Goal: Task Accomplishment & Management: Use online tool/utility

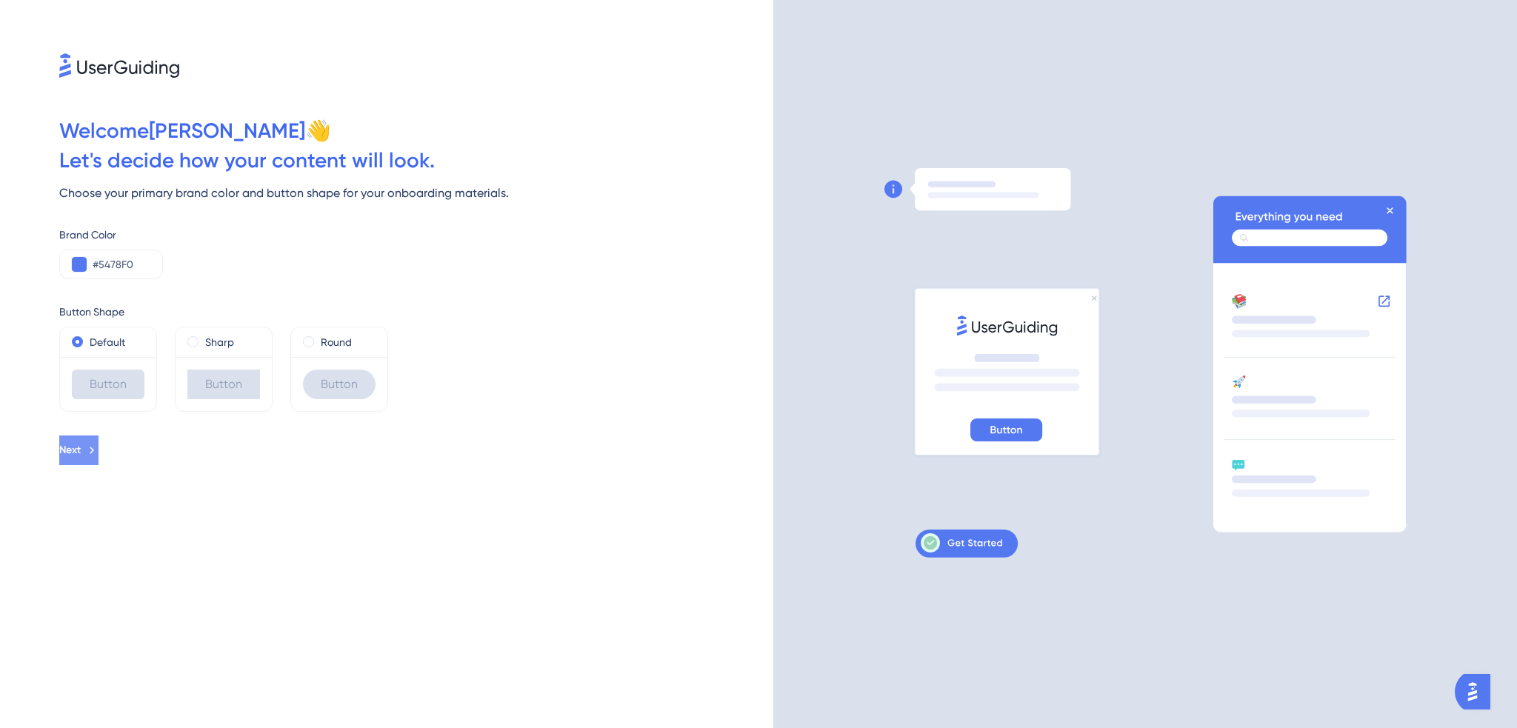
click at [99, 445] on icon at bounding box center [91, 450] width 13 height 13
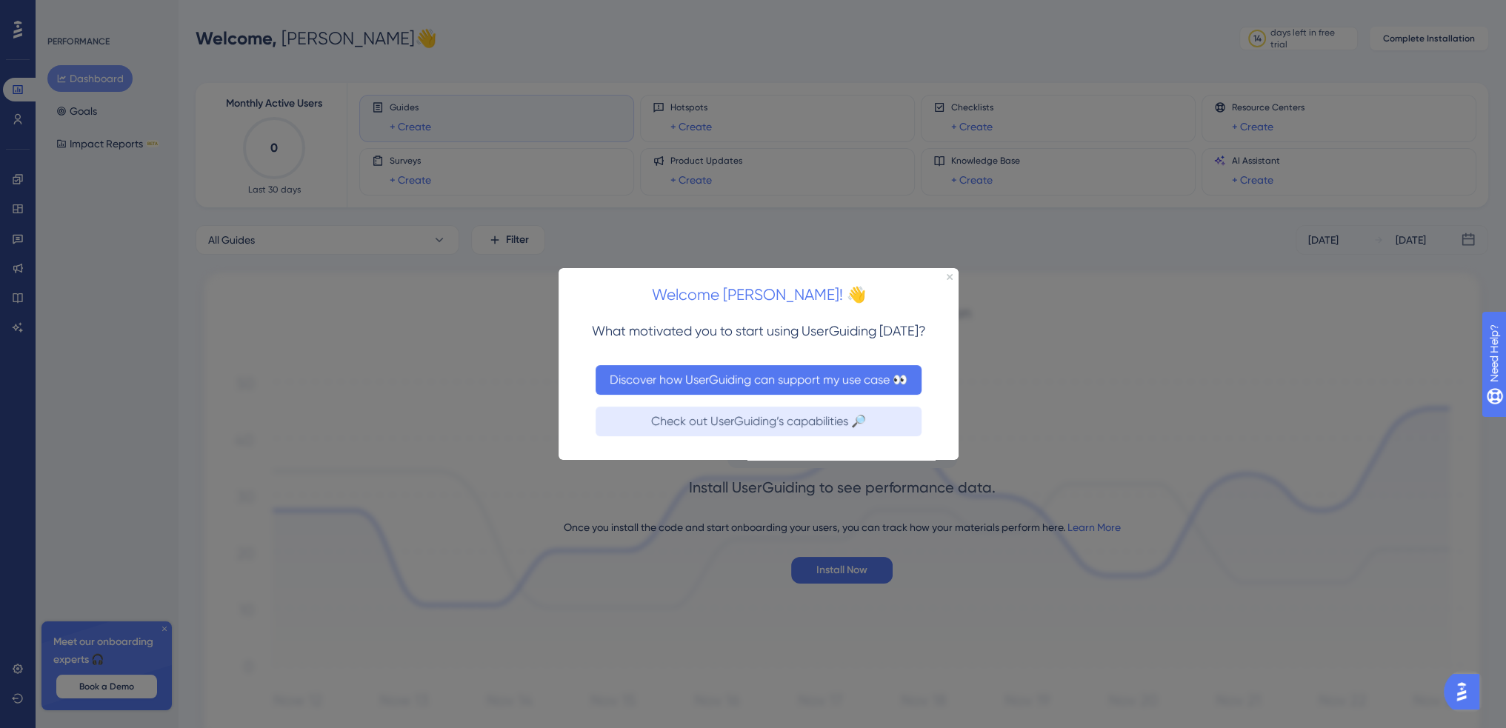
click at [870, 373] on button "Discover how UserGuiding can support my use case 👀" at bounding box center [759, 380] width 326 height 30
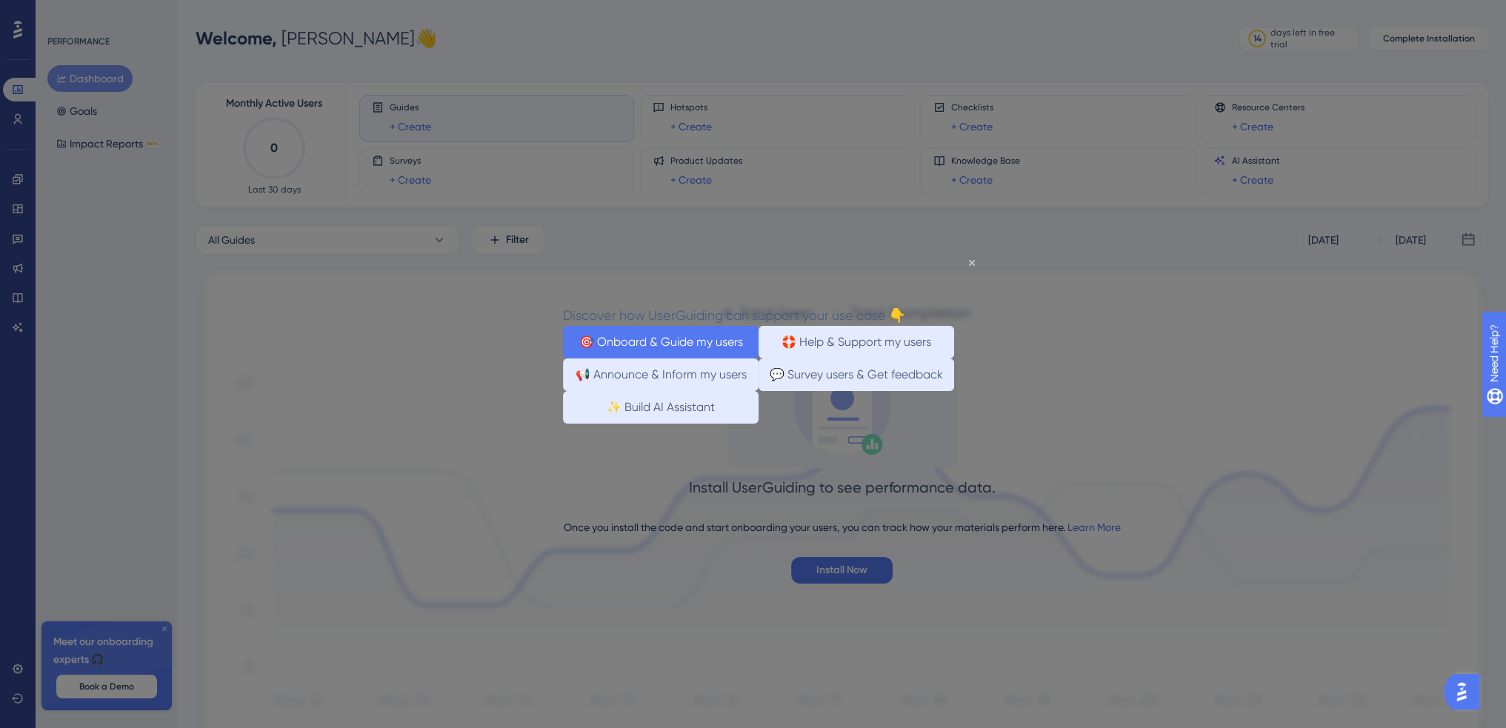
click at [704, 333] on button "🎯 Onboard & Guide my users" at bounding box center [661, 341] width 196 height 33
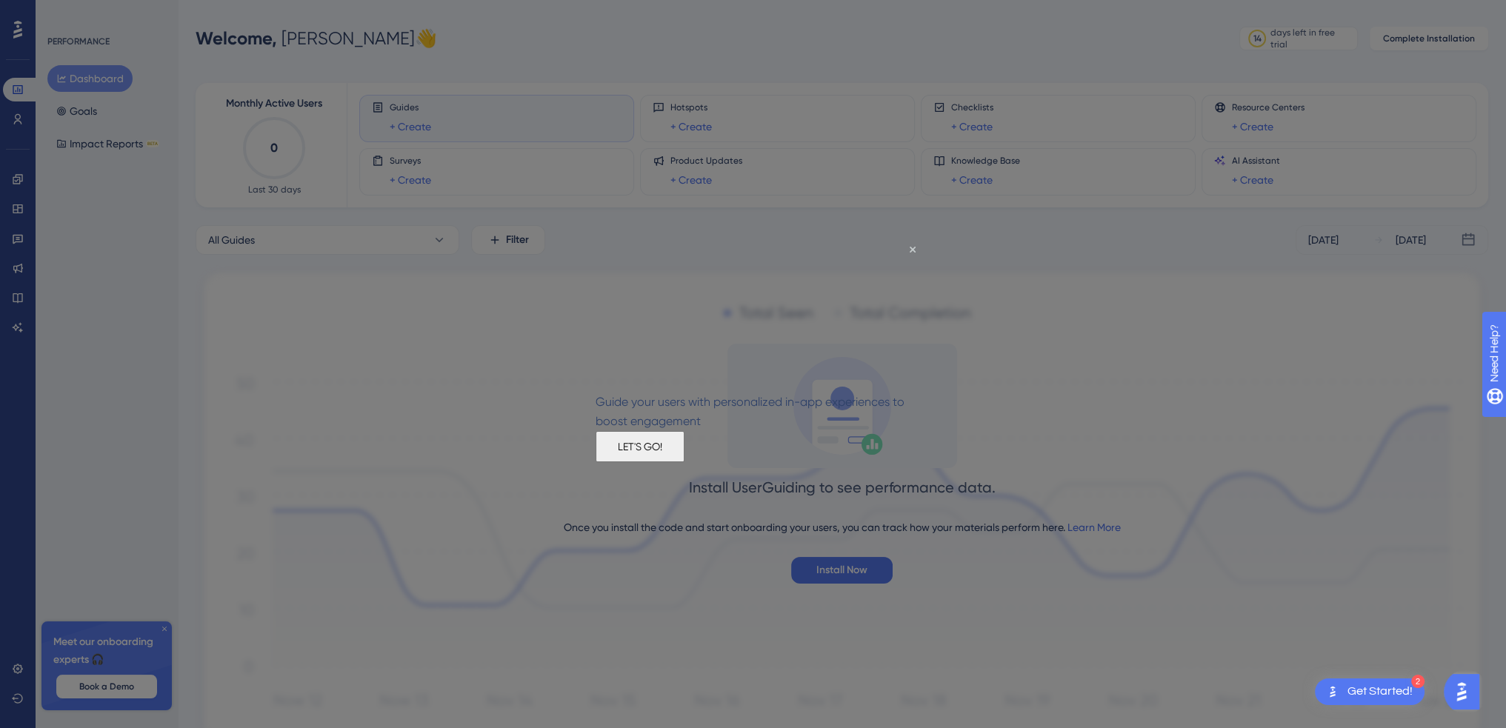
click at [685, 455] on button "LET'S GO!" at bounding box center [640, 446] width 89 height 31
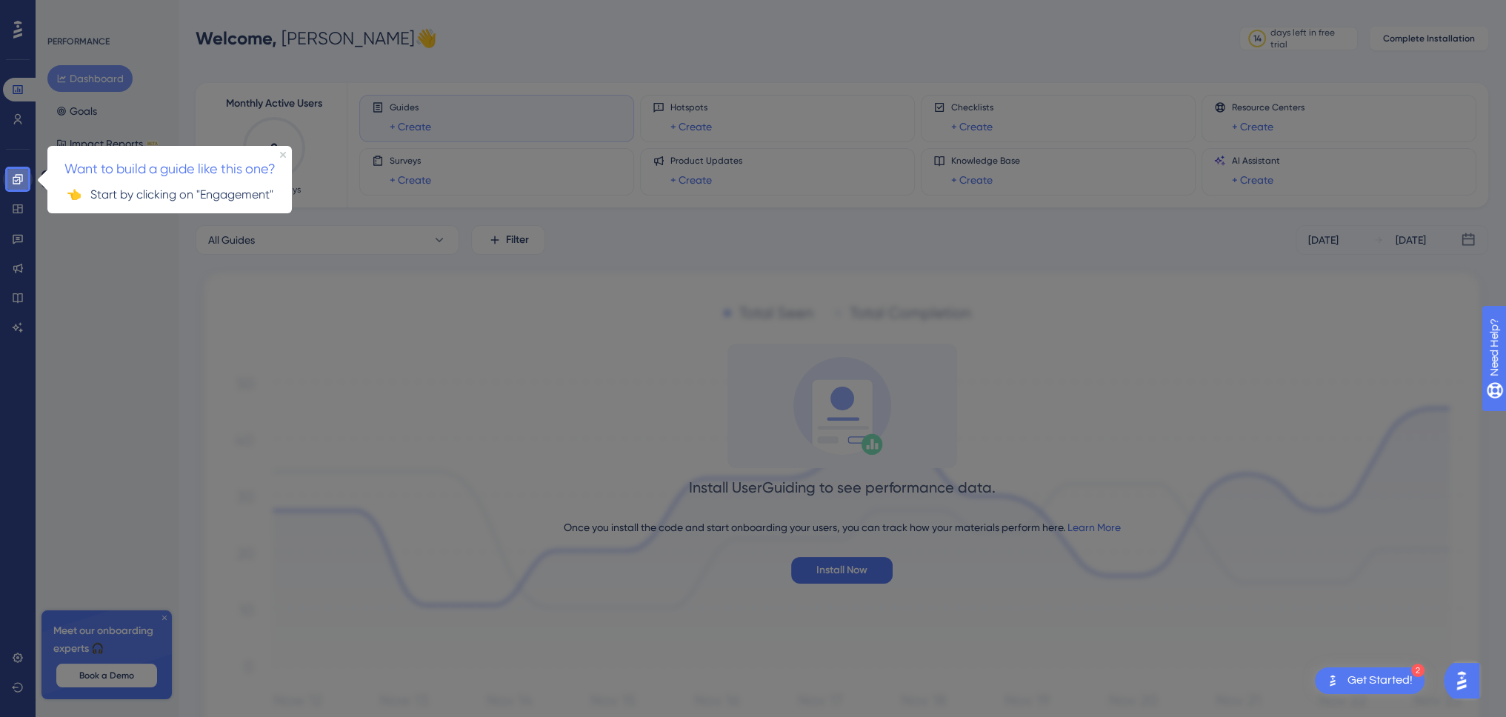
click at [21, 180] on icon at bounding box center [18, 179] width 10 height 10
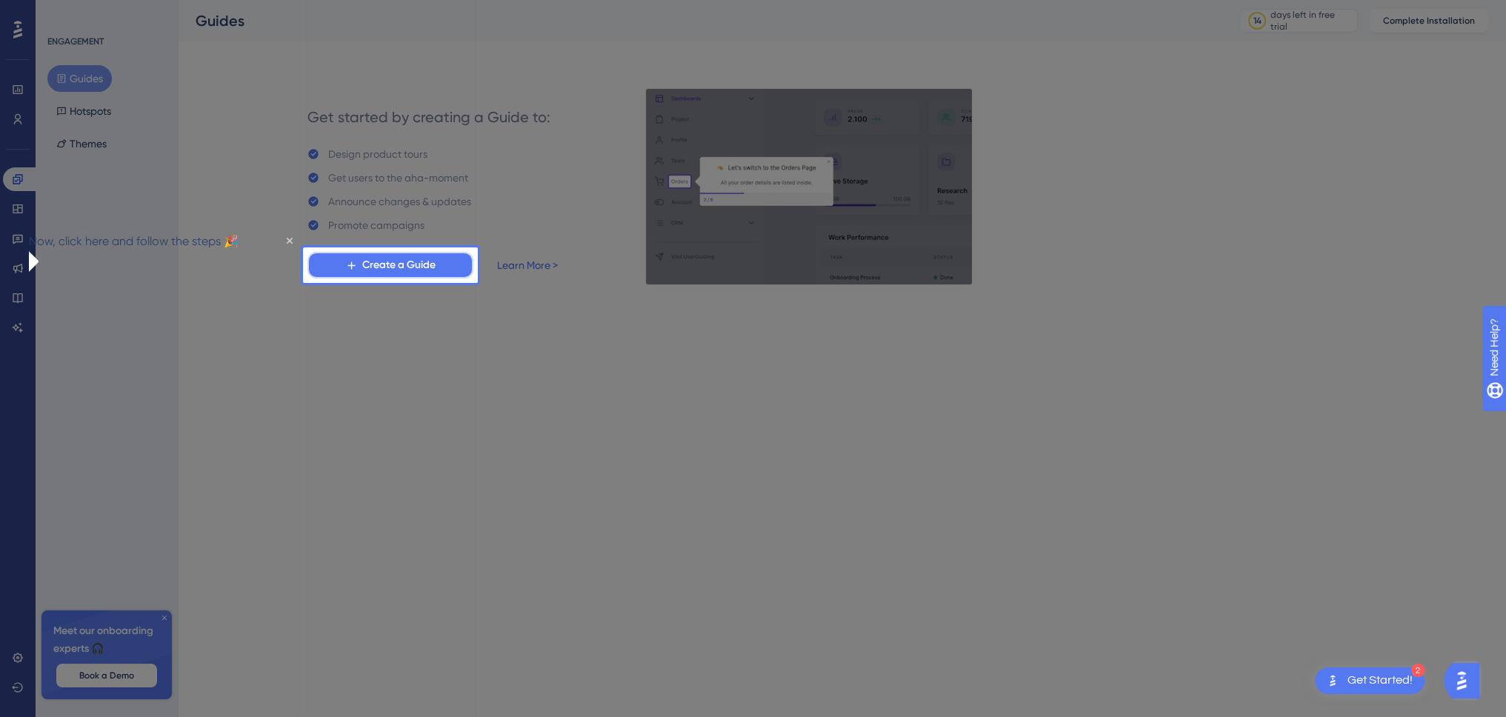
click at [402, 264] on span "Create a Guide" at bounding box center [398, 265] width 73 height 18
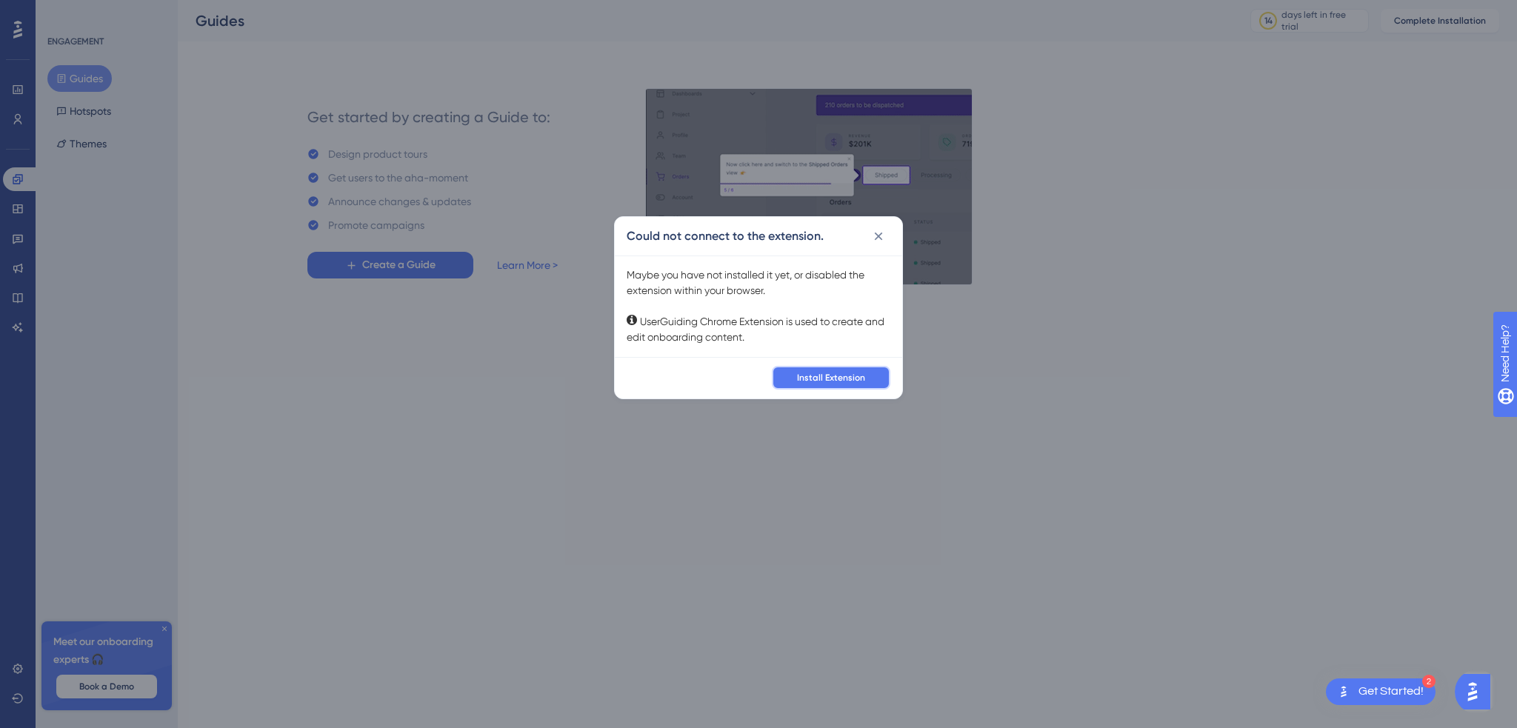
click at [838, 378] on span "Install Extension" at bounding box center [831, 378] width 68 height 12
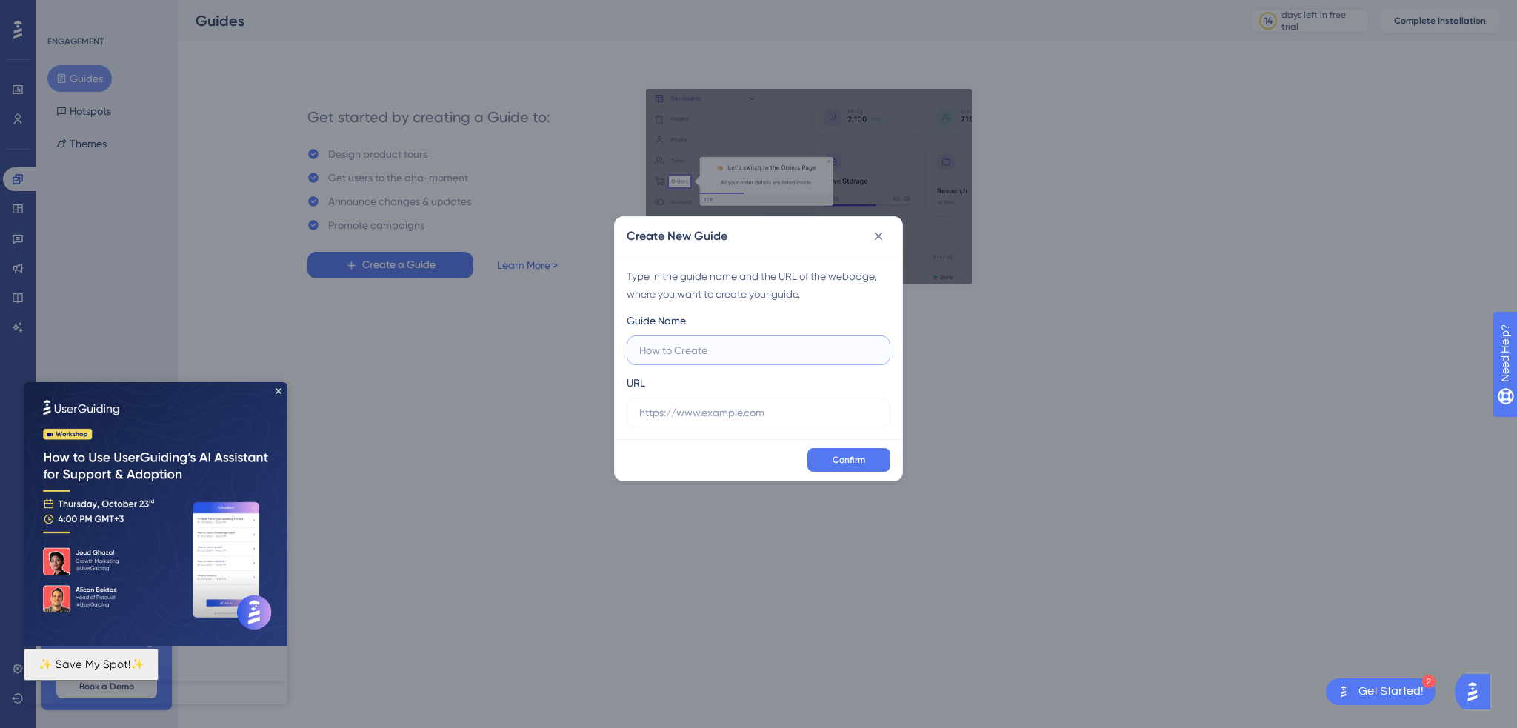
click at [812, 352] on input "text" at bounding box center [758, 350] width 239 height 16
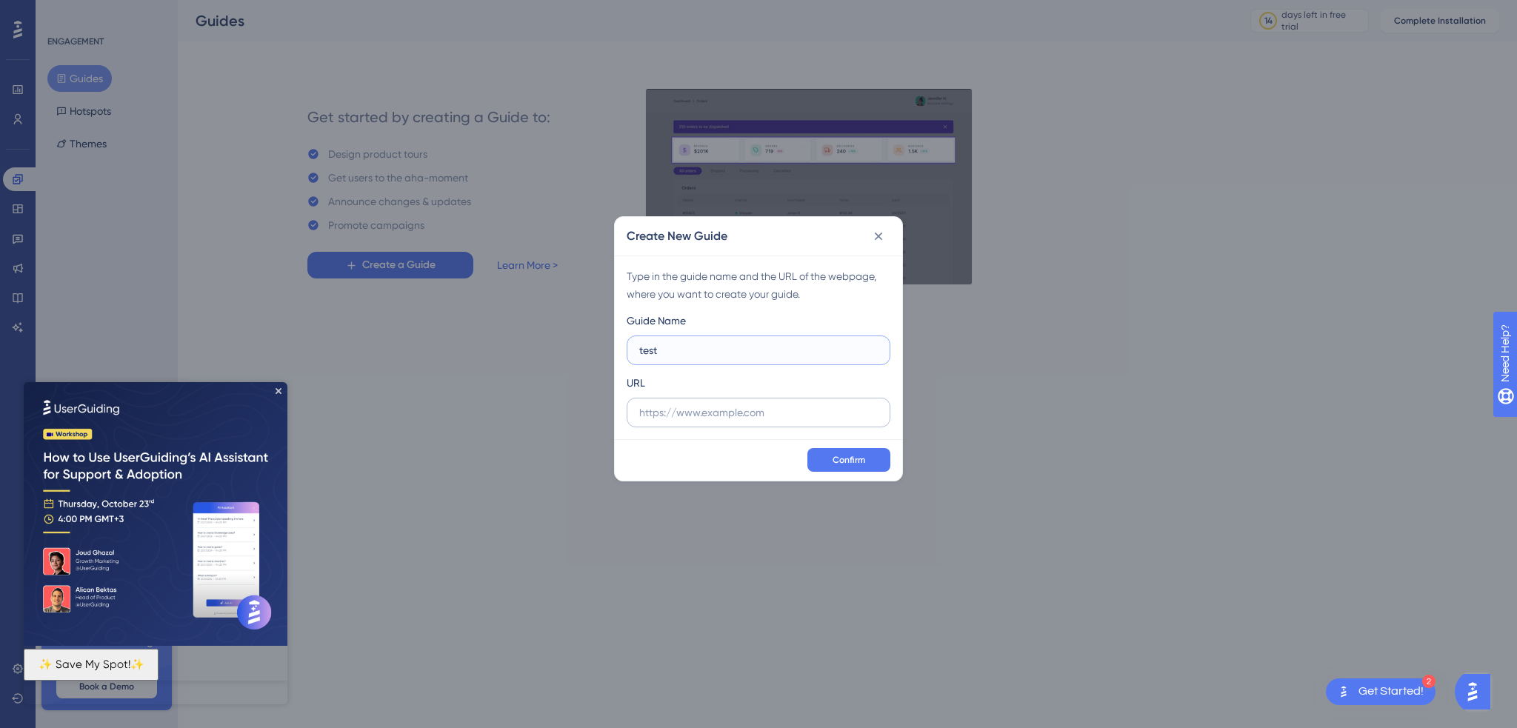
type input "test"
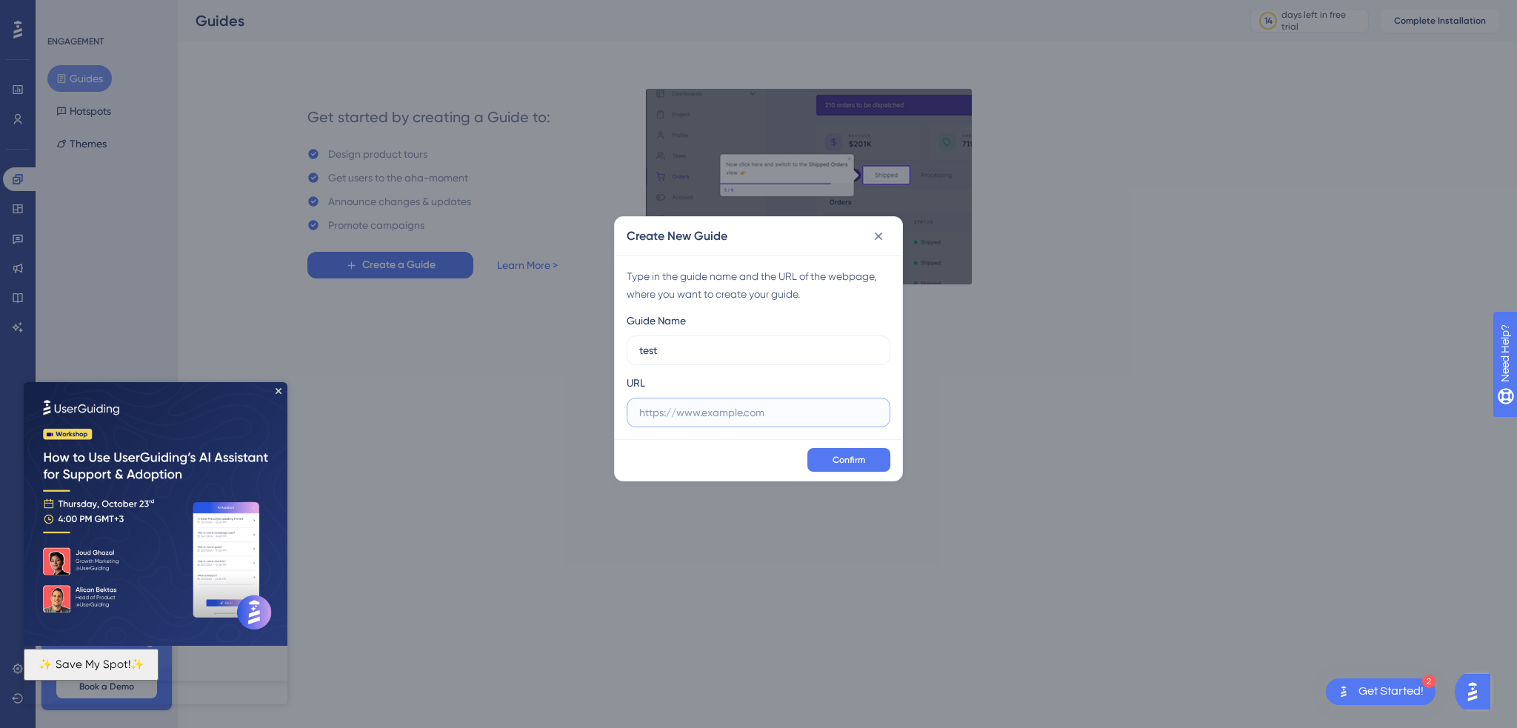
click at [699, 411] on input "text" at bounding box center [758, 413] width 239 height 16
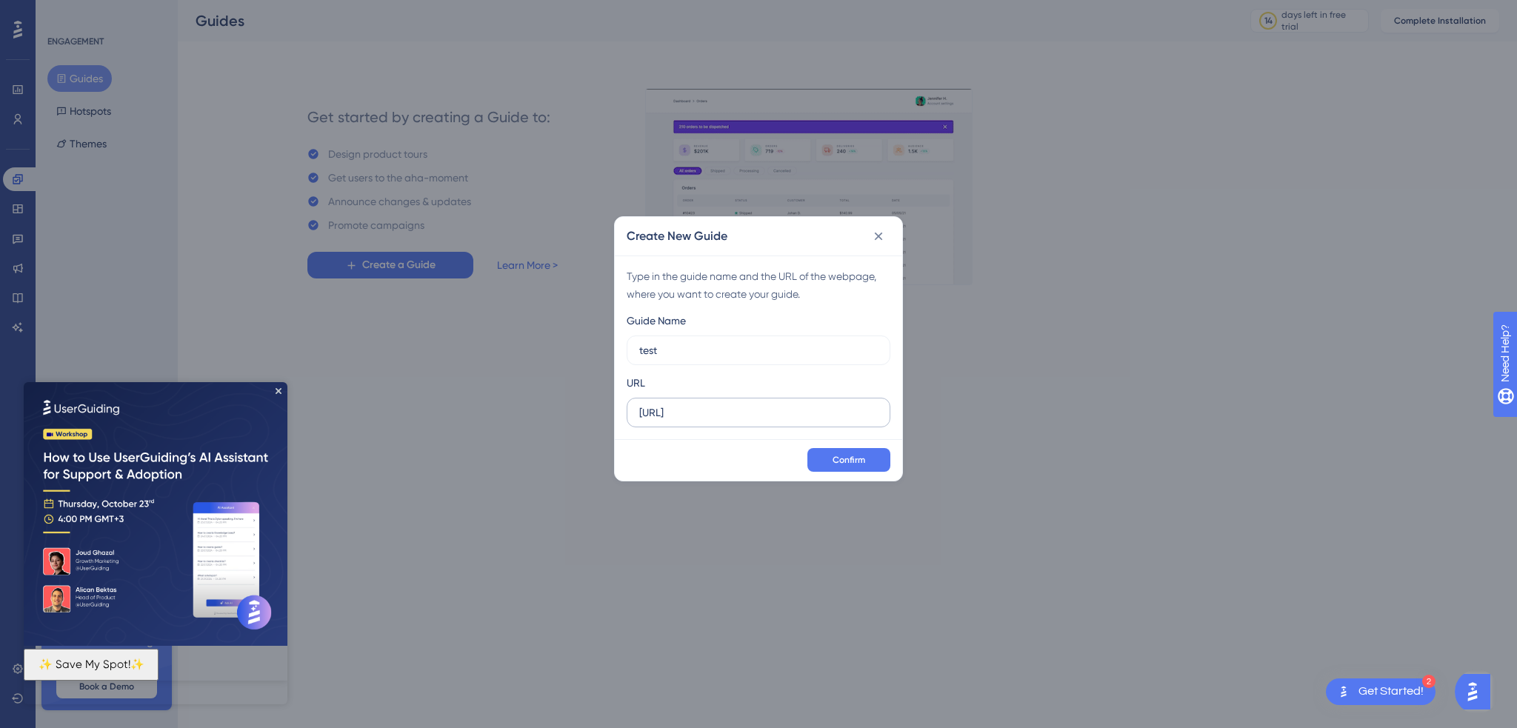
click at [774, 422] on label "http://localhost:4200/" at bounding box center [759, 413] width 264 height 30
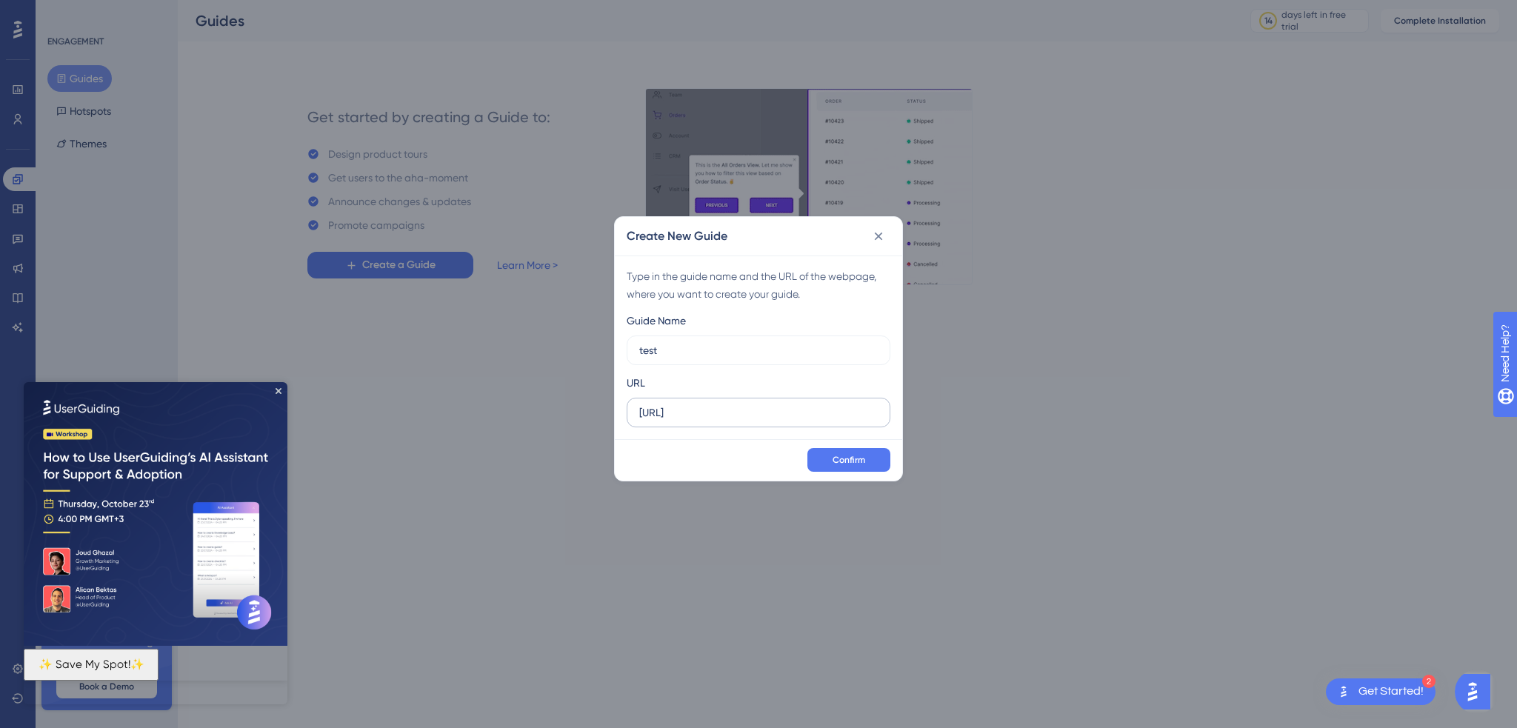
click at [774, 421] on input "http://localhost:4200/" at bounding box center [758, 413] width 239 height 16
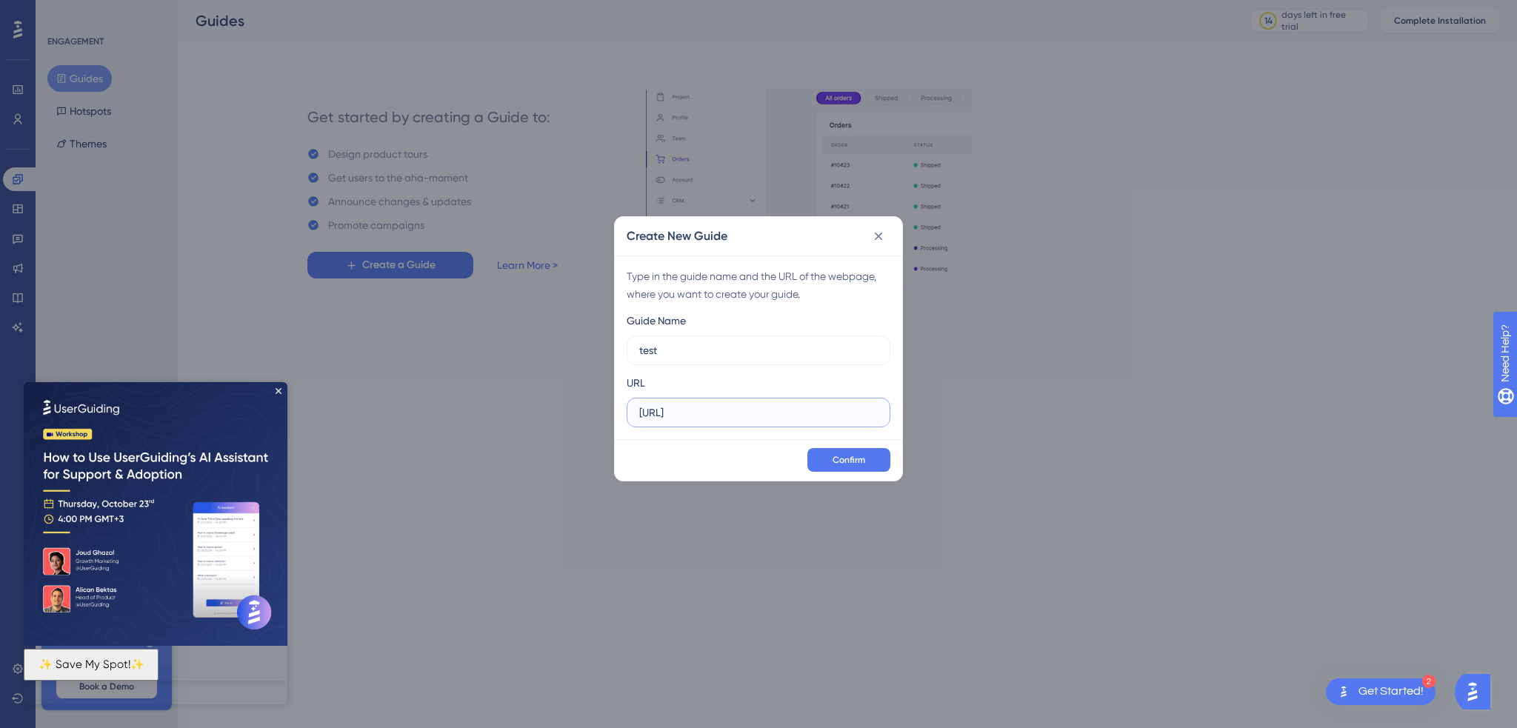
paste input "/management-tools/container-heatmap"
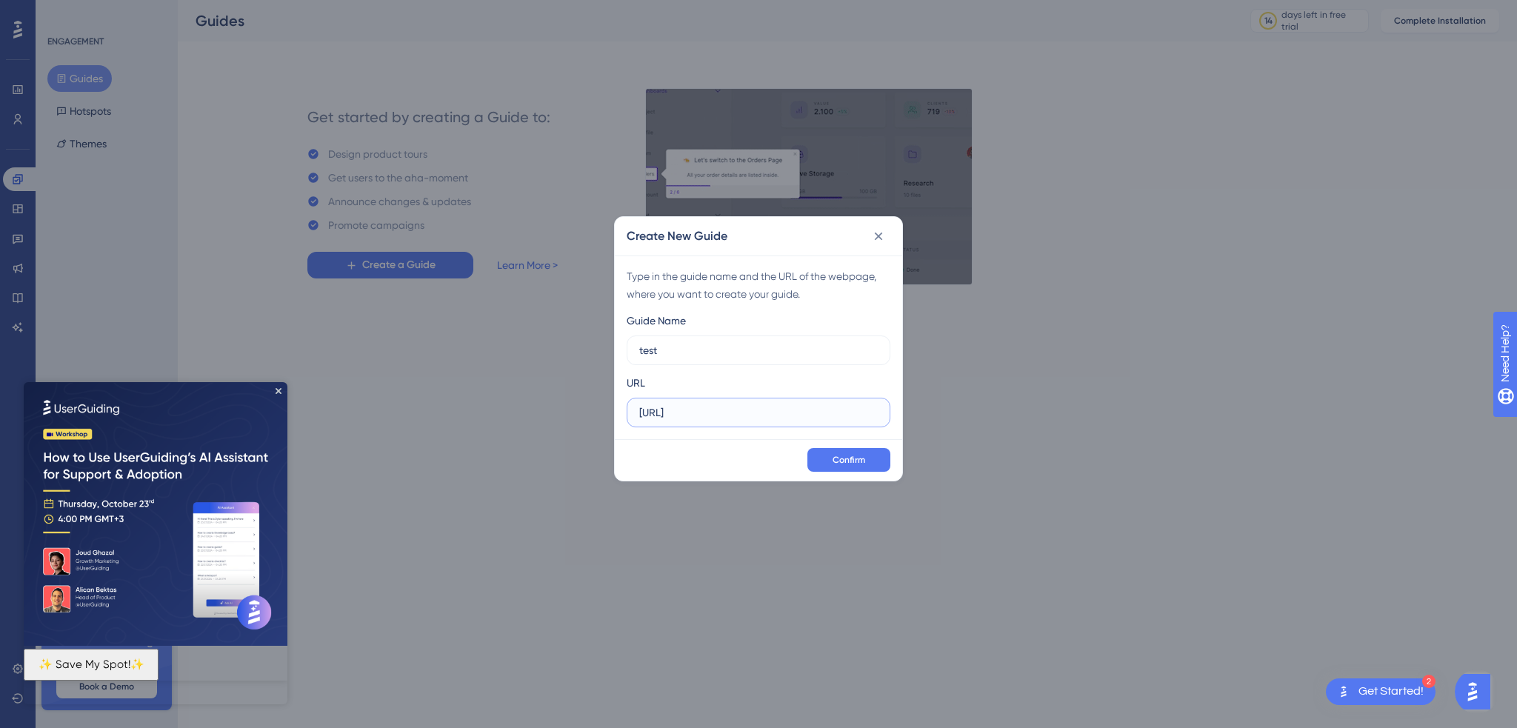
click at [813, 414] on input "http://localhost:4200/" at bounding box center [758, 413] width 239 height 16
paste input "/management-tools/container-heatmap"
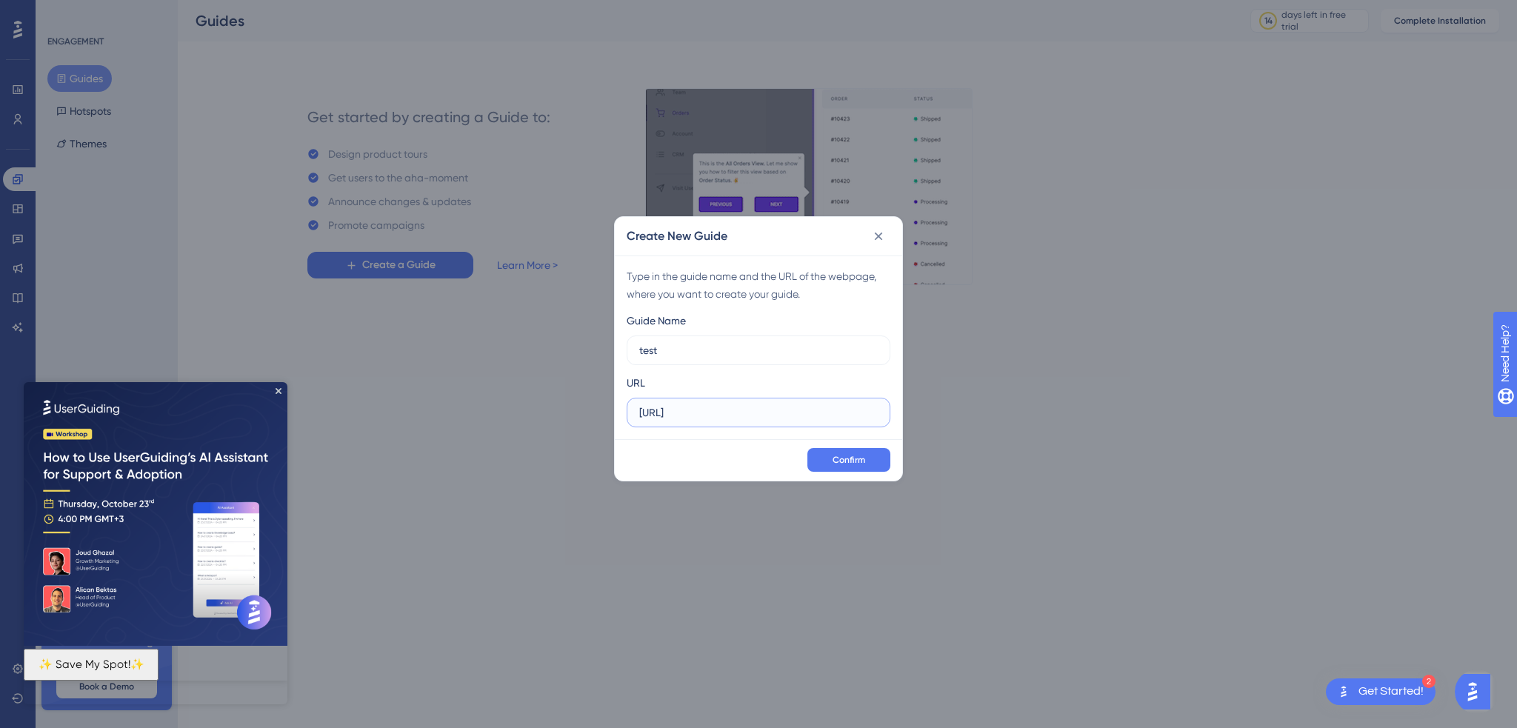
click at [684, 416] on input "http://localhost:4200//management-tools/container-heatmap" at bounding box center [758, 413] width 239 height 16
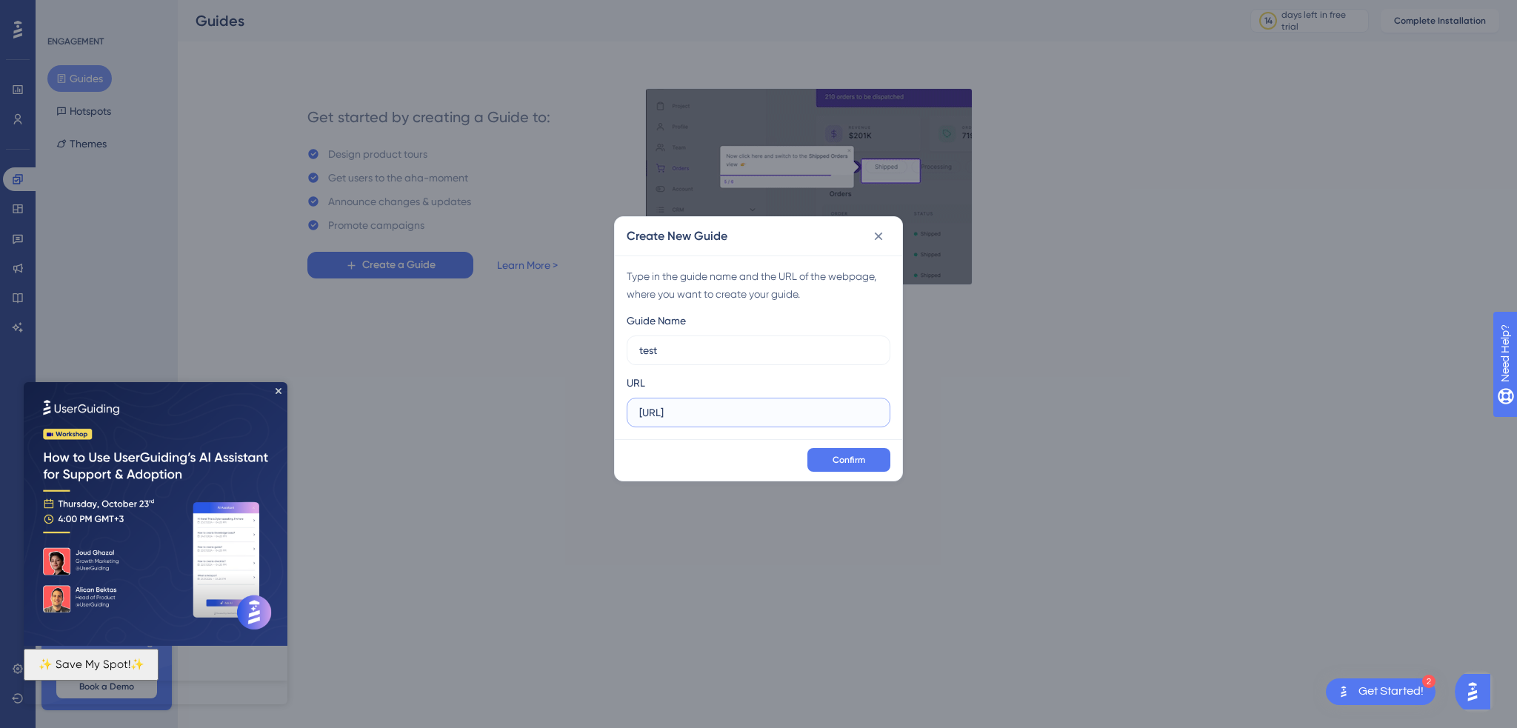
scroll to position [0, 0]
type input "http://localhost:4200/management-tools/container-heatmap"
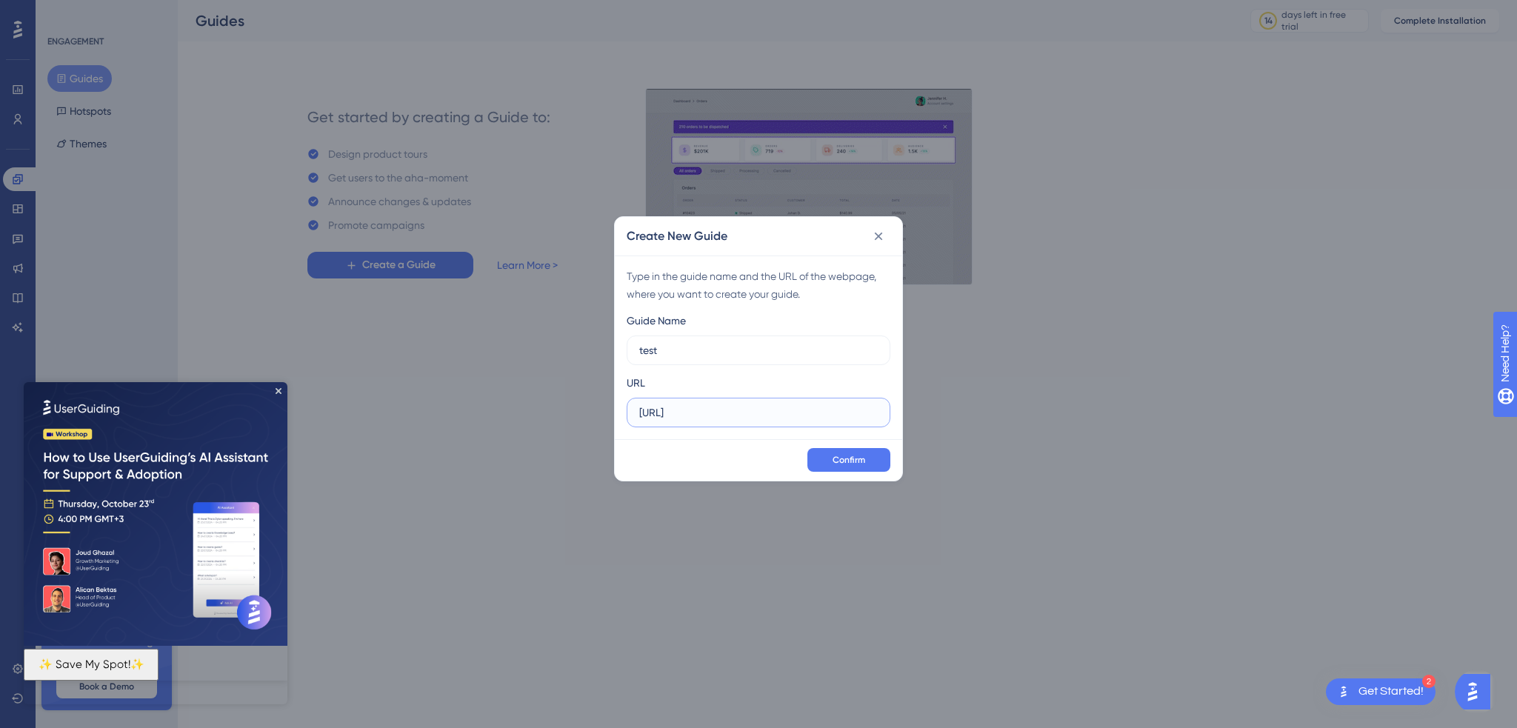
click at [857, 420] on input "http://localhost:4200/management-tools/container-heatmap" at bounding box center [758, 413] width 239 height 16
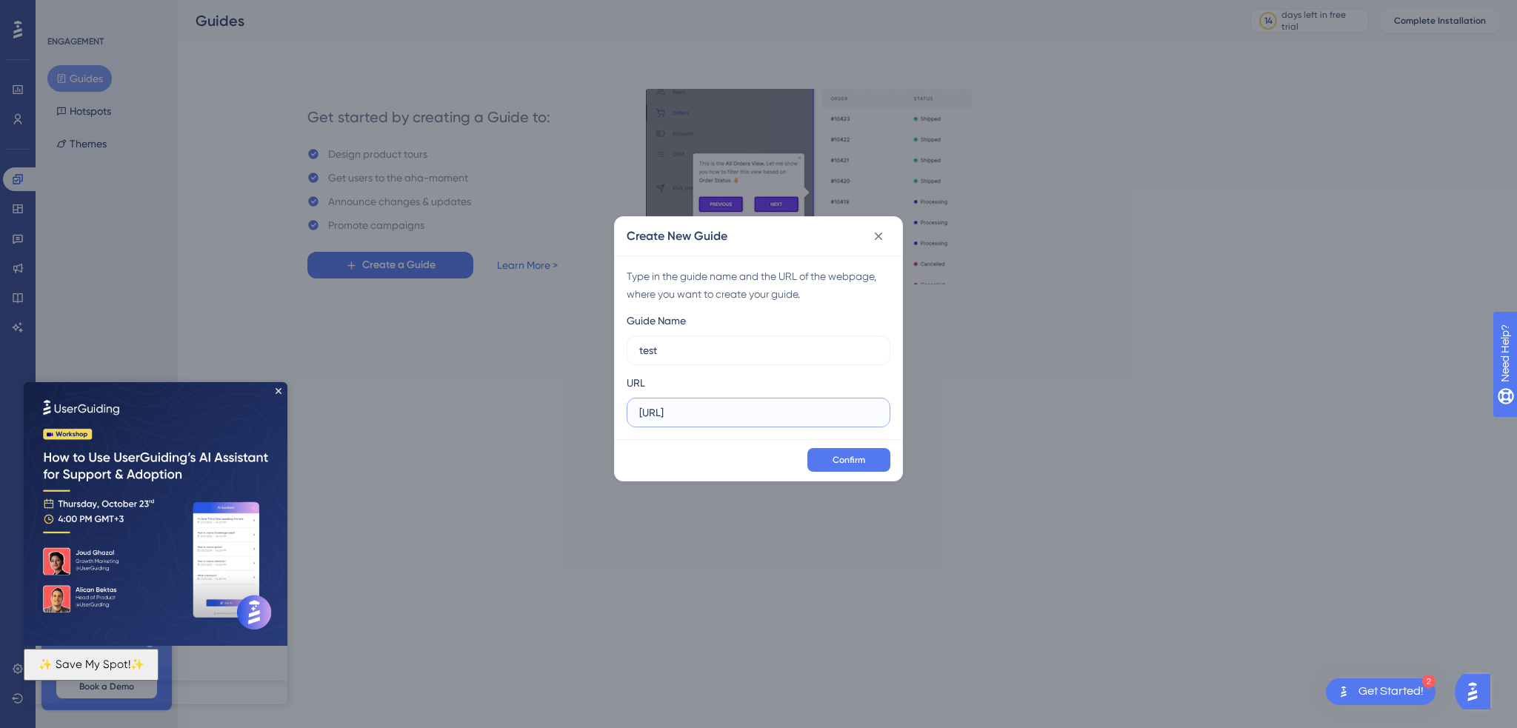
scroll to position [0, 64]
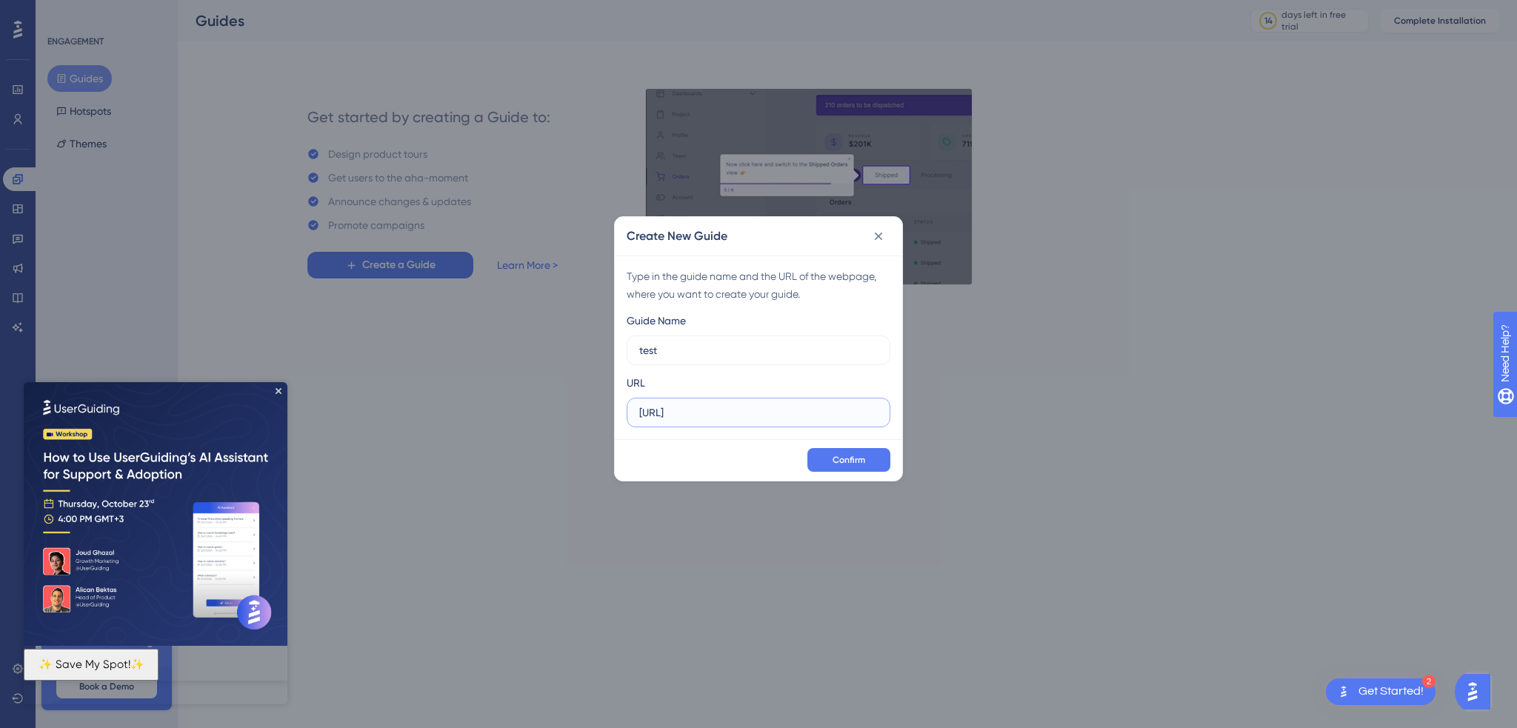
drag, startPoint x: 800, startPoint y: 414, endPoint x: 941, endPoint y: 414, distance: 140.8
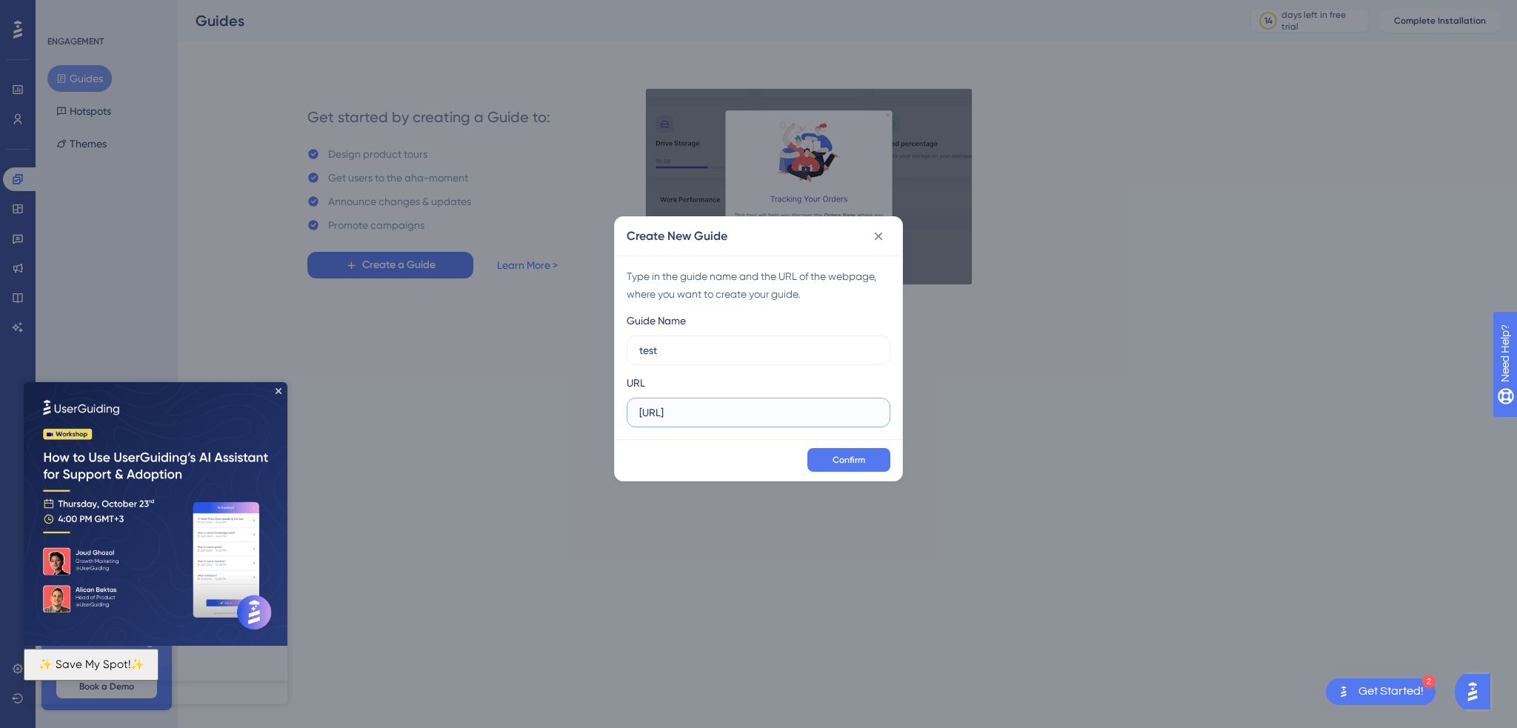
click at [941, 414] on div "Create New Guide Type in the guide name and the URL of the webpage, where you w…" at bounding box center [758, 364] width 1517 height 728
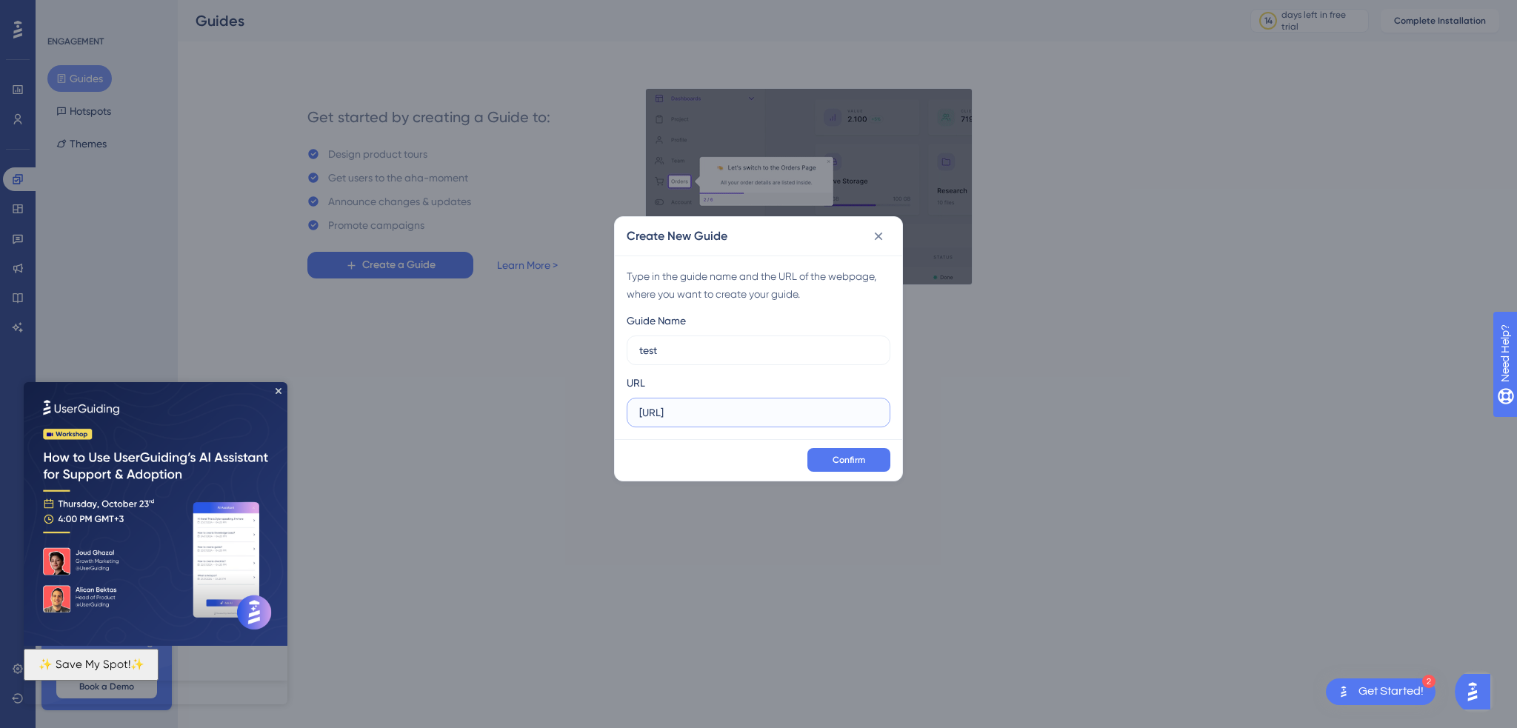
click at [871, 414] on input "http://localhost:4200/management-tools/container-heatmap" at bounding box center [758, 413] width 239 height 16
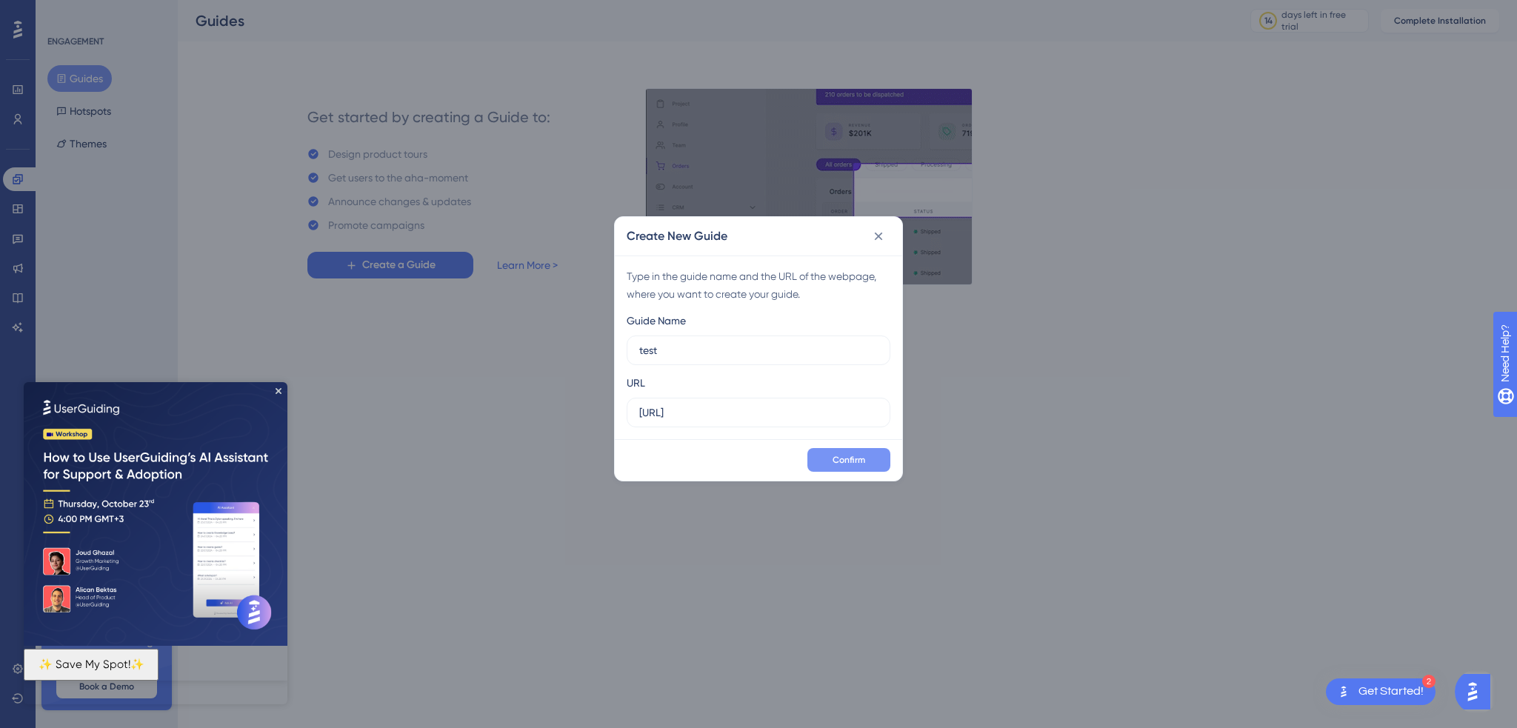
click at [862, 457] on span "Confirm" at bounding box center [849, 460] width 33 height 12
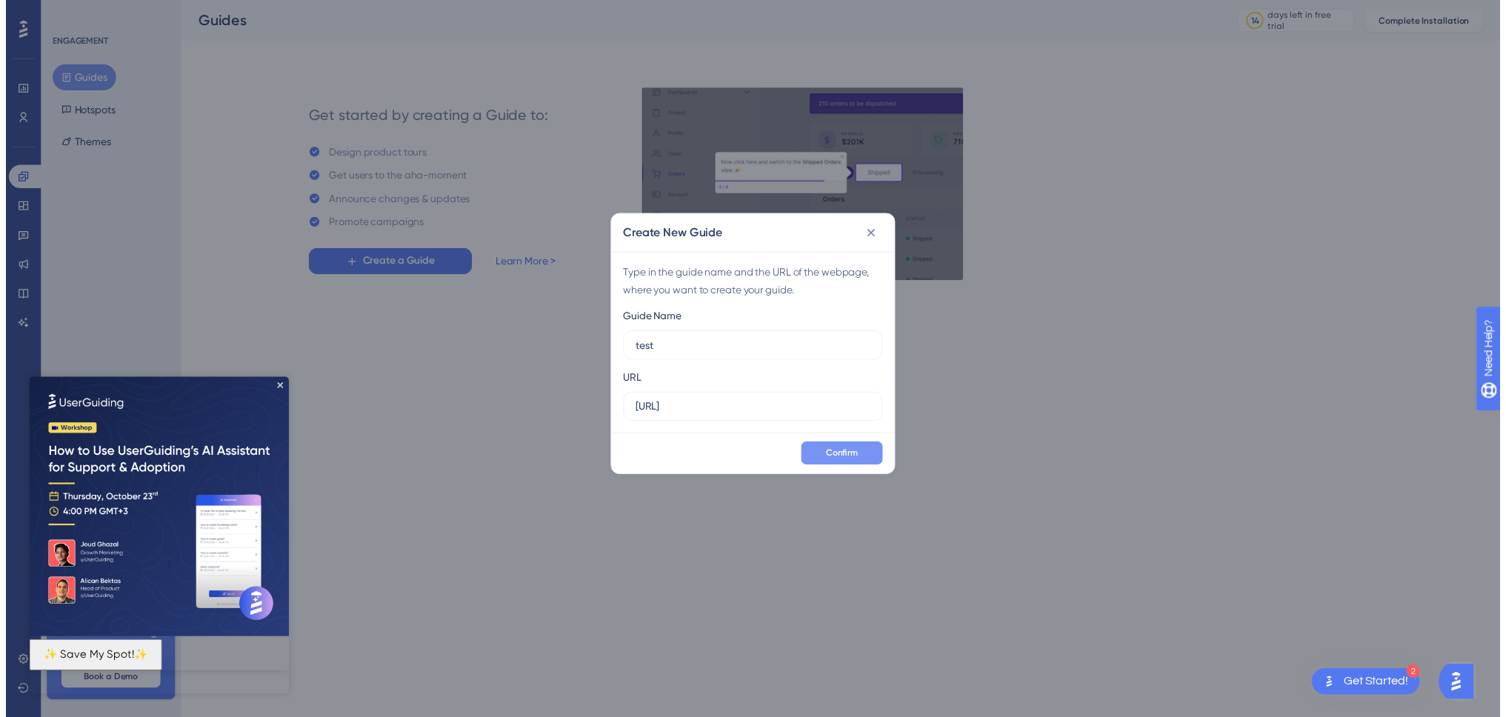
scroll to position [0, 0]
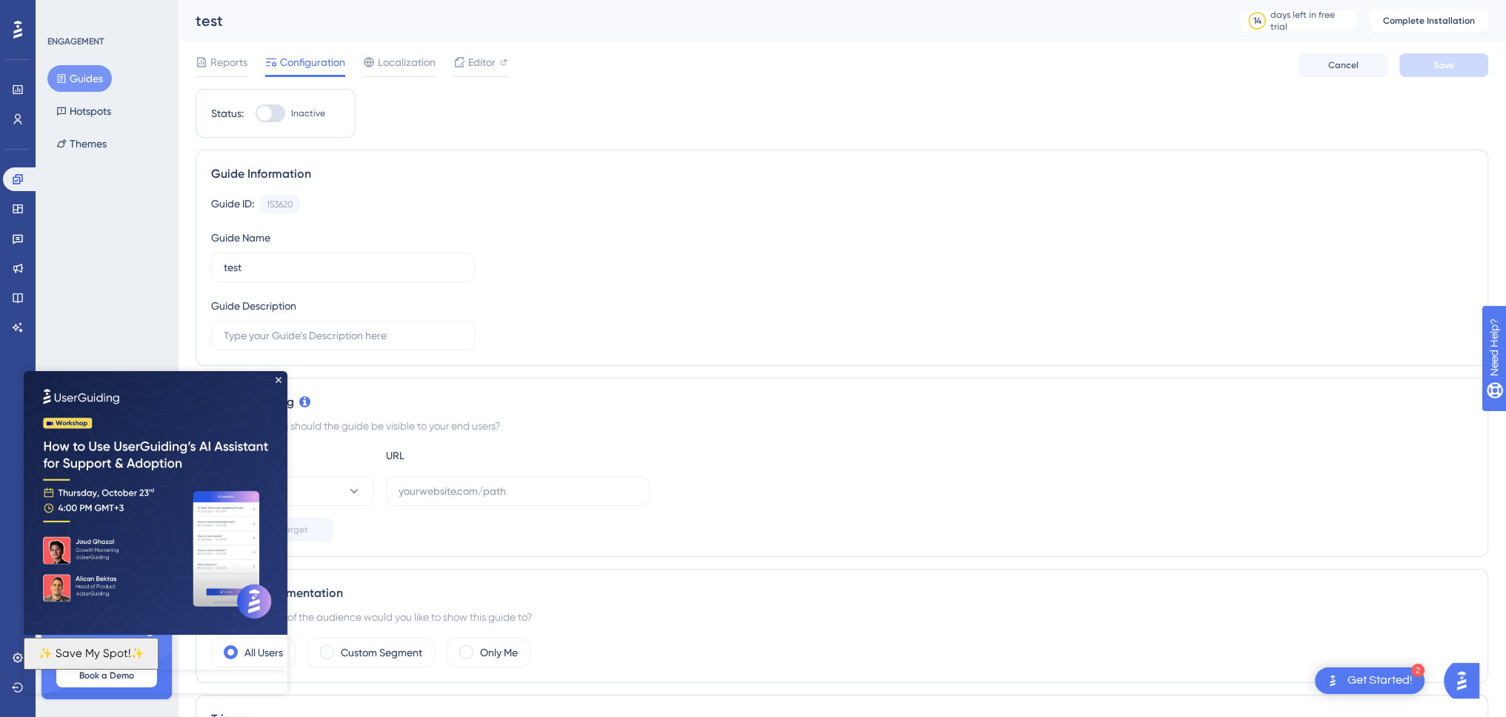
click at [279, 376] on img at bounding box center [156, 503] width 264 height 264
drag, startPoint x: 277, startPoint y: 379, endPoint x: 302, endPoint y: 750, distance: 372.0
click at [277, 379] on icon "Close Preview" at bounding box center [279, 380] width 6 height 6
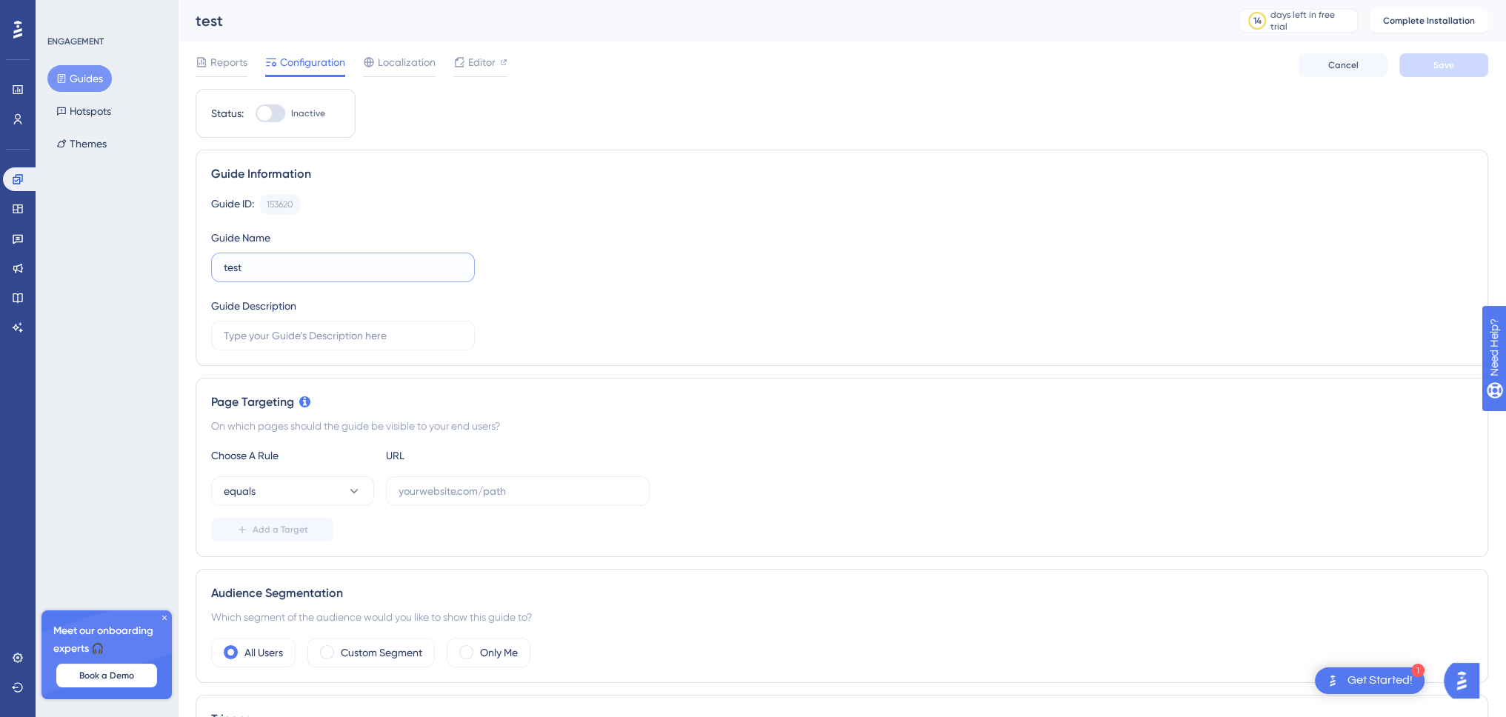
click at [304, 266] on input "test" at bounding box center [343, 267] width 239 height 16
type input "test-gisement"
click at [336, 338] on input "text" at bounding box center [343, 336] width 239 height 16
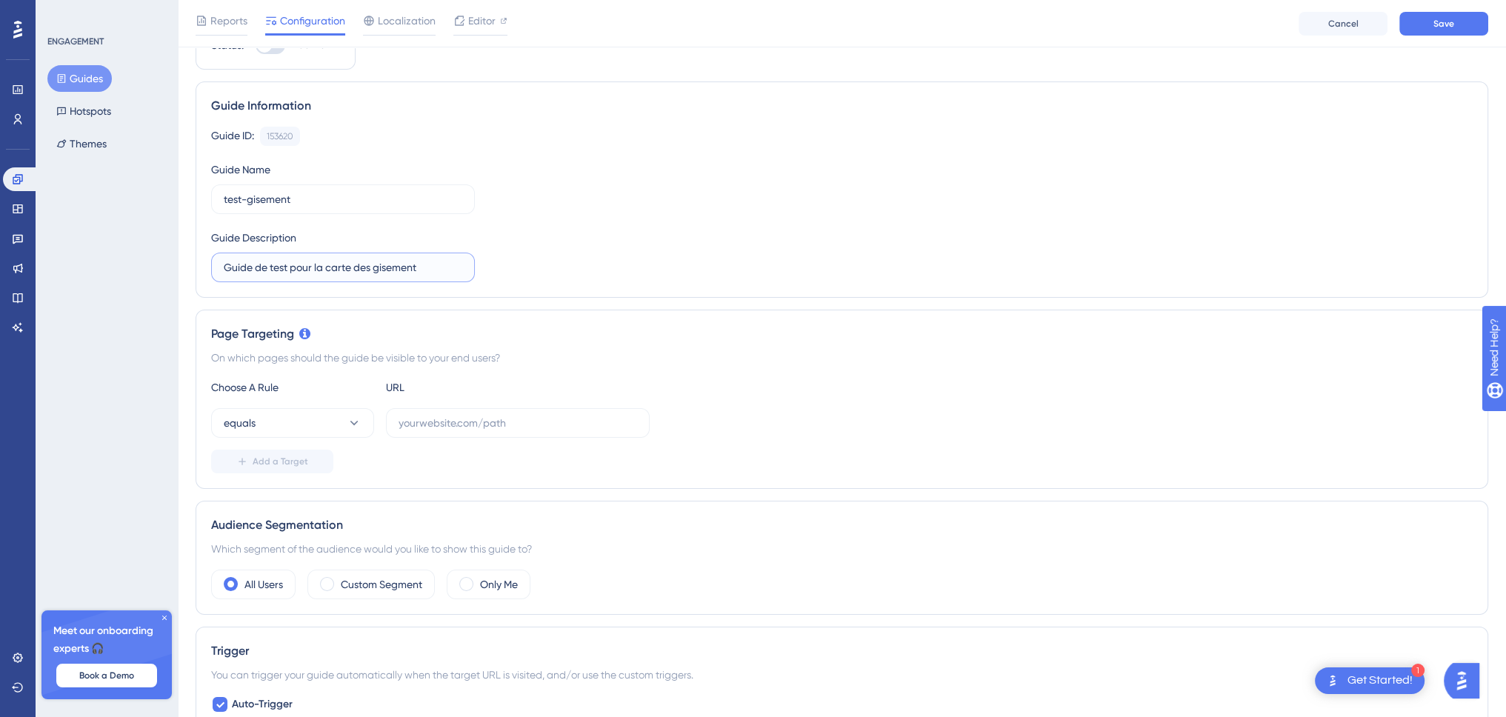
scroll to position [148, 0]
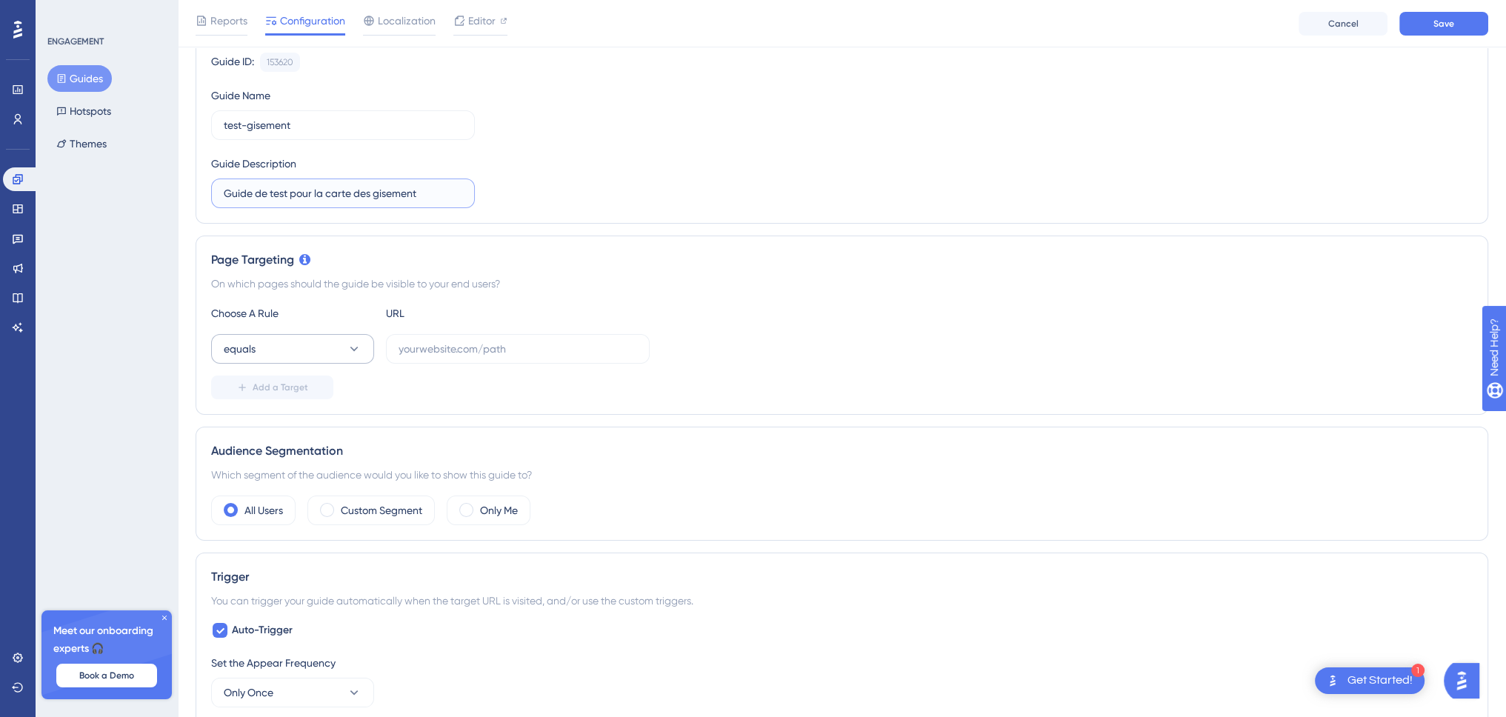
type input "Guide de test pour la carte des gisement"
click at [350, 345] on icon at bounding box center [354, 349] width 15 height 15
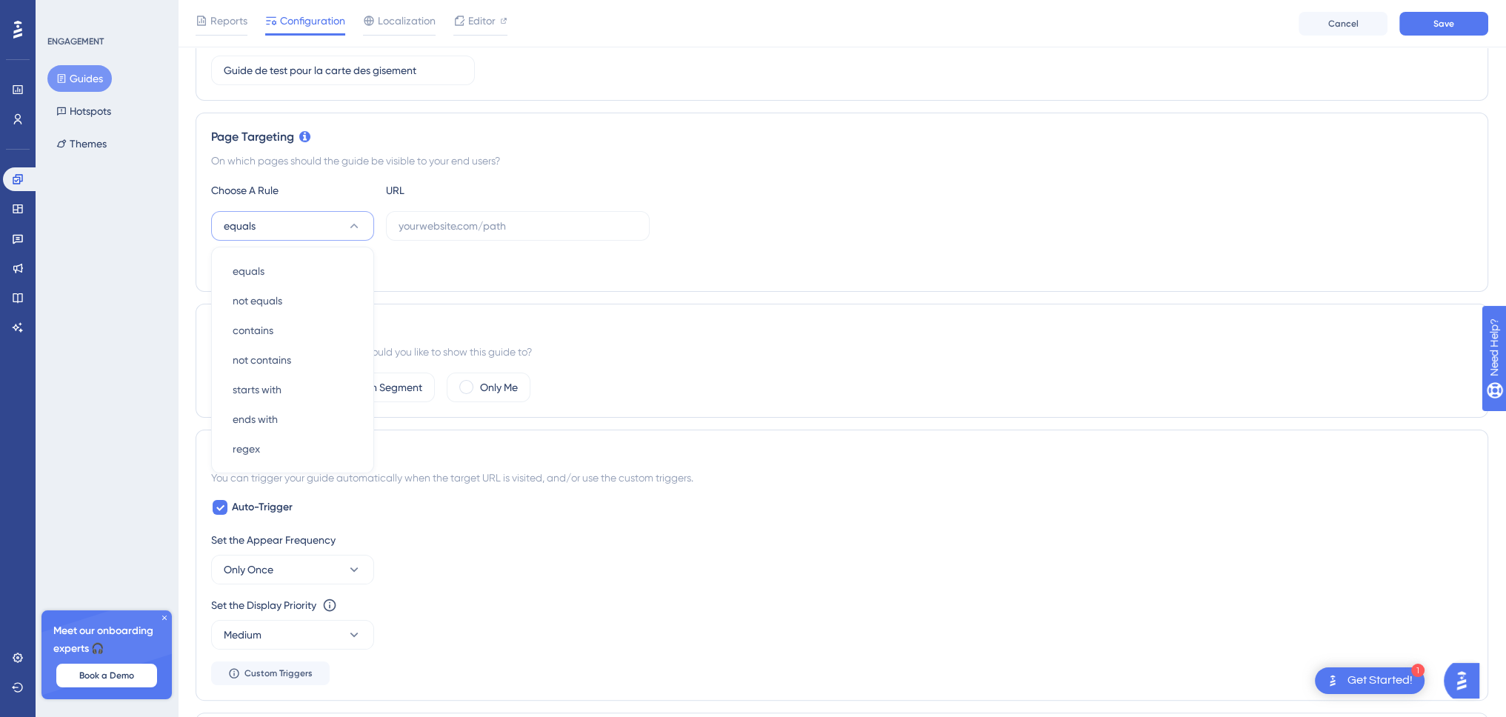
click at [531, 256] on div "Add a Target" at bounding box center [842, 265] width 1262 height 24
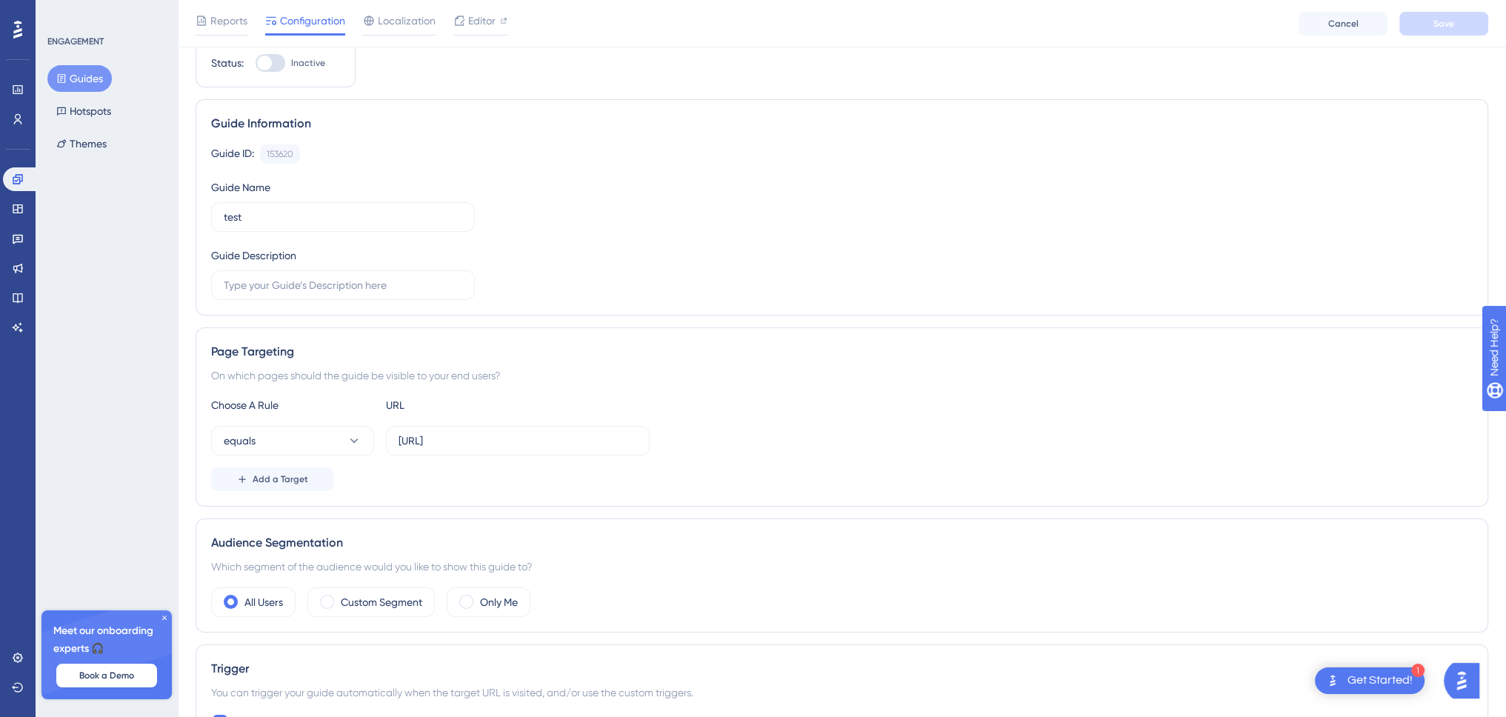
scroll to position [0, 0]
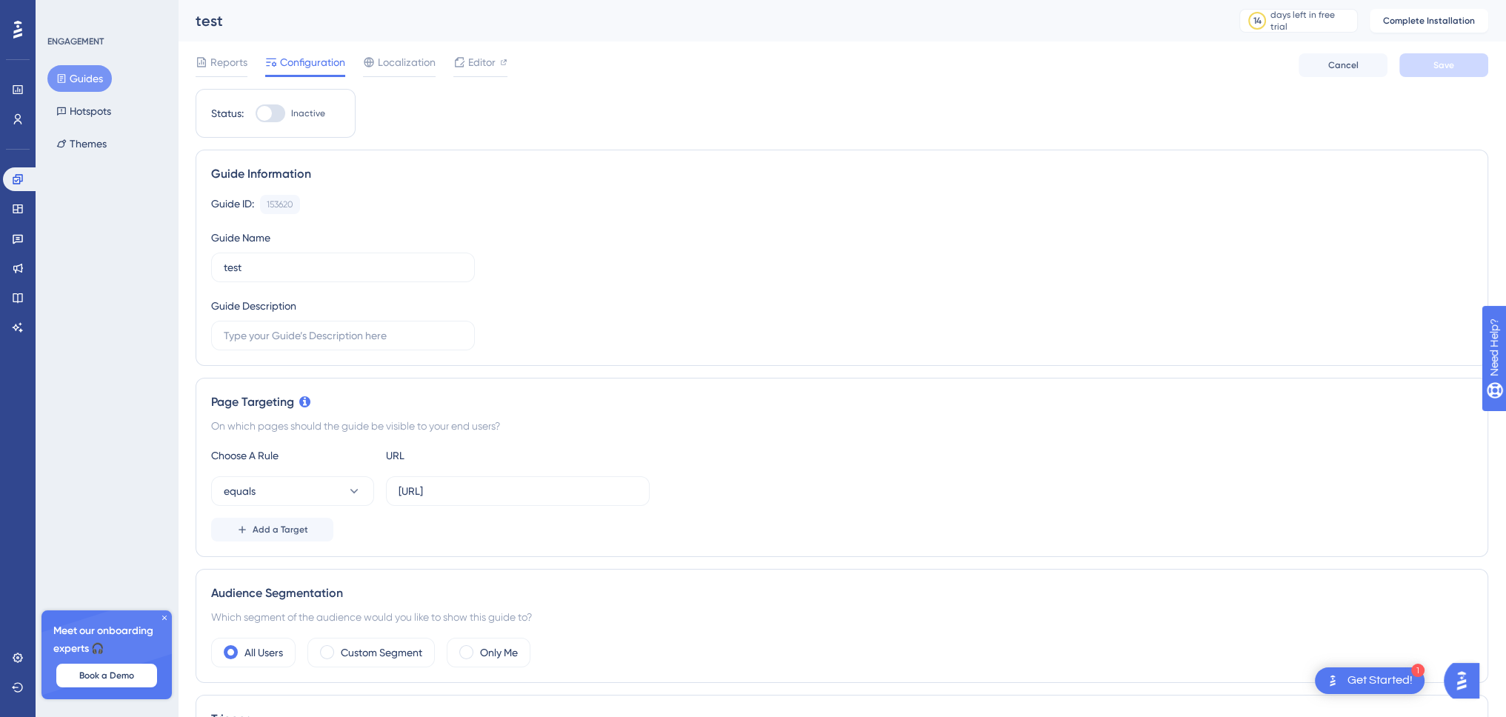
click at [270, 119] on div at bounding box center [271, 113] width 30 height 18
click at [256, 114] on input "Inactive" at bounding box center [255, 113] width 1 height 1
checkbox input "false"
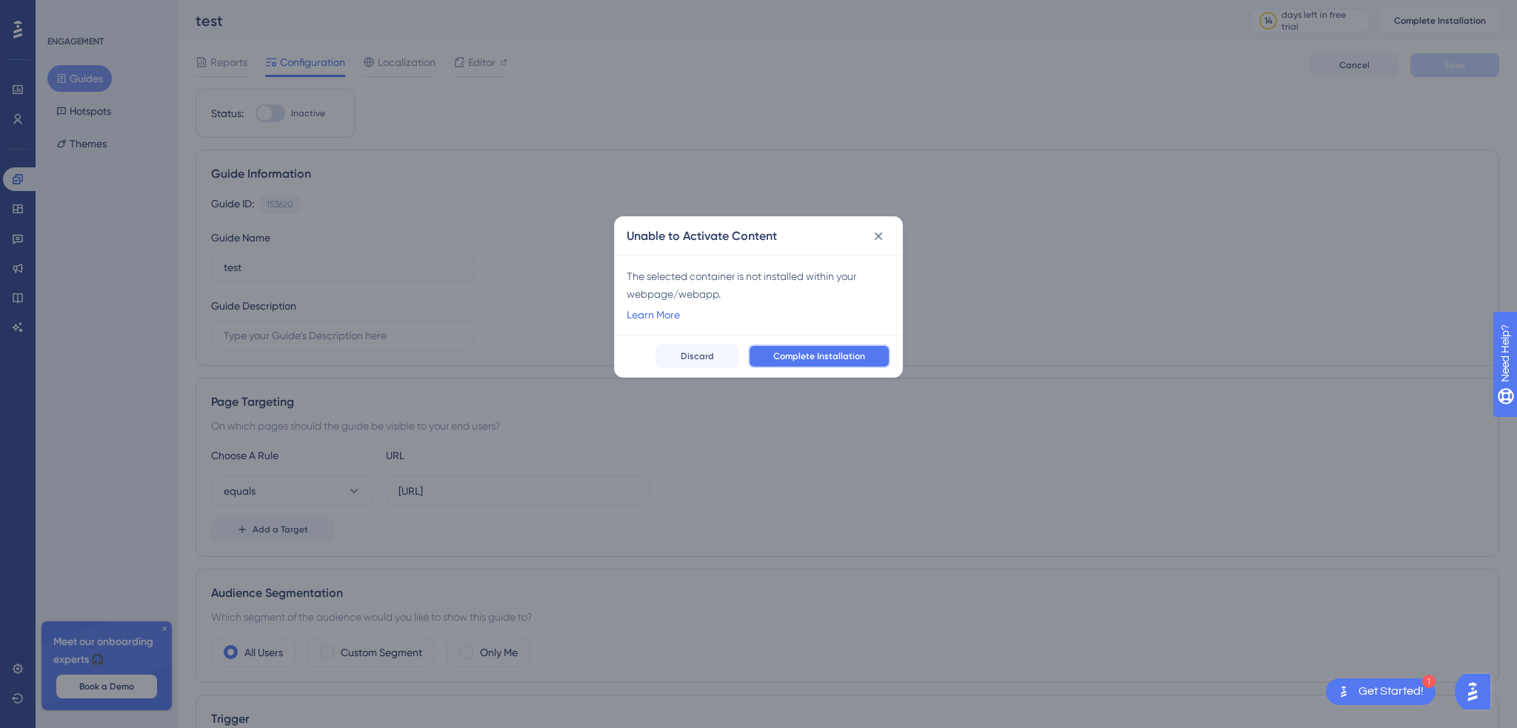
click at [810, 355] on span "Complete Installation" at bounding box center [820, 356] width 92 height 12
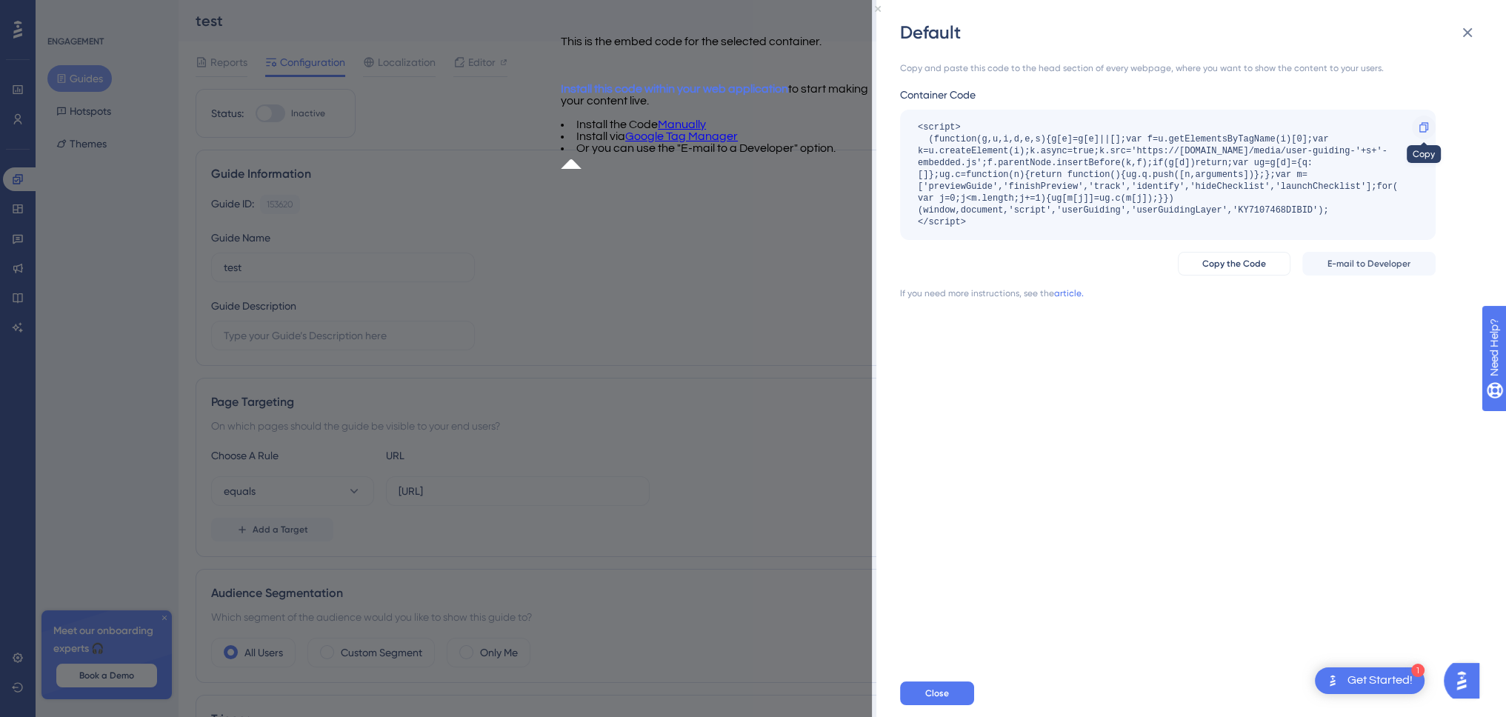
click at [1423, 127] on icon at bounding box center [1424, 128] width 12 height 12
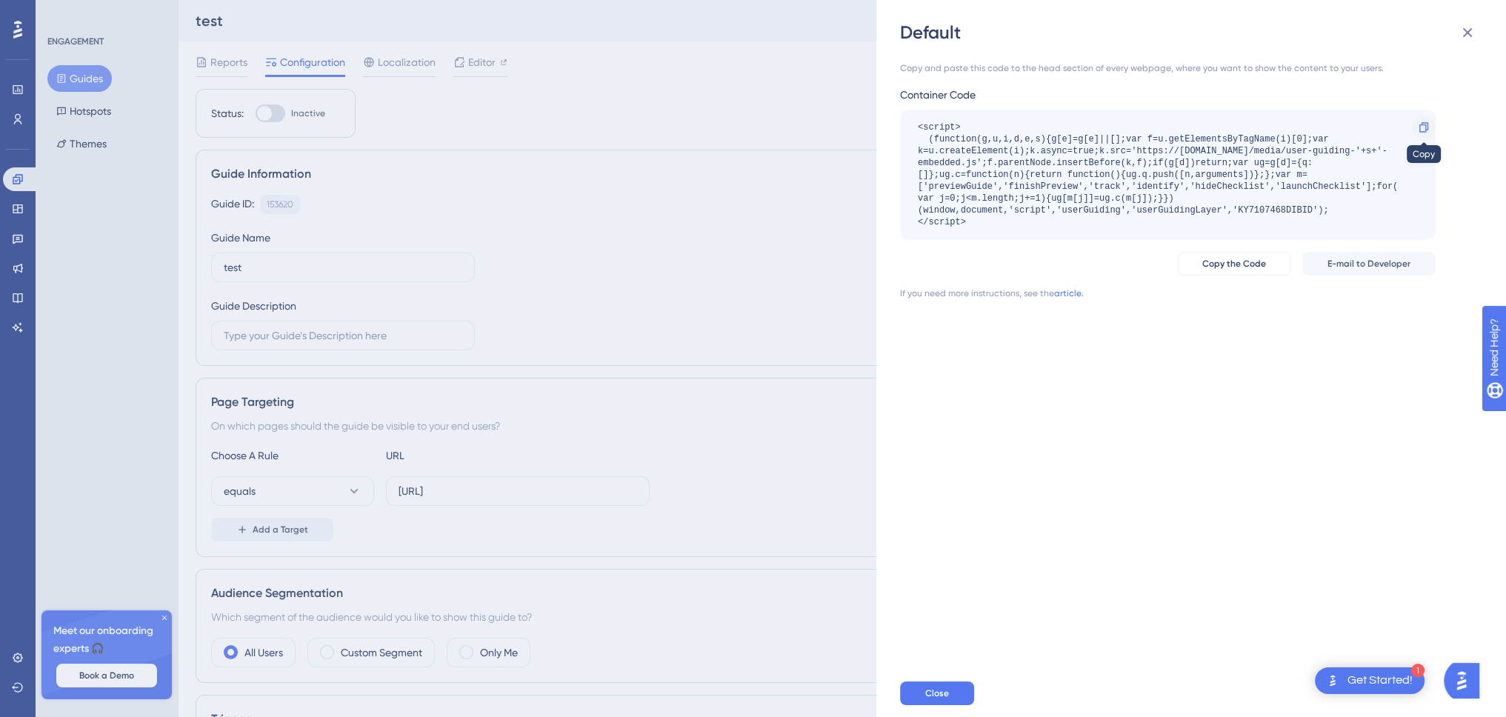
click at [1421, 130] on icon at bounding box center [1424, 128] width 12 height 12
click at [1365, 675] on div "Get Started!" at bounding box center [1380, 681] width 65 height 16
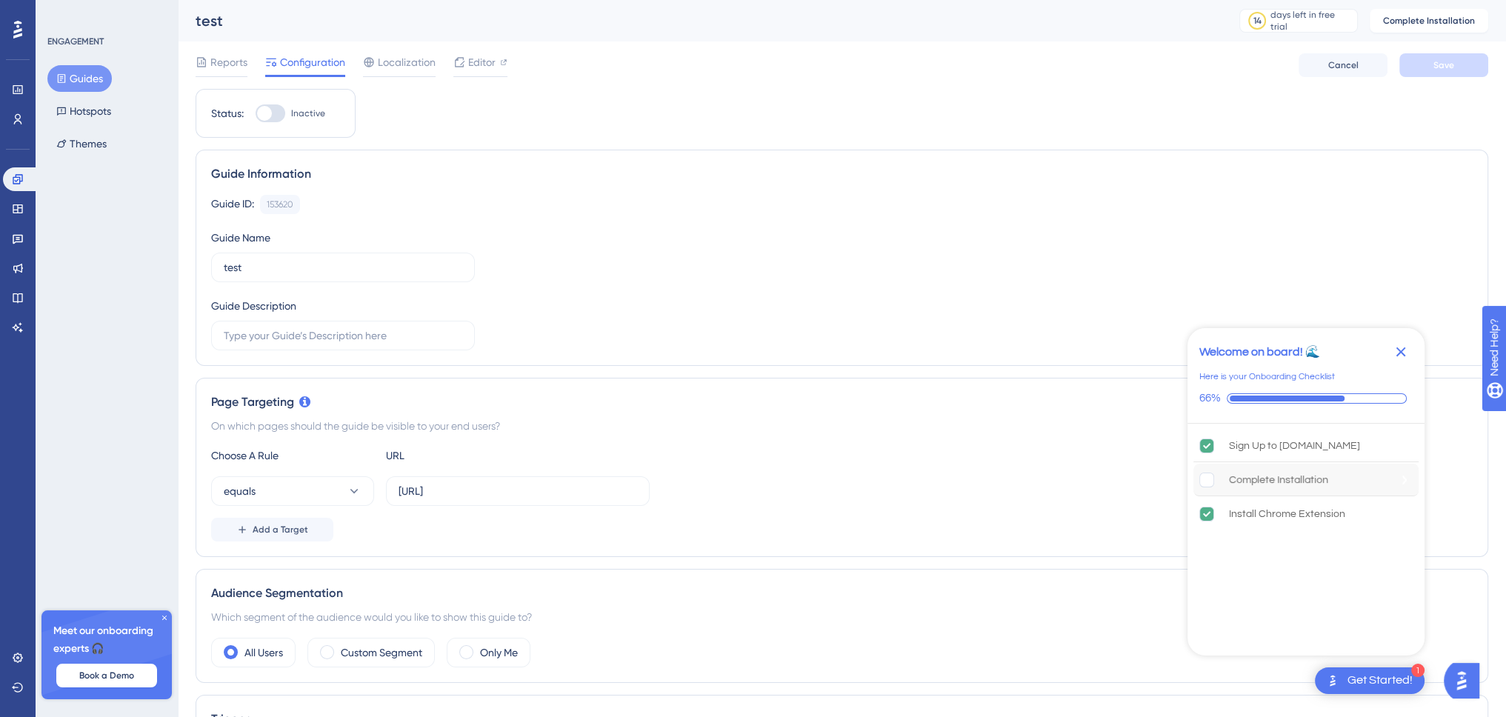
click at [1303, 475] on div "Complete Installation" at bounding box center [1278, 480] width 99 height 18
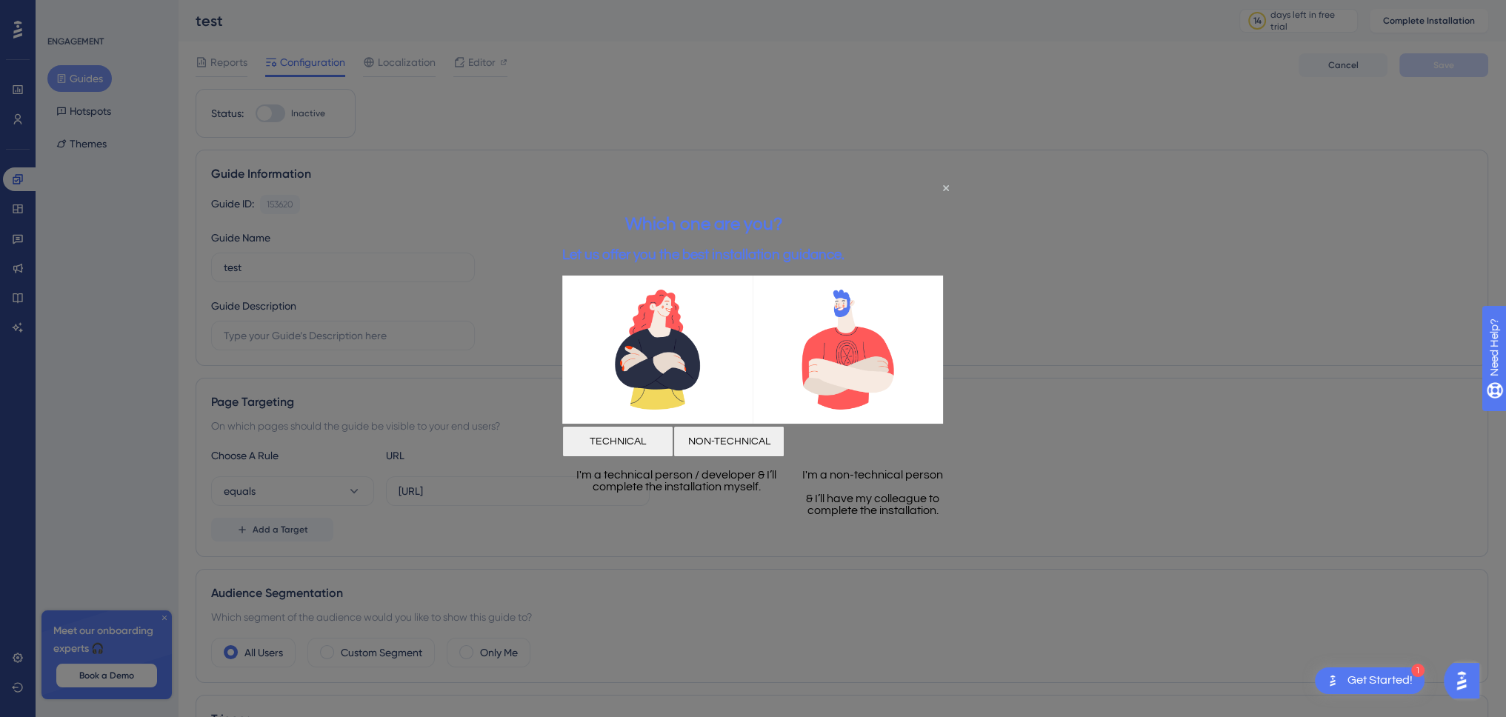
click at [674, 441] on button "TECHNICAL" at bounding box center [617, 441] width 111 height 31
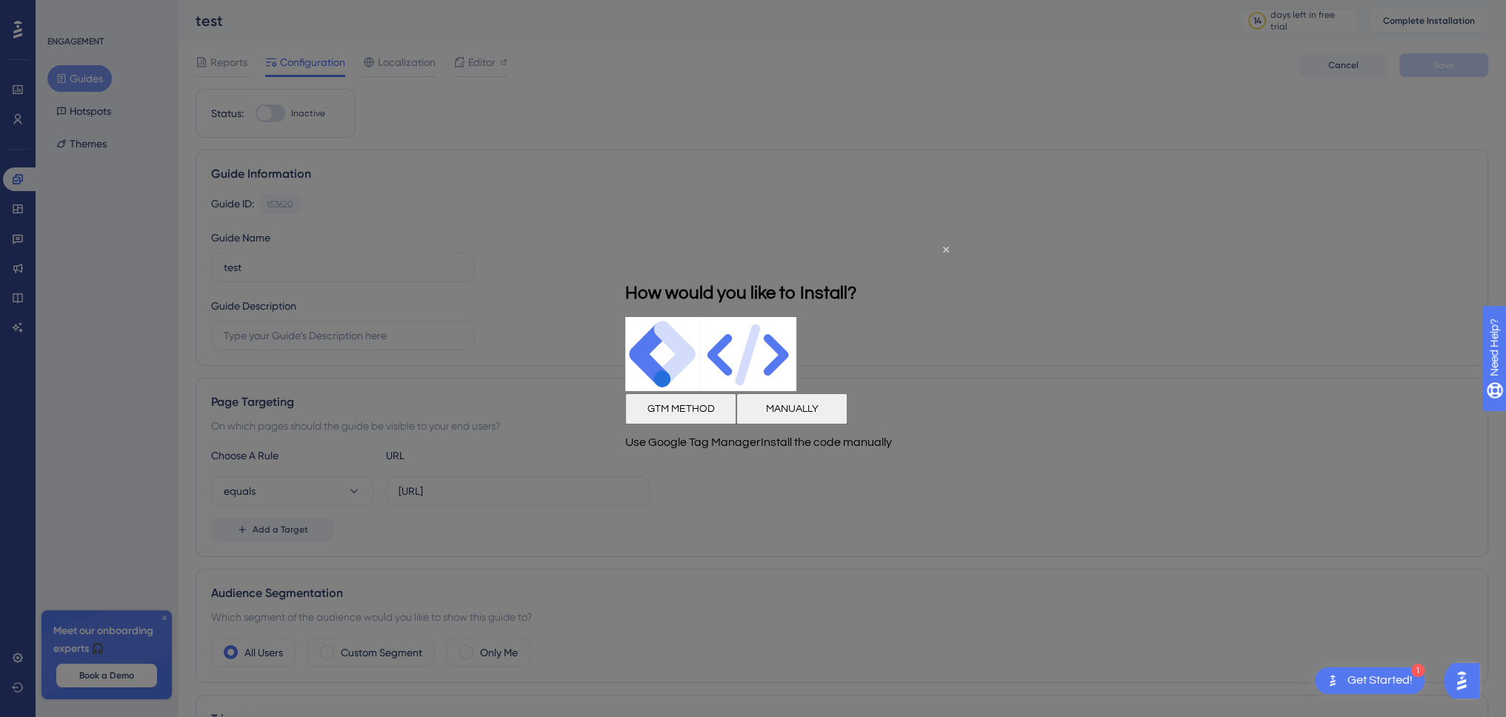
click at [688, 413] on button "GTM METHOD" at bounding box center [680, 408] width 111 height 31
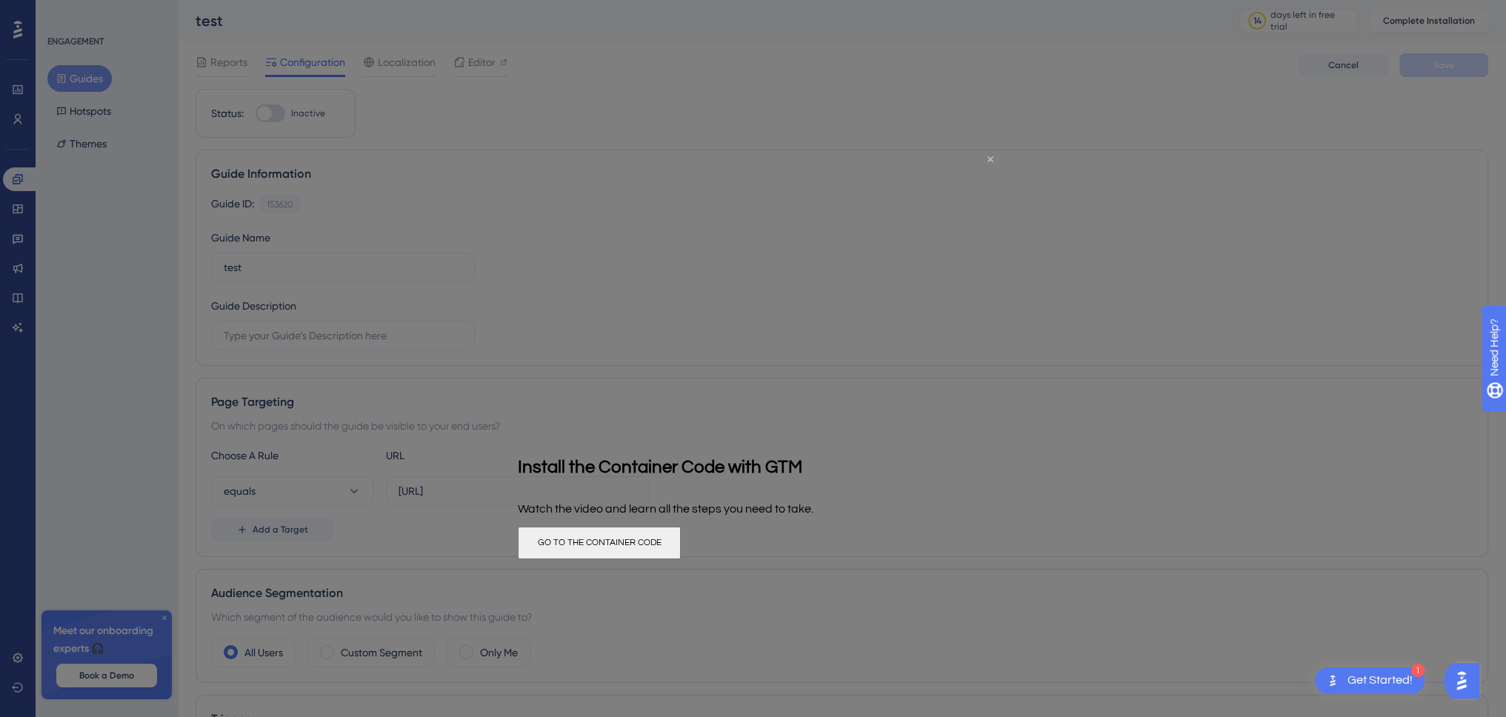
click at [993, 157] on icon "Close Preview" at bounding box center [991, 159] width 6 height 6
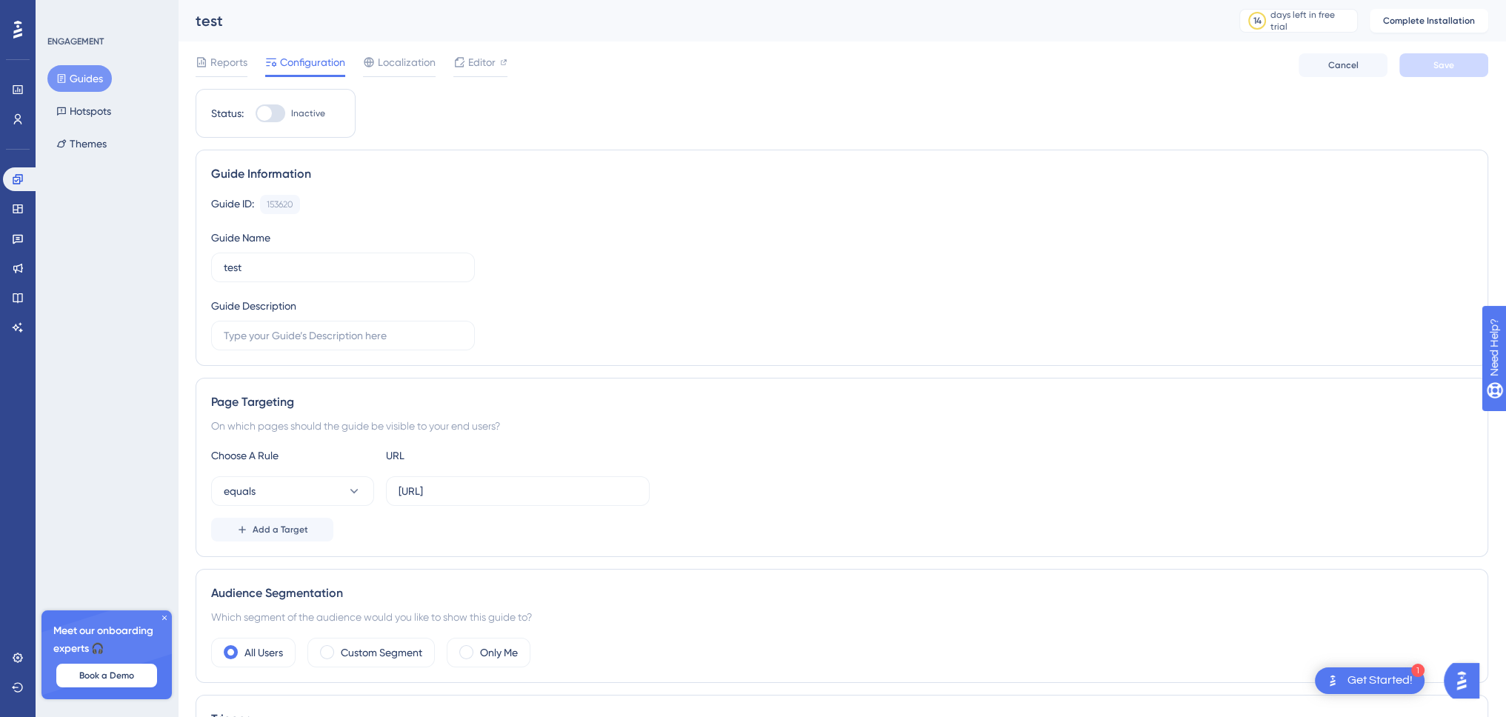
click at [1374, 677] on div "Get Started!" at bounding box center [1380, 681] width 65 height 16
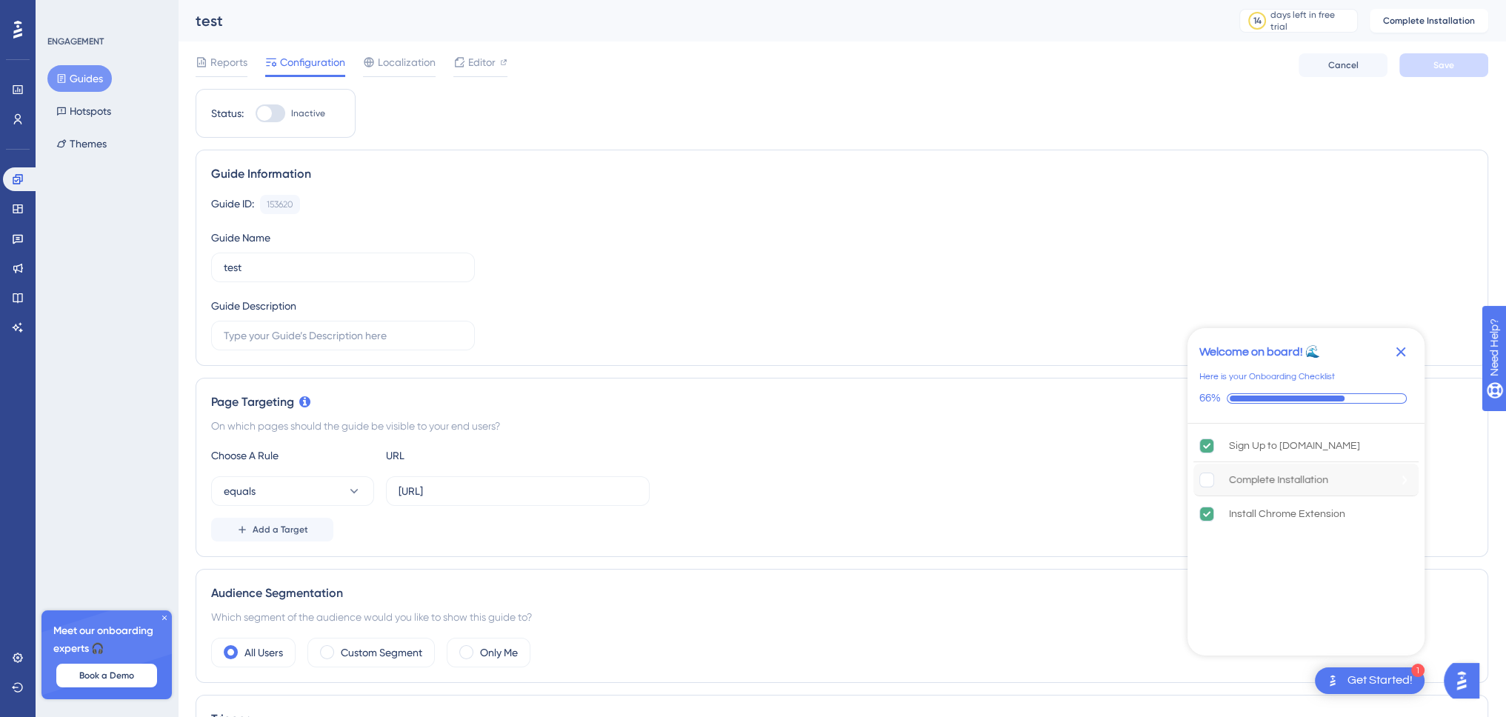
click at [1269, 482] on div "Complete Installation" at bounding box center [1278, 480] width 99 height 18
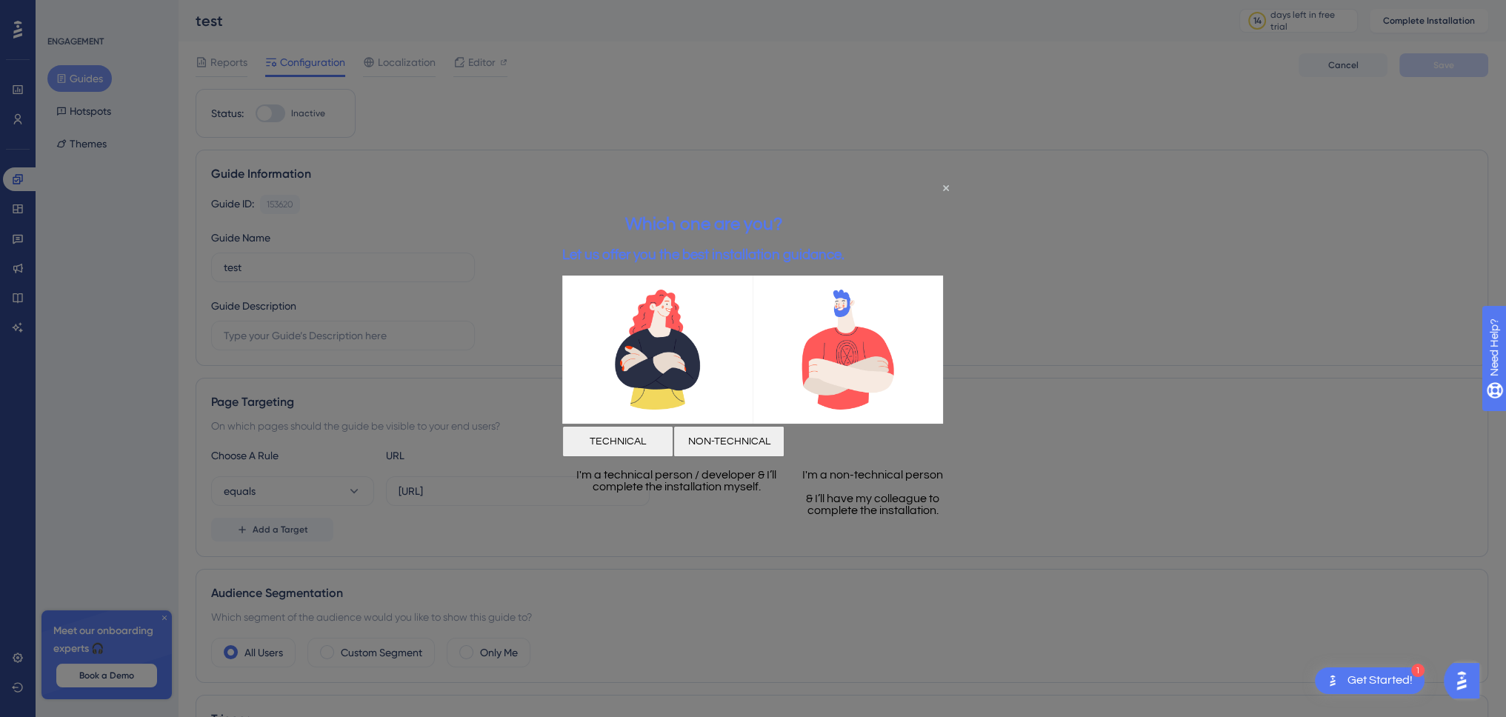
click at [673, 442] on button "TECHNICAL" at bounding box center [617, 441] width 111 height 31
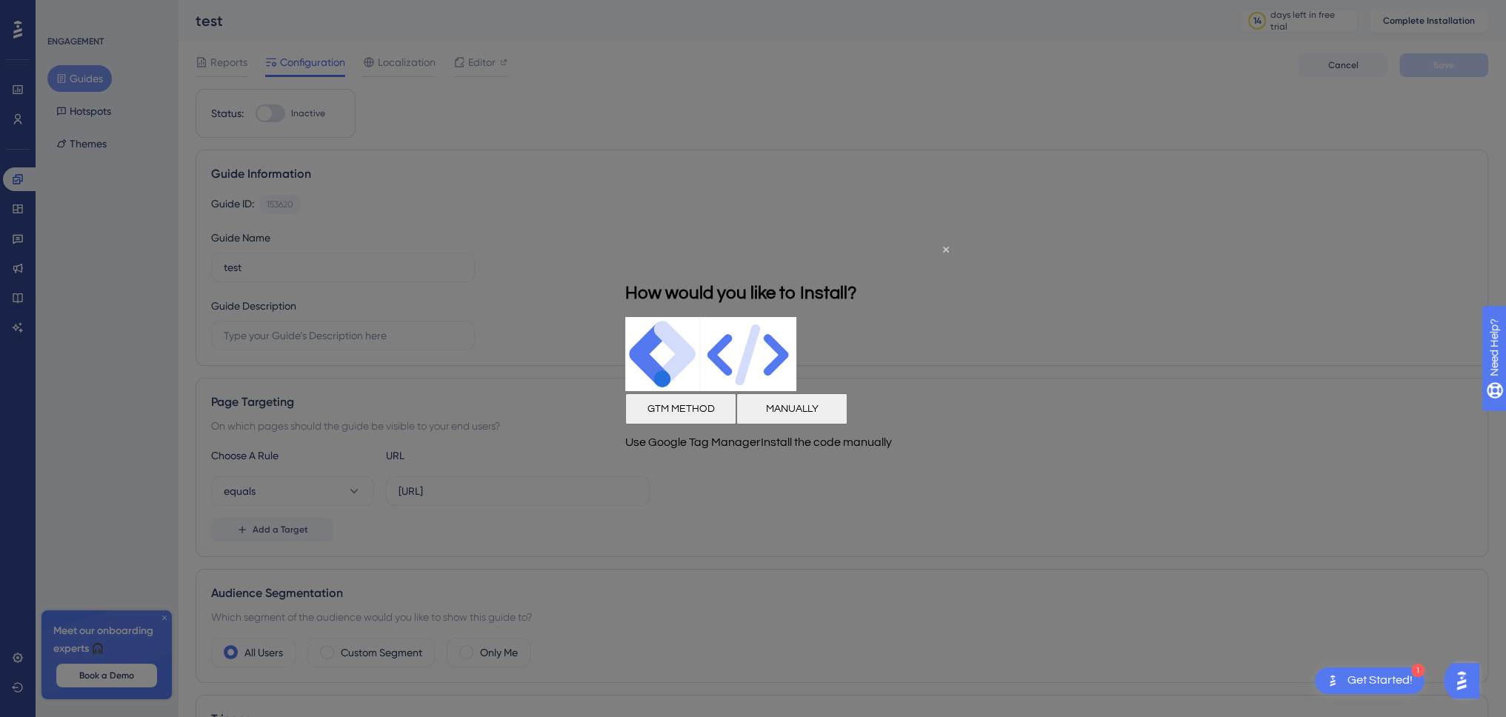
click at [848, 423] on button "MANUALLY" at bounding box center [792, 408] width 111 height 31
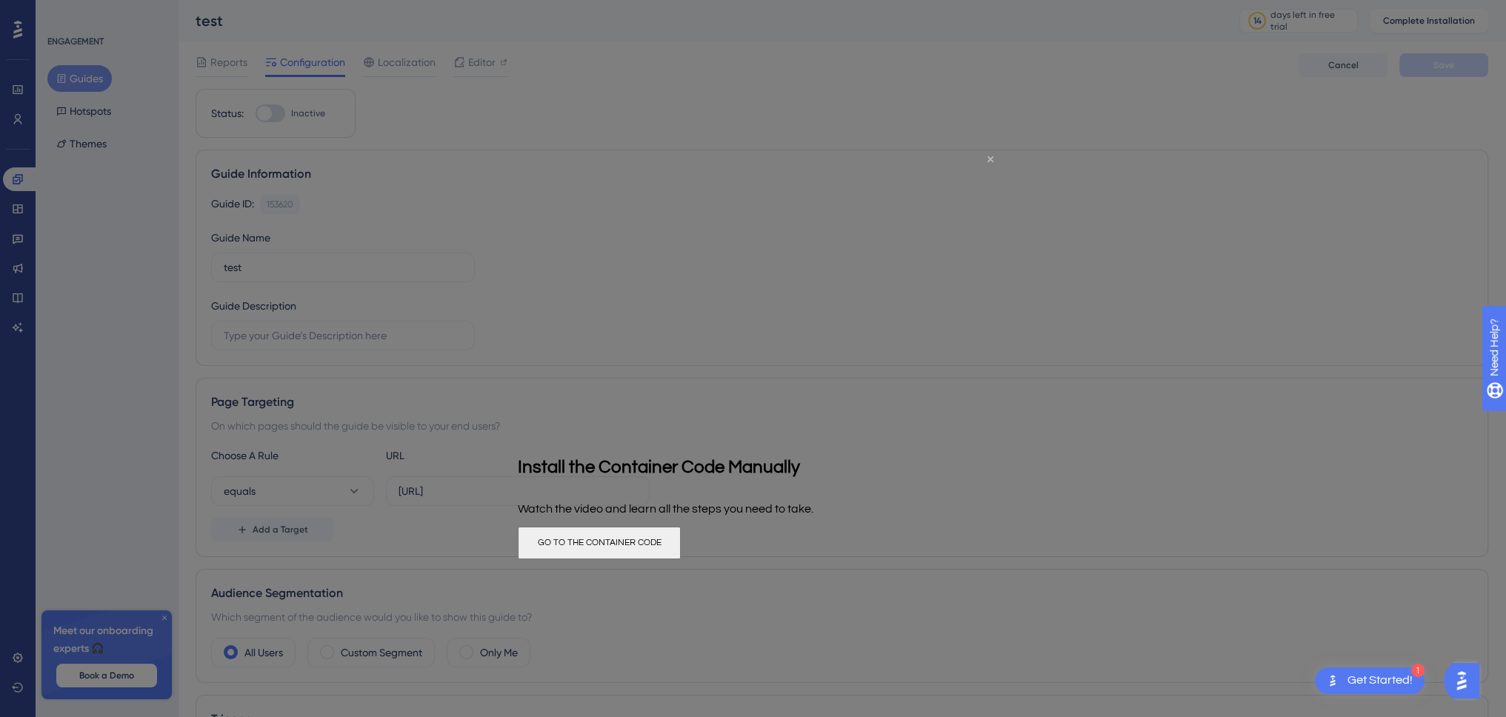
click at [991, 156] on icon "Close Preview" at bounding box center [991, 159] width 6 height 6
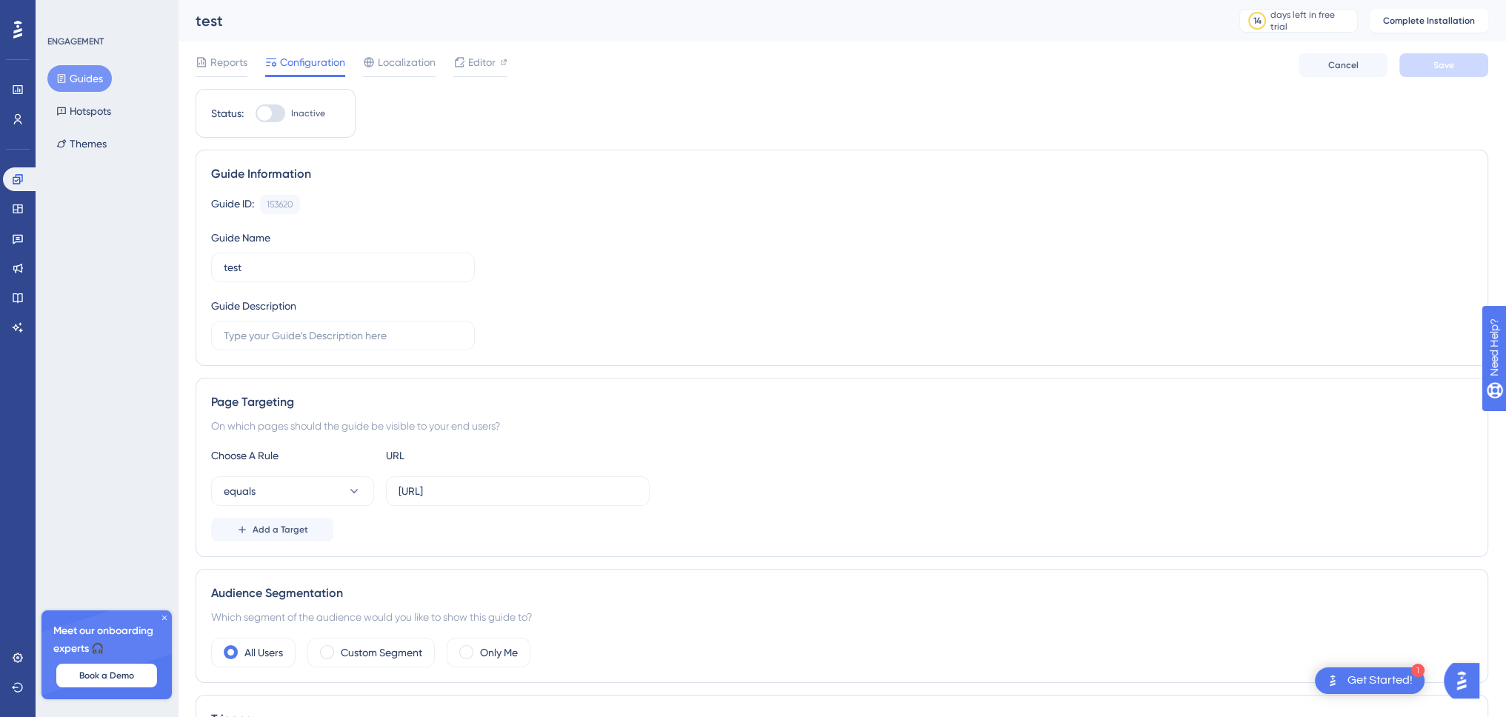
click at [1353, 671] on div "1 Get Started!" at bounding box center [1370, 681] width 110 height 27
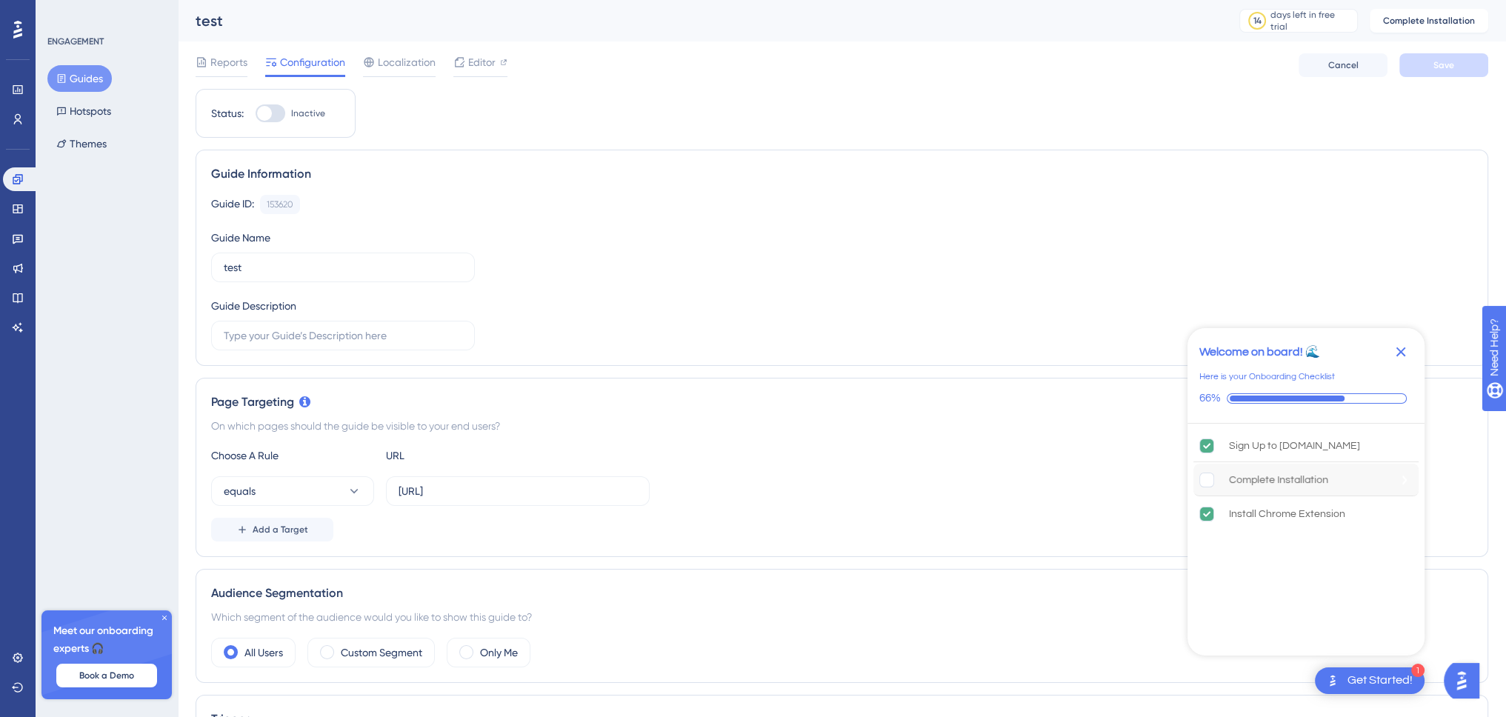
click at [1257, 478] on div "Complete Installation" at bounding box center [1278, 480] width 99 height 18
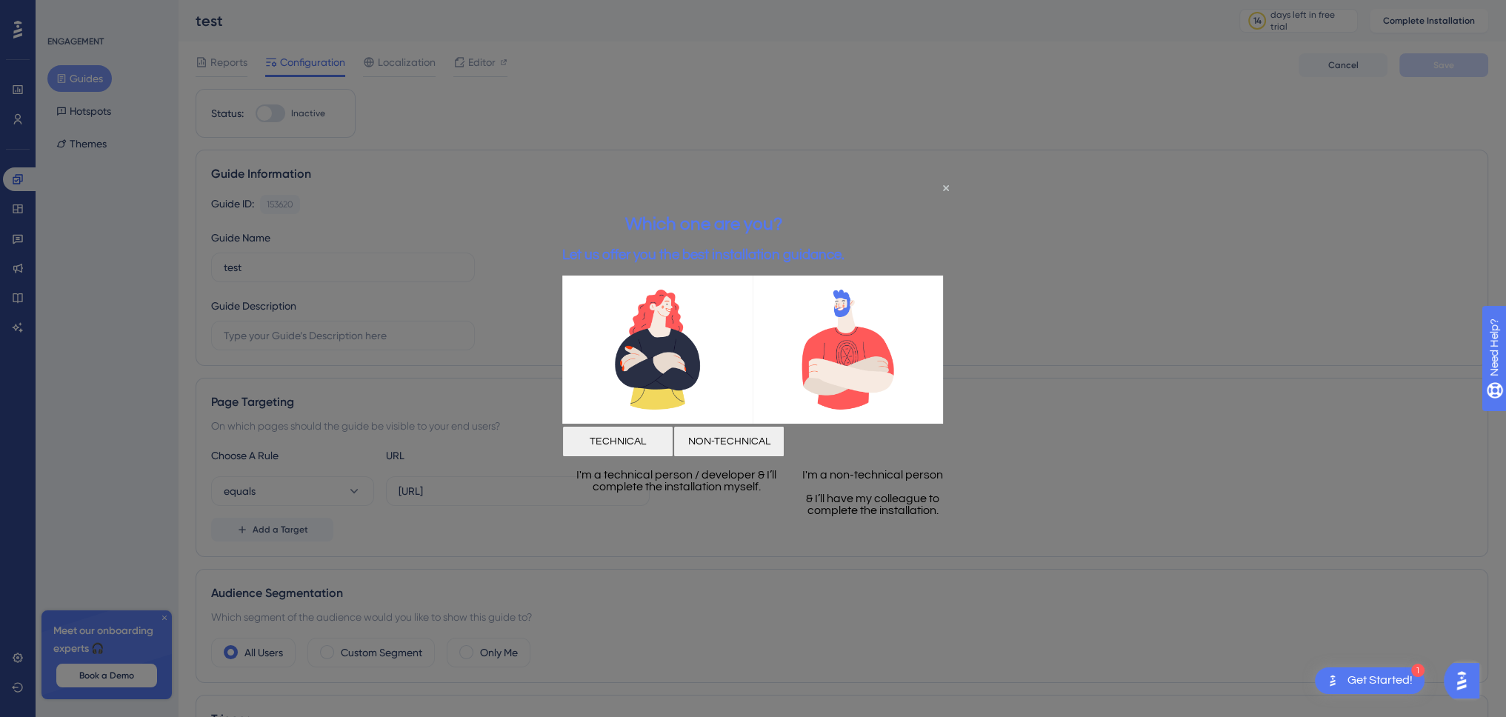
click at [674, 443] on button "TECHNICAL" at bounding box center [617, 441] width 111 height 31
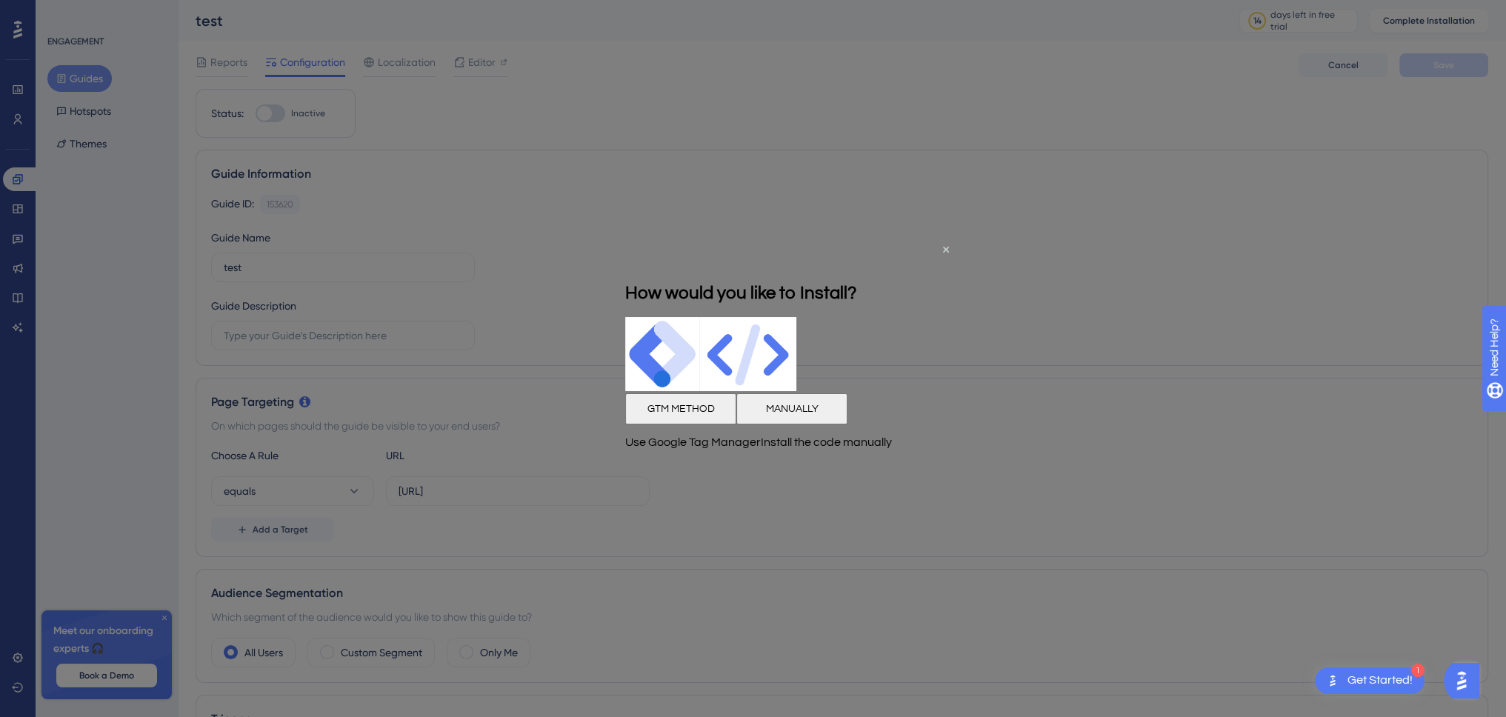
click at [691, 416] on button "GTM METHOD" at bounding box center [680, 408] width 111 height 31
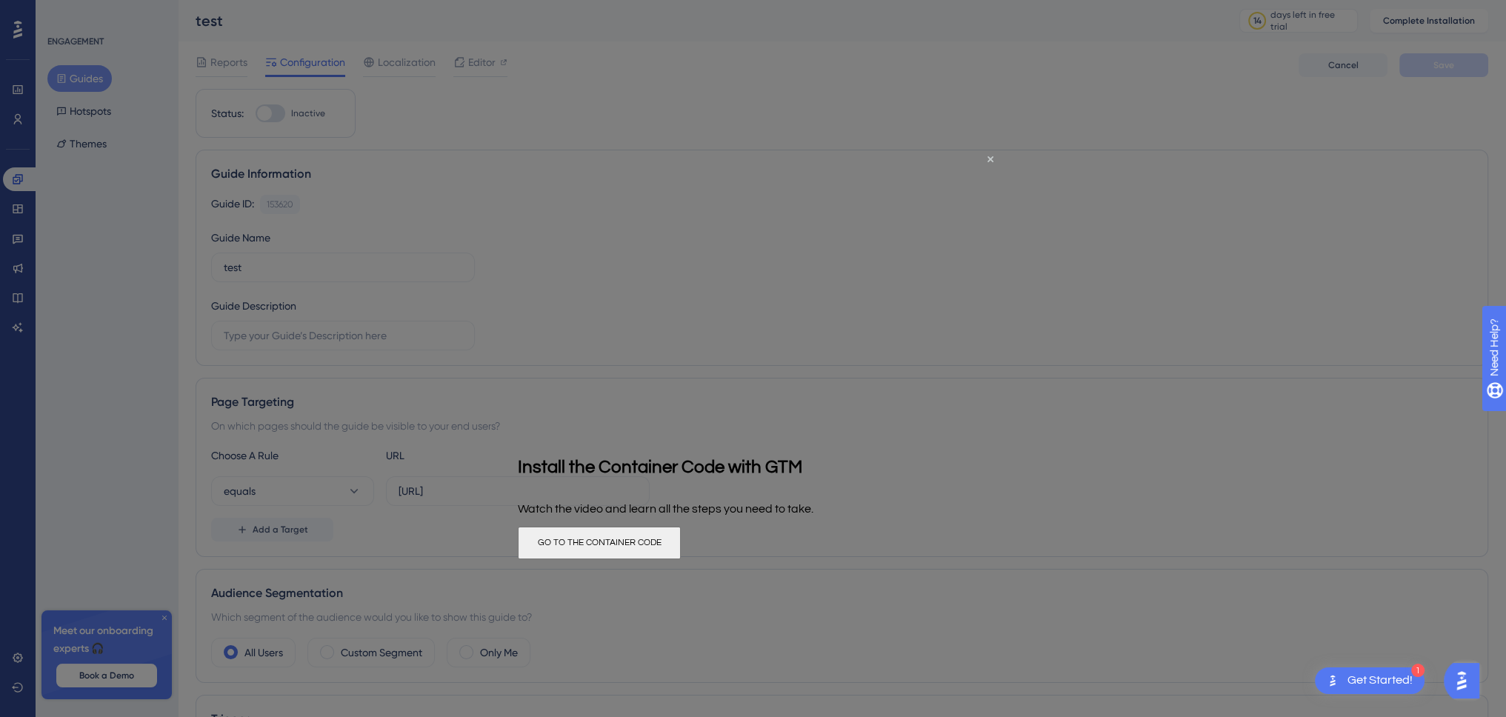
click at [1094, 412] on div at bounding box center [753, 358] width 1506 height 717
drag, startPoint x: 990, startPoint y: 156, endPoint x: 1509, endPoint y: 310, distance: 540.9
click at [990, 156] on icon "Close Preview" at bounding box center [991, 159] width 6 height 6
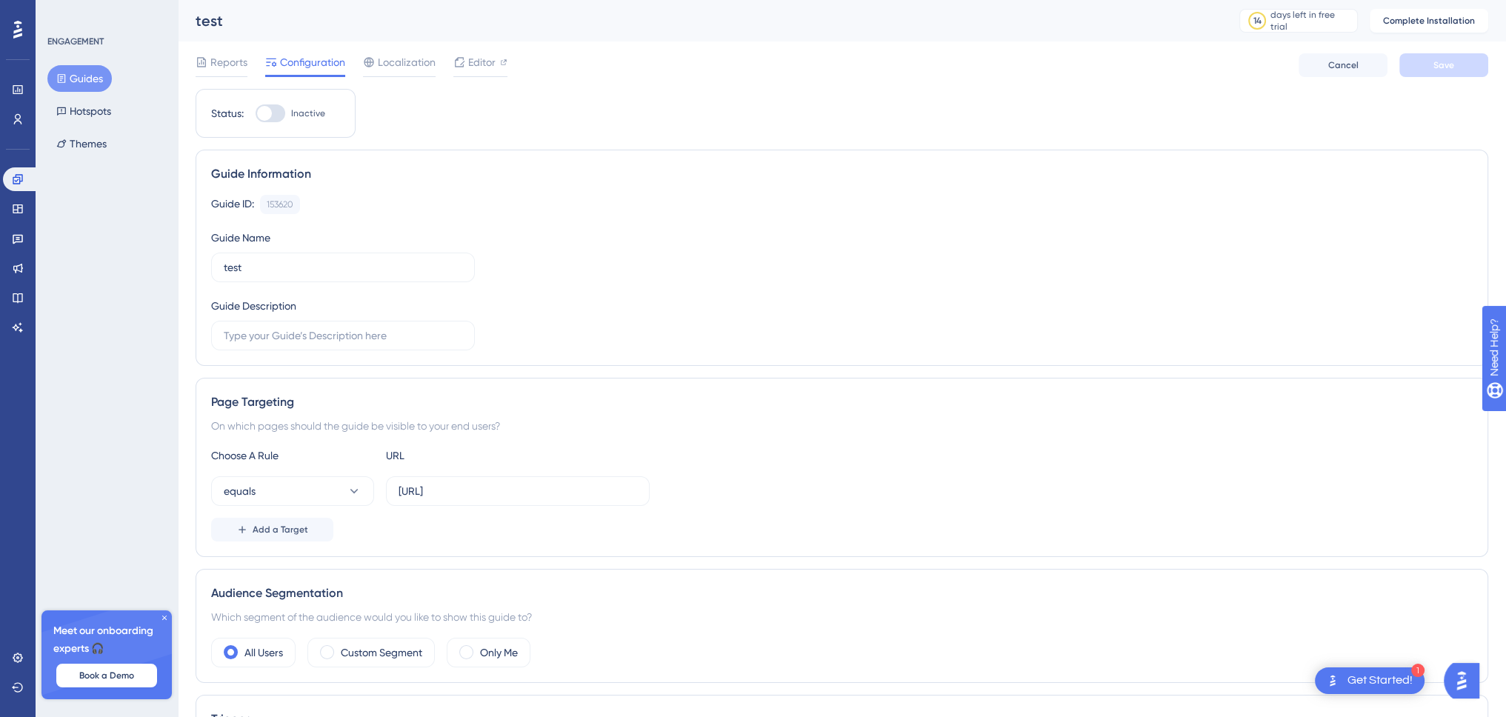
click at [1357, 678] on div "Get Started!" at bounding box center [1380, 681] width 65 height 16
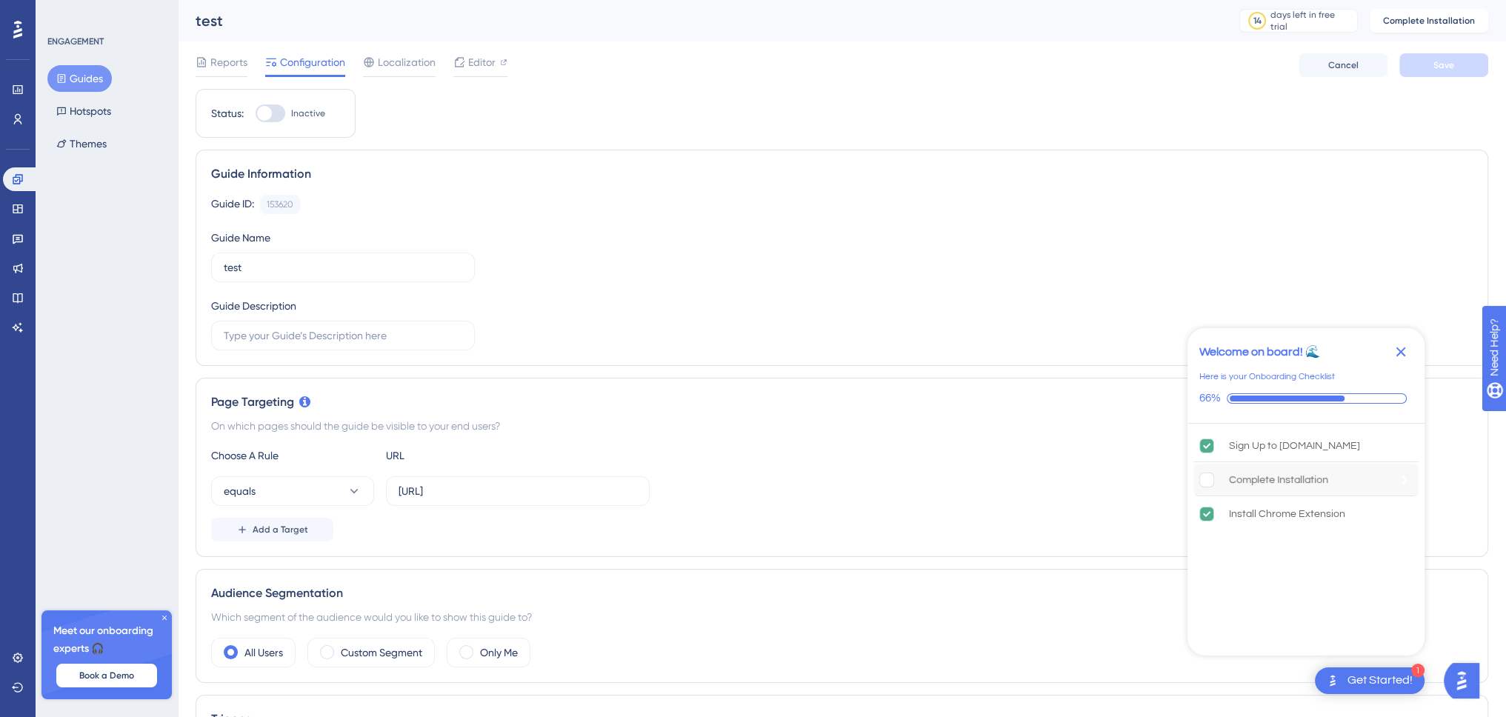
click at [1278, 482] on div "Complete Installation" at bounding box center [1278, 480] width 99 height 18
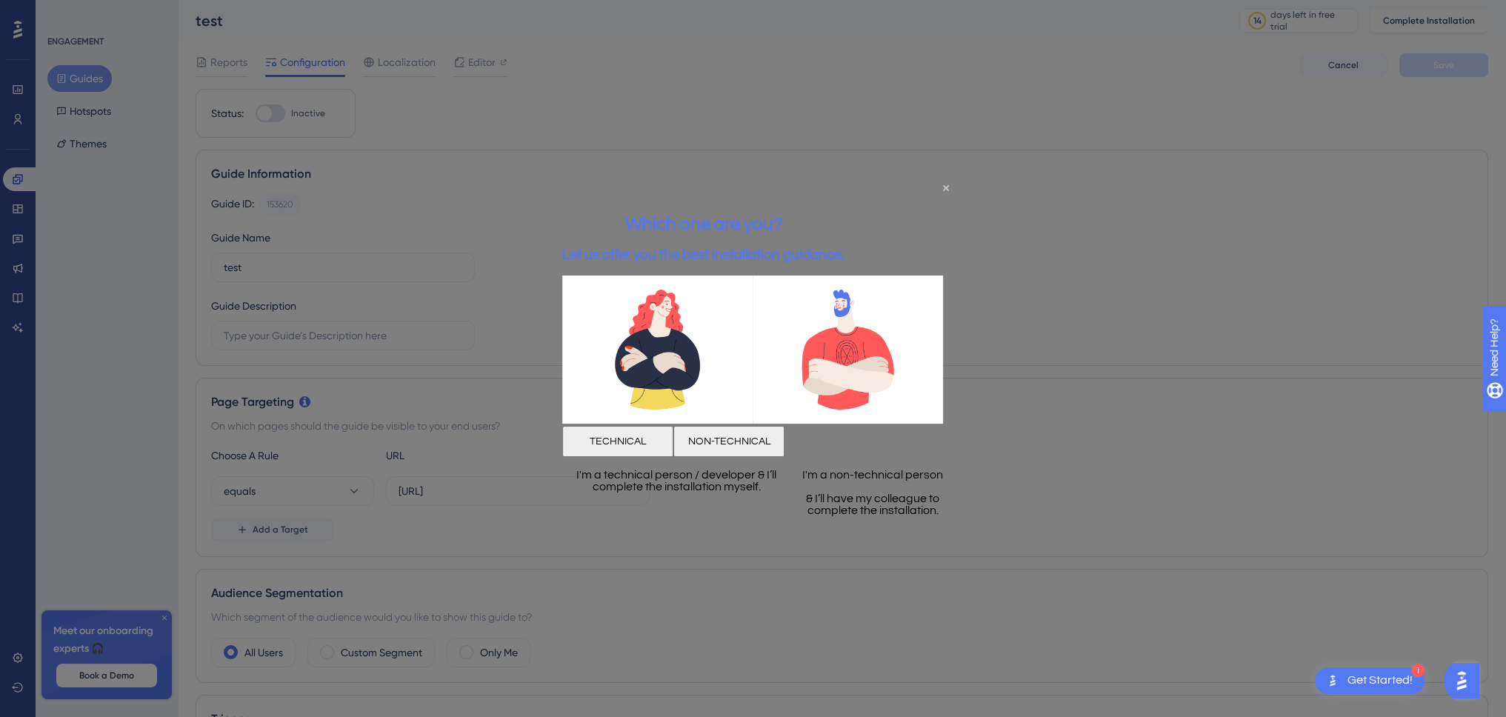
click at [664, 429] on button "TECHNICAL" at bounding box center [617, 441] width 111 height 31
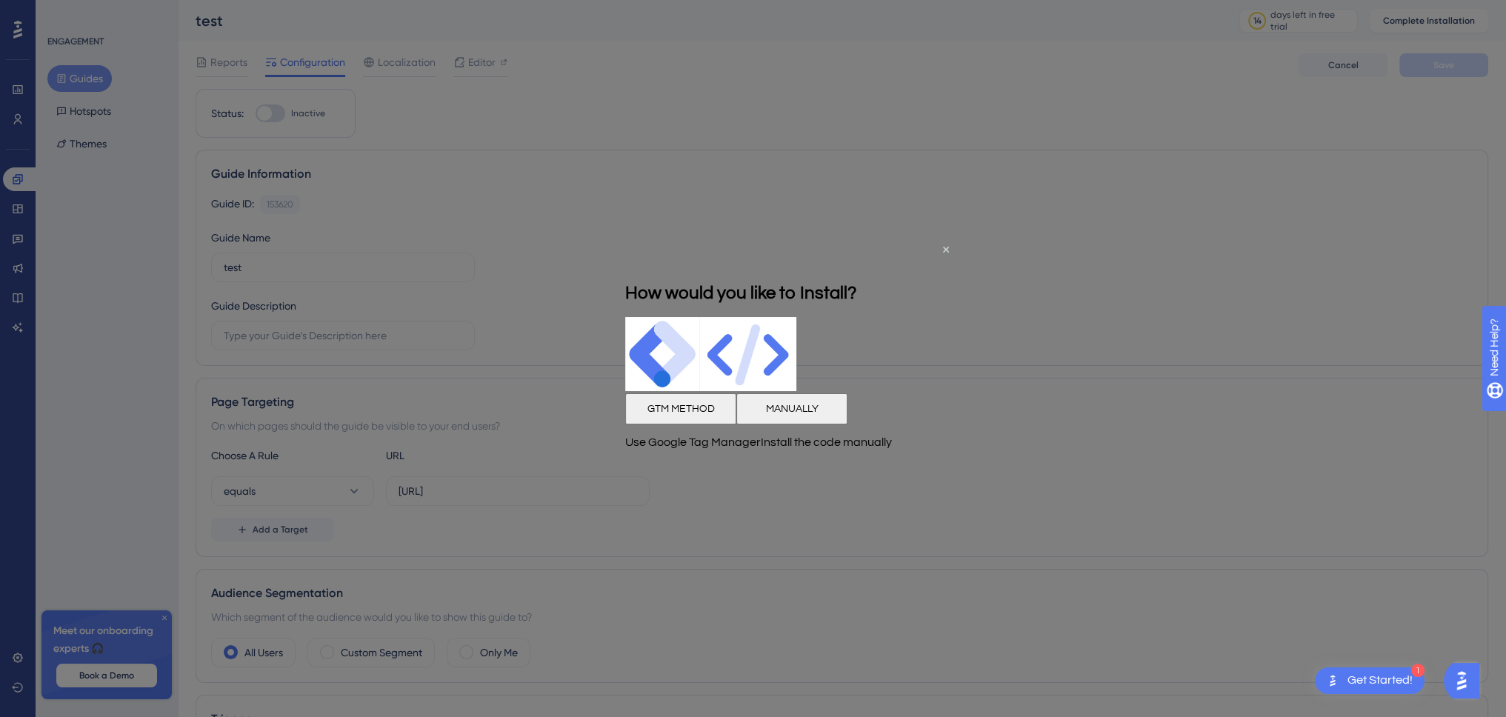
click at [848, 417] on button "MANUALLY" at bounding box center [792, 408] width 111 height 31
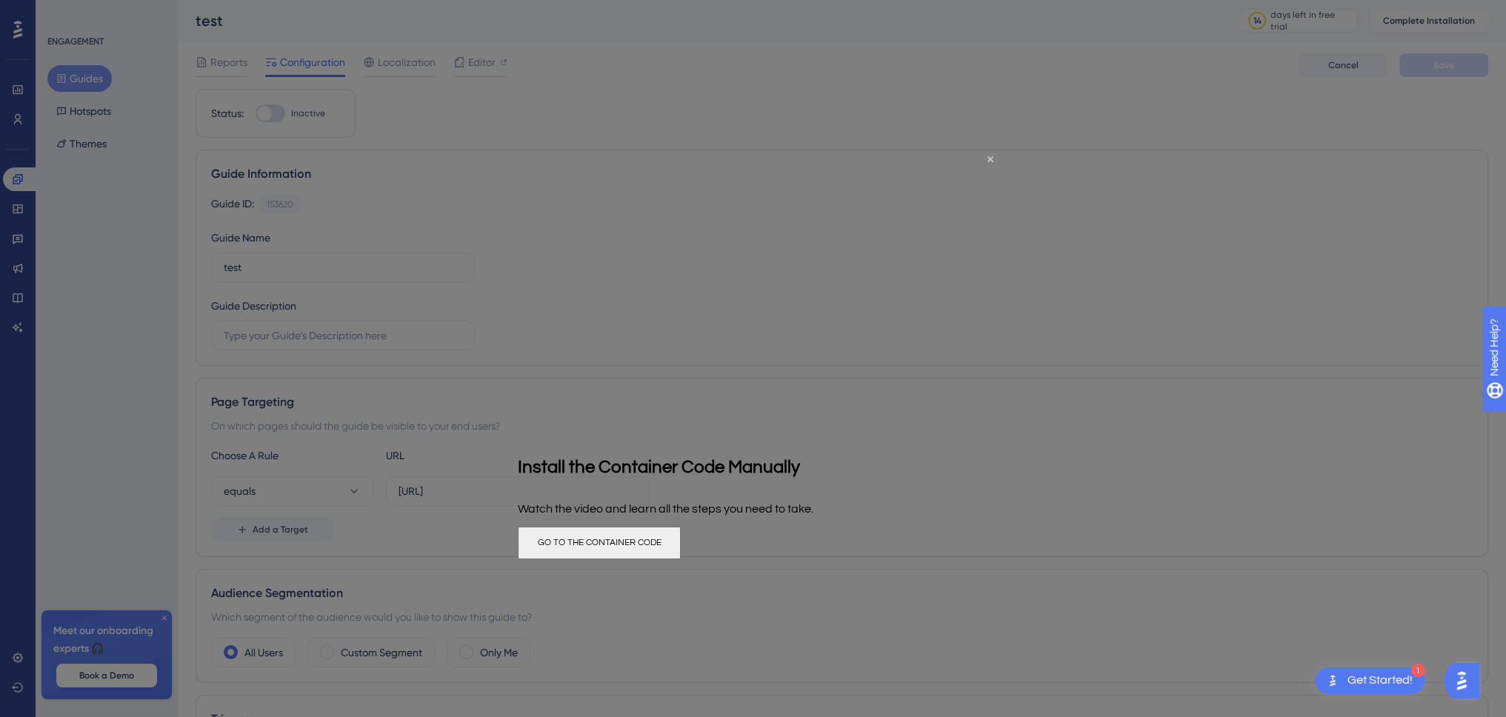
click at [1245, 343] on div at bounding box center [753, 358] width 1506 height 717
click at [990, 156] on icon "Close Preview" at bounding box center [991, 159] width 6 height 6
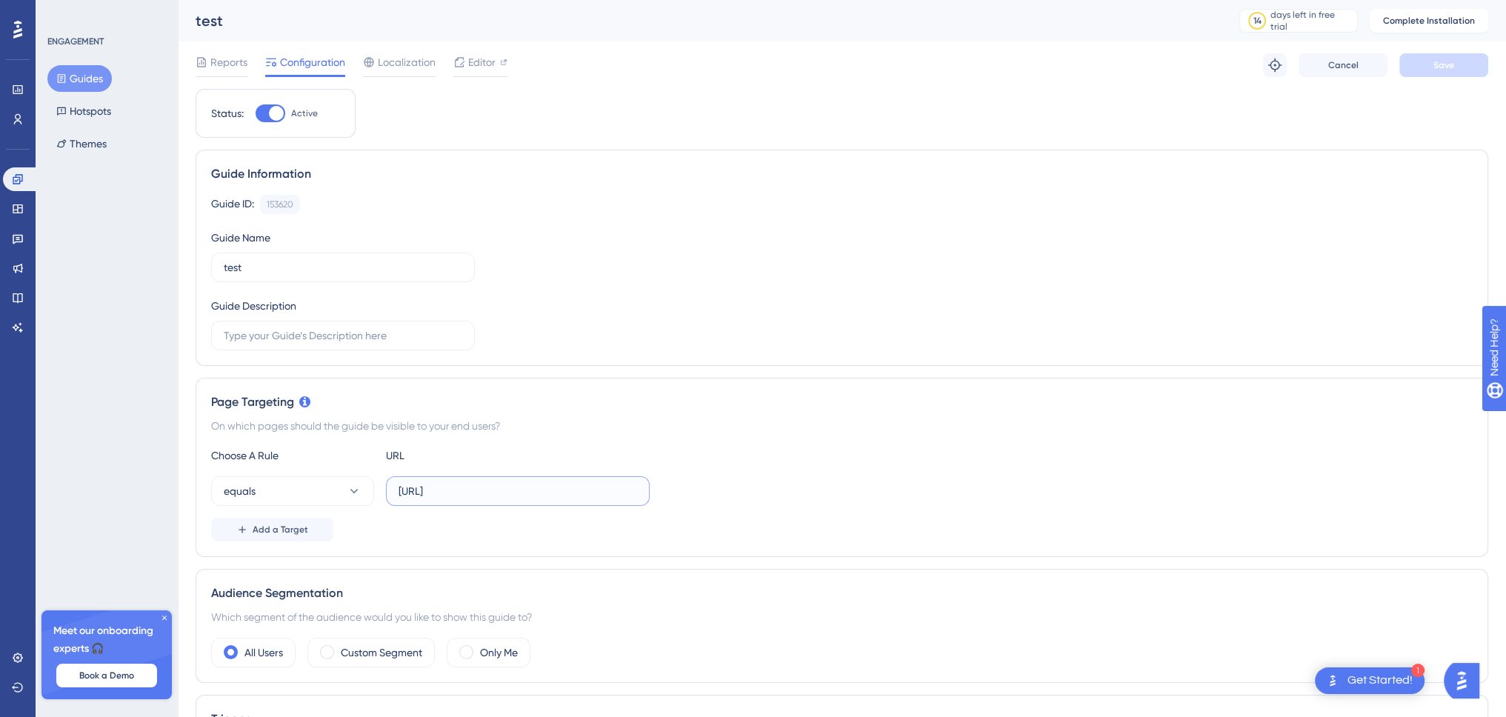
scroll to position [0, 64]
drag, startPoint x: 588, startPoint y: 494, endPoint x: 747, endPoint y: 491, distance: 158.6
click at [747, 491] on div "equals http://localhost:4200/management-tools/container-heatmap" at bounding box center [842, 491] width 1262 height 30
click at [594, 488] on input "http://localhost:4200/management-tools/container-heatmap" at bounding box center [518, 491] width 239 height 16
click at [782, 468] on div "Choose A Rule URL equals http://localhost:4200/management-tools/container-heatm…" at bounding box center [842, 494] width 1262 height 95
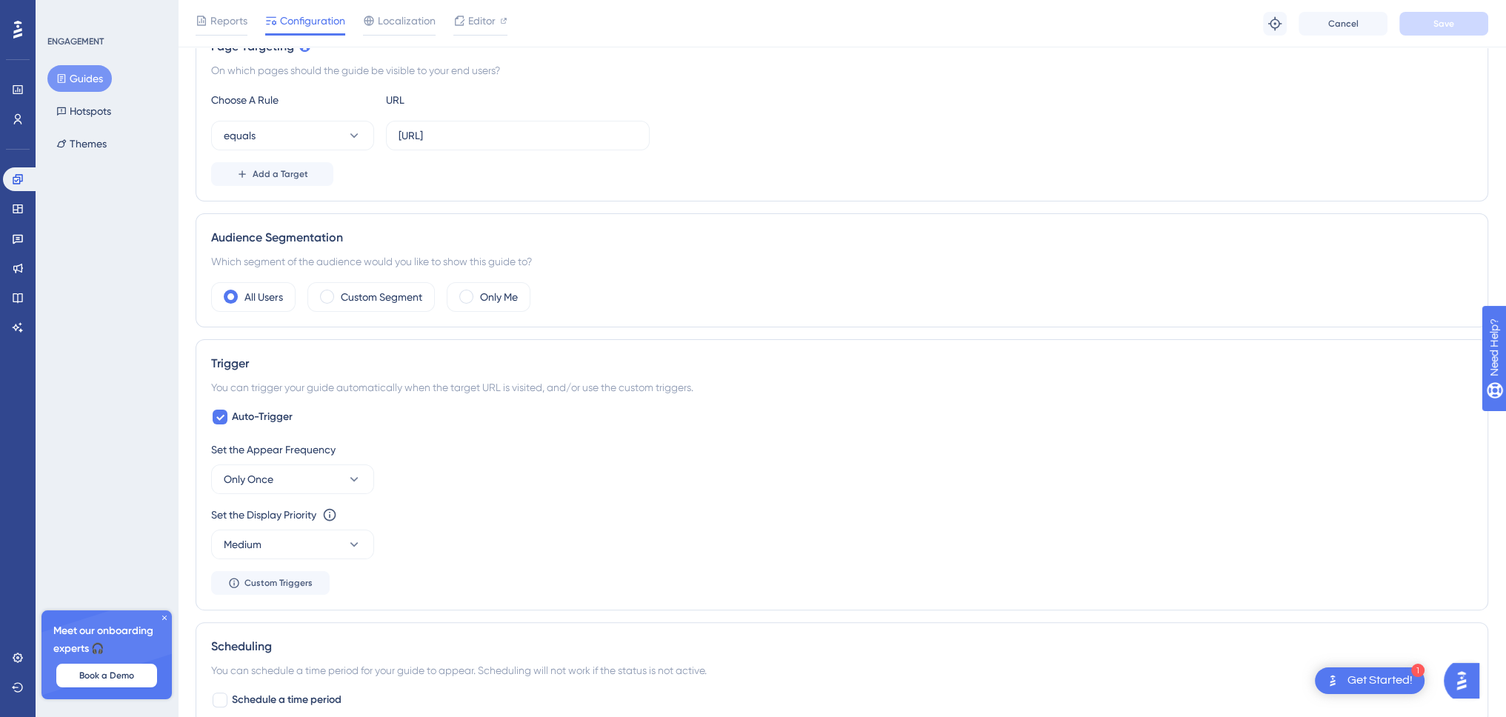
scroll to position [370, 0]
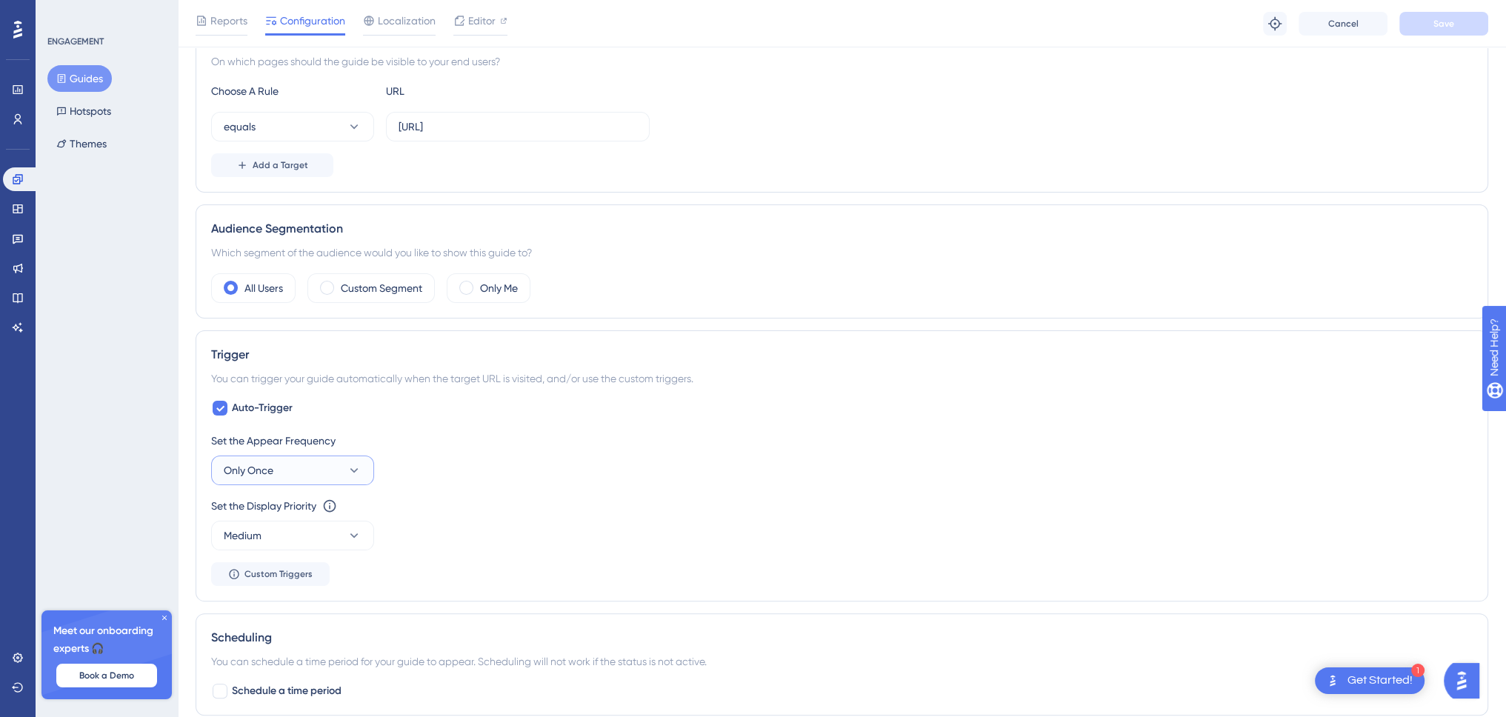
click at [310, 468] on button "Only Once" at bounding box center [292, 471] width 163 height 30
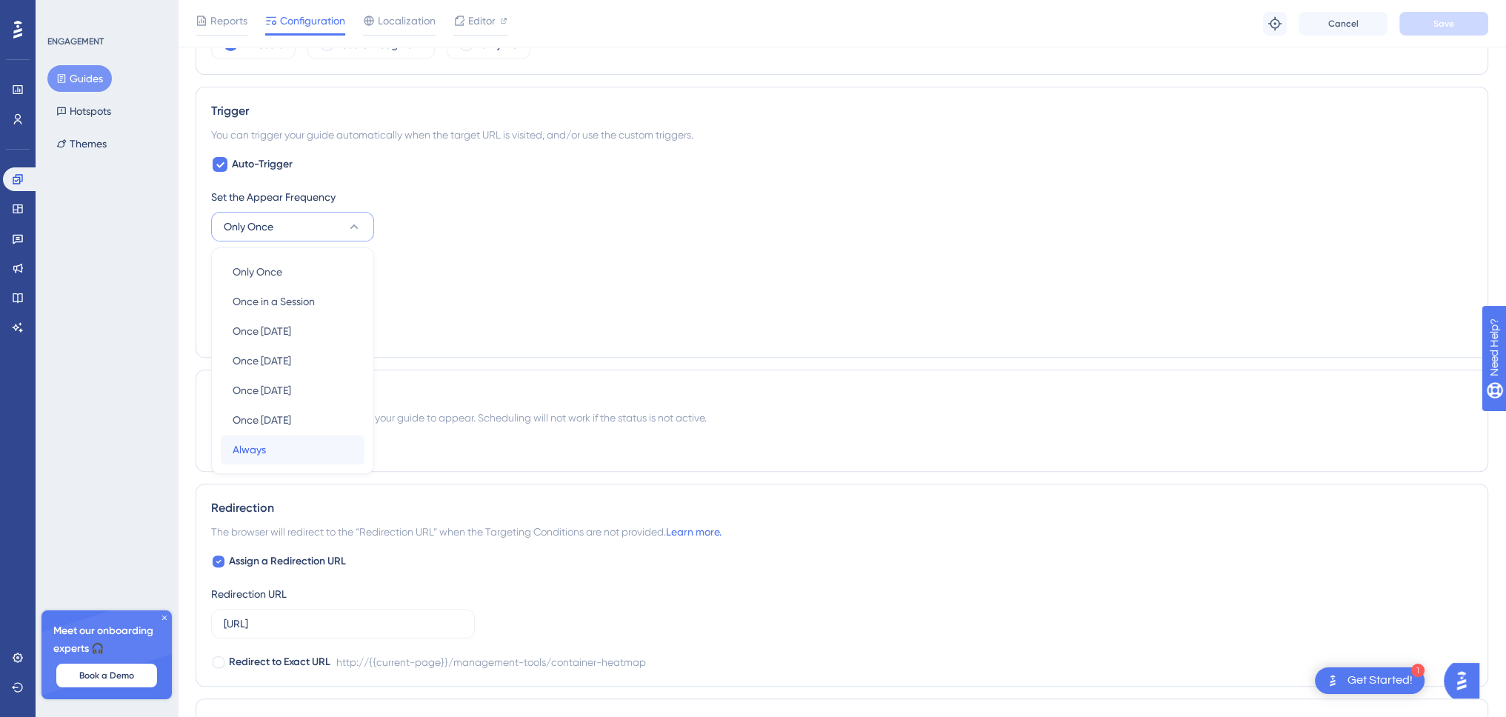
click at [310, 442] on div "Always Always" at bounding box center [293, 450] width 120 height 30
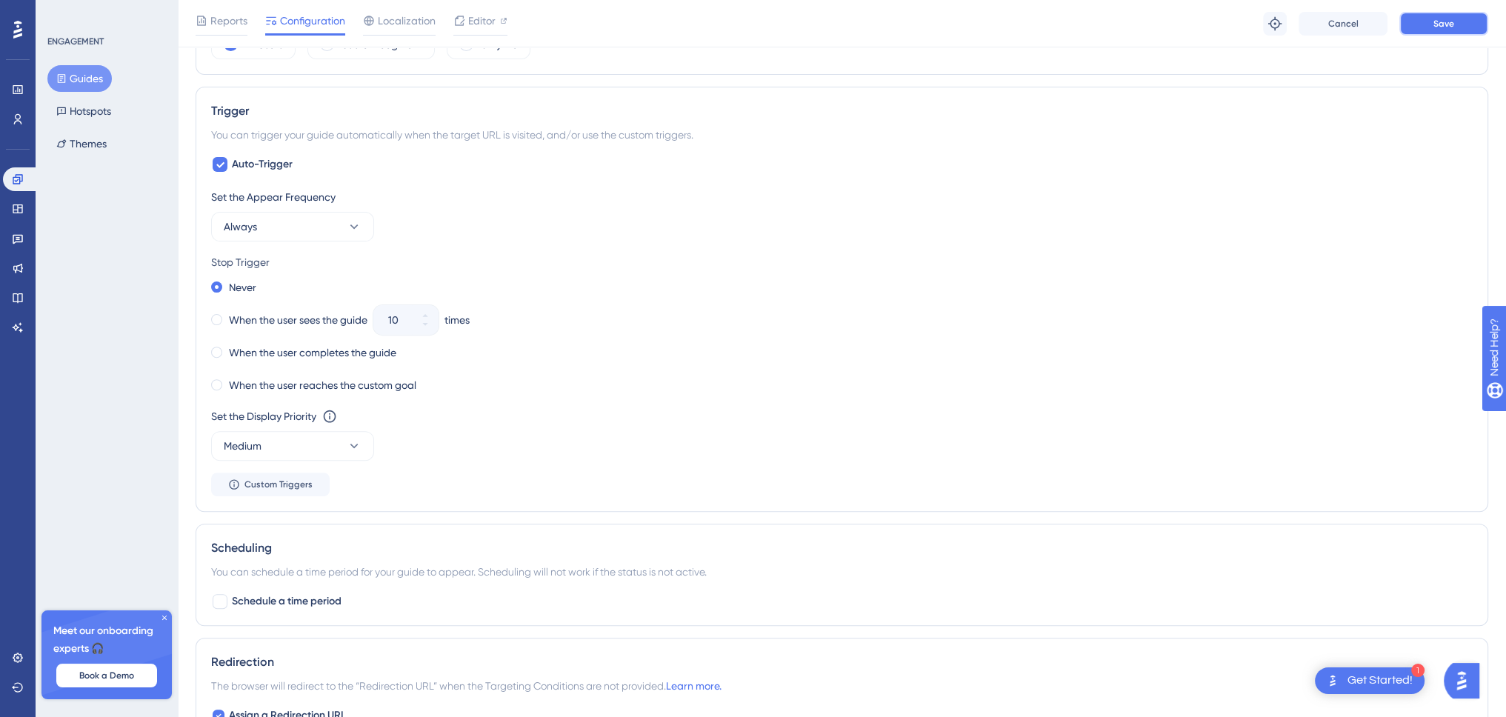
click at [1461, 18] on button "Save" at bounding box center [1444, 24] width 89 height 24
click at [1360, 678] on div "Get Started!" at bounding box center [1380, 681] width 65 height 16
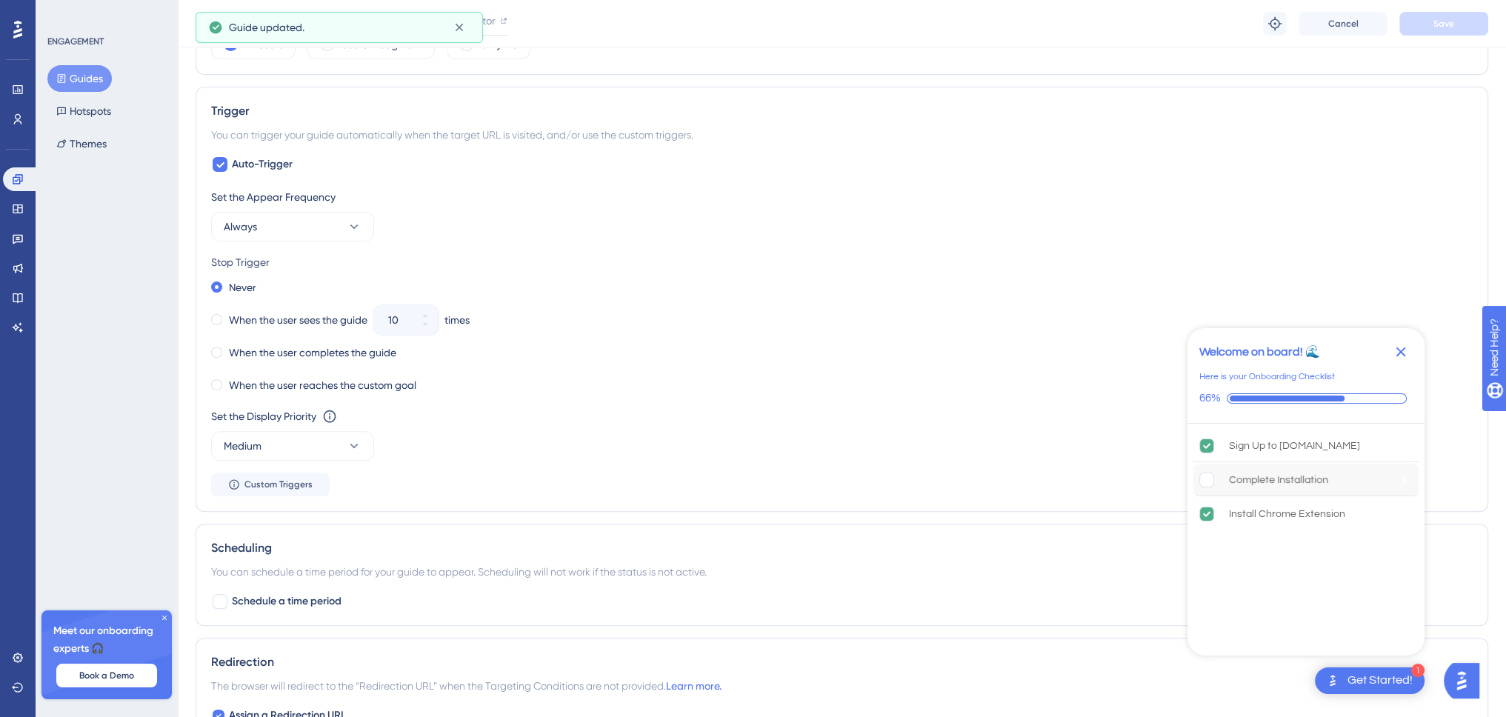
click at [1297, 477] on div "Complete Installation" at bounding box center [1278, 480] width 99 height 18
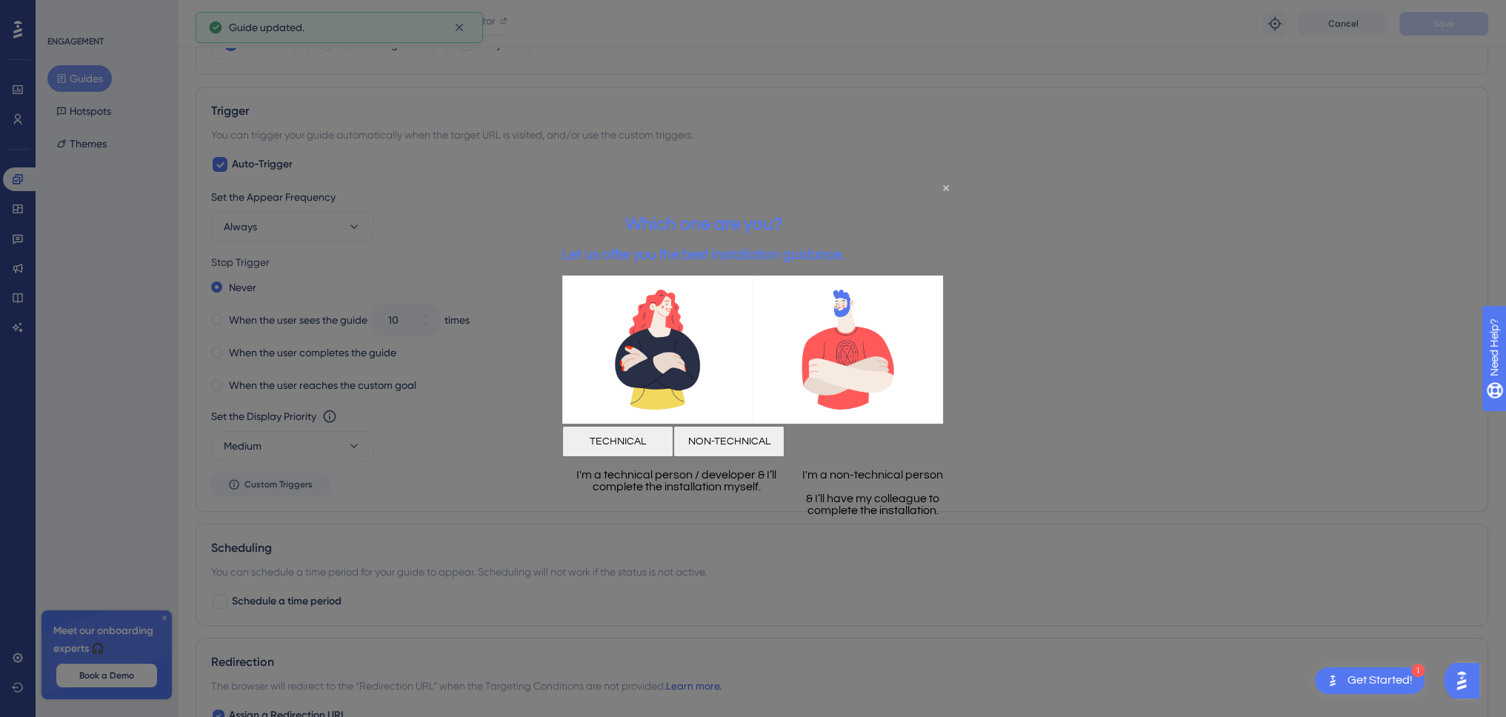
scroll to position [0, 0]
click at [670, 445] on button "TECHNICAL" at bounding box center [617, 441] width 111 height 31
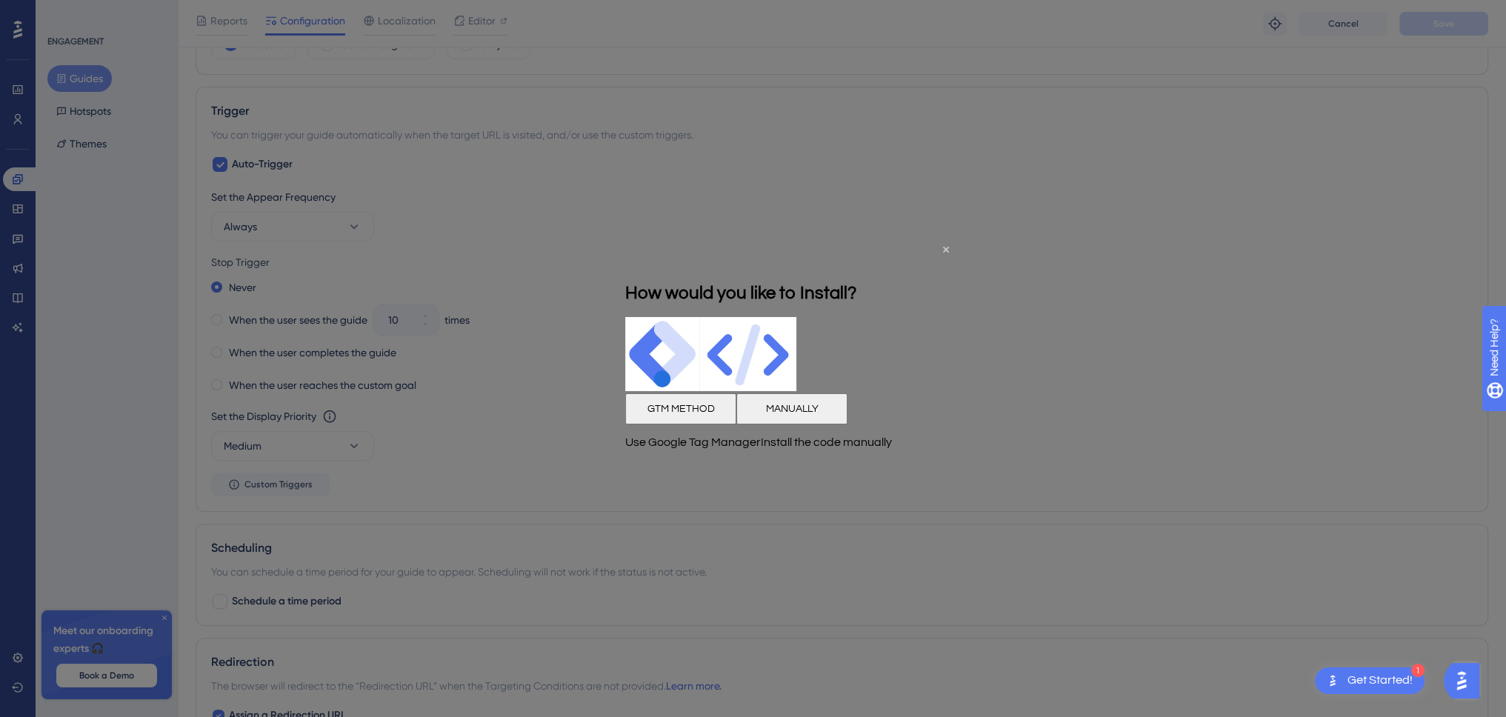
click at [848, 415] on button "MANUALLY" at bounding box center [792, 408] width 111 height 31
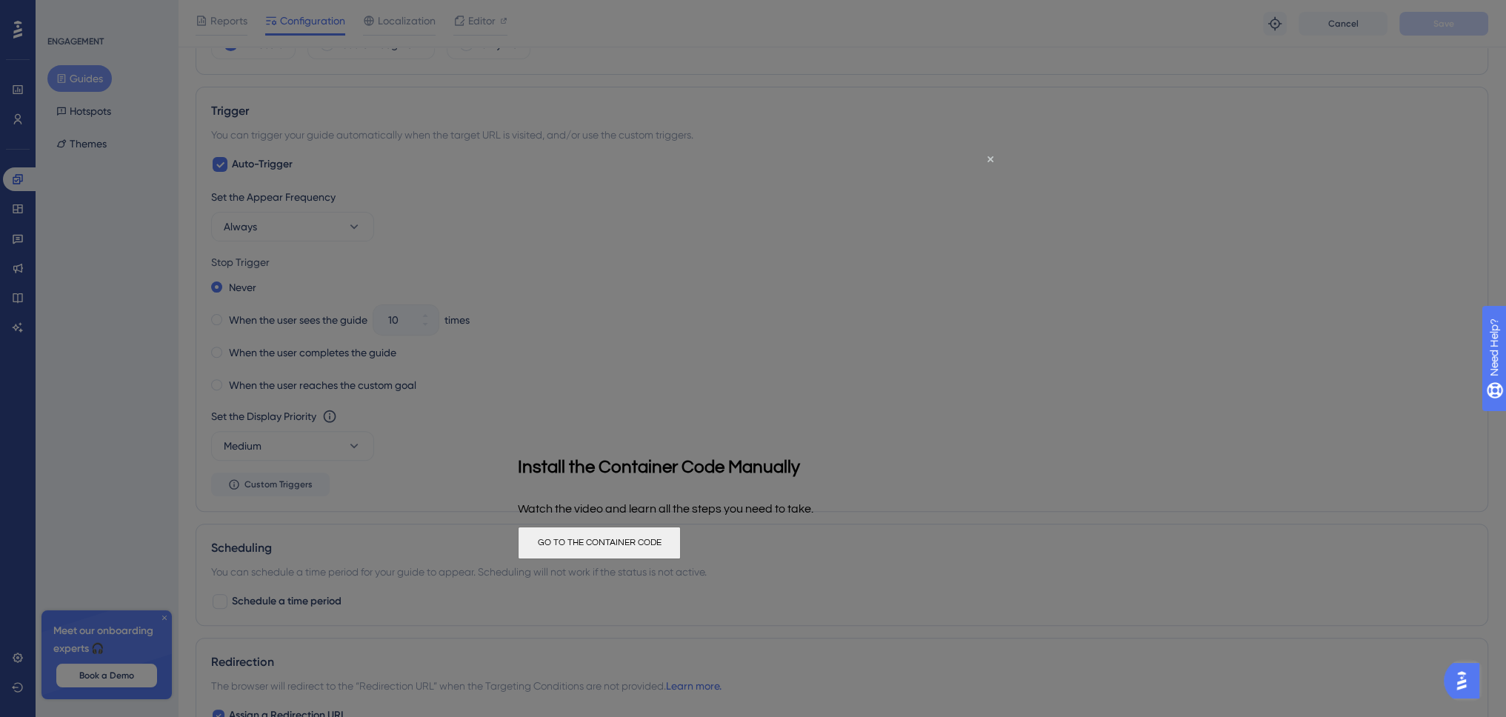
click at [681, 542] on button "GO TO THE CONTAINER CODE" at bounding box center [599, 542] width 163 height 33
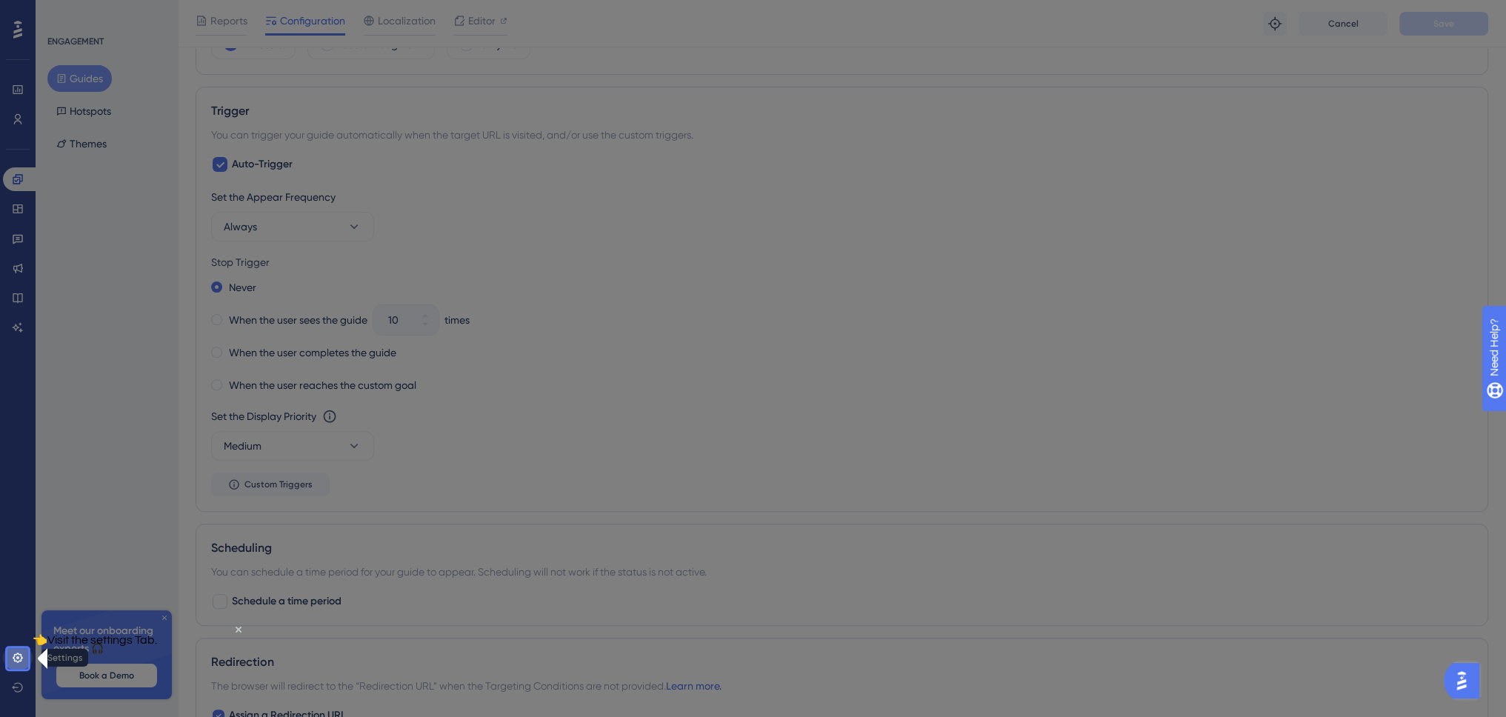
click at [22, 660] on icon at bounding box center [18, 658] width 12 height 12
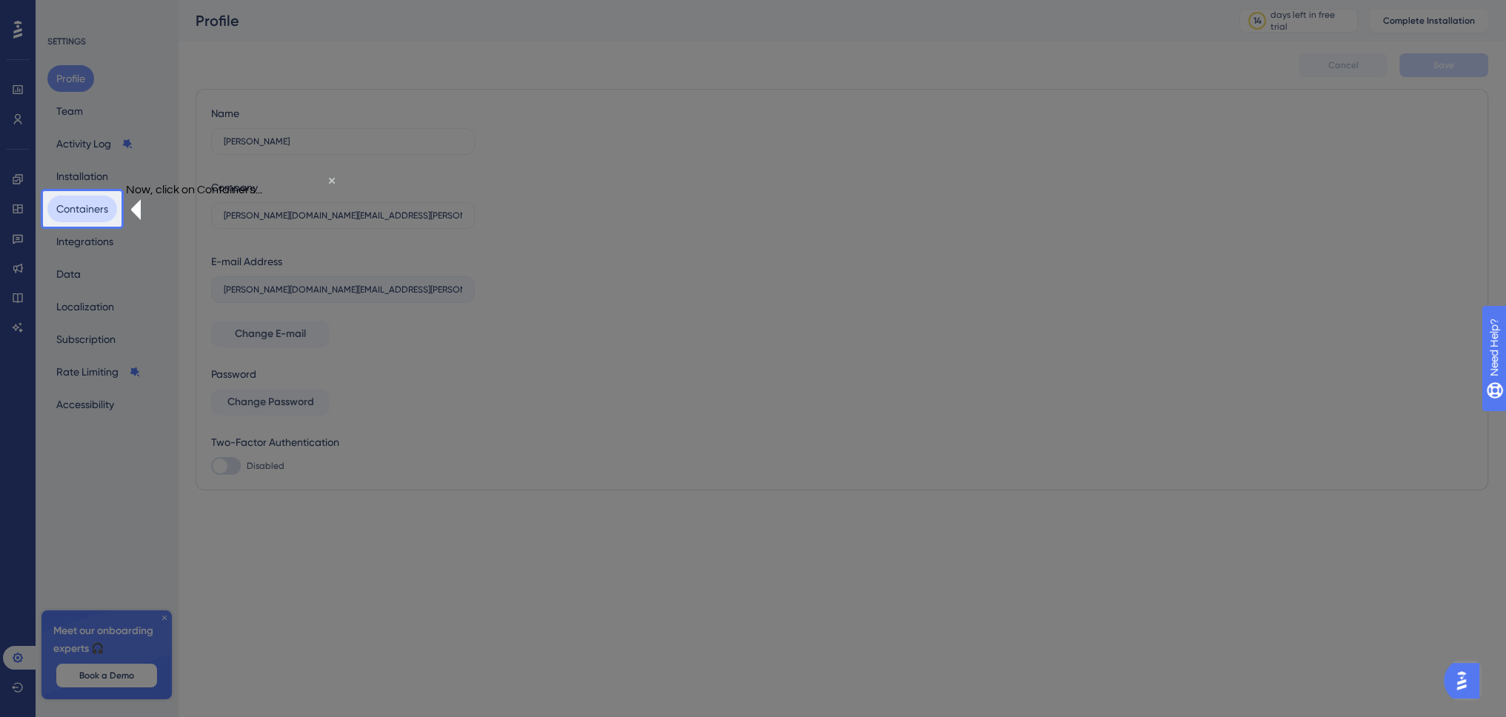
click at [89, 208] on button "Containers" at bounding box center [82, 209] width 70 height 27
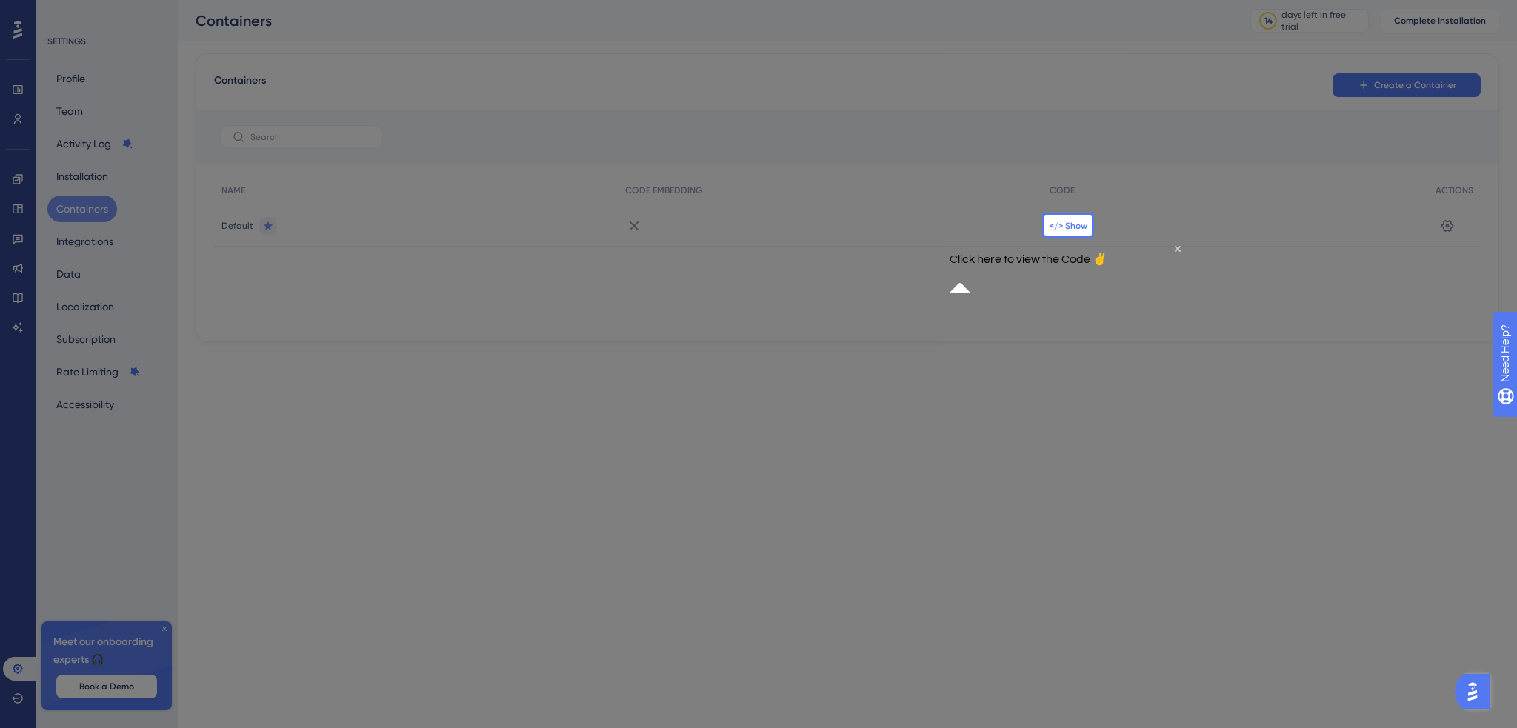
click at [1078, 226] on span "</> Show" at bounding box center [1069, 226] width 38 height 12
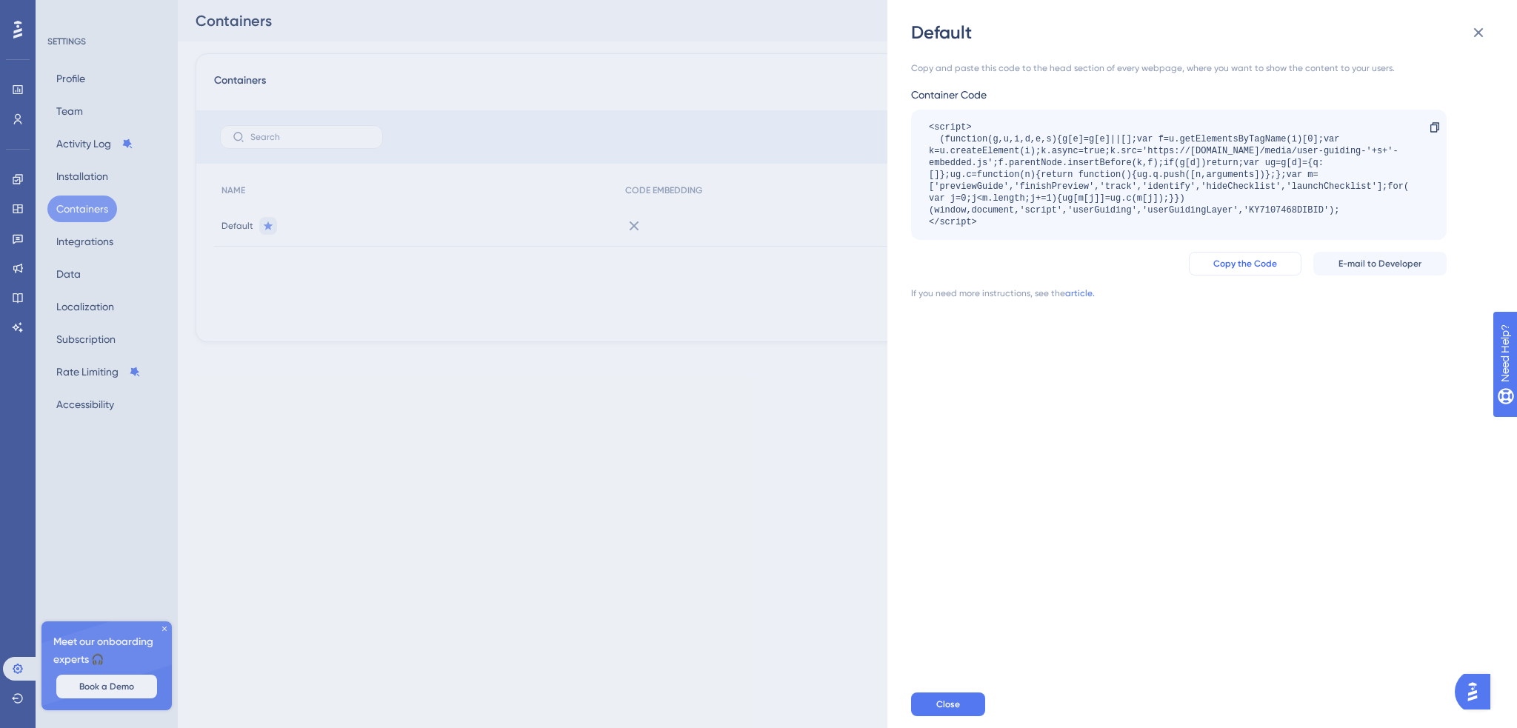
click at [1270, 262] on span "Copy the Code" at bounding box center [1246, 264] width 64 height 12
click at [964, 700] on button "Close" at bounding box center [948, 705] width 74 height 24
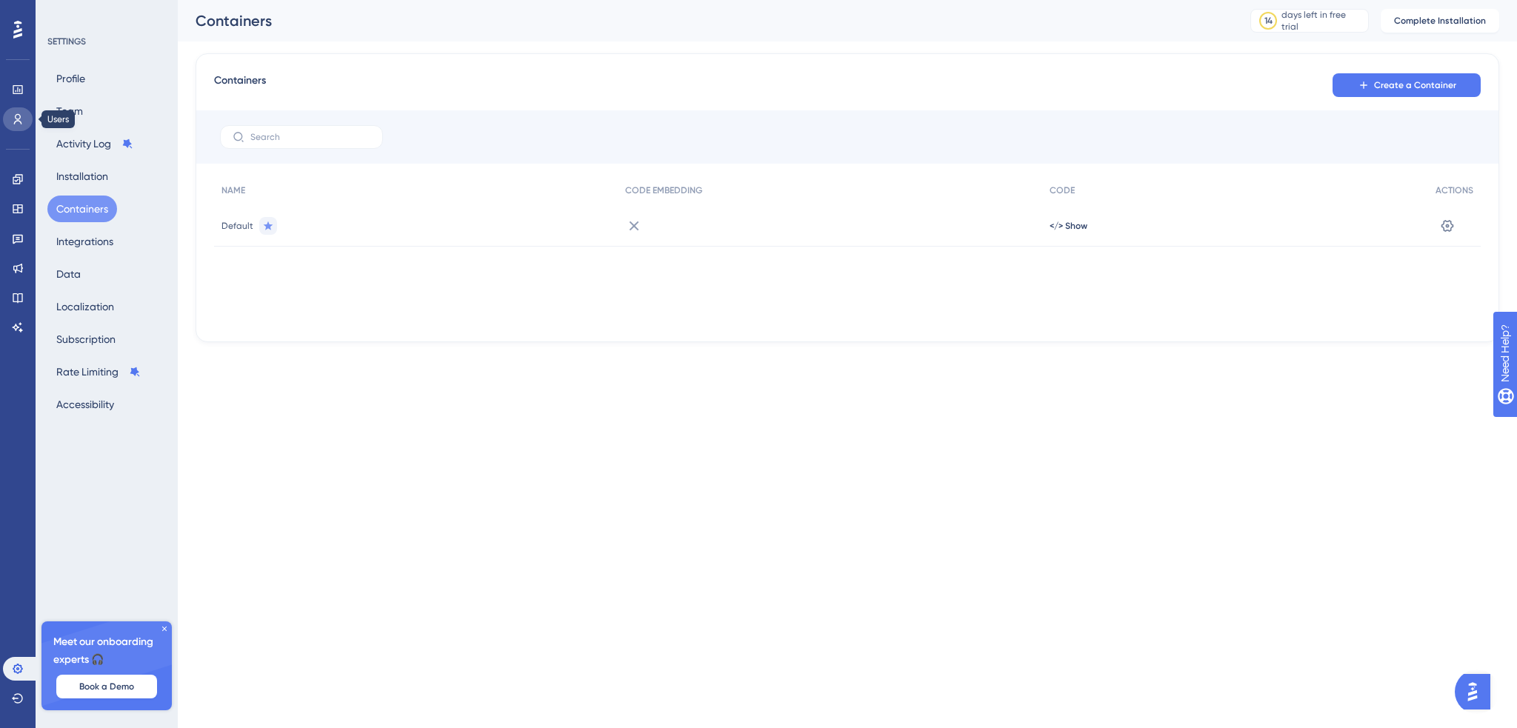
click at [14, 118] on icon at bounding box center [18, 119] width 12 height 12
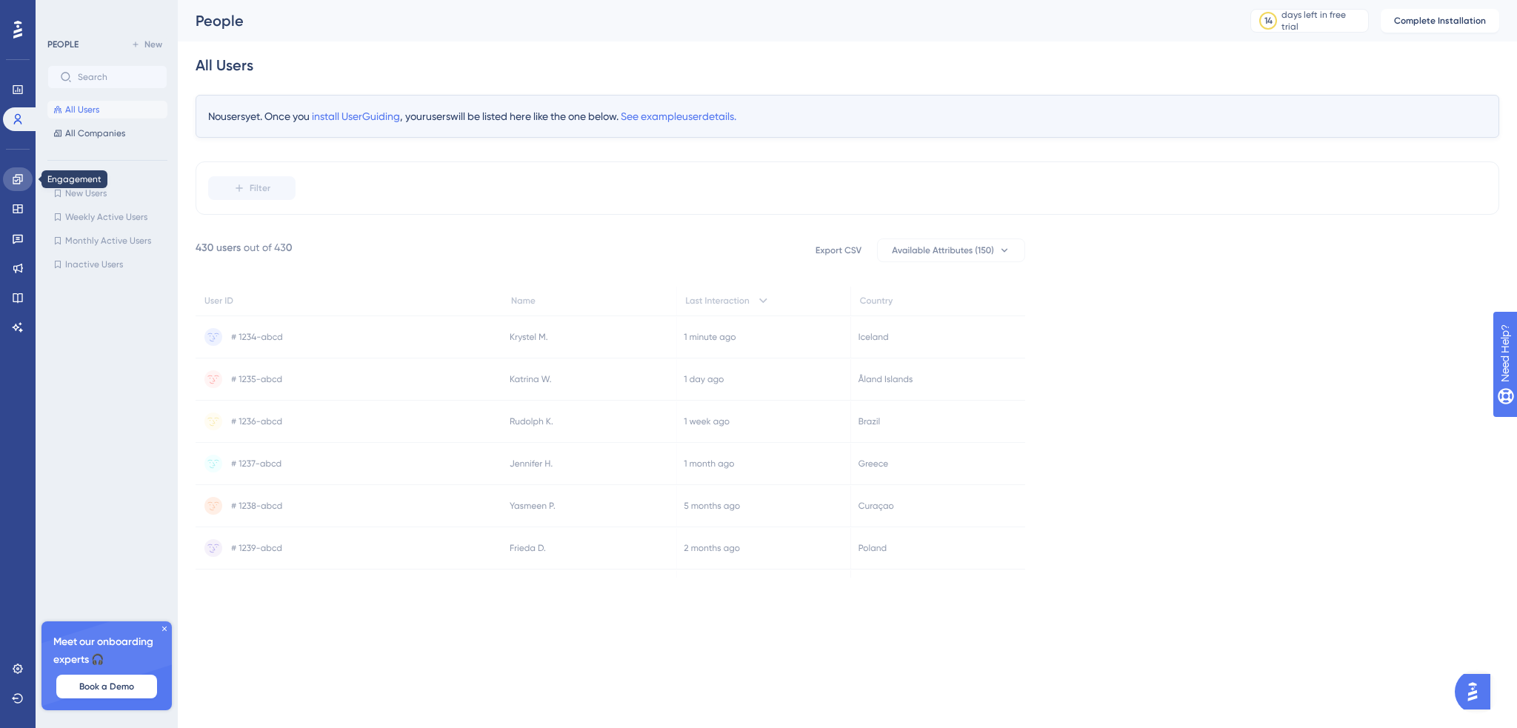
click at [22, 189] on link at bounding box center [18, 179] width 30 height 24
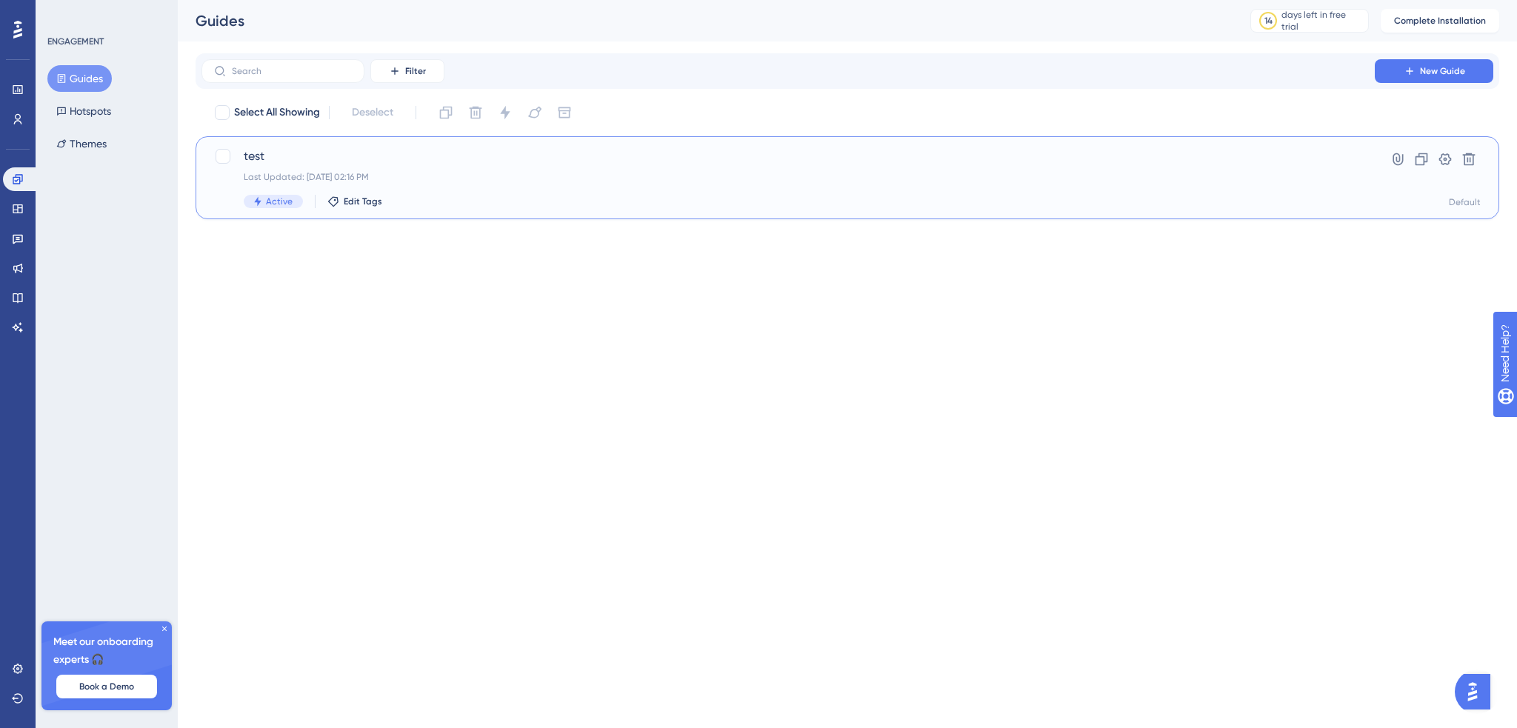
click at [421, 170] on div "test Last Updated: 08 oct. 2025 02:16 PM Active Edit Tags" at bounding box center [788, 177] width 1089 height 61
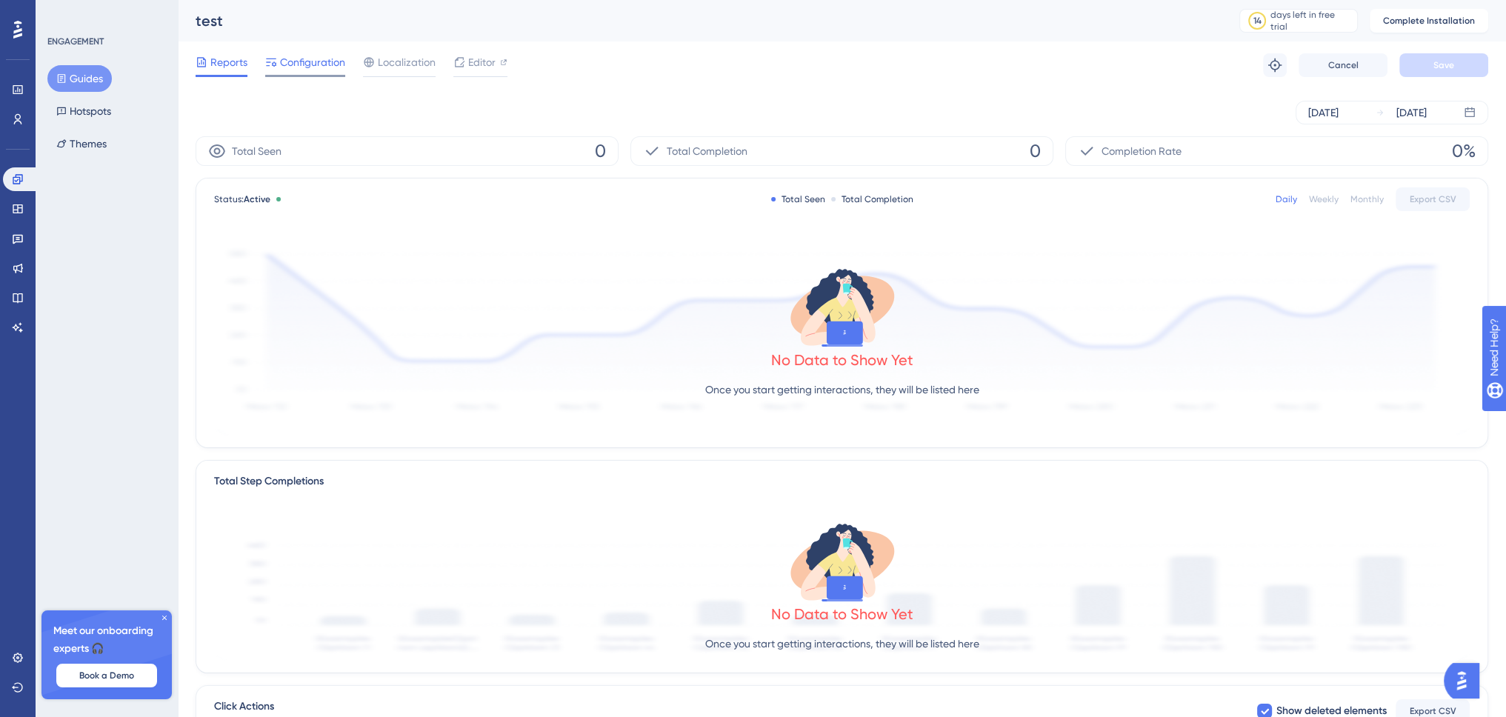
click at [315, 62] on span "Configuration" at bounding box center [312, 62] width 65 height 18
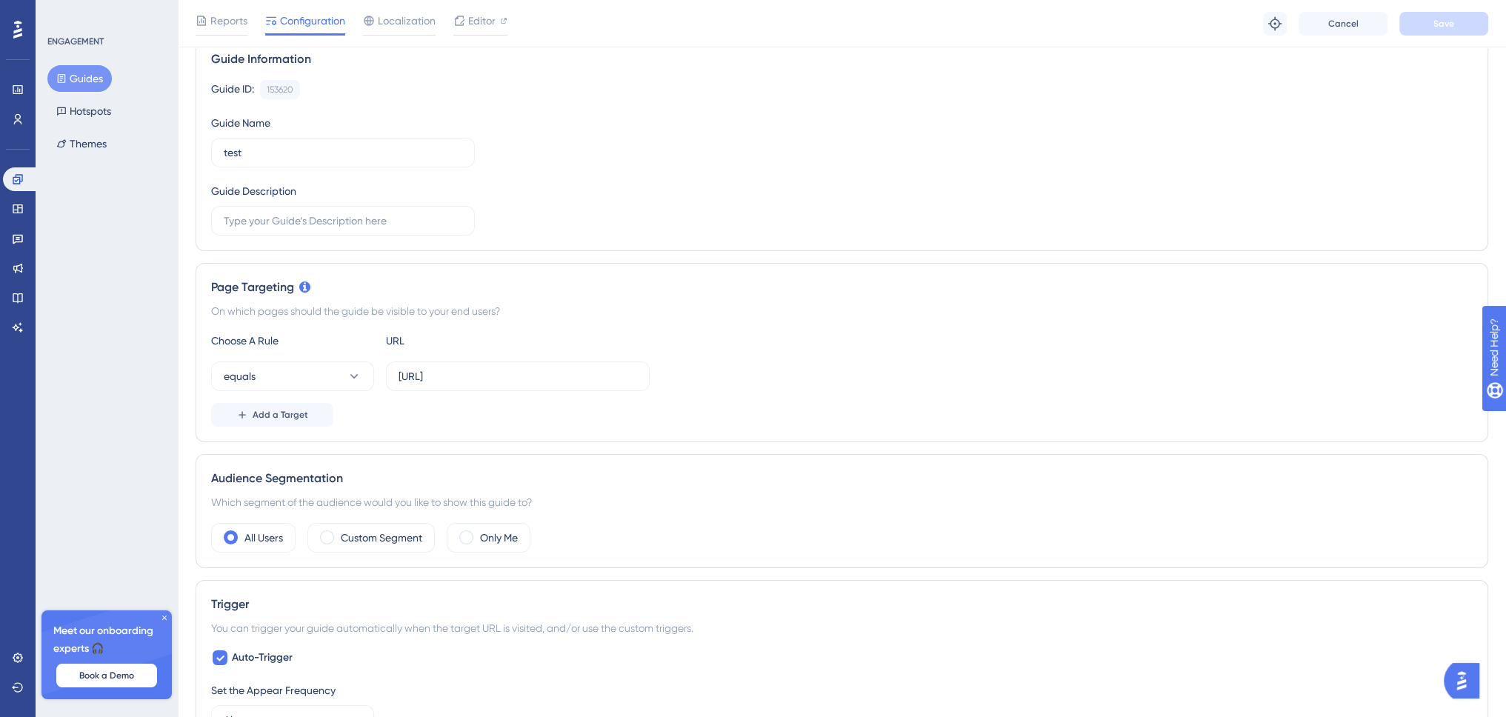
scroll to position [74, 0]
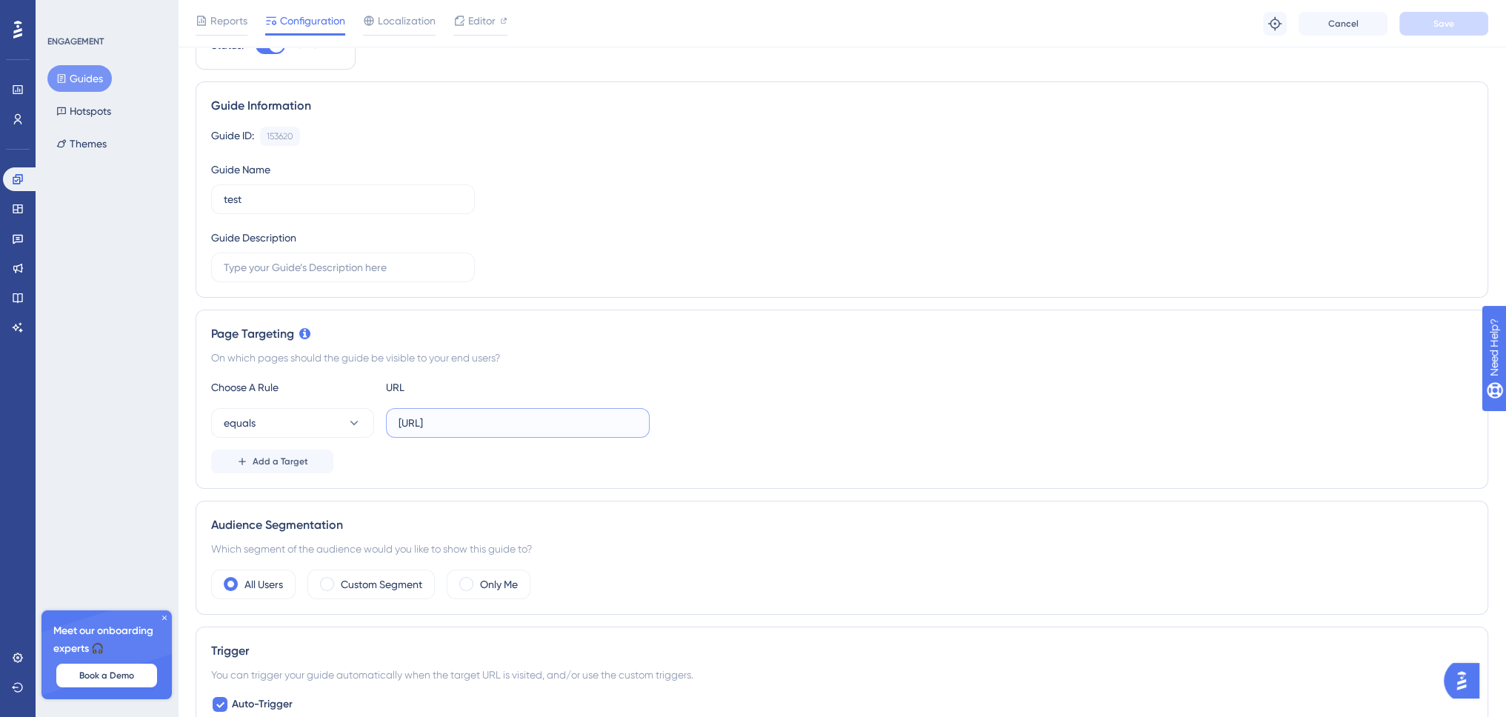
click at [516, 420] on input "http://localhost:4200/management-tools/container-heatmap" at bounding box center [518, 423] width 239 height 16
click at [751, 408] on div "equals http://localhost:4200/management-tools/container-heatmap" at bounding box center [842, 423] width 1262 height 30
click at [300, 463] on span "Add a Target" at bounding box center [281, 462] width 56 height 12
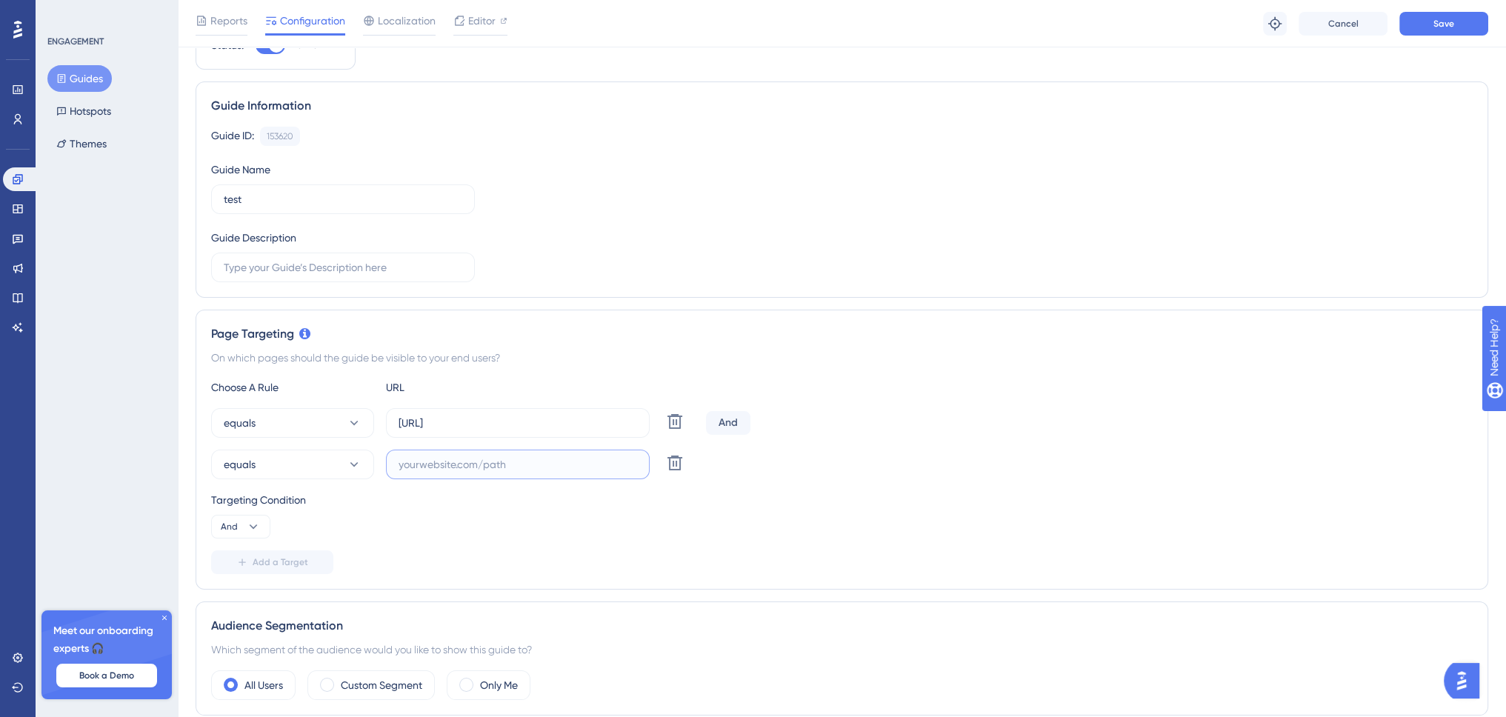
click at [480, 457] on input "text" at bounding box center [518, 464] width 239 height 16
paste input "http://localhost:4200/management-tools/container-heatmap"
click at [485, 464] on input "http://localhost:4200/management-tools/container-heatmap" at bounding box center [518, 464] width 239 height 16
drag, startPoint x: 485, startPoint y: 464, endPoint x: 299, endPoint y: 467, distance: 186.0
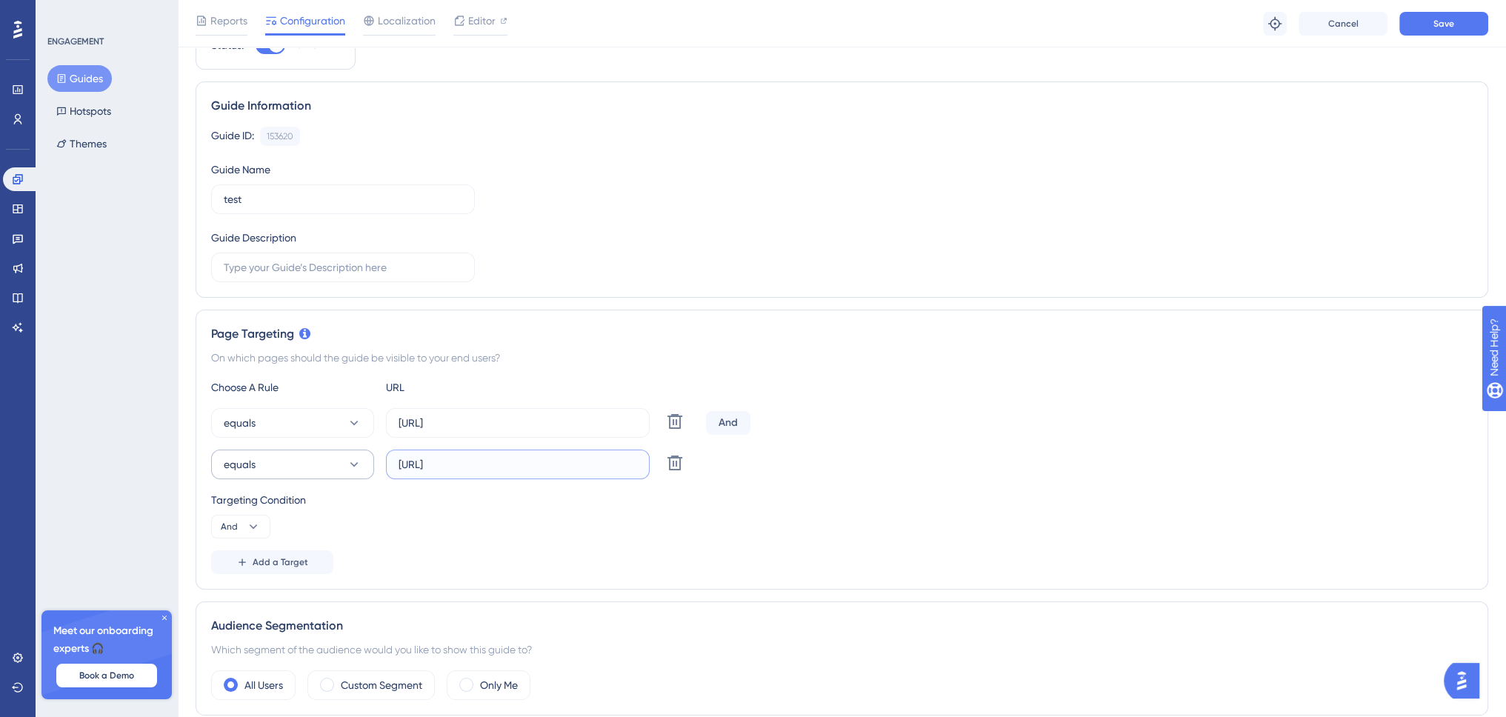
click at [299, 467] on div "equals http://localhost:4200/management-tools/container-heatmap Delete" at bounding box center [455, 465] width 489 height 30
click at [451, 470] on input "http://localhost:4200/management-tools/container-heatmap" at bounding box center [518, 464] width 239 height 16
click at [416, 465] on input "http://localhost:4200/management-tools/container-heatmap" at bounding box center [518, 464] width 239 height 16
type input "https://localhost:4200/management-tools/container-heatmap"
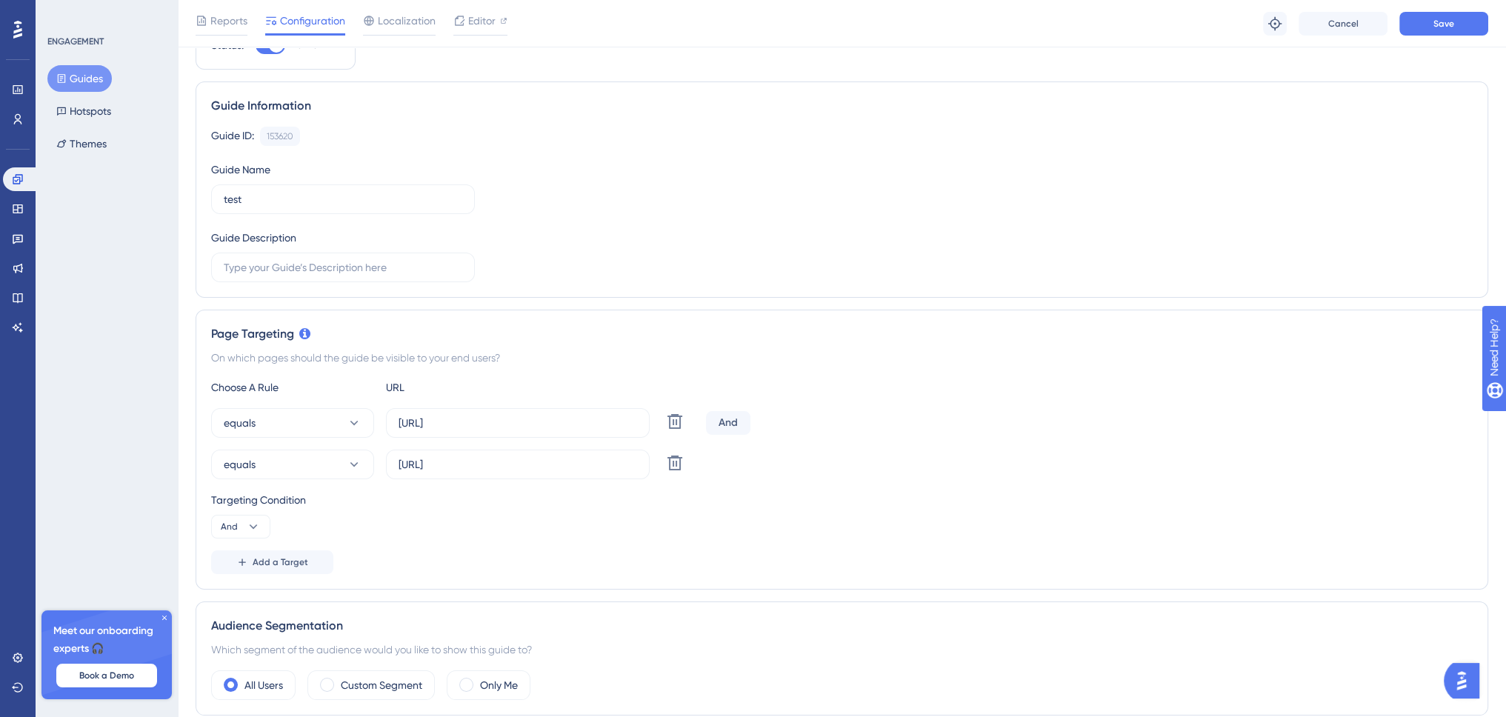
click at [603, 500] on div "Targeting Condition" at bounding box center [842, 500] width 1262 height 18
click at [1477, 27] on button "Save" at bounding box center [1444, 24] width 89 height 24
click at [722, 419] on div "And" at bounding box center [728, 423] width 44 height 24
click at [733, 420] on div "And" at bounding box center [728, 423] width 44 height 24
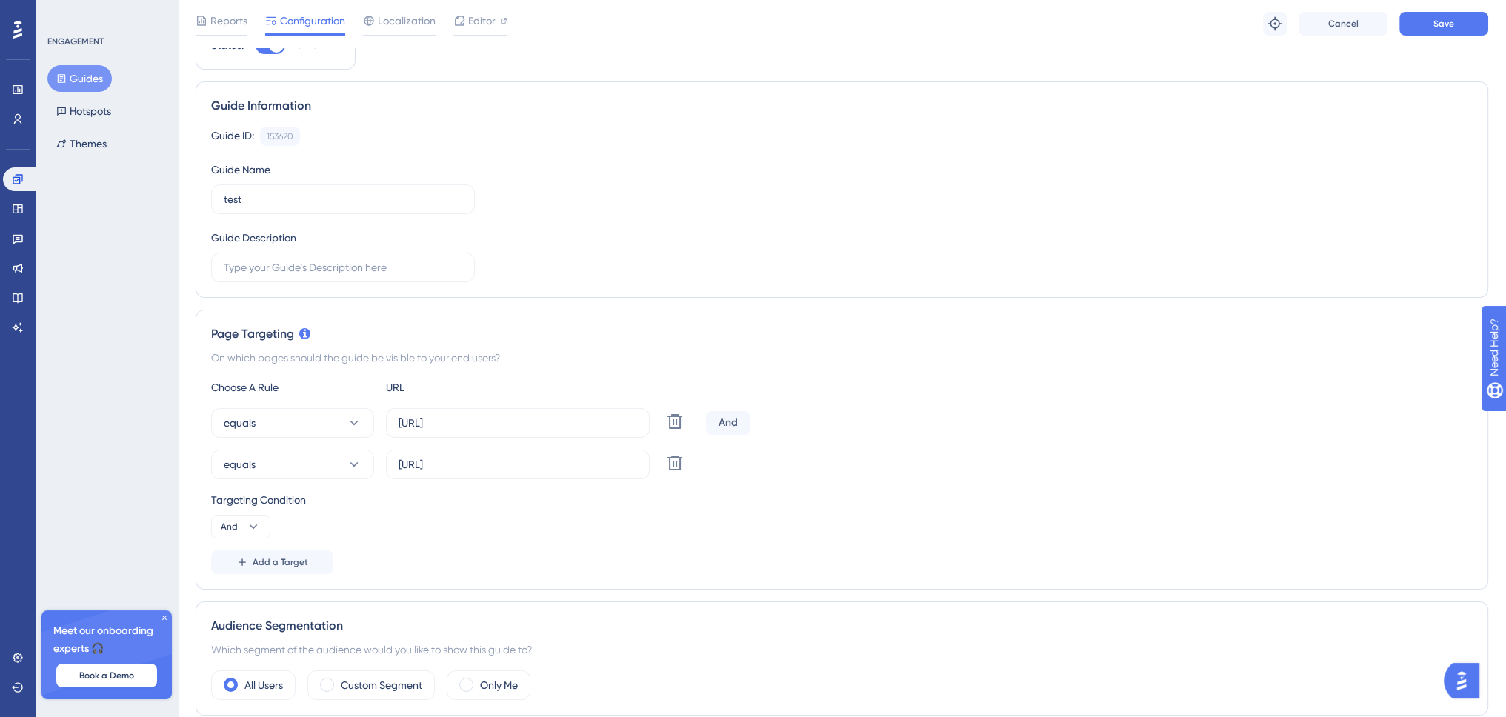
click at [829, 450] on div "equals https://localhost:4200/management-tools/container-heatmap Delete" at bounding box center [842, 465] width 1262 height 30
click at [671, 463] on icon at bounding box center [675, 463] width 18 height 18
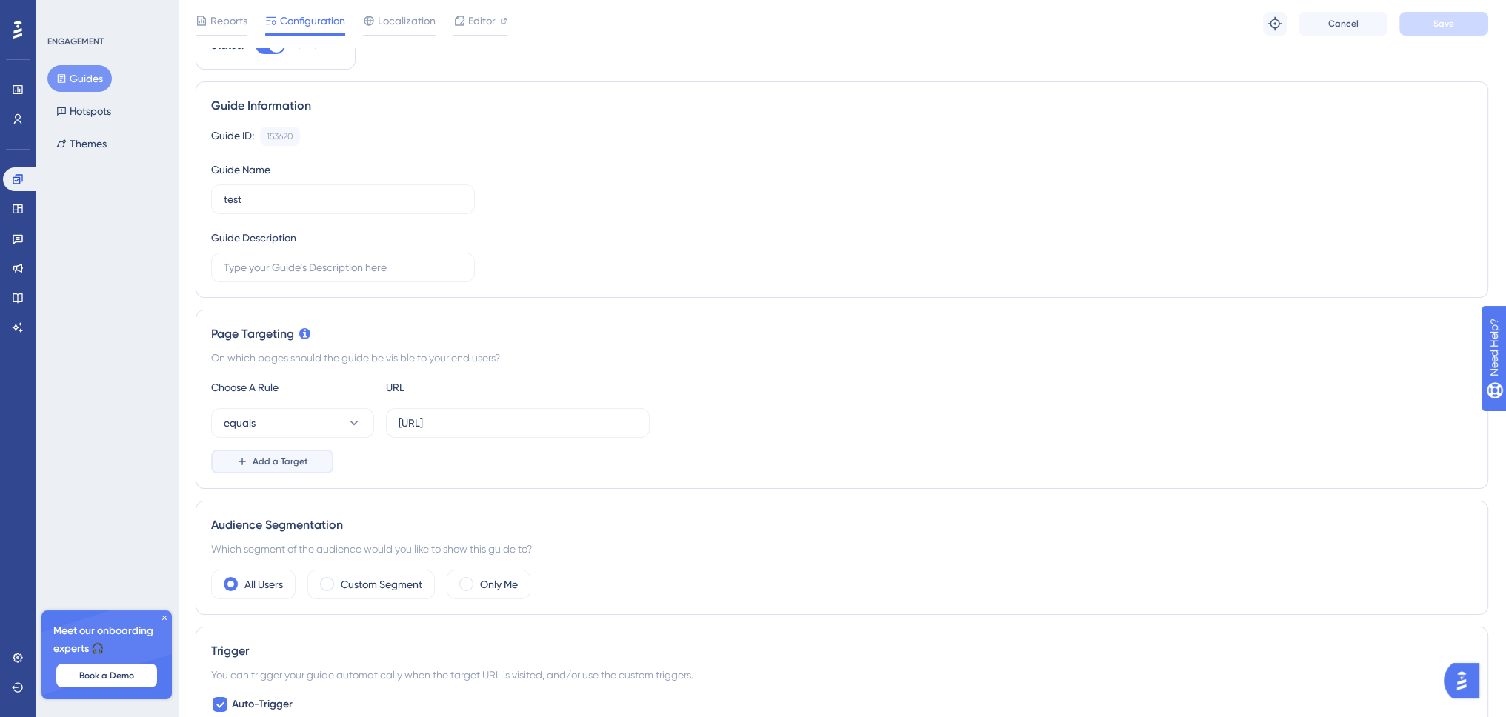
click at [285, 465] on span "Add a Target" at bounding box center [281, 462] width 56 height 12
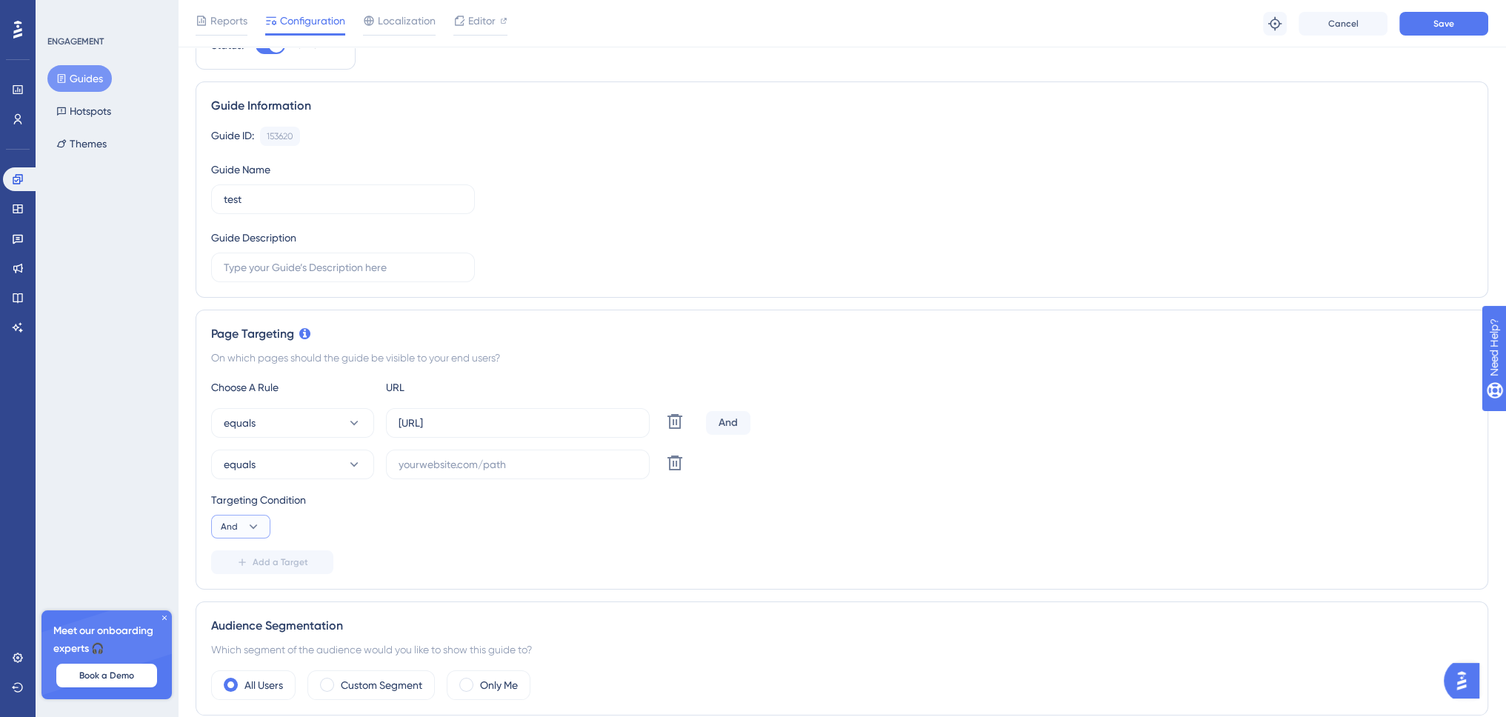
click at [239, 518] on button "And" at bounding box center [240, 527] width 59 height 24
click at [246, 590] on div "Or Or" at bounding box center [241, 599] width 28 height 30
click at [549, 466] on input "text" at bounding box center [518, 464] width 239 height 16
paste input "http://localhost:4200/management-tools/container-heatmap"
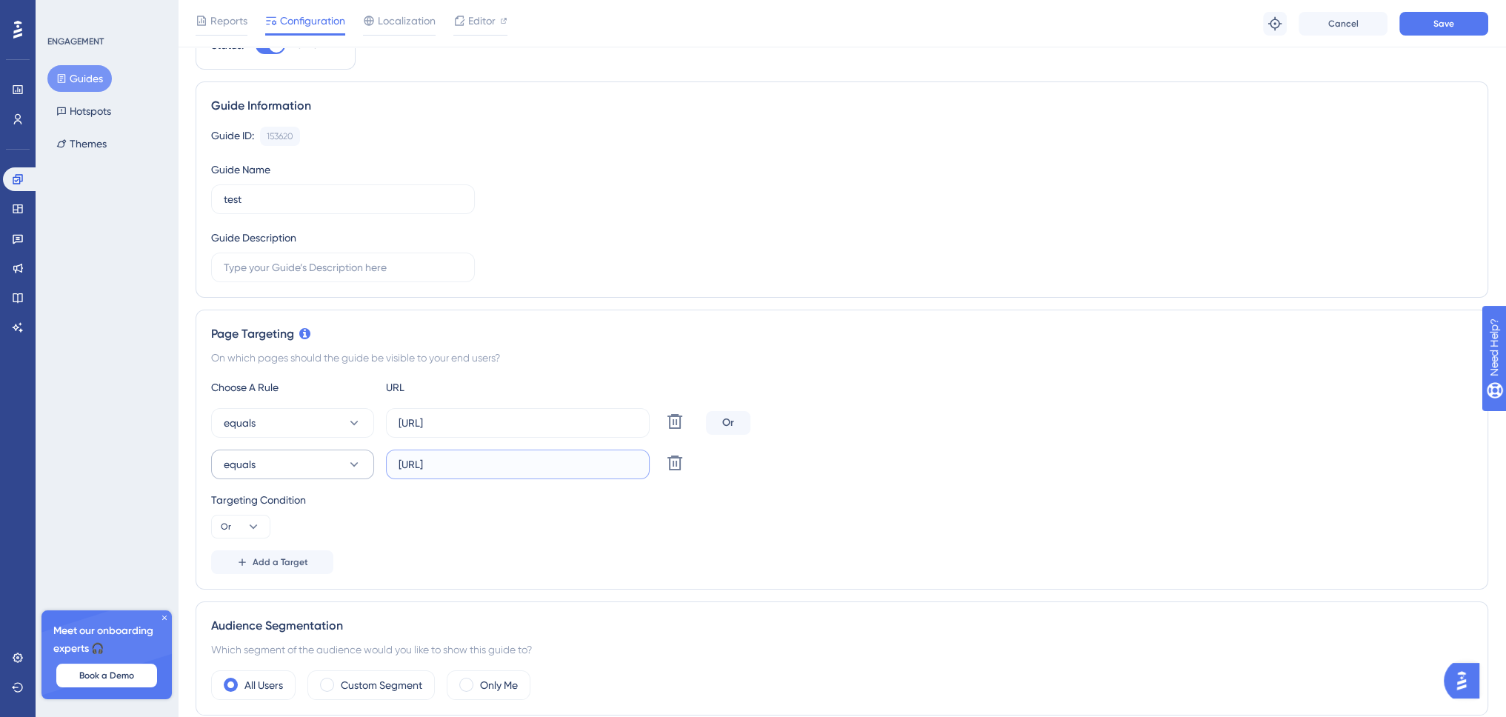
drag, startPoint x: 436, startPoint y: 465, endPoint x: 301, endPoint y: 465, distance: 135.6
click at [301, 465] on div "equals http://localhost:4200/management-tools/container-heatmap Delete" at bounding box center [455, 465] width 489 height 30
click at [421, 466] on input "http://localhost:4200/management-tools/container-heatmap" at bounding box center [518, 464] width 239 height 16
click at [418, 465] on input "http://localhost:4200/management-tools/container-heatmap" at bounding box center [518, 464] width 239 height 16
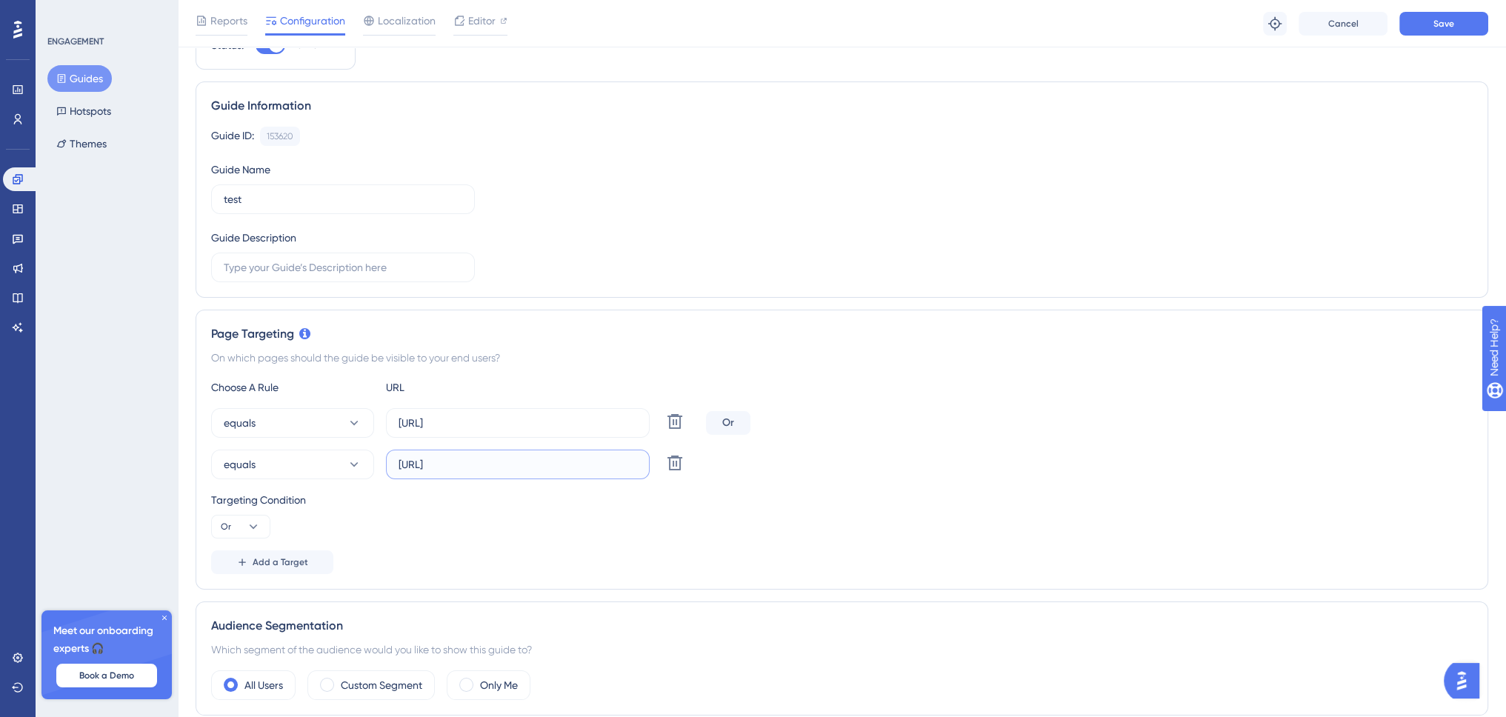
type input "https://localhost:4200/management-tools/container-heatmap"
click at [839, 494] on div "Targeting Condition" at bounding box center [842, 500] width 1262 height 18
click at [1422, 27] on button "Save" at bounding box center [1444, 24] width 89 height 24
click at [550, 419] on input "http://localhost:4200/management-tools/container-heatmap" at bounding box center [518, 423] width 239 height 16
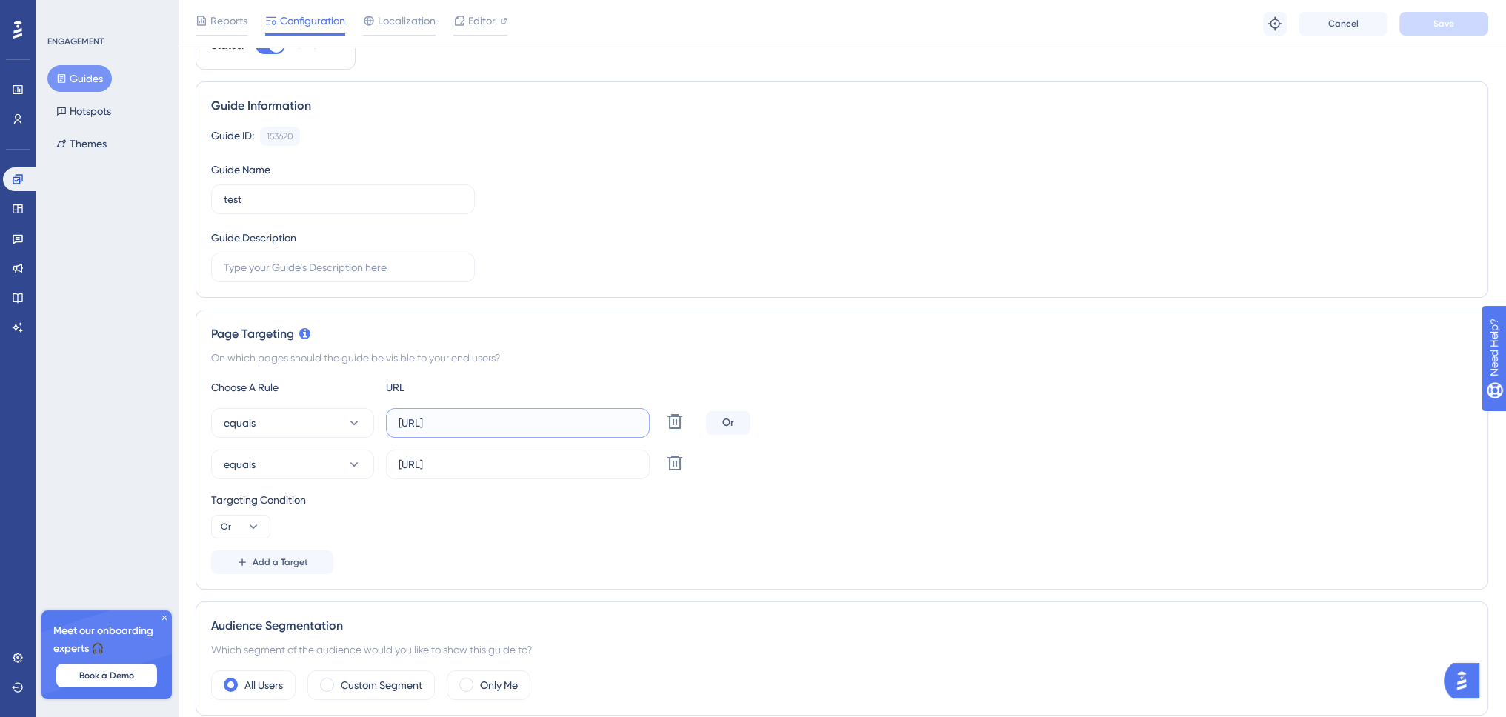
click at [550, 419] on input "http://localhost:4200/management-tools/container-heatmap" at bounding box center [518, 423] width 239 height 16
click at [500, 471] on input "https://localhost:4200/management-tools/container-heatmap" at bounding box center [518, 464] width 239 height 16
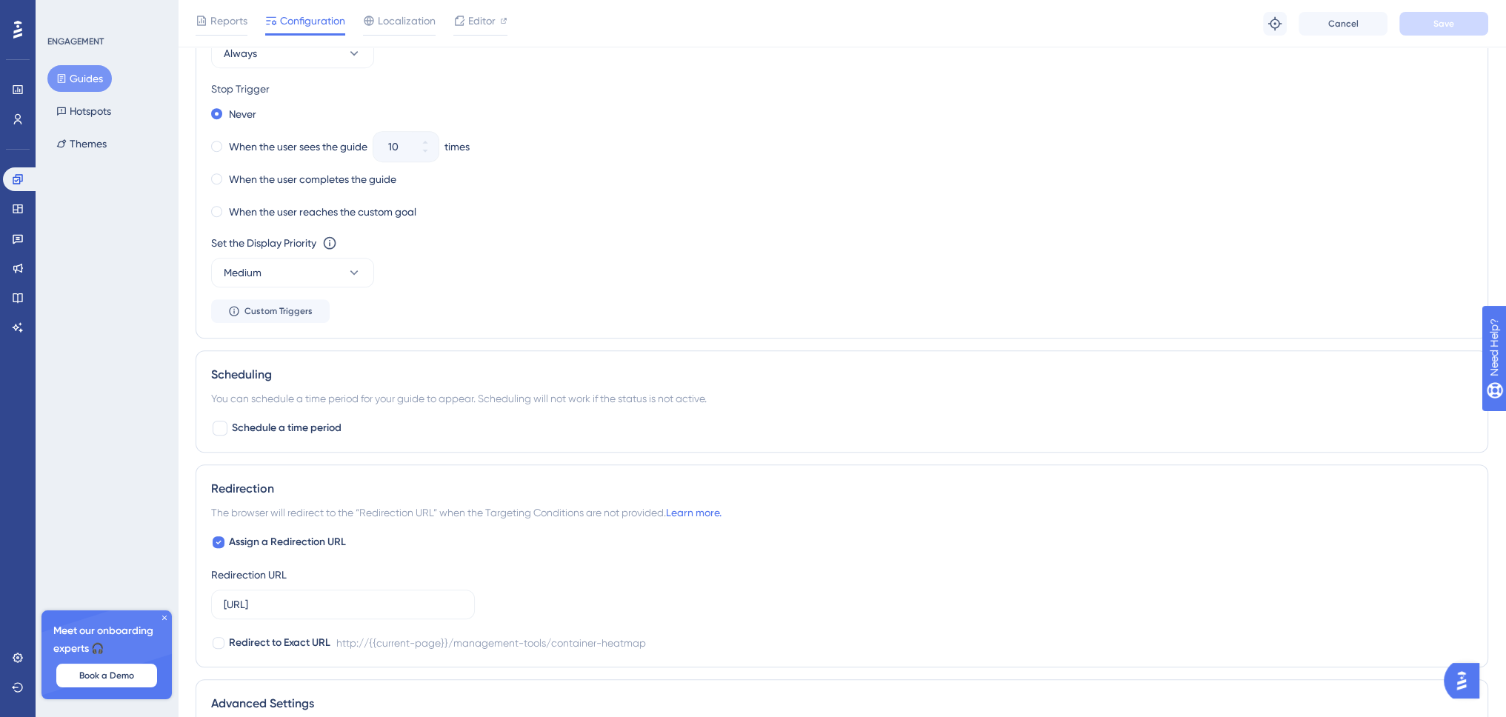
scroll to position [889, 0]
click at [282, 309] on span "Custom Triggers" at bounding box center [279, 311] width 68 height 12
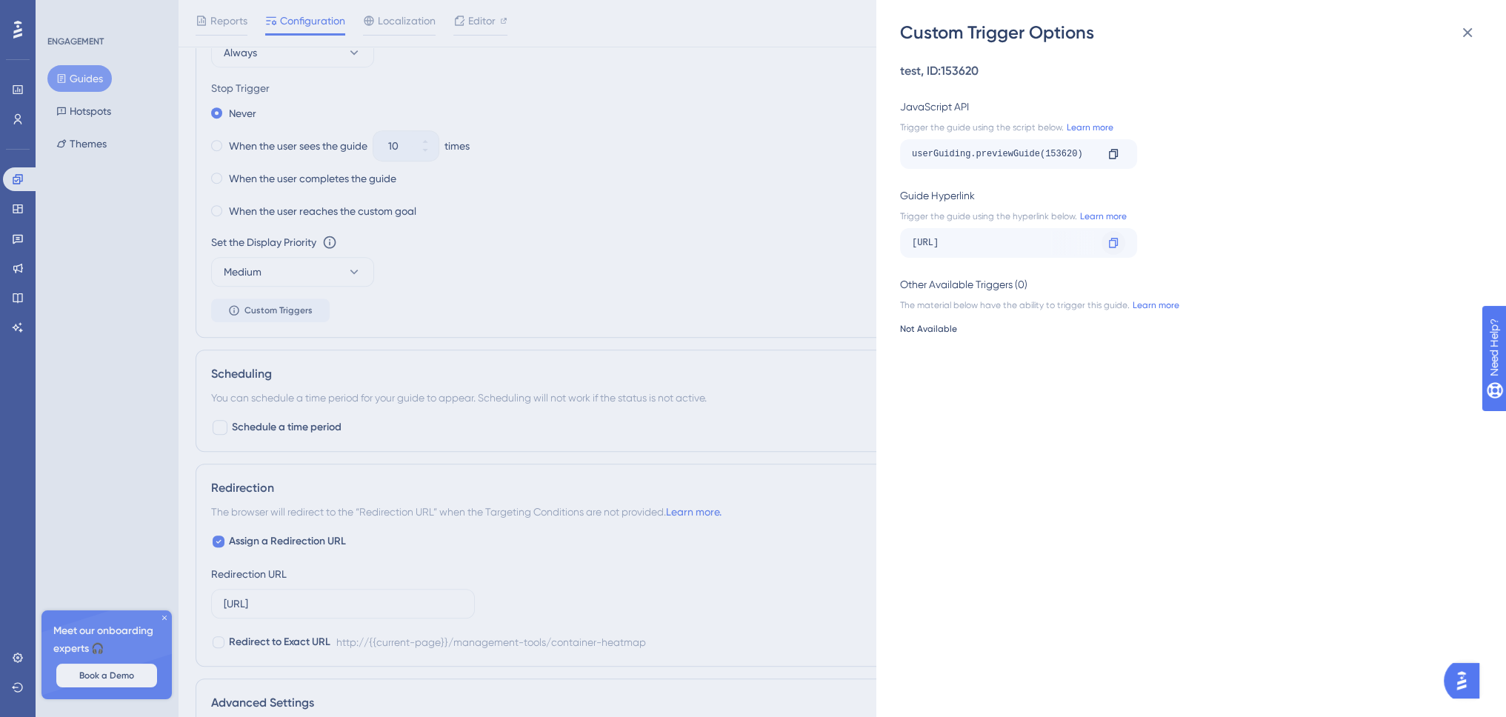
scroll to position [0, 190]
drag, startPoint x: 1018, startPoint y: 239, endPoint x: 1116, endPoint y: 248, distance: 98.2
click at [1116, 248] on div "http://localhost:4200/management-tools/container-heatmap?__ug__=153620 Copy" at bounding box center [1018, 243] width 237 height 30
click at [1116, 245] on icon at bounding box center [1113, 243] width 9 height 10
copy div "0/management-tools/container-heatmap?__ug__=153620 Copy"
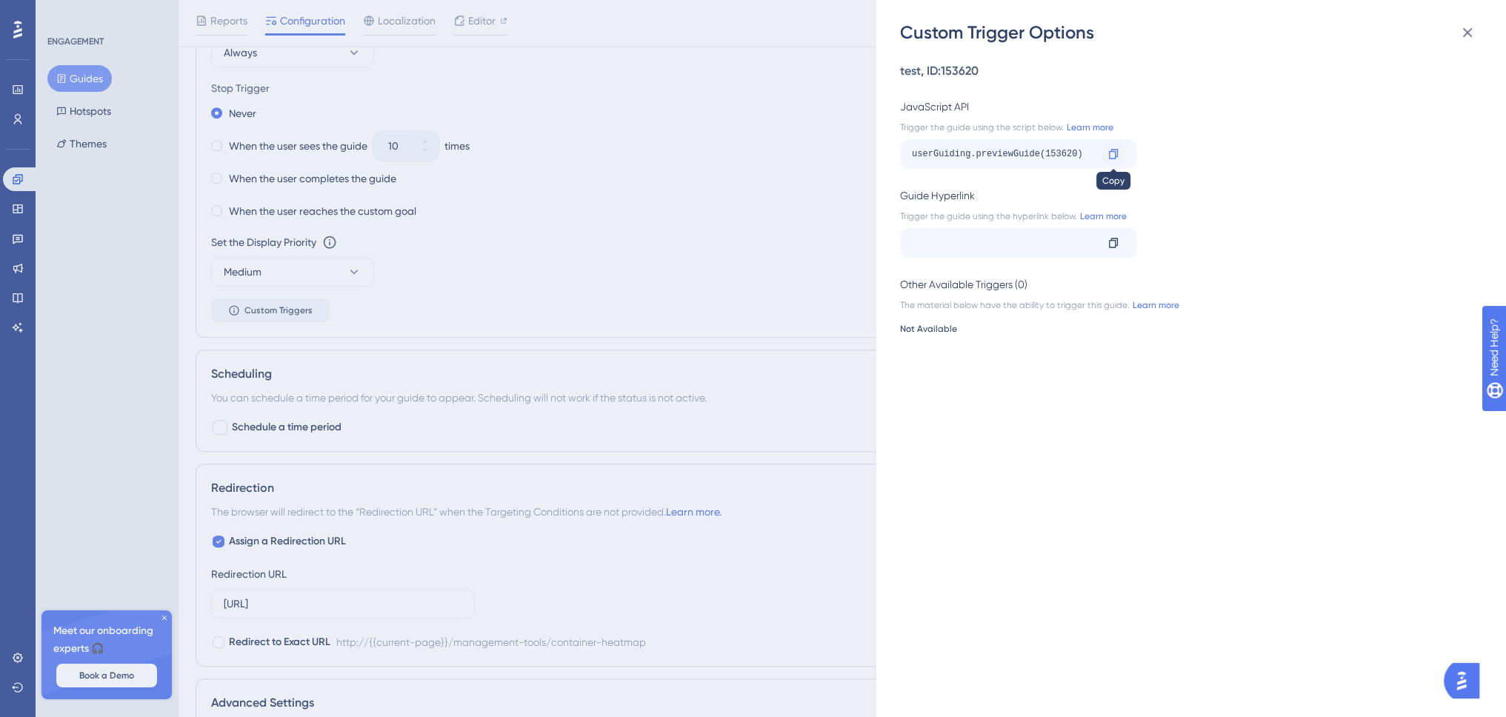
click at [1114, 151] on icon at bounding box center [1113, 154] width 9 height 10
click at [714, 124] on div "Custom Trigger Options test , ID: 153620 JavaScript API Trigger the guide using…" at bounding box center [753, 358] width 1506 height 717
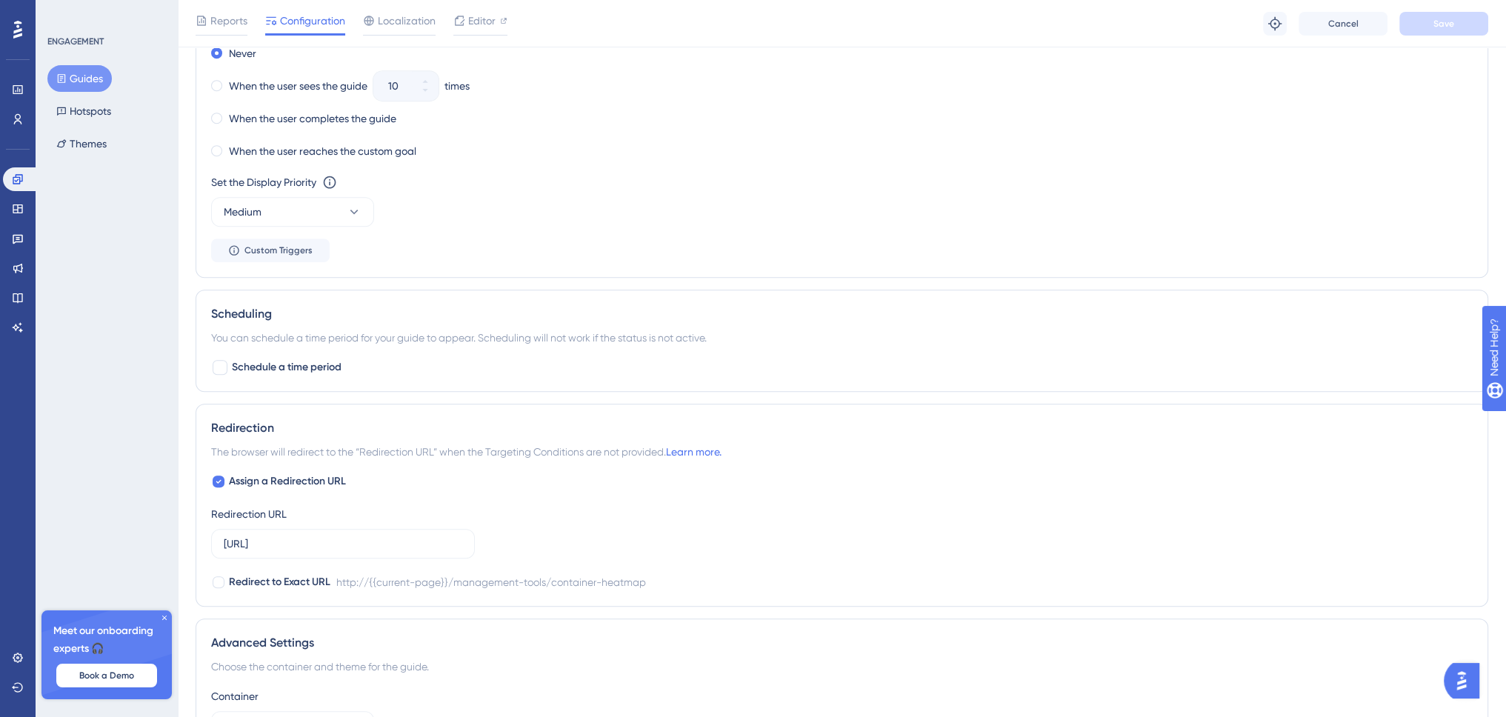
scroll to position [1113, 0]
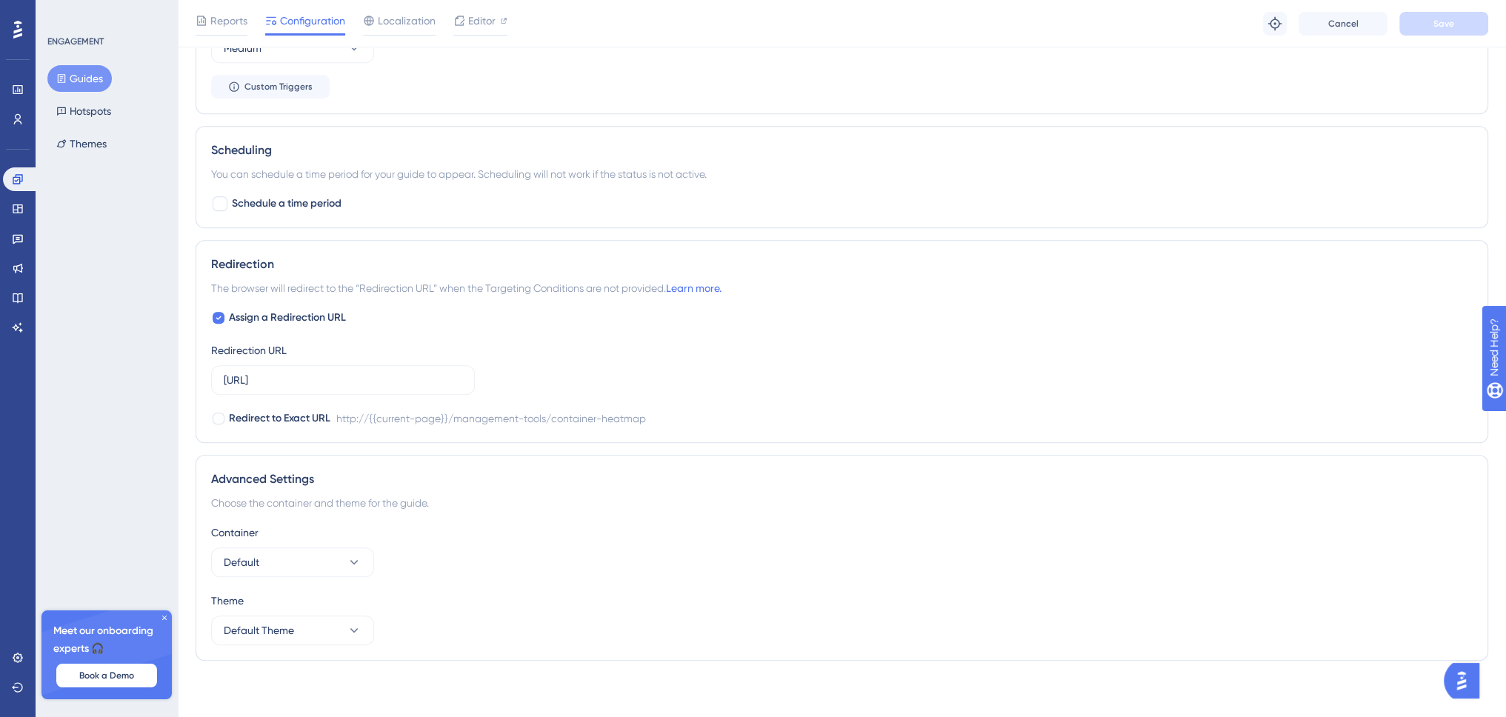
click at [164, 615] on icon at bounding box center [164, 618] width 9 height 9
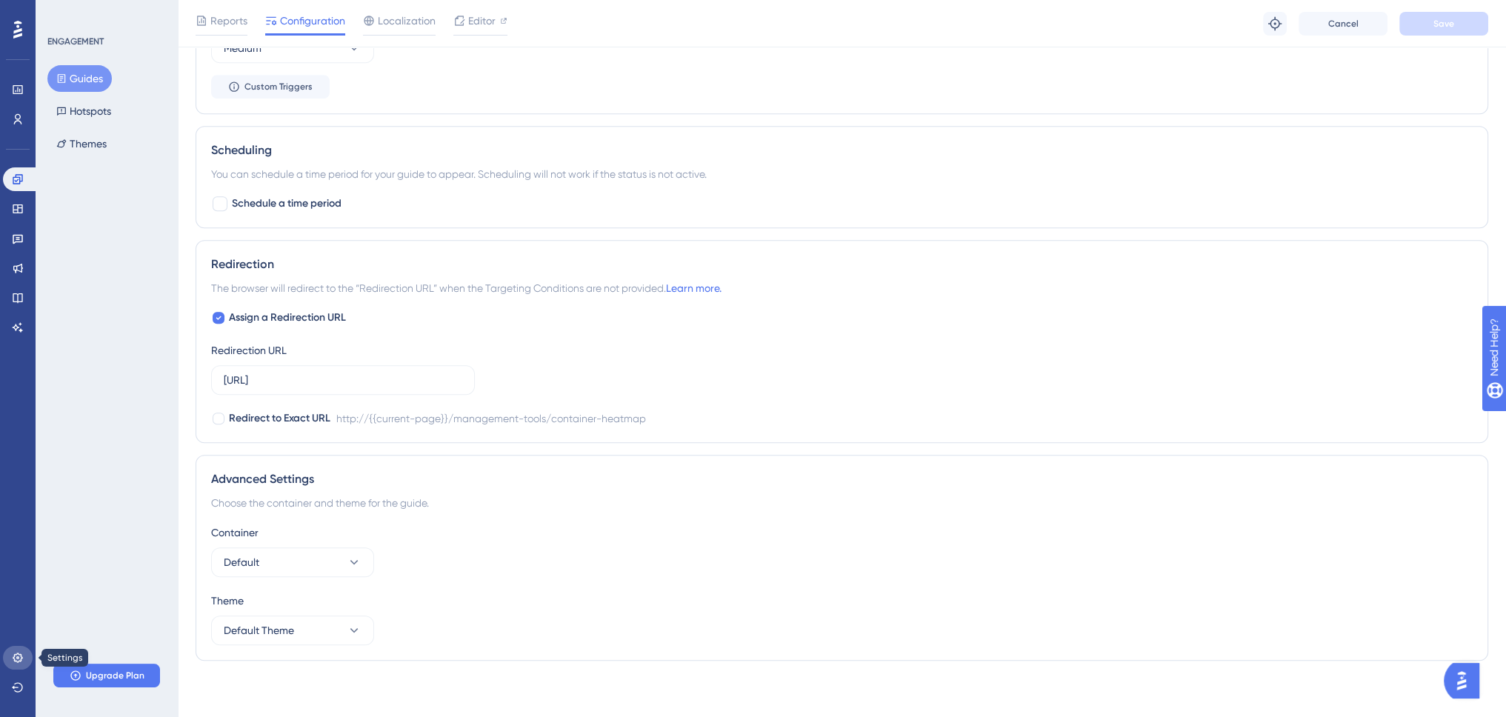
click at [17, 653] on icon at bounding box center [18, 658] width 10 height 10
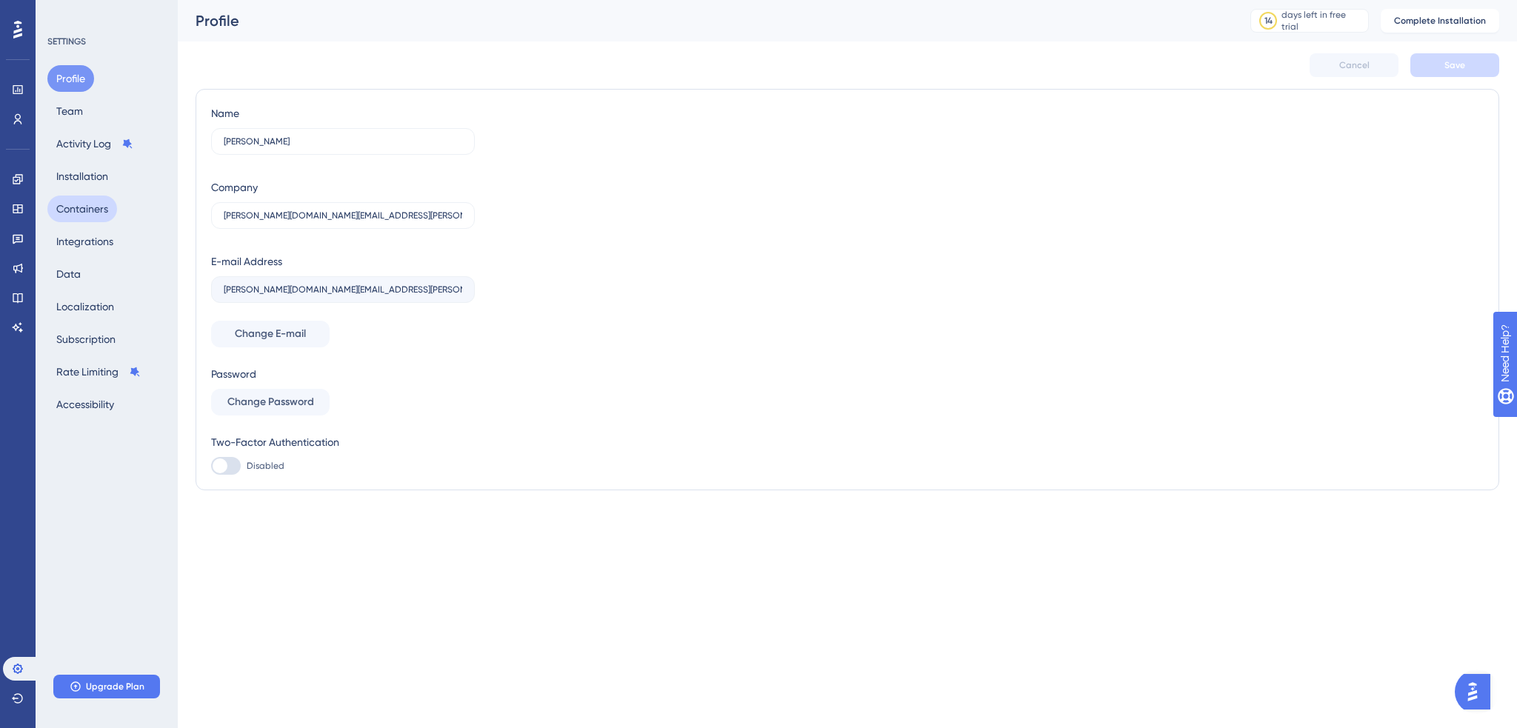
click at [101, 207] on button "Containers" at bounding box center [82, 209] width 70 height 27
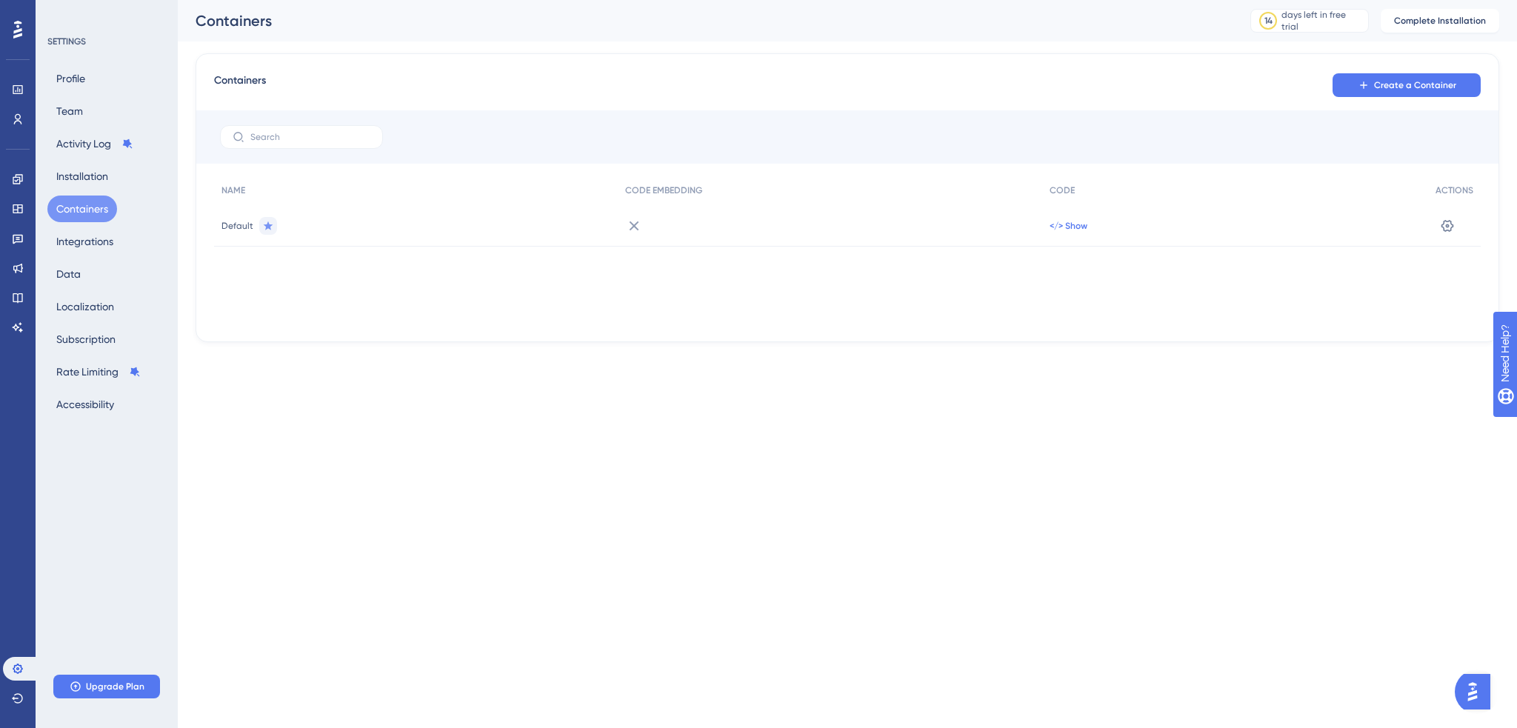
click at [1064, 227] on span "</> Show" at bounding box center [1069, 226] width 38 height 12
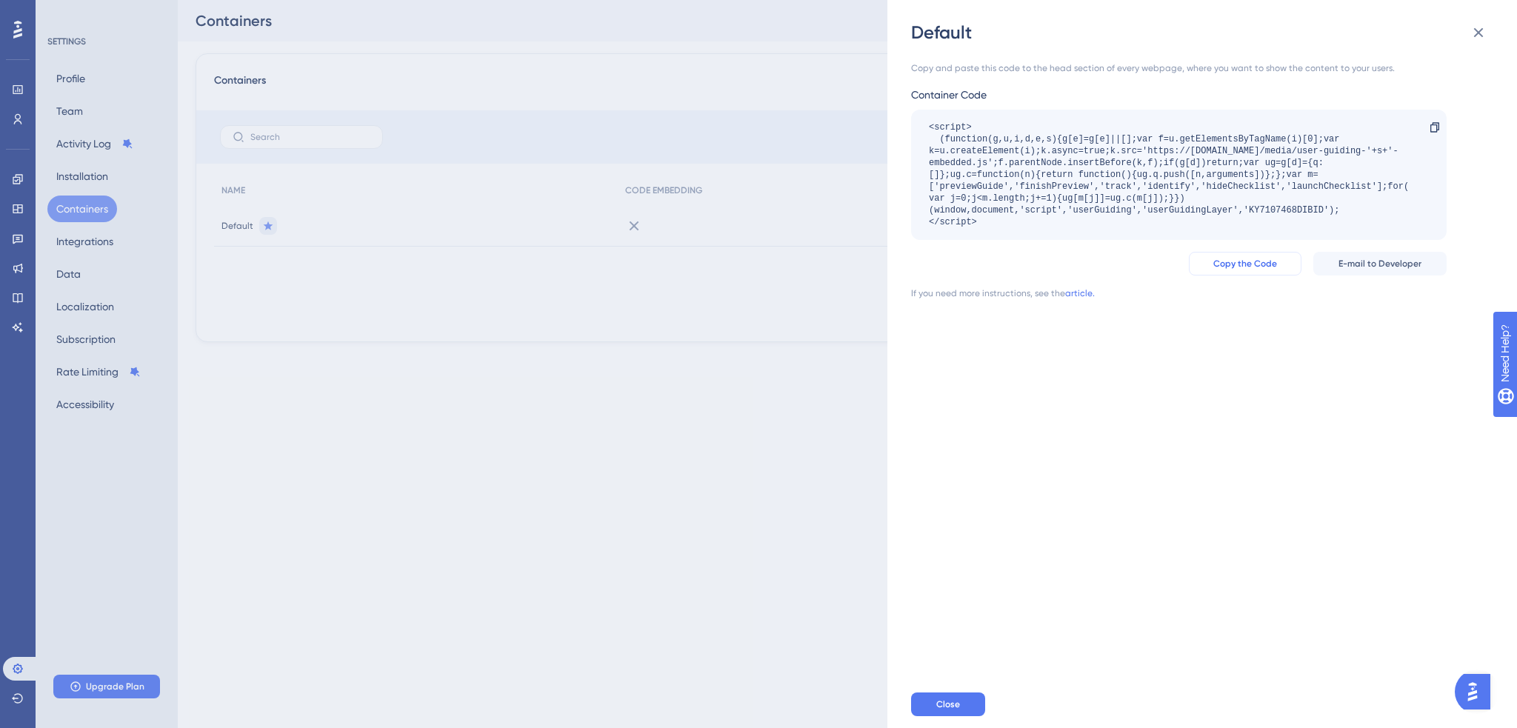
click at [1256, 261] on span "Copy the Code" at bounding box center [1246, 264] width 64 height 12
click at [190, 217] on div "Default Copy and paste this code to the head section of every webpage, where yo…" at bounding box center [758, 364] width 1517 height 728
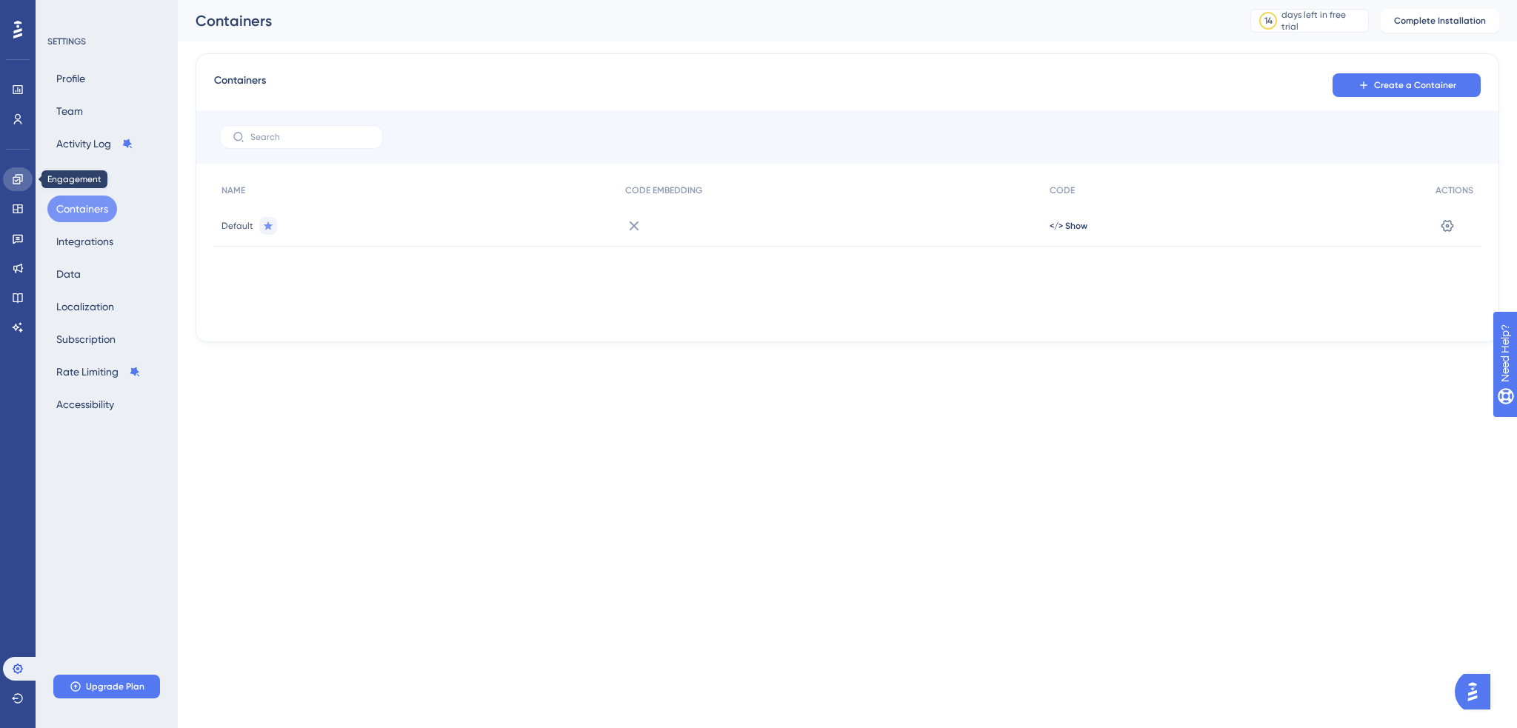
click at [12, 173] on icon at bounding box center [18, 179] width 12 height 12
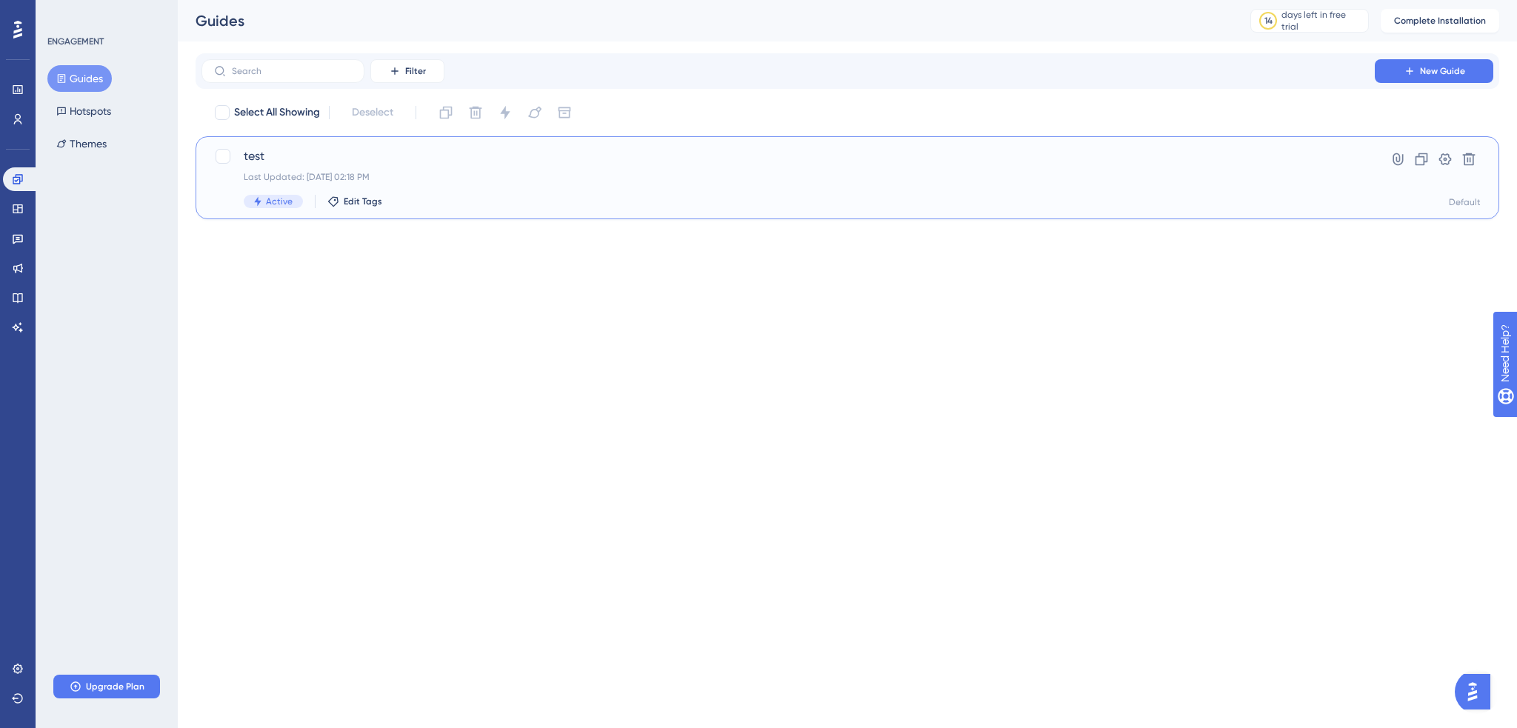
click at [358, 164] on span "test" at bounding box center [788, 156] width 1089 height 18
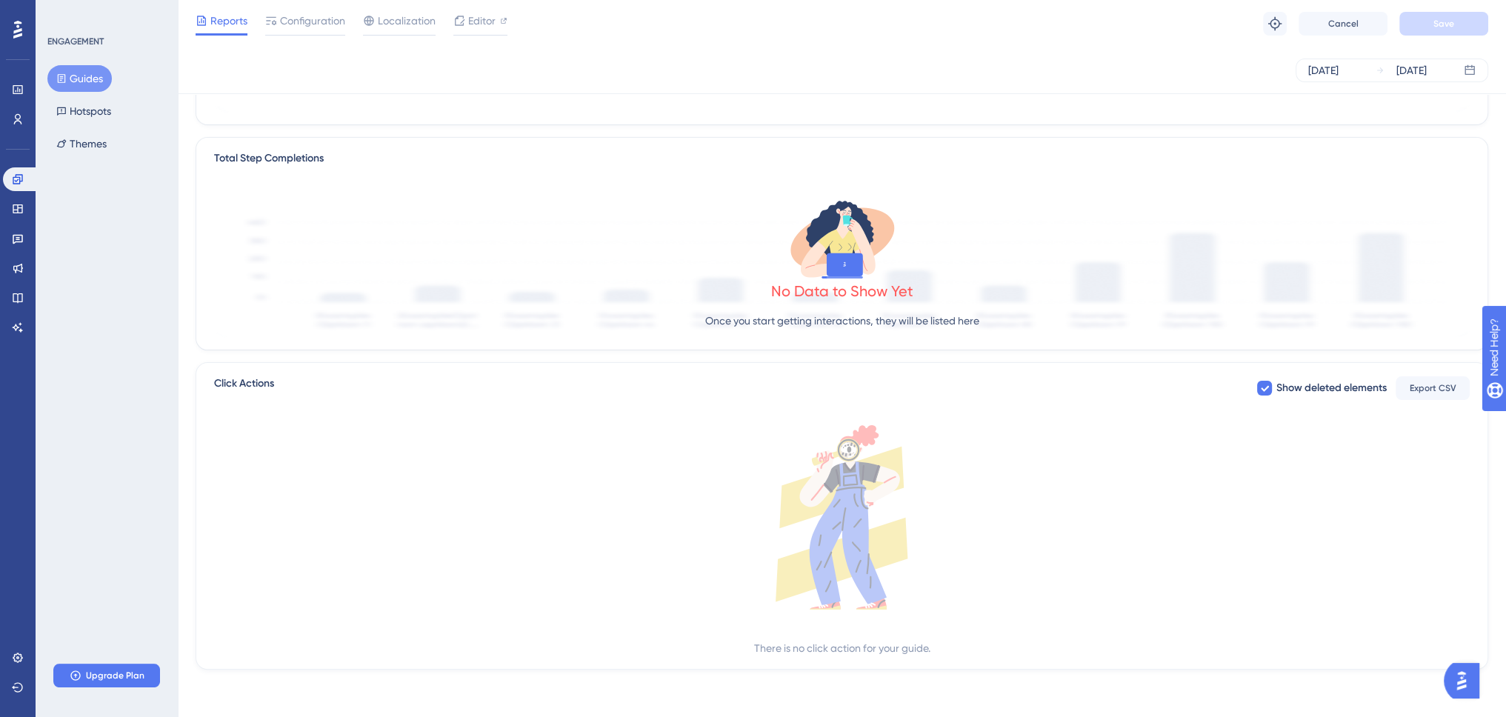
scroll to position [21, 0]
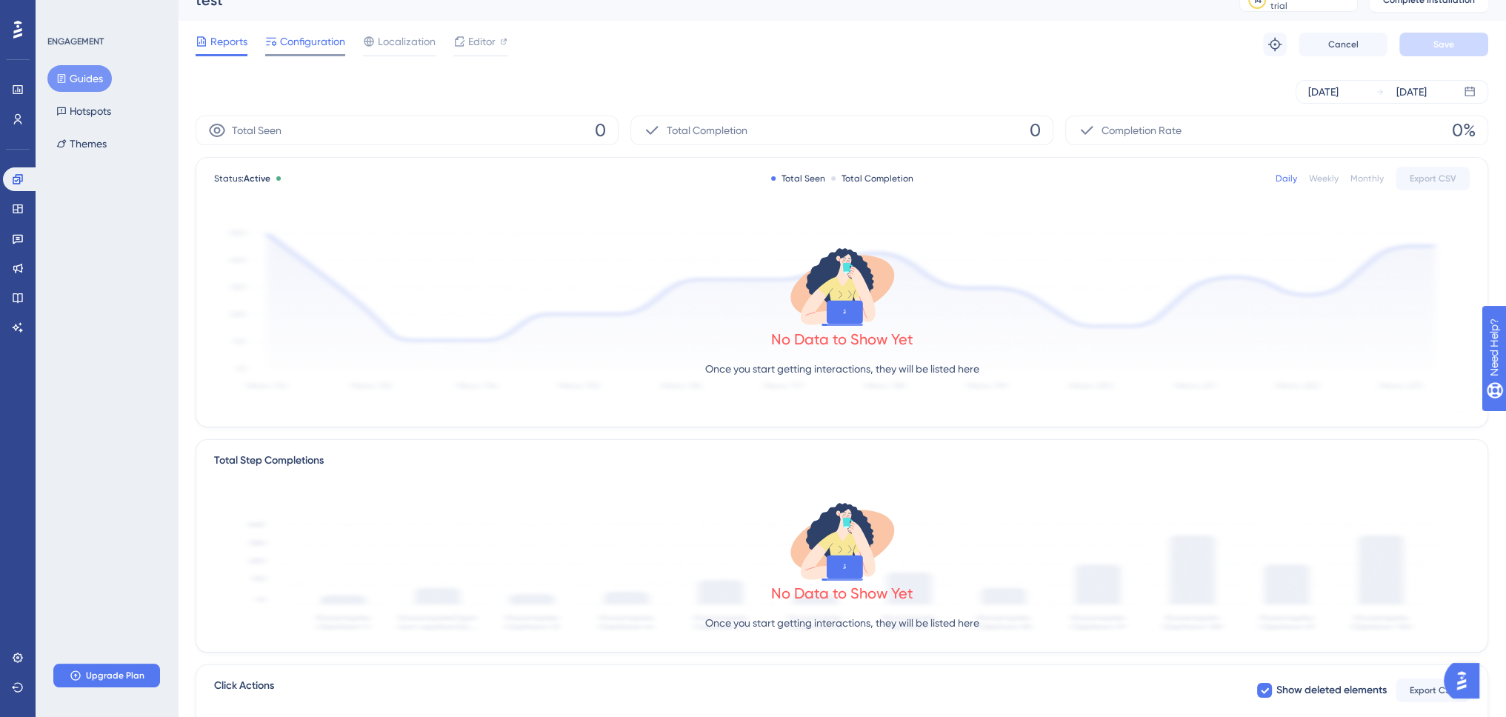
click at [338, 44] on span "Configuration" at bounding box center [312, 42] width 65 height 18
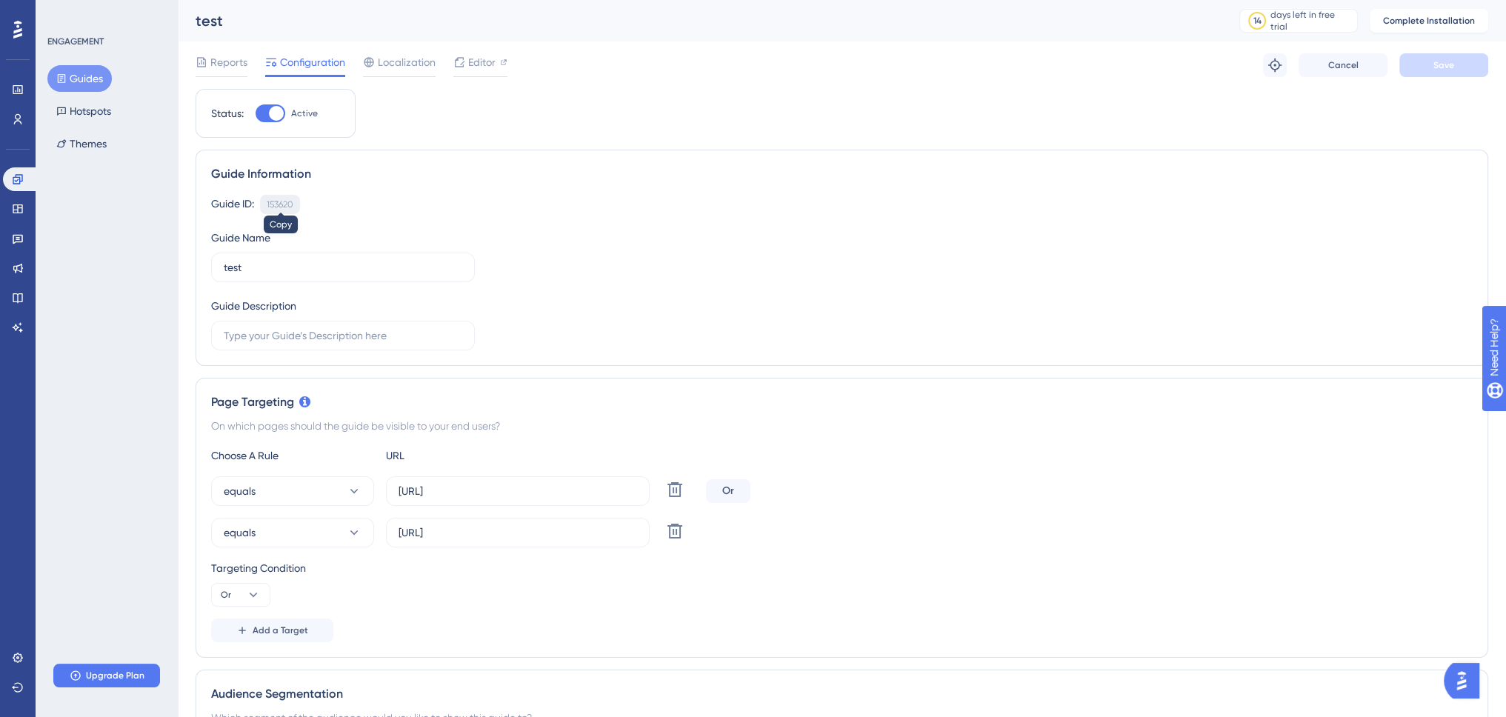
click at [284, 204] on div "153620" at bounding box center [280, 205] width 27 height 12
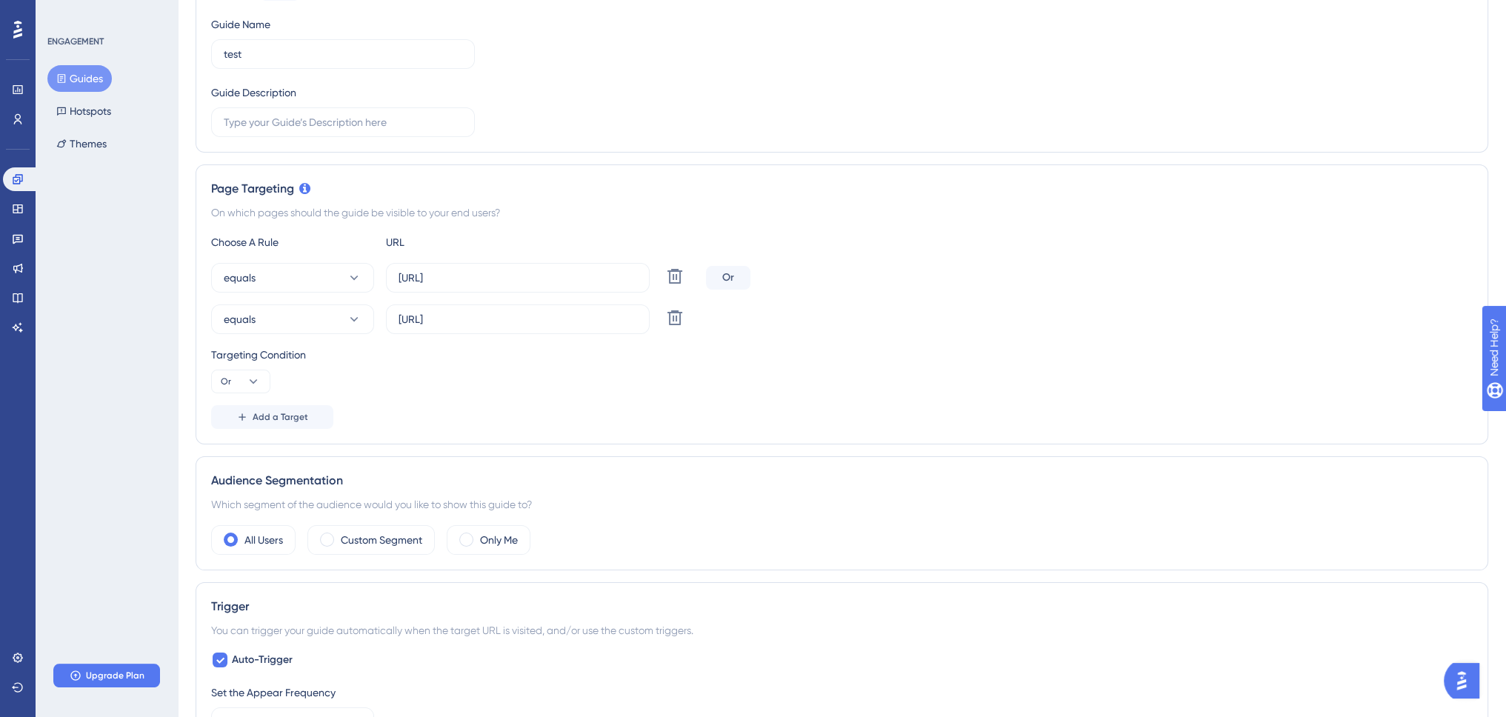
scroll to position [222, 0]
click at [678, 314] on icon at bounding box center [675, 315] width 18 height 18
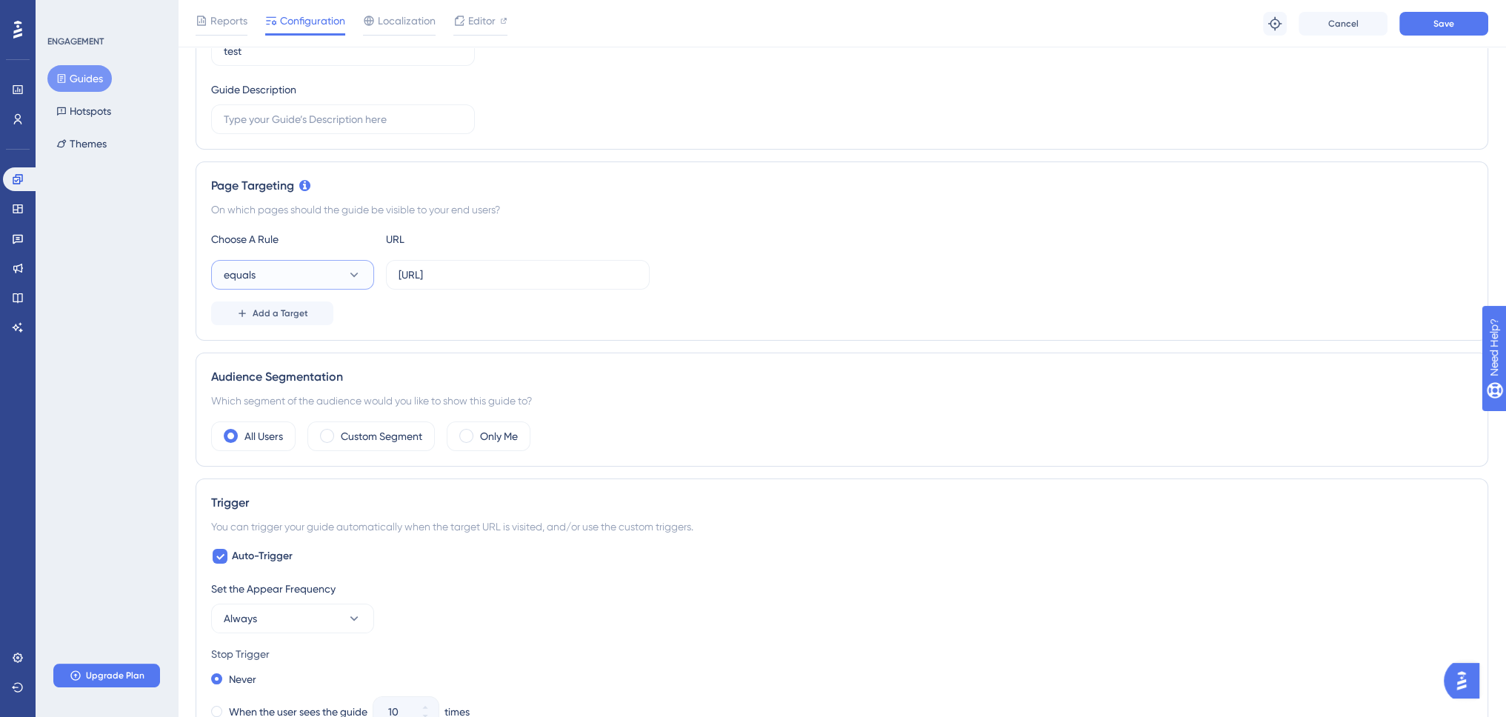
click at [322, 269] on button "equals" at bounding box center [292, 275] width 163 height 30
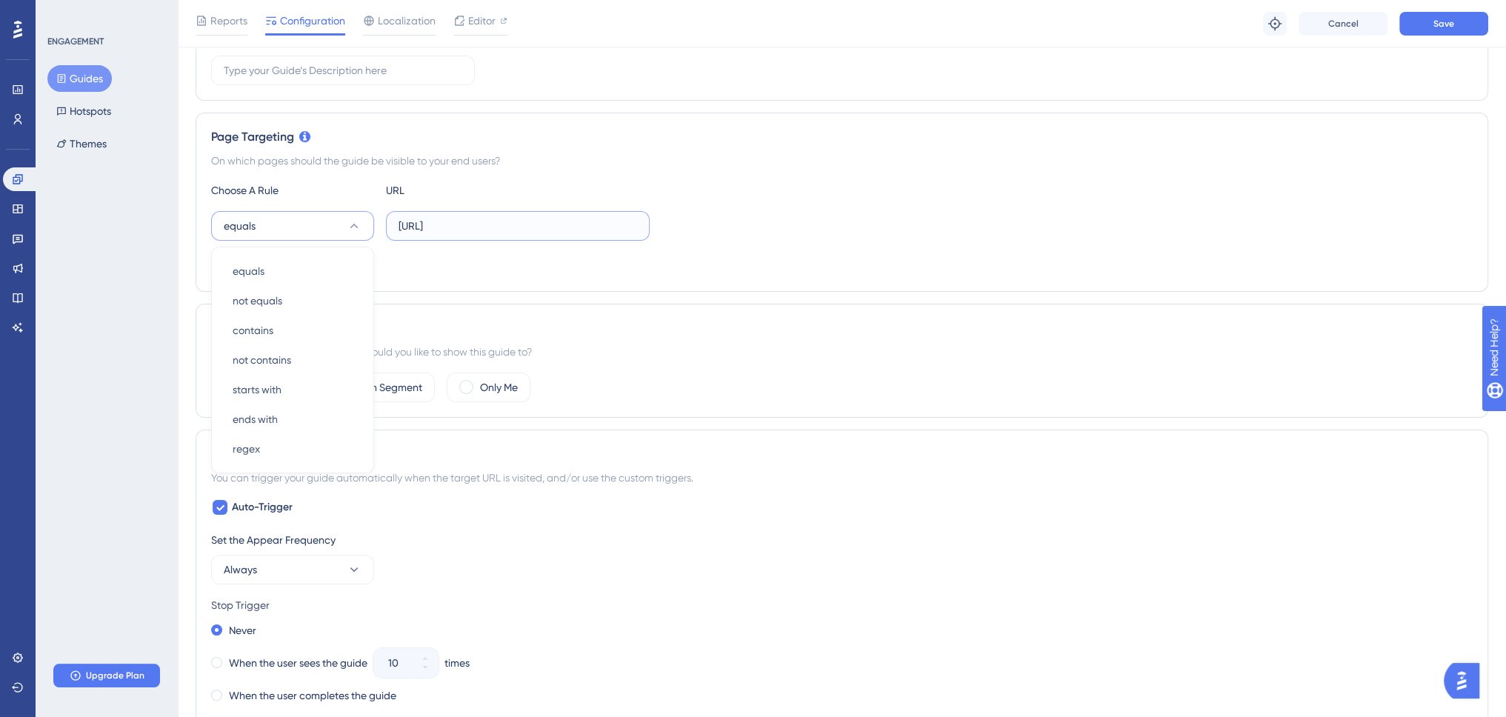
click at [524, 227] on input "http://localhost:4200/management-tools/container-heatmap" at bounding box center [518, 226] width 239 height 16
click at [534, 266] on div "Add a Target" at bounding box center [842, 265] width 1262 height 24
click at [1434, 29] on span "Save" at bounding box center [1444, 24] width 21 height 12
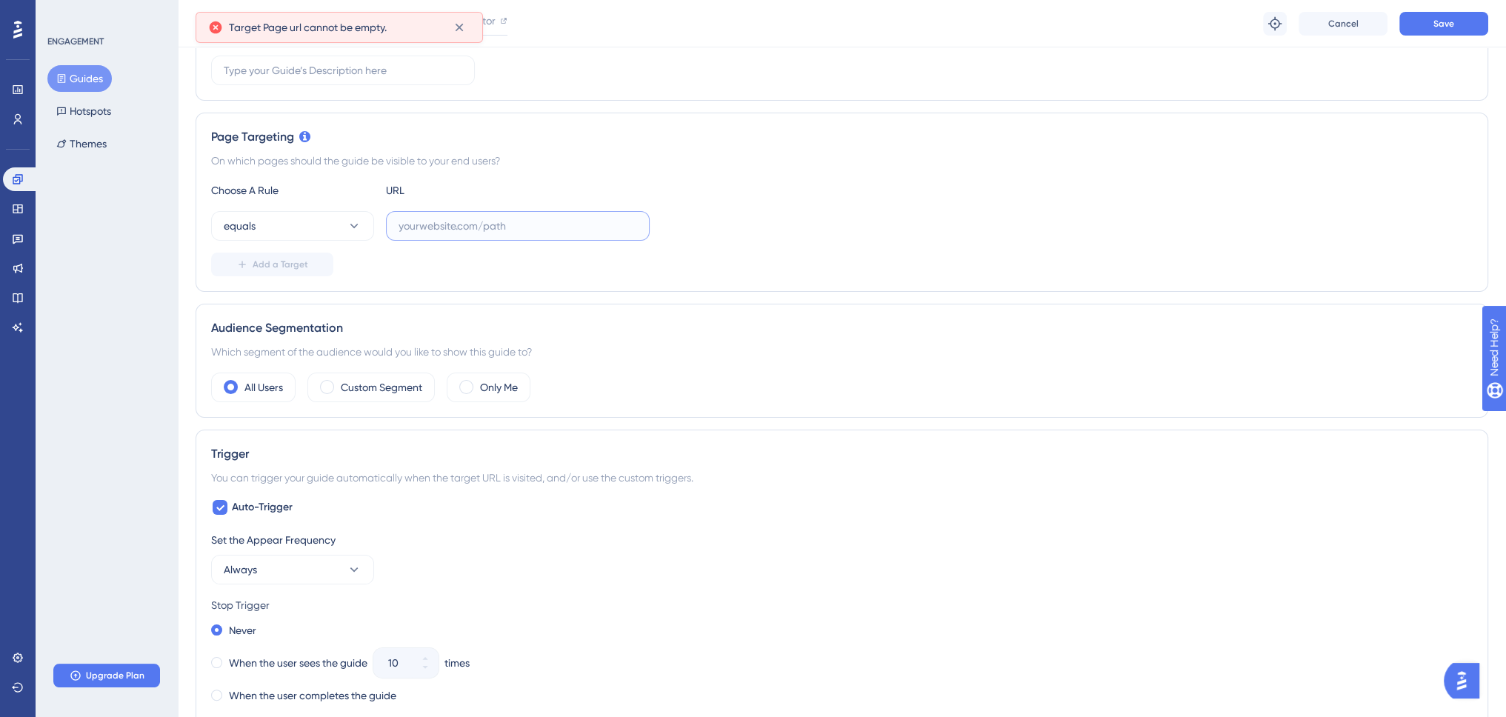
click at [471, 226] on input "text" at bounding box center [518, 226] width 239 height 16
click at [460, 255] on div "Add a Target" at bounding box center [842, 265] width 1262 height 24
click at [348, 233] on button "equals" at bounding box center [292, 226] width 163 height 30
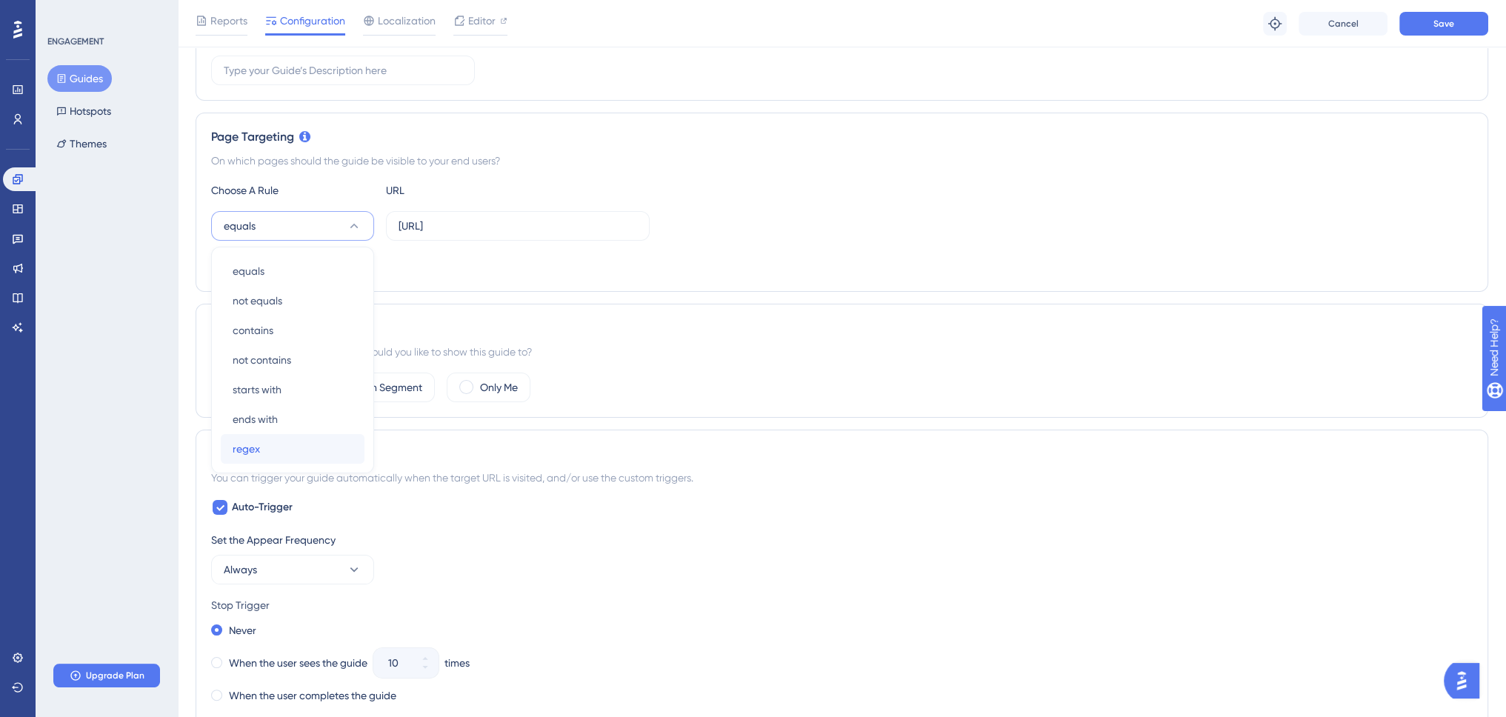
click at [293, 445] on div "regex regex" at bounding box center [293, 449] width 120 height 30
drag, startPoint x: 504, startPoint y: 219, endPoint x: 359, endPoint y: 216, distance: 145.3
click at [359, 216] on div "regex http://localhost:4200/management-tools/container-heatmap" at bounding box center [430, 226] width 439 height 30
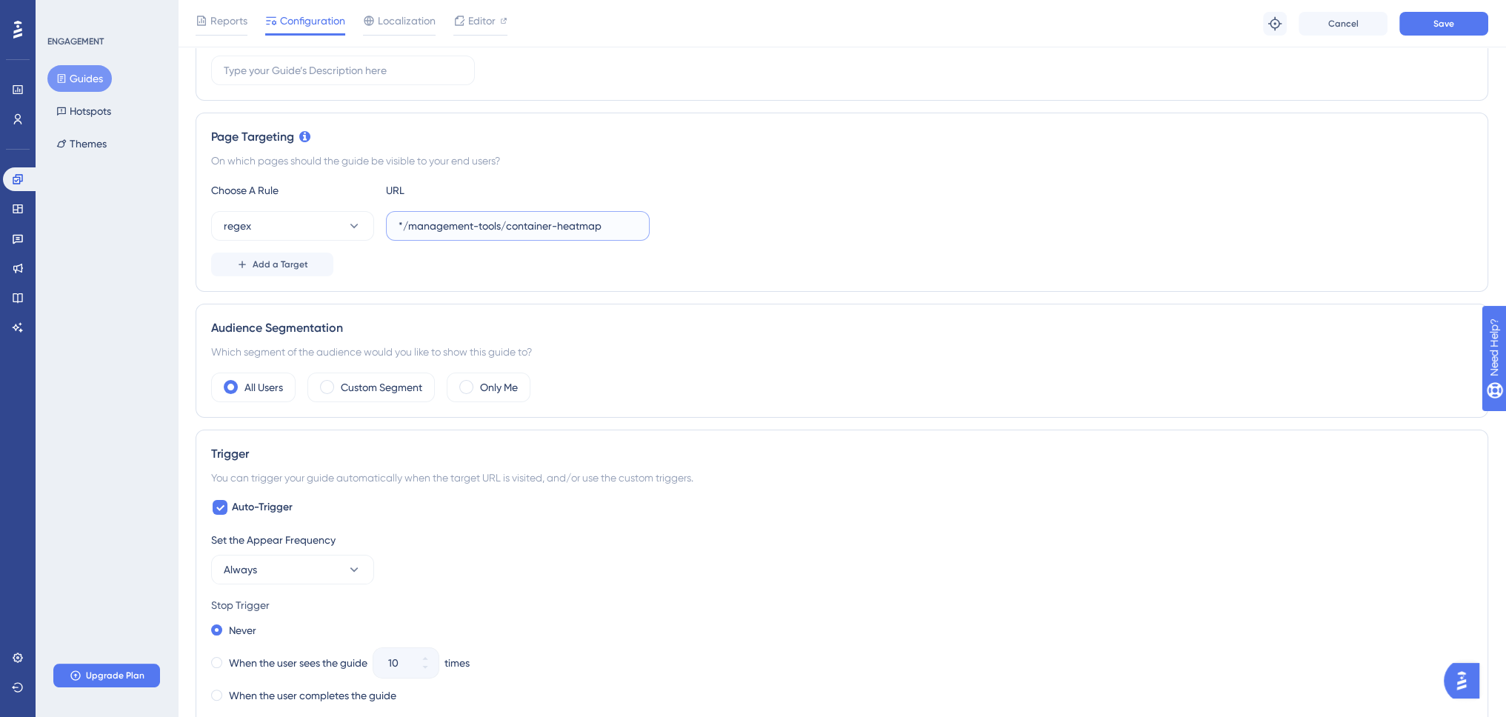
type input "*/management-tools/container-heatmap"
drag, startPoint x: 507, startPoint y: 269, endPoint x: 527, endPoint y: 269, distance: 20.0
click at [507, 269] on div "Add a Target" at bounding box center [842, 265] width 1262 height 24
click at [1449, 29] on button "Save" at bounding box center [1444, 24] width 89 height 24
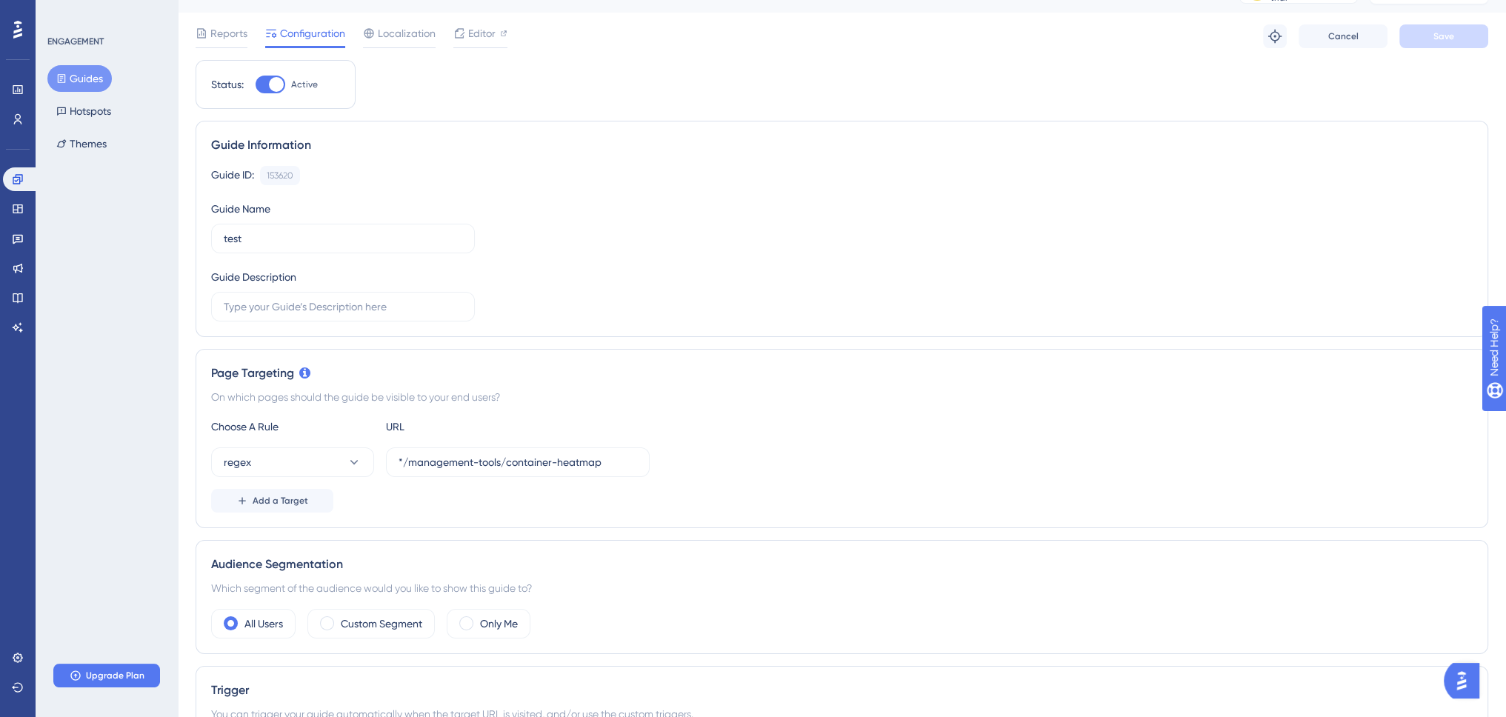
scroll to position [0, 0]
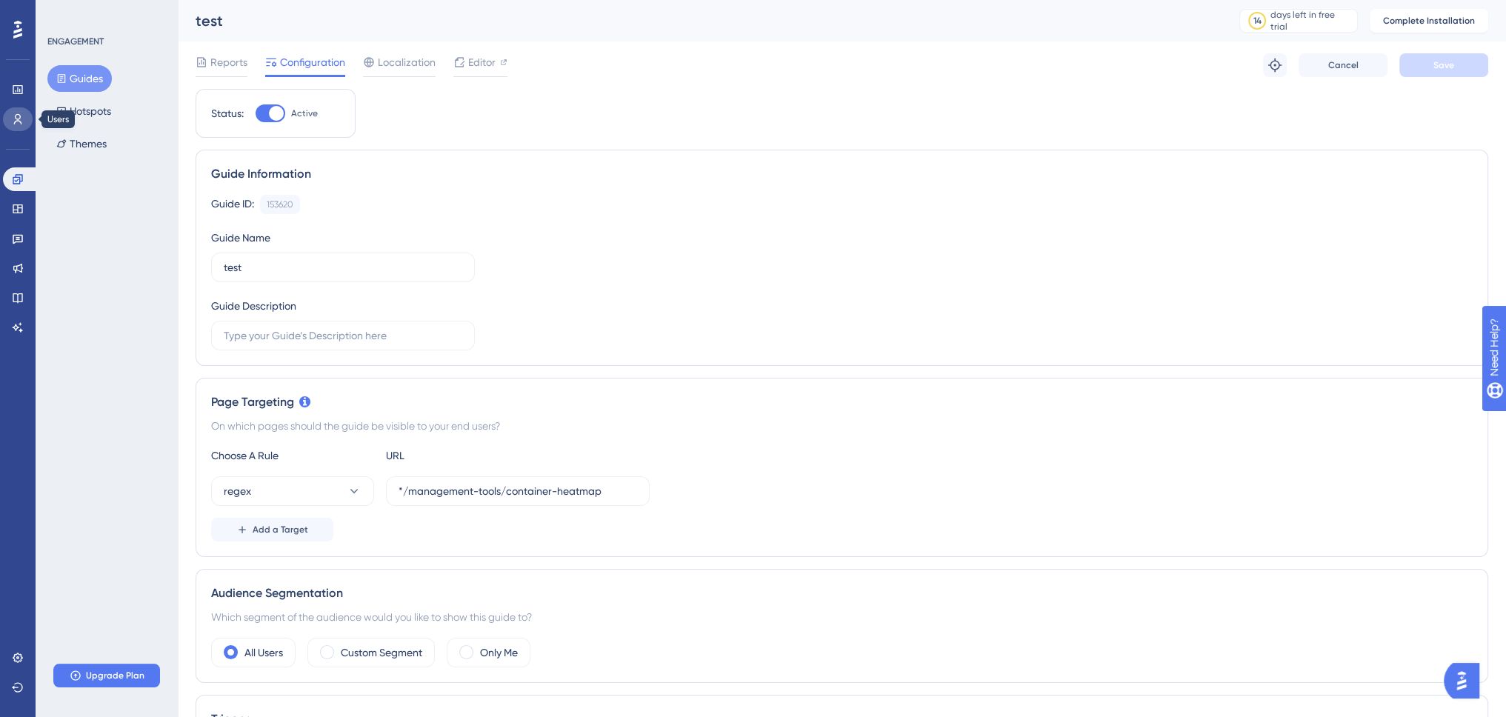
click at [17, 122] on icon at bounding box center [18, 119] width 12 height 12
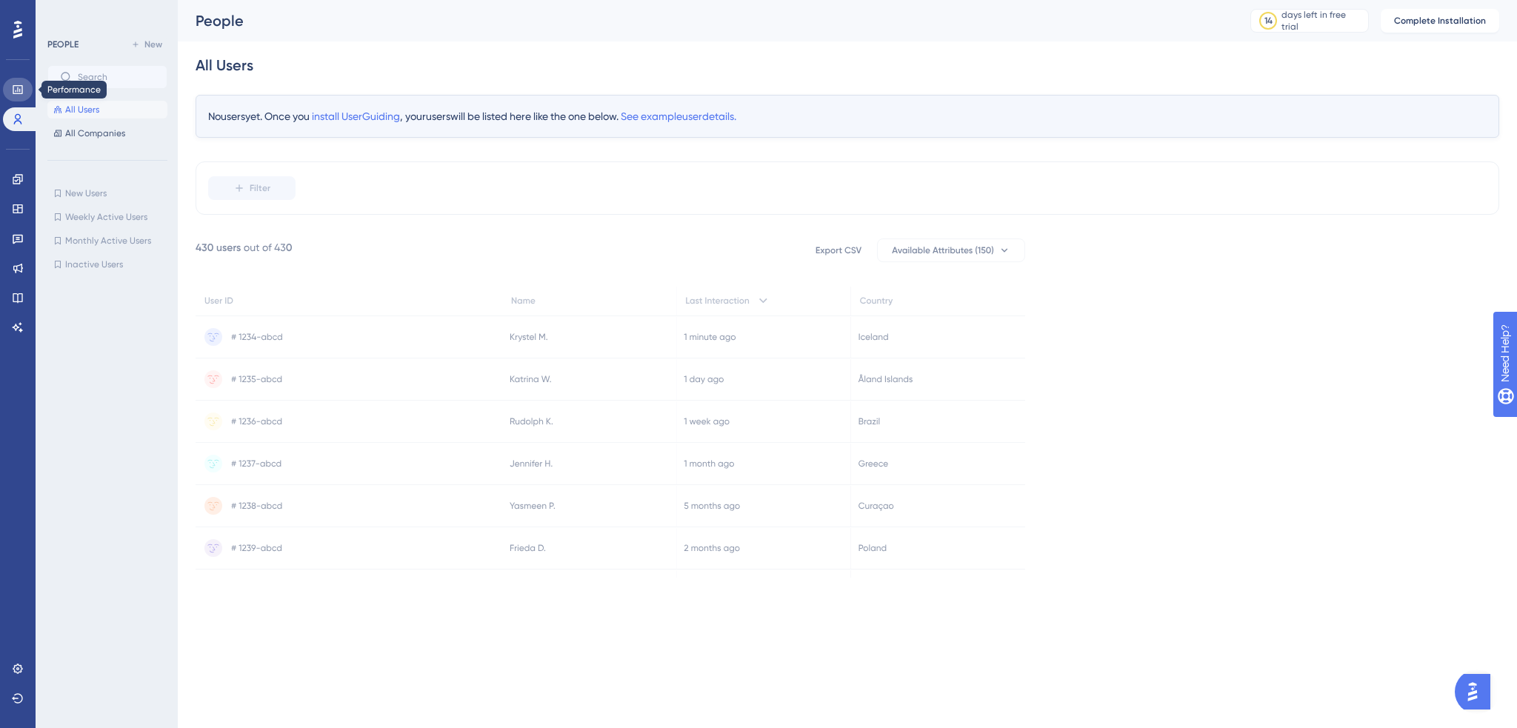
click at [12, 88] on icon at bounding box center [18, 90] width 12 height 12
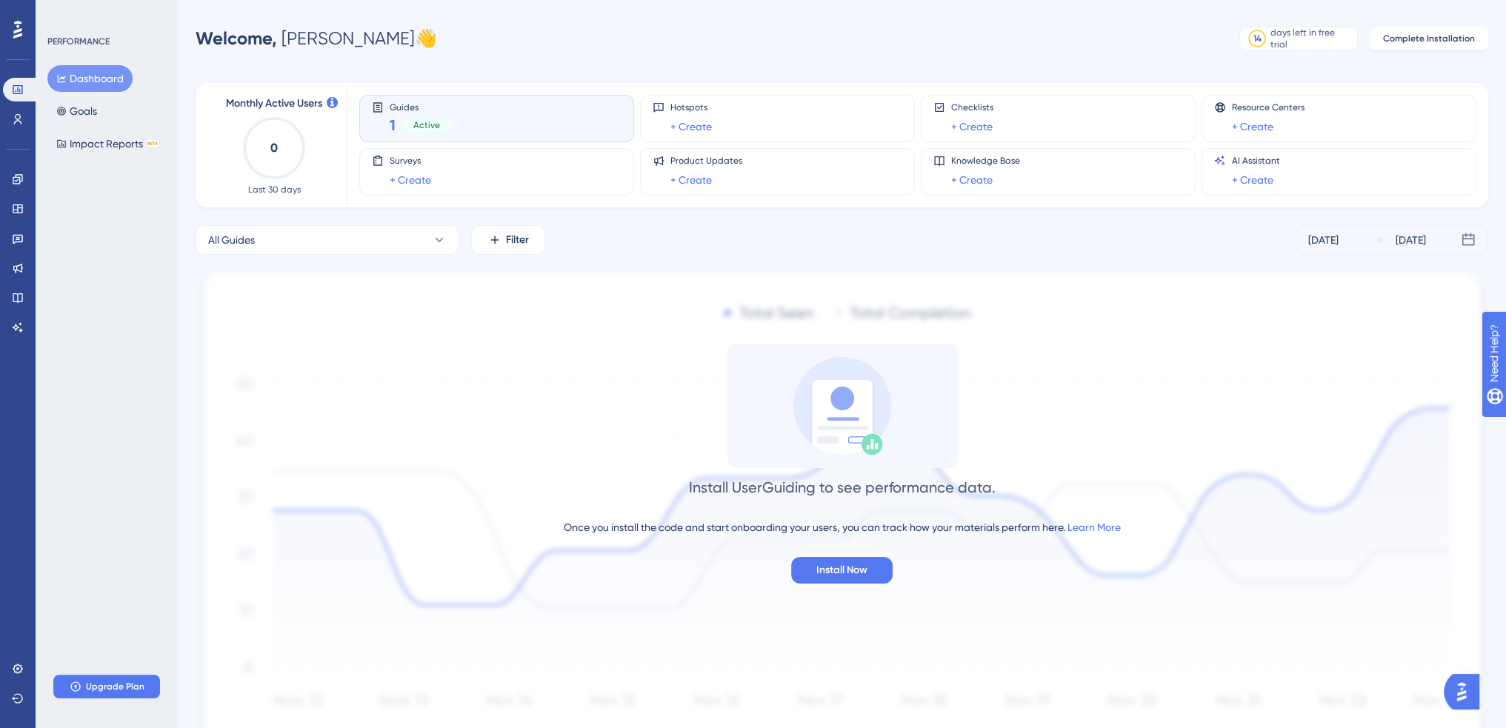
click at [477, 118] on div "Guides 1 Active" at bounding box center [497, 119] width 250 height 34
click at [408, 106] on span "Guides" at bounding box center [421, 107] width 62 height 10
click at [393, 126] on span "1" at bounding box center [393, 125] width 6 height 21
click at [19, 116] on icon at bounding box center [18, 119] width 12 height 12
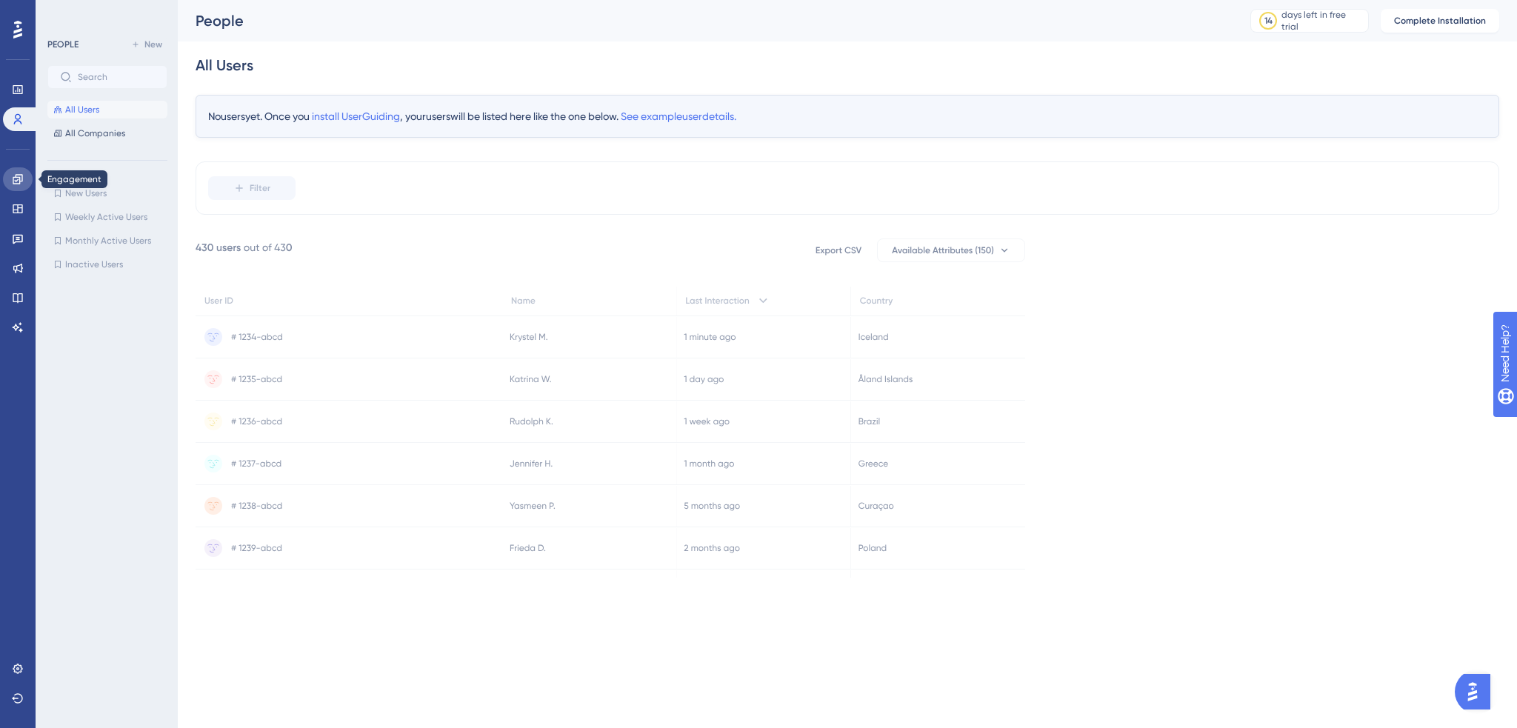
click at [9, 178] on link at bounding box center [18, 179] width 30 height 24
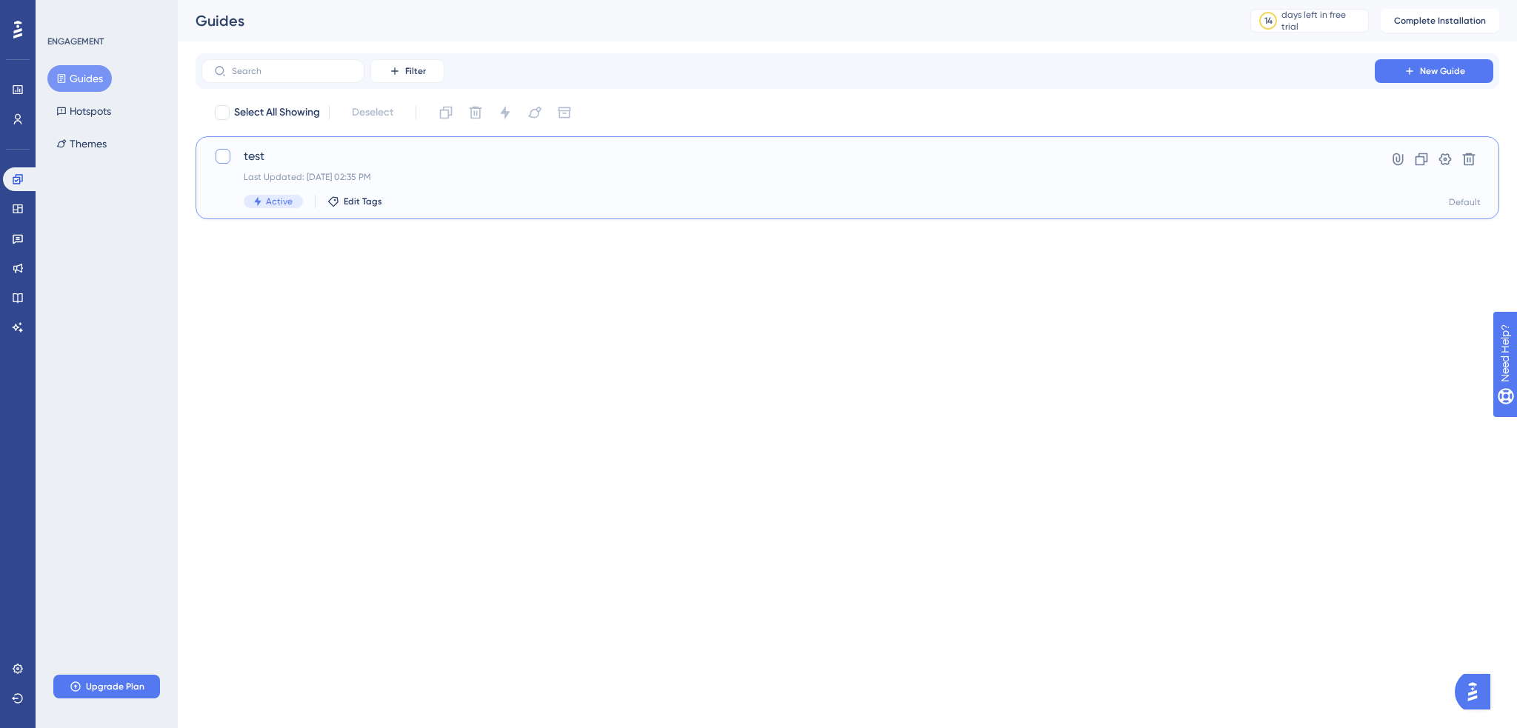
click at [219, 154] on div at bounding box center [223, 156] width 15 height 15
checkbox input "true"
click at [219, 154] on icon at bounding box center [223, 156] width 9 height 12
checkbox input "false"
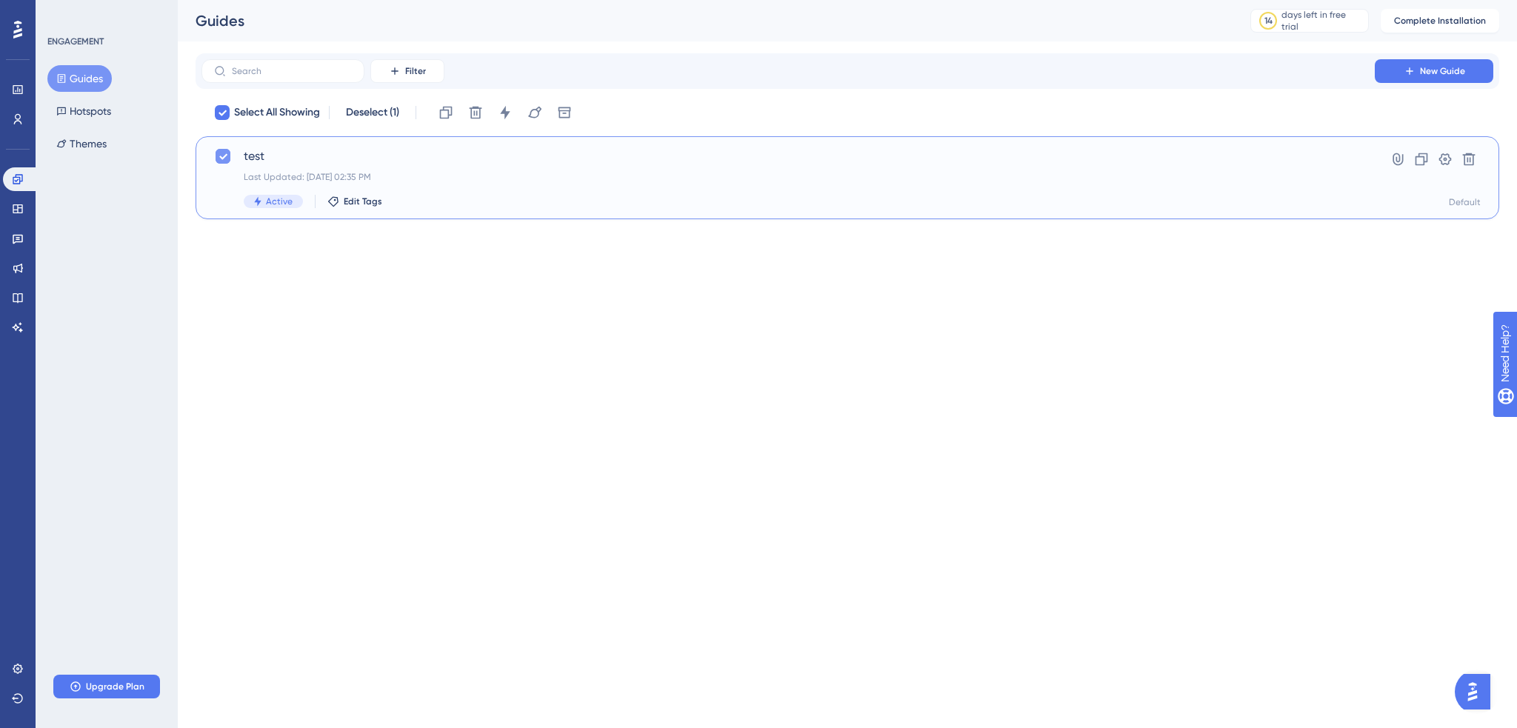
checkbox input "false"
click at [1396, 156] on icon at bounding box center [1398, 159] width 15 height 15
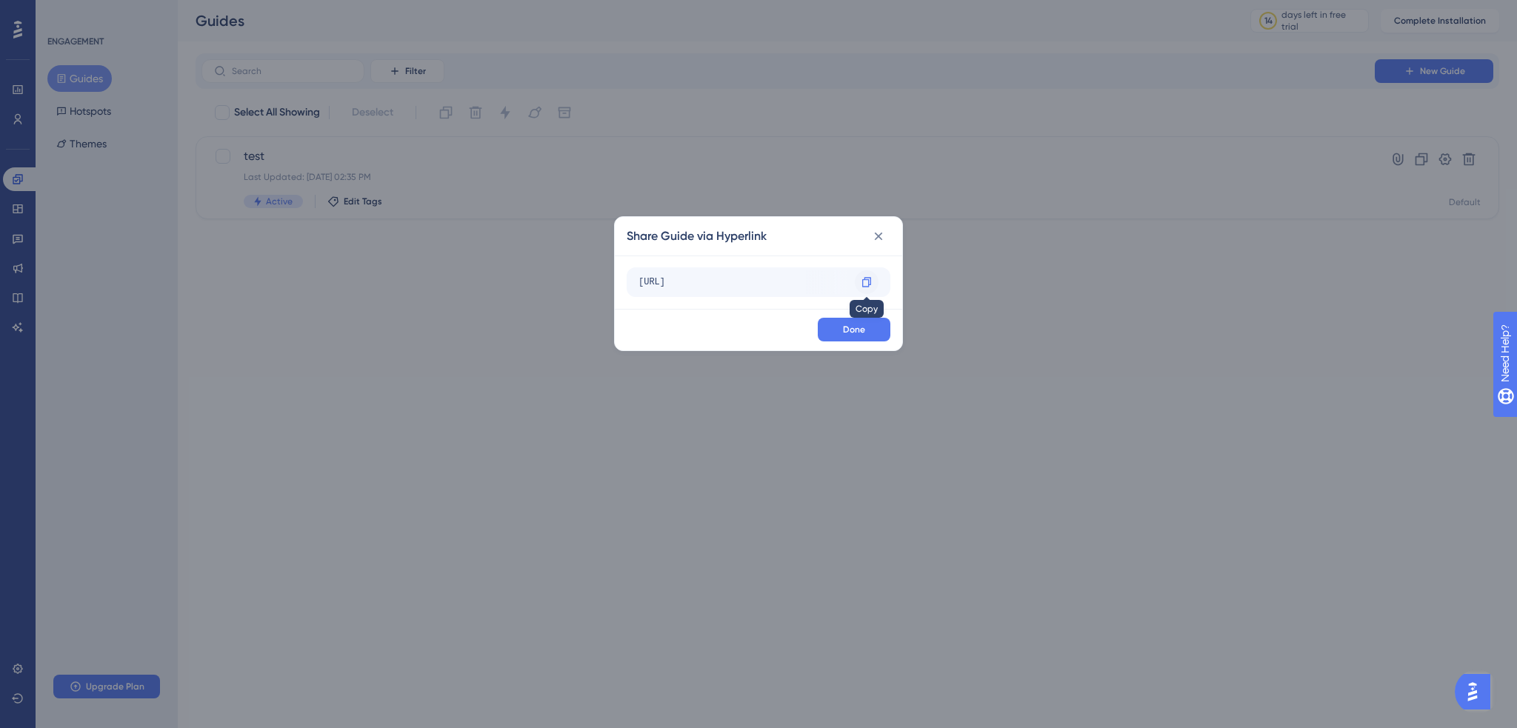
click at [862, 282] on icon at bounding box center [866, 282] width 9 height 10
click at [882, 239] on icon at bounding box center [878, 236] width 15 height 15
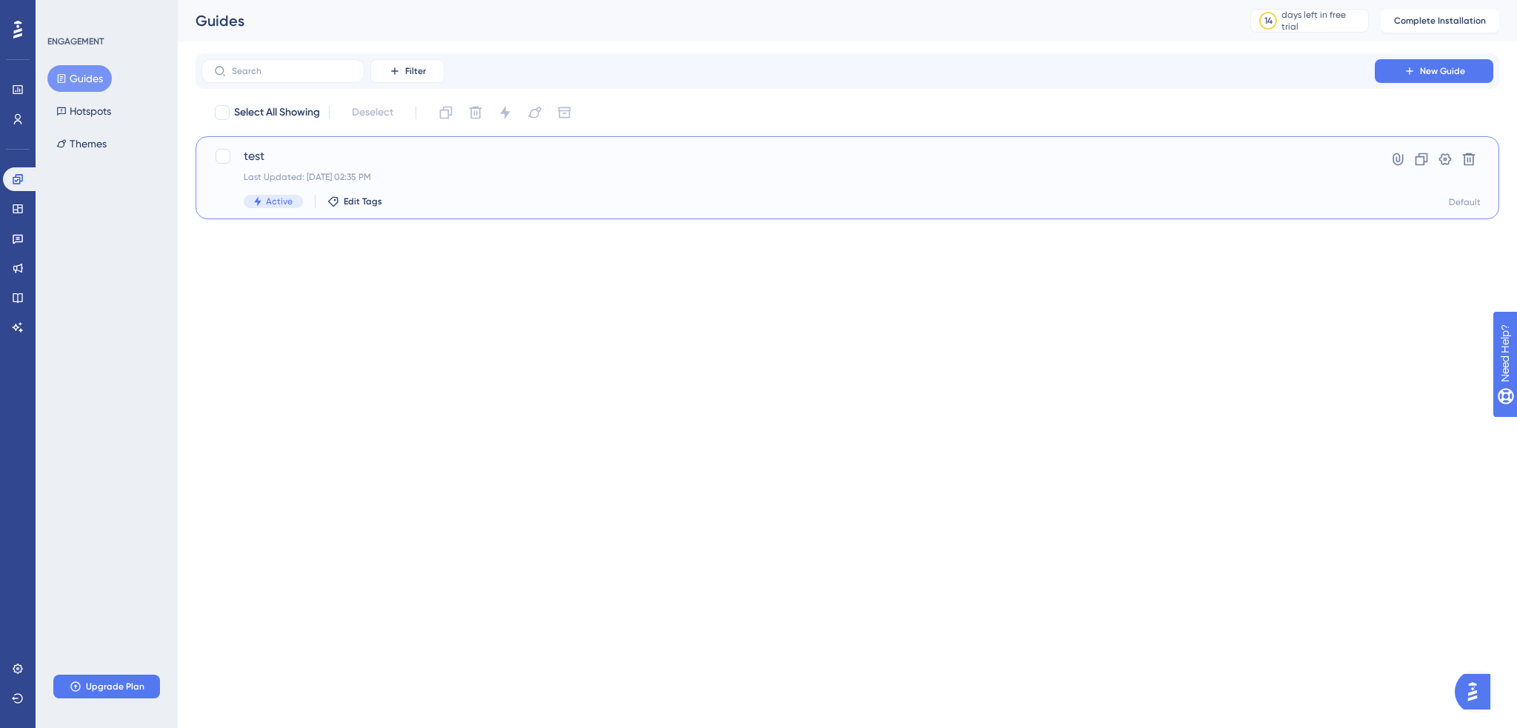
click at [391, 175] on div "Last Updated: 08 oct. 2025 02:35 PM" at bounding box center [788, 177] width 1089 height 12
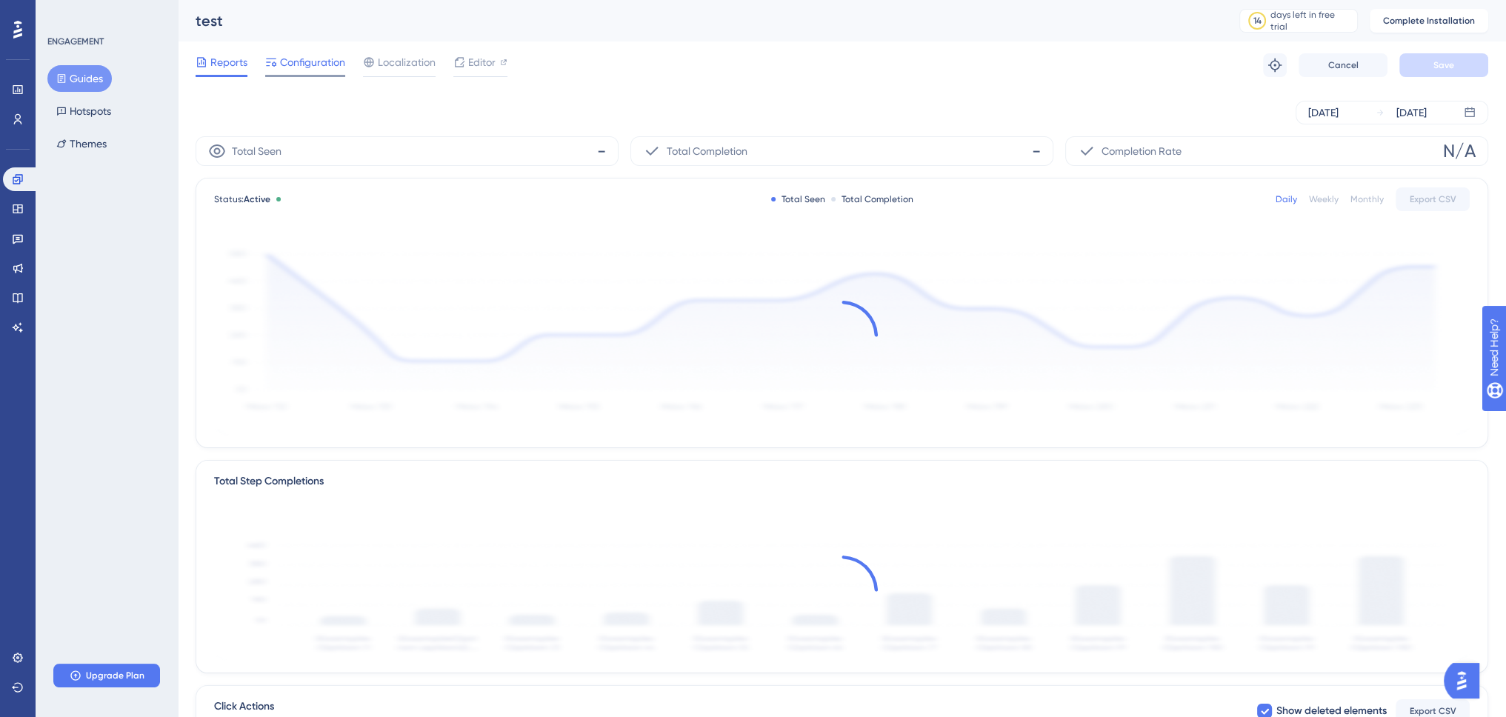
click at [326, 76] on div at bounding box center [305, 76] width 80 height 2
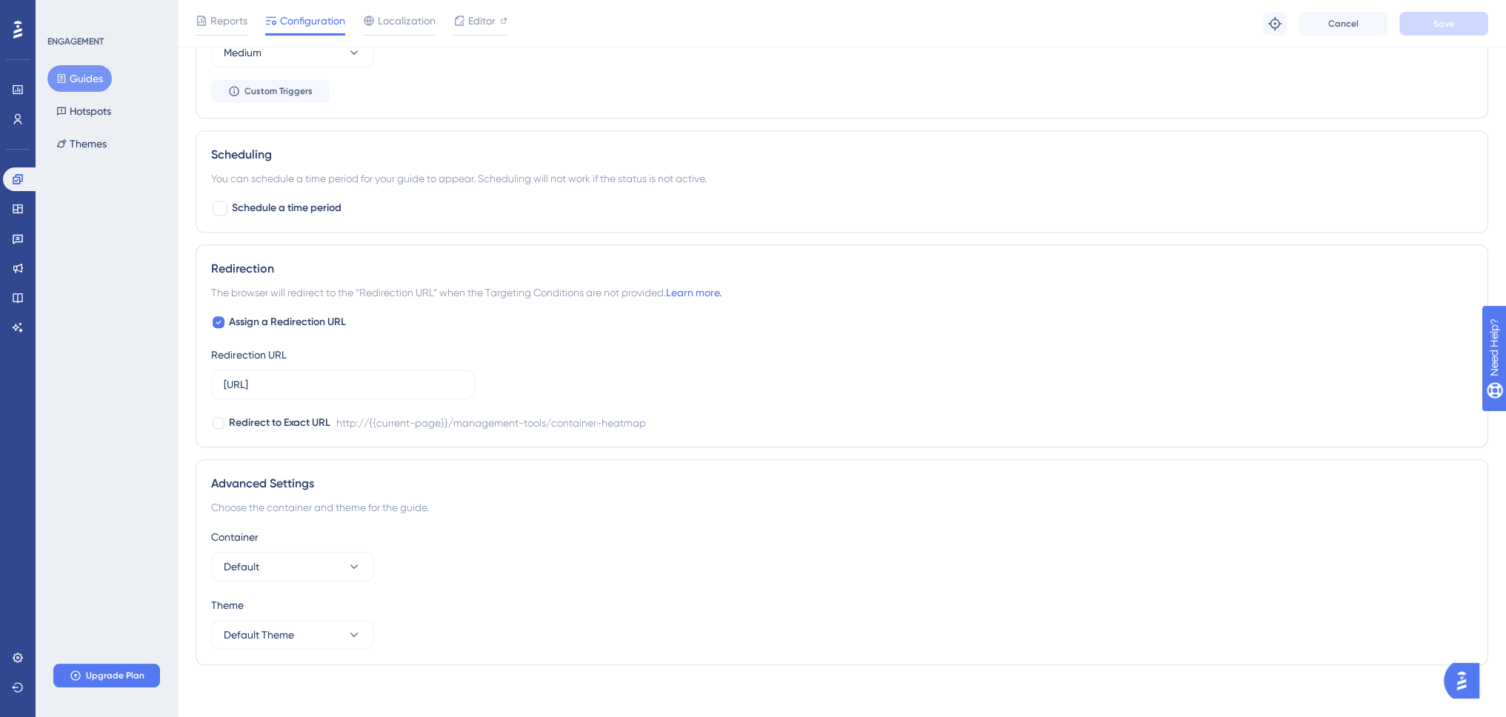
scroll to position [1012, 0]
click at [336, 325] on div "Assign a Redirection URL Redirection URL http://localhost:4200/management-tools…" at bounding box center [842, 368] width 1262 height 119
click at [317, 322] on span "Assign a Redirection URL" at bounding box center [287, 318] width 117 height 18
checkbox input "false"
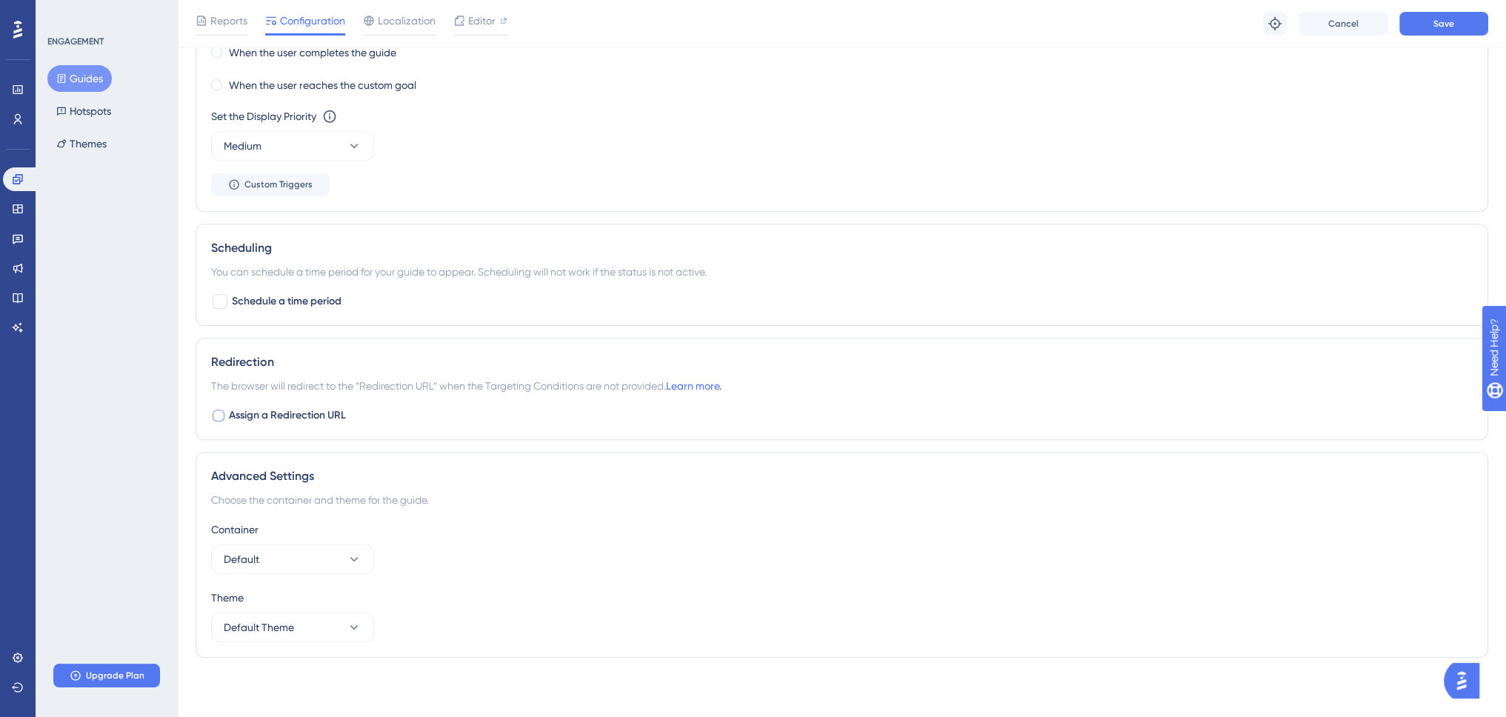
scroll to position [911, 0]
click at [1432, 19] on button "Save" at bounding box center [1444, 24] width 89 height 24
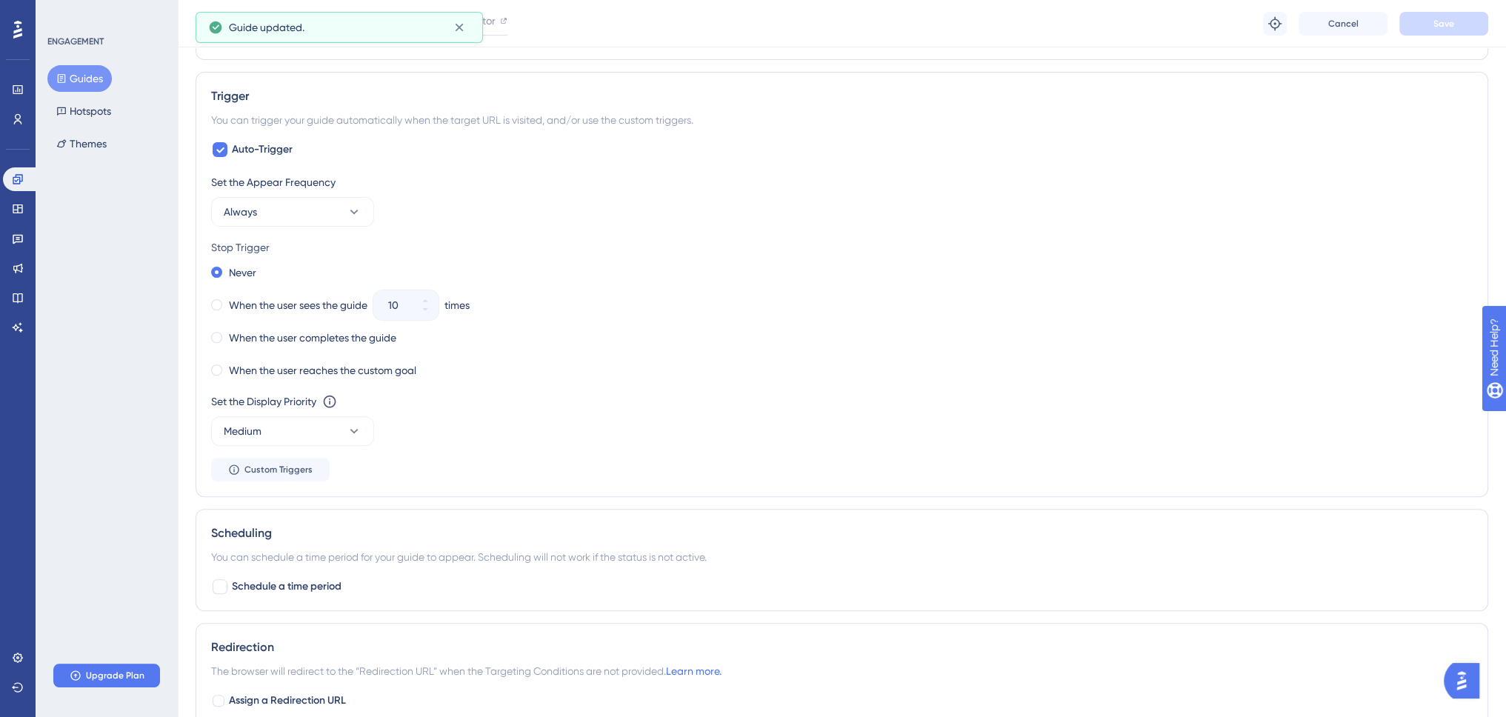
scroll to position [467, 0]
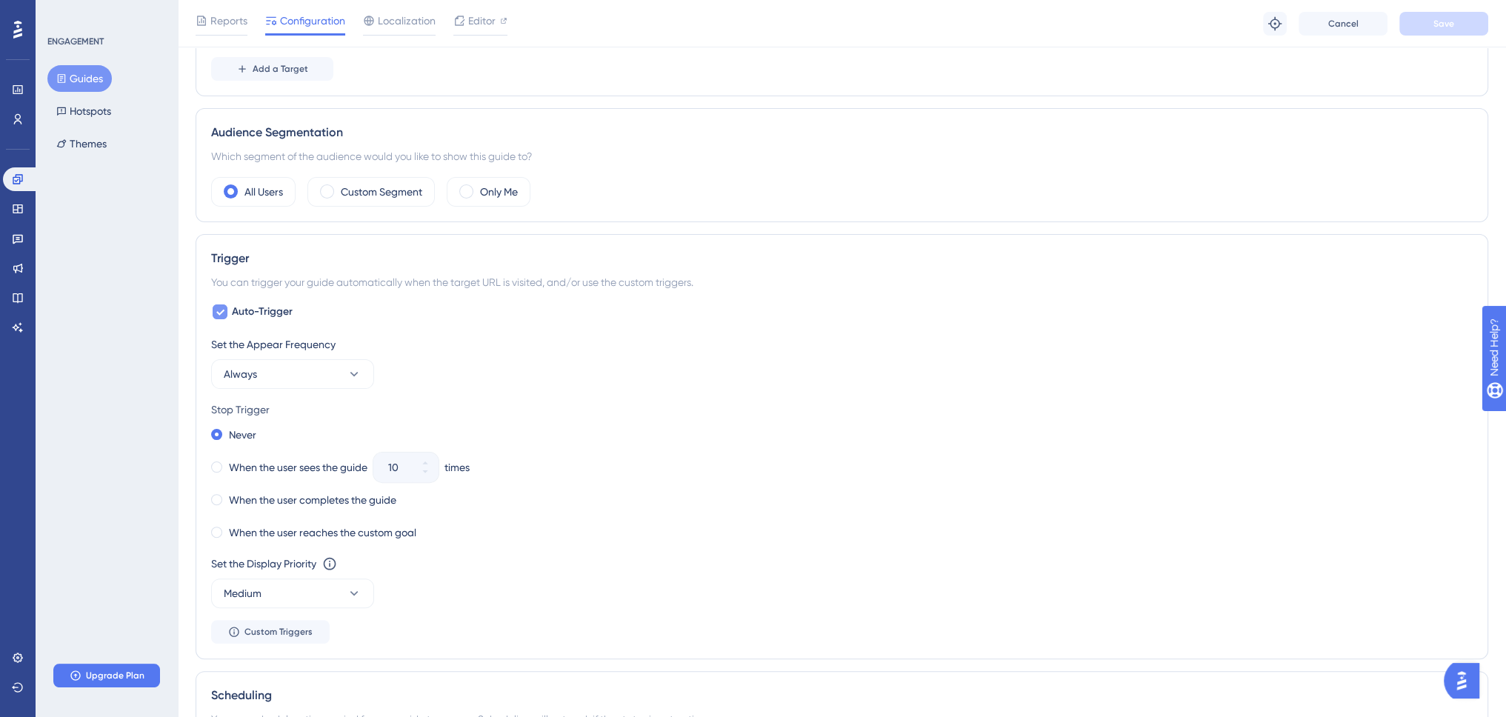
click at [273, 308] on span "Auto-Trigger" at bounding box center [262, 312] width 61 height 18
checkbox input "false"
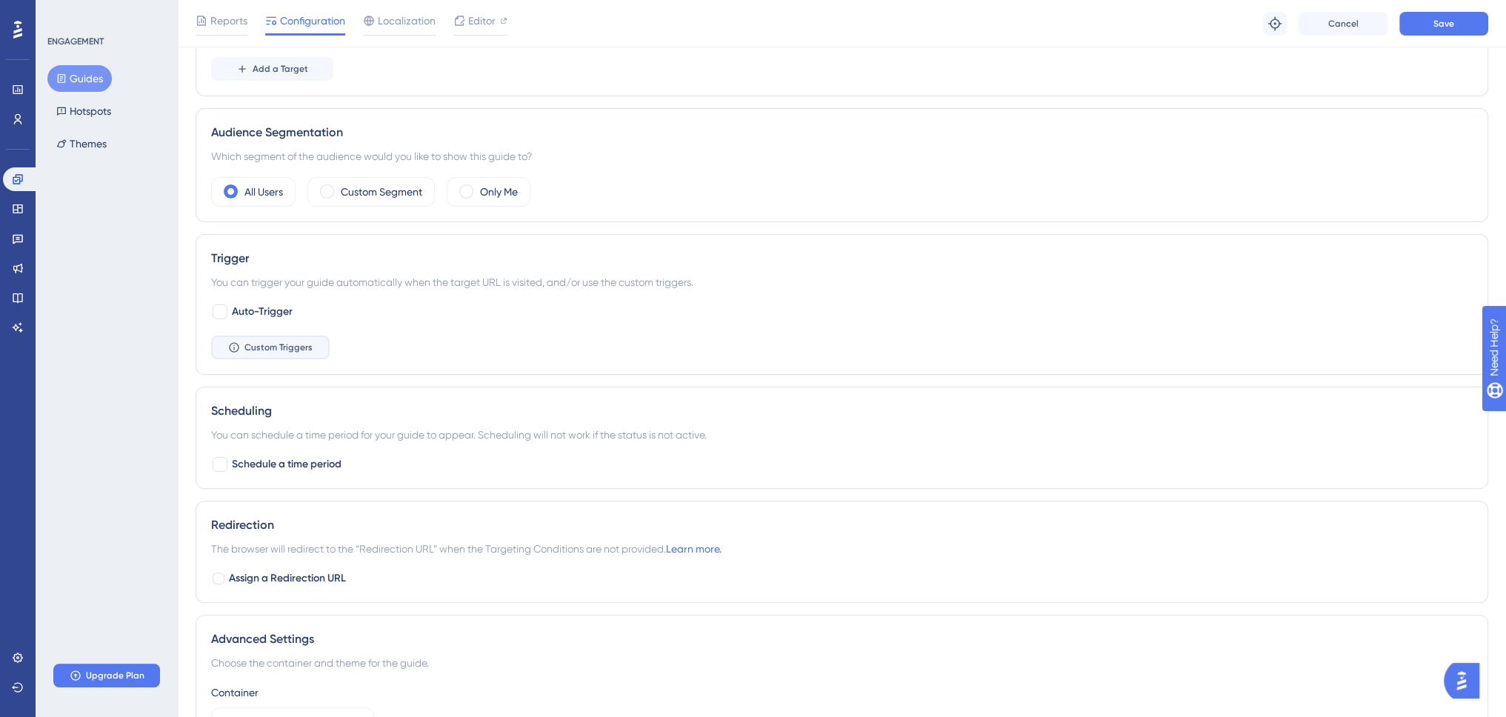
click at [259, 342] on span "Custom Triggers" at bounding box center [279, 348] width 68 height 12
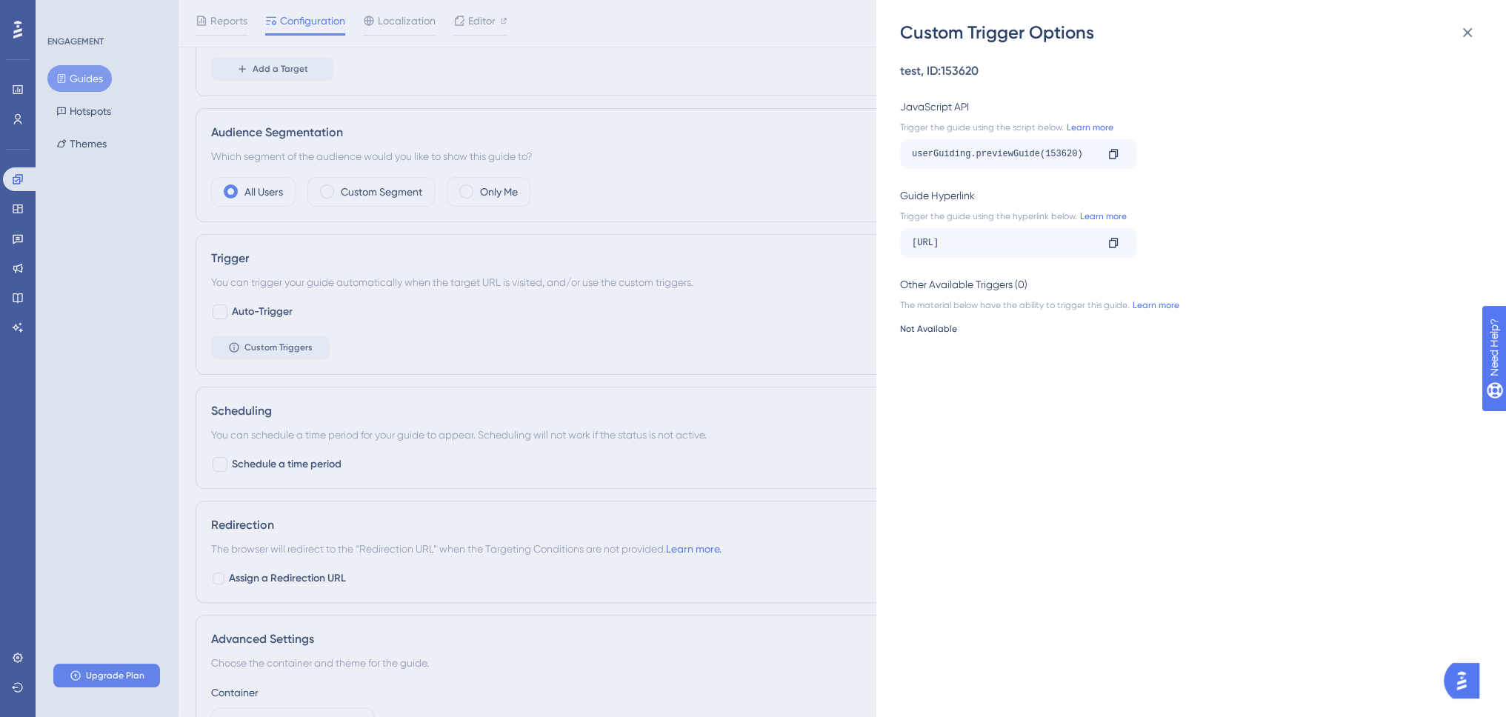
click at [788, 193] on div "Custom Trigger Options test , ID: 153620 JavaScript API Trigger the guide using…" at bounding box center [753, 358] width 1506 height 717
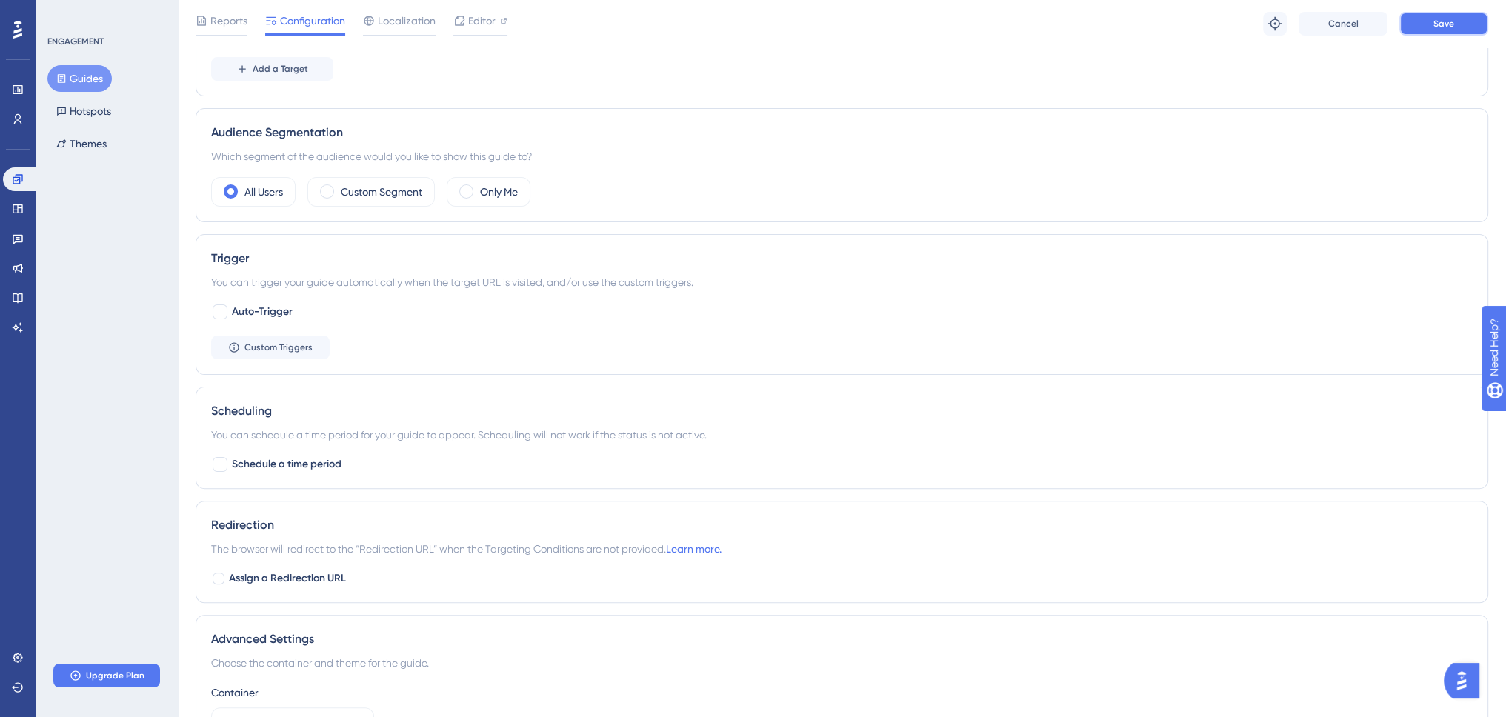
click at [1435, 30] on button "Save" at bounding box center [1444, 24] width 89 height 24
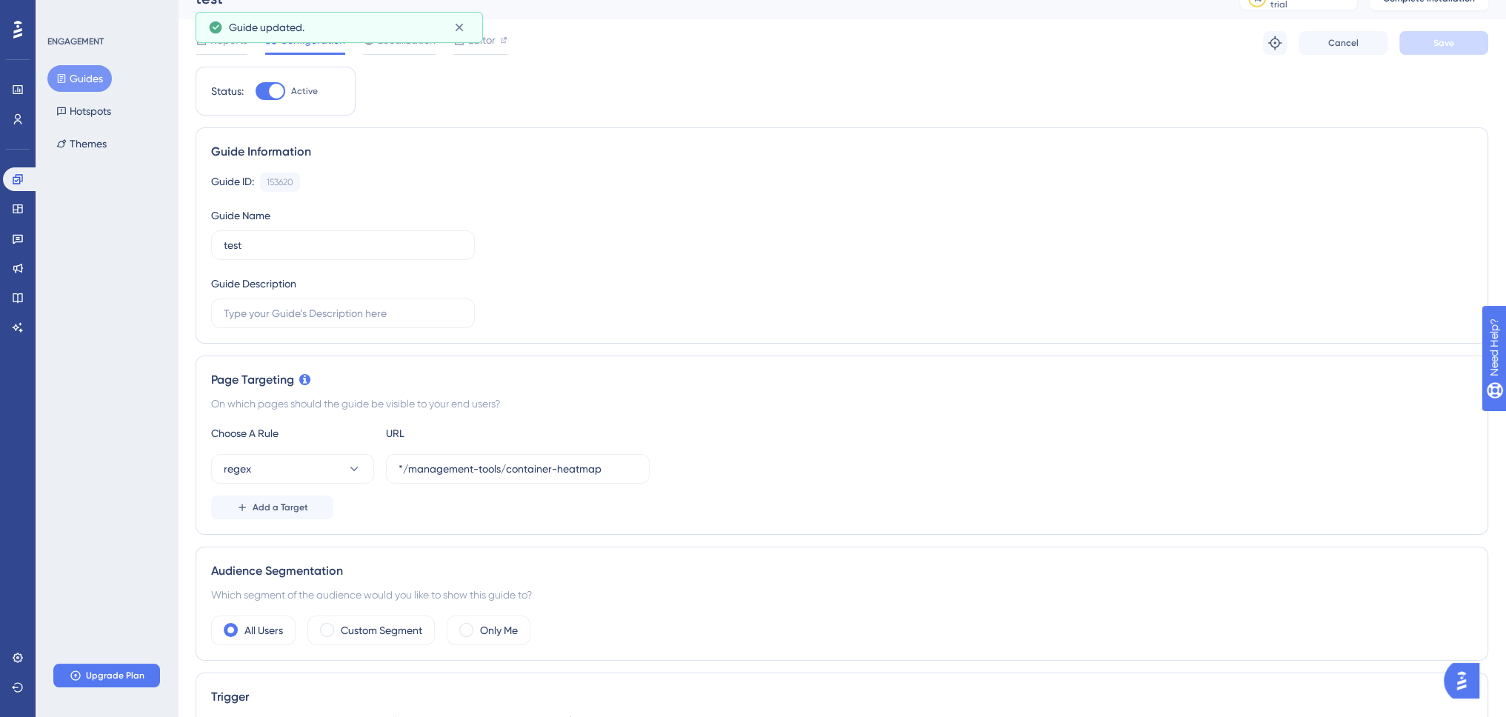
scroll to position [0, 0]
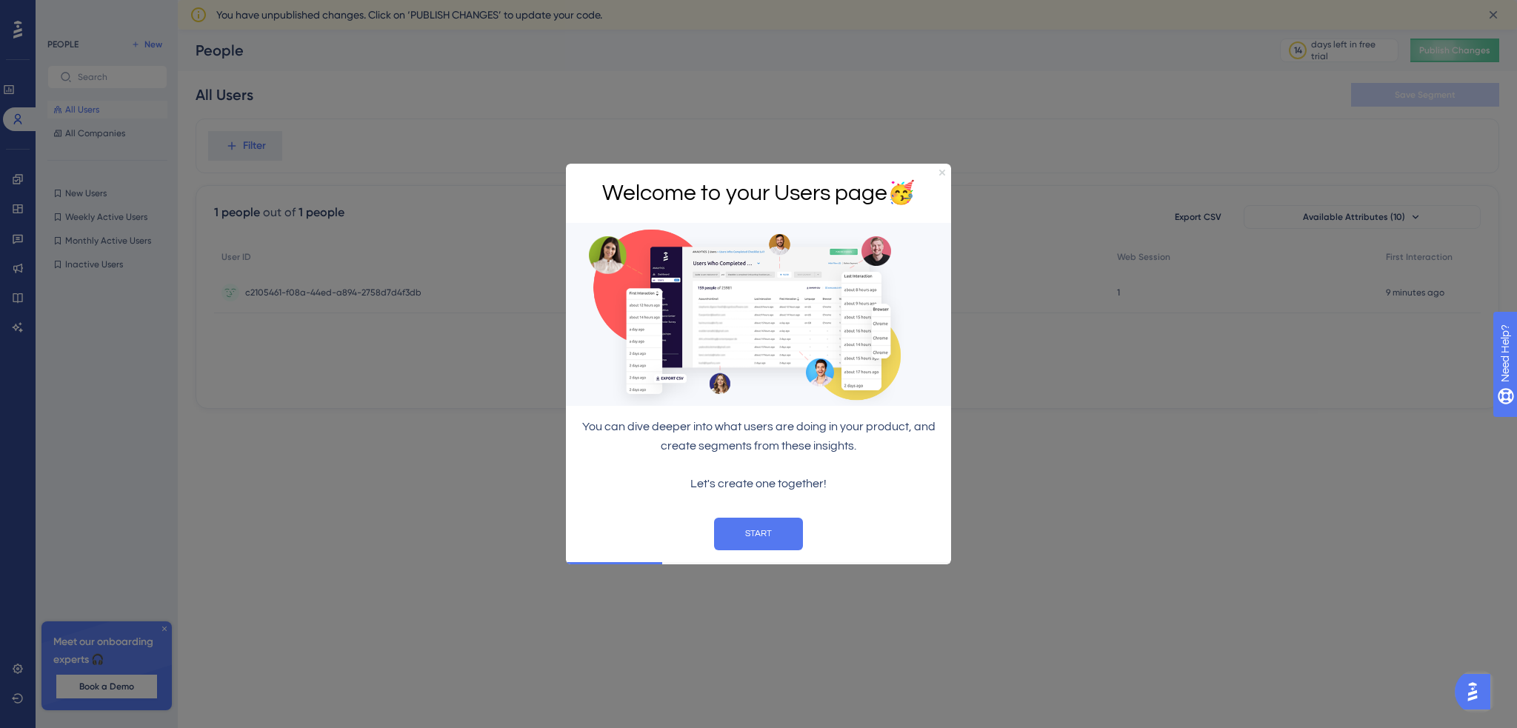
click at [940, 170] on icon "Close Preview" at bounding box center [943, 172] width 6 height 6
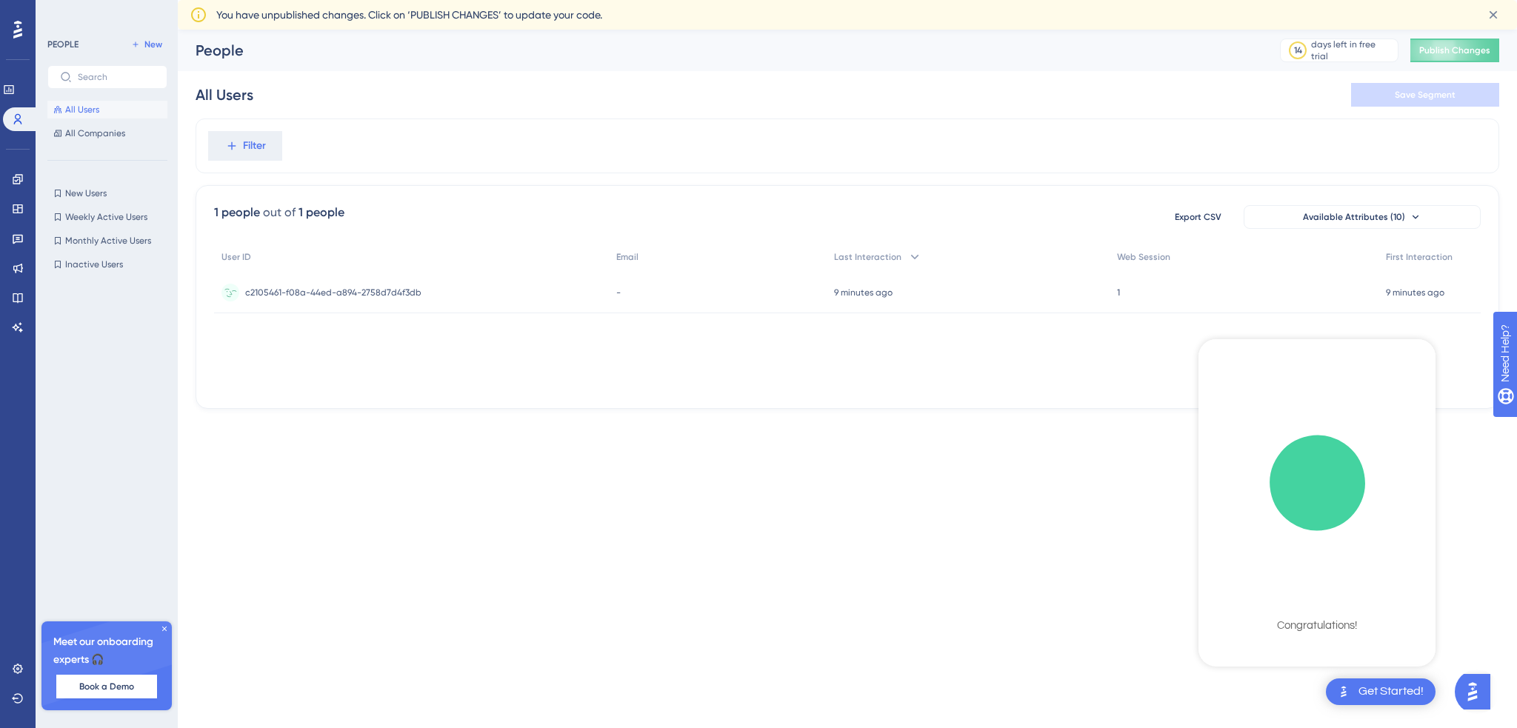
click at [379, 296] on span "c2105461-f08a-44ed-a894-2758d7d4f3db" at bounding box center [333, 293] width 176 height 12
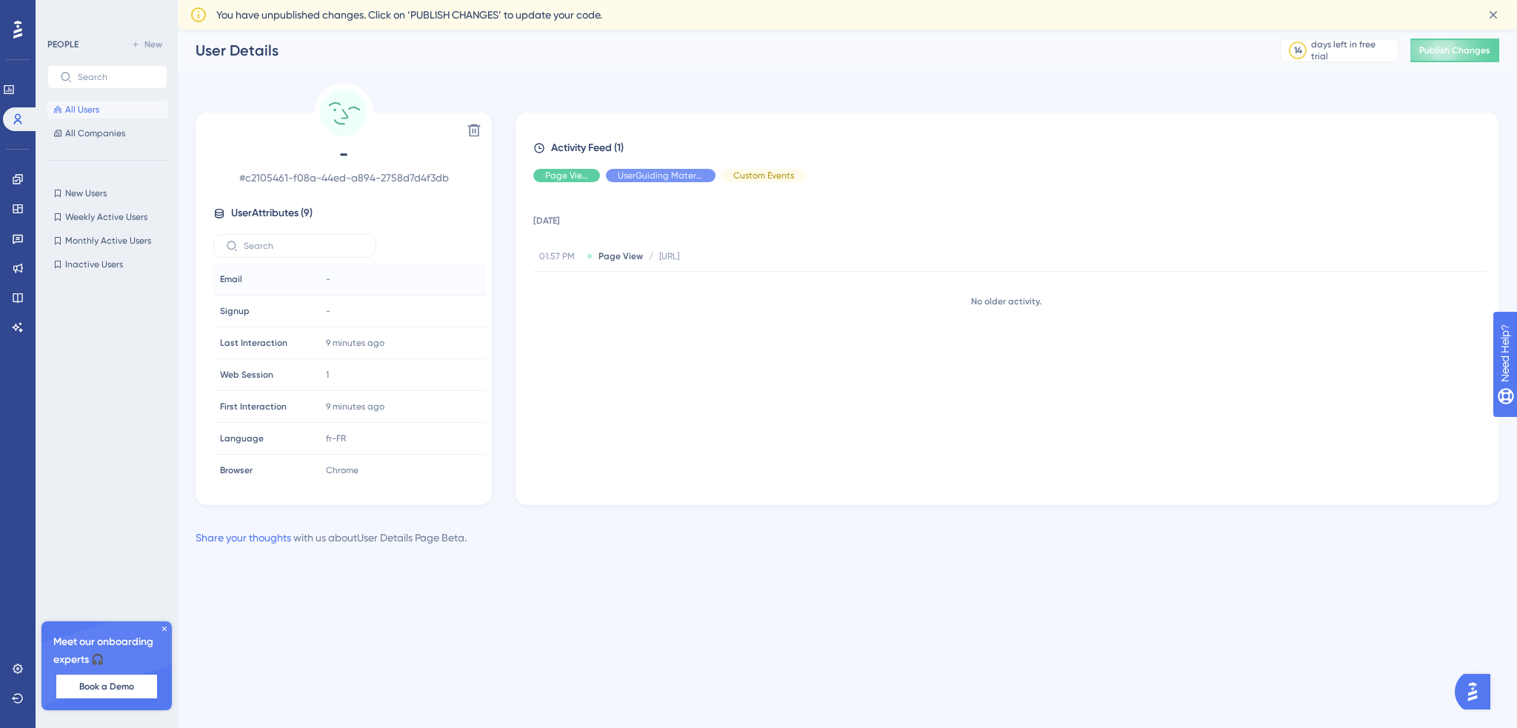
click at [376, 281] on div "-" at bounding box center [400, 280] width 160 height 30
click at [360, 175] on span "# c2105461-f08a-44ed-a894-2758d7d4f3db" at bounding box center [343, 178] width 261 height 18
click at [361, 175] on span "# c2105461-f08a-44ed-a894-2758d7d4f3db" at bounding box center [343, 178] width 261 height 18
click at [394, 180] on span "# c2105461-f08a-44ed-a894-2758d7d4f3db" at bounding box center [343, 178] width 261 height 18
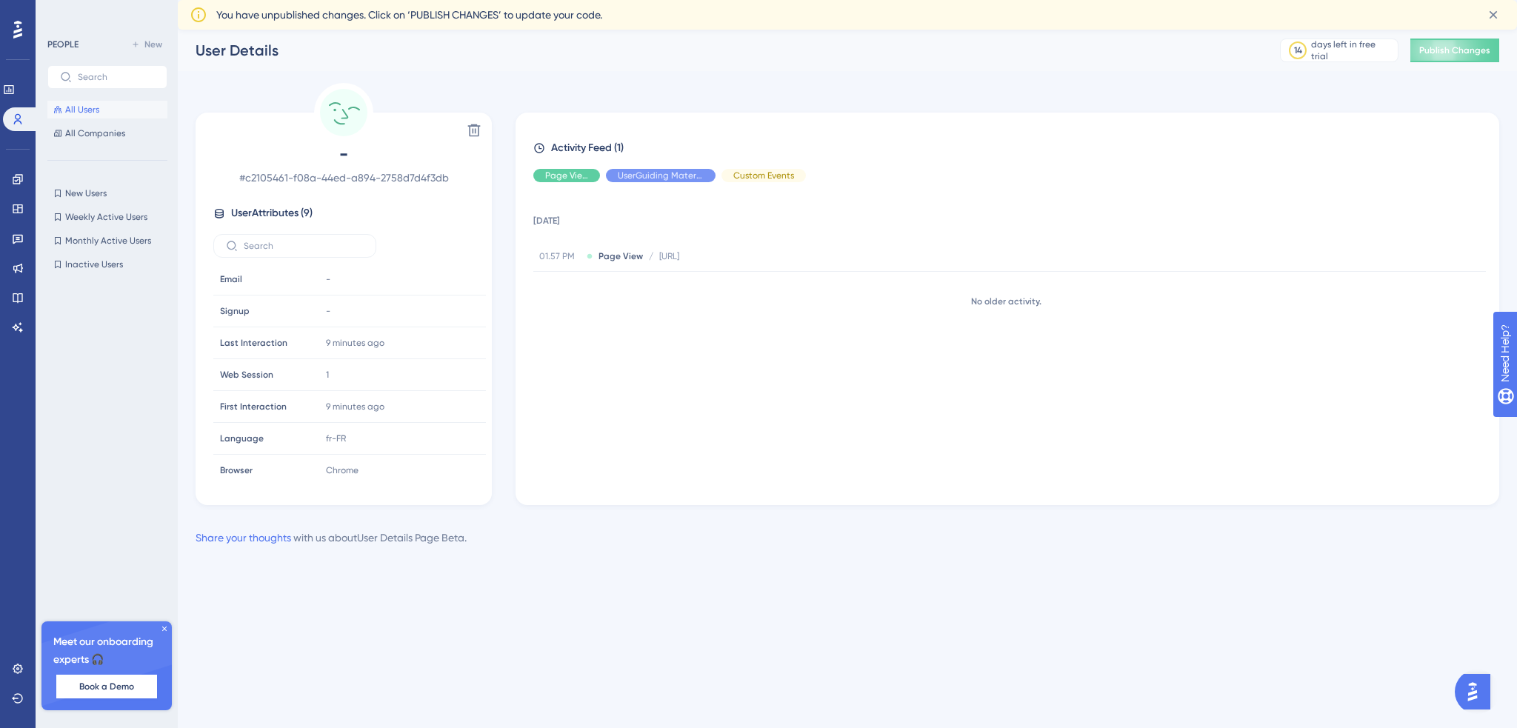
click at [474, 222] on div "- # c2105461-f08a-44ed-a894-2758d7d4f3db User Attributes ( 9 ) Email Email - Si…" at bounding box center [344, 311] width 285 height 339
click at [107, 133] on span "All Companies" at bounding box center [95, 133] width 60 height 12
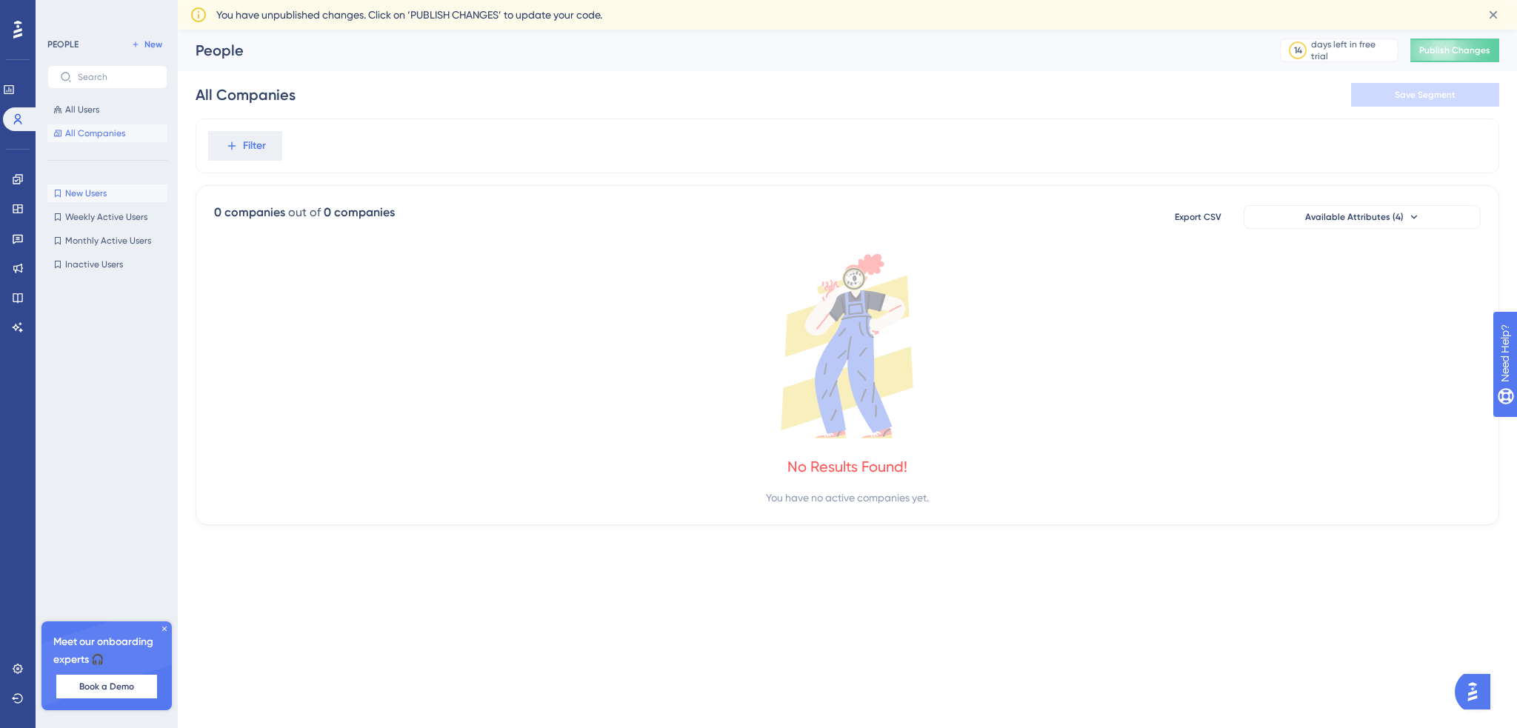
click at [110, 193] on button "New Users New Users" at bounding box center [107, 194] width 120 height 18
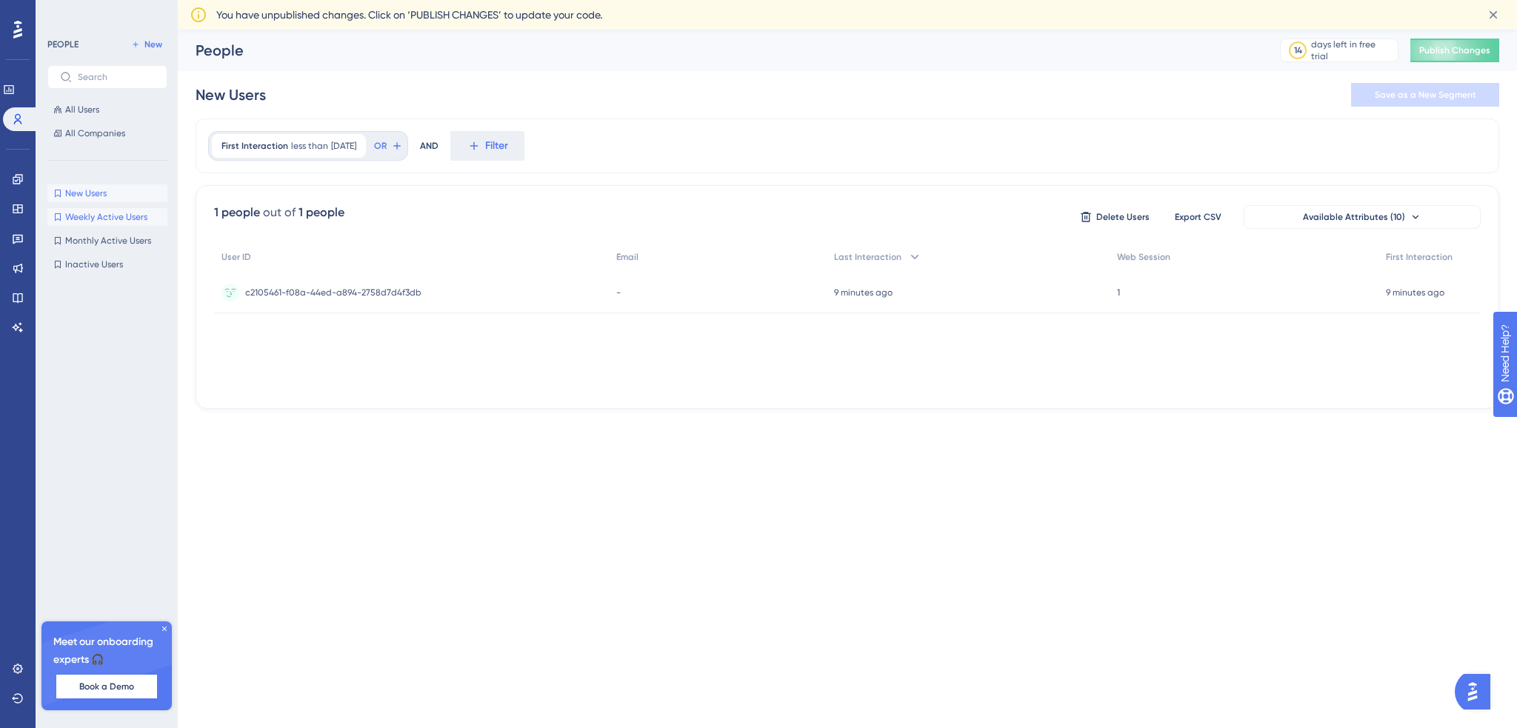
click at [113, 212] on span "Weekly Active Users" at bounding box center [106, 217] width 82 height 12
click at [113, 195] on button "New Users New Users" at bounding box center [107, 194] width 120 height 18
click at [13, 93] on icon at bounding box center [9, 89] width 10 height 9
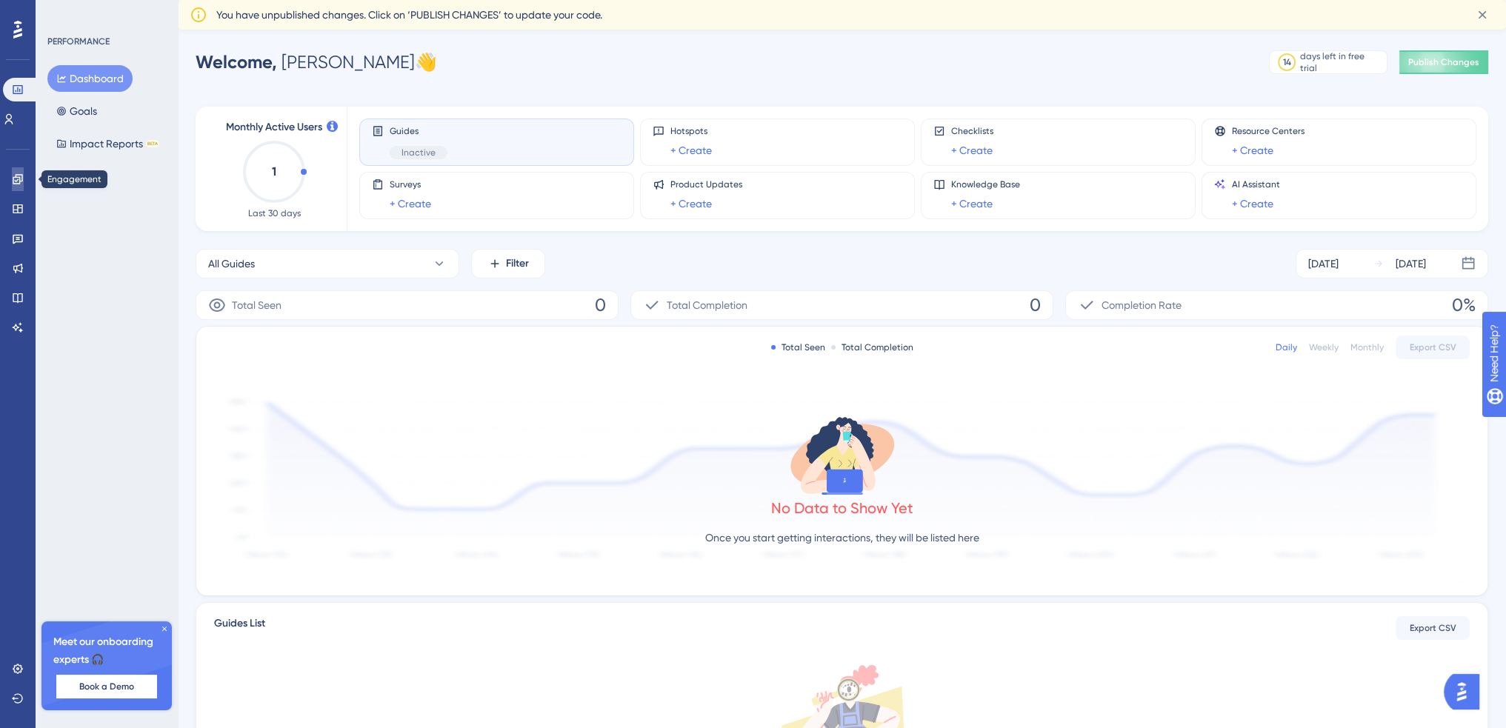
click at [19, 183] on icon at bounding box center [18, 179] width 12 height 12
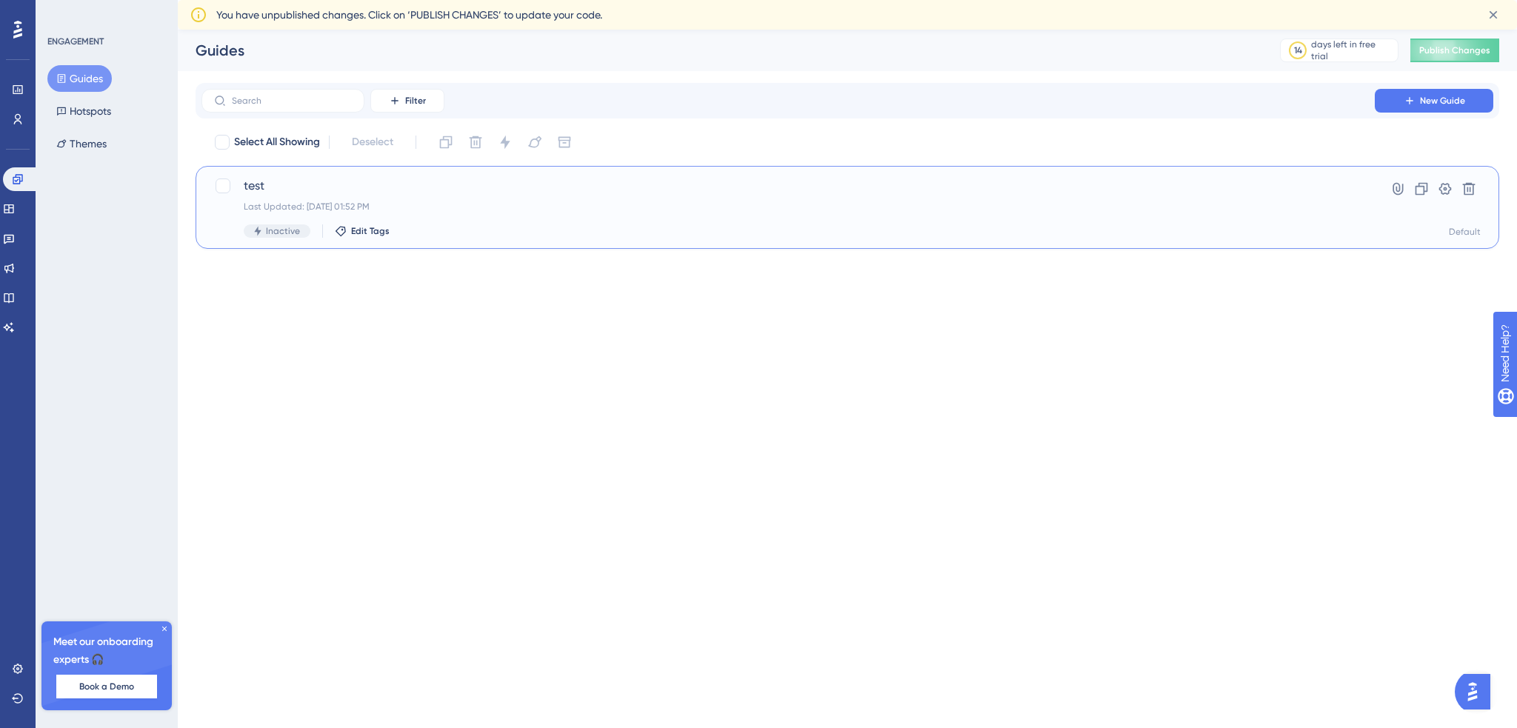
click at [290, 187] on span "test" at bounding box center [788, 186] width 1089 height 18
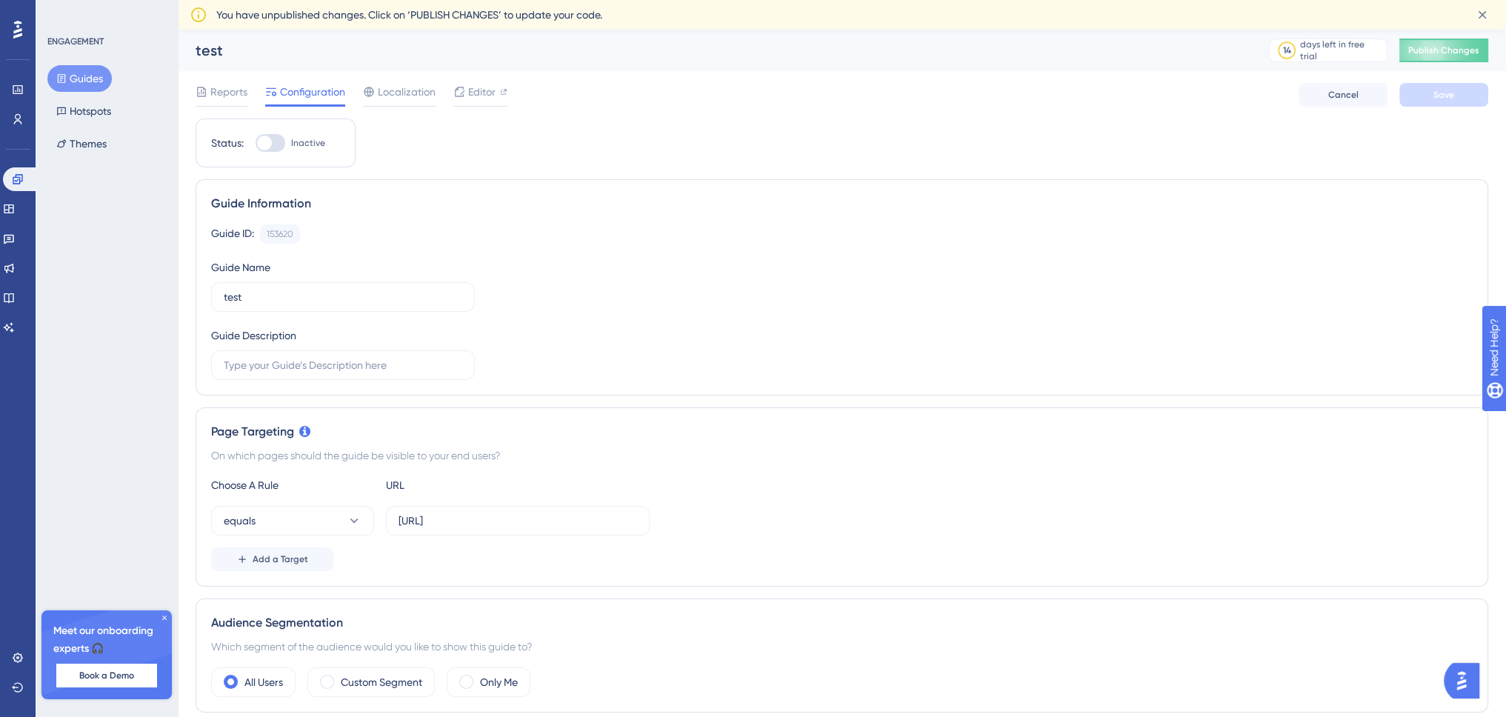
click at [270, 143] on div at bounding box center [264, 143] width 15 height 15
click at [256, 143] on input "Inactive" at bounding box center [255, 143] width 1 height 1
checkbox input "true"
click at [1442, 100] on span "Save" at bounding box center [1444, 95] width 21 height 12
